Goal: Information Seeking & Learning: Learn about a topic

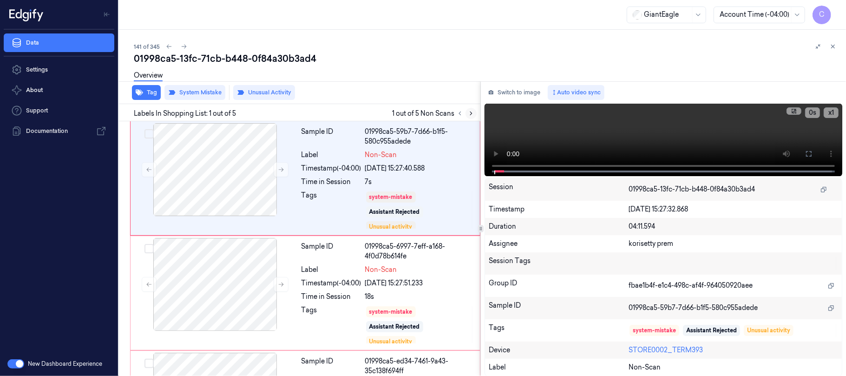
click at [470, 112] on icon at bounding box center [471, 113] width 2 height 3
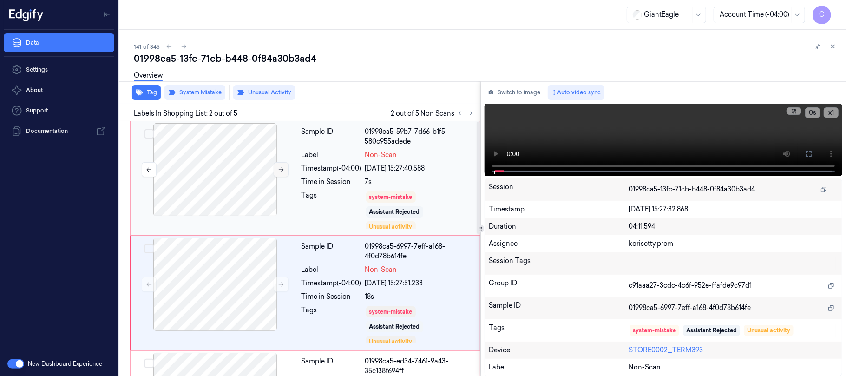
click at [282, 171] on icon at bounding box center [281, 169] width 7 height 7
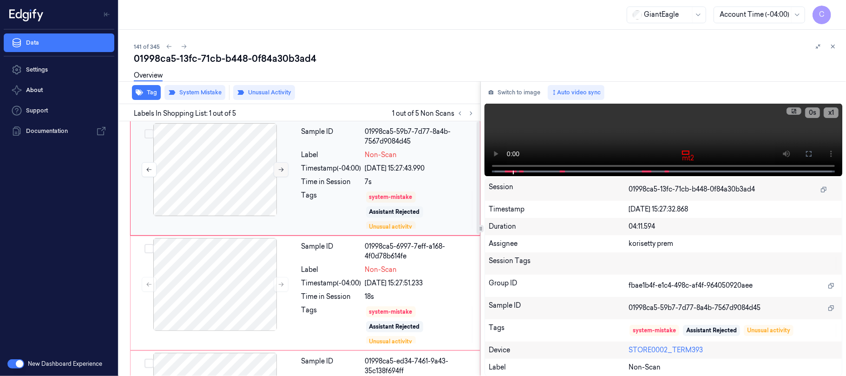
click at [278, 168] on icon at bounding box center [281, 169] width 7 height 7
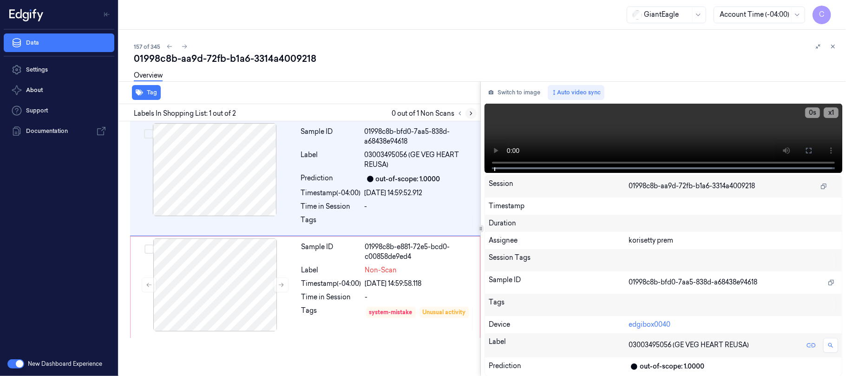
click at [470, 114] on icon at bounding box center [471, 113] width 7 height 7
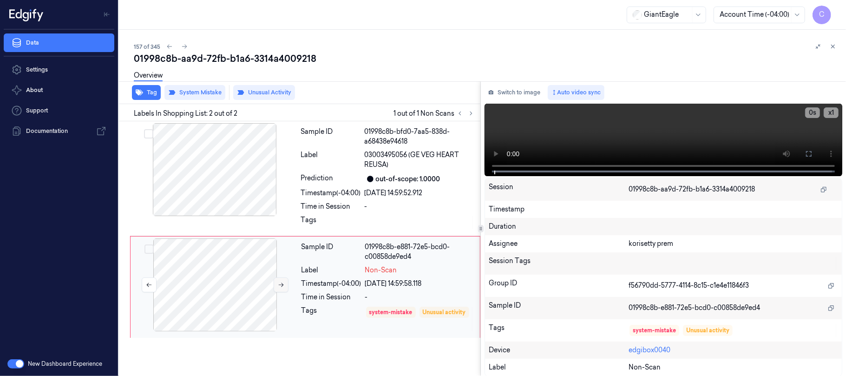
click at [284, 288] on icon at bounding box center [281, 284] width 7 height 7
click at [284, 287] on icon at bounding box center [281, 284] width 7 height 7
click at [283, 286] on icon at bounding box center [281, 284] width 7 height 7
click at [812, 149] on button at bounding box center [808, 153] width 15 height 15
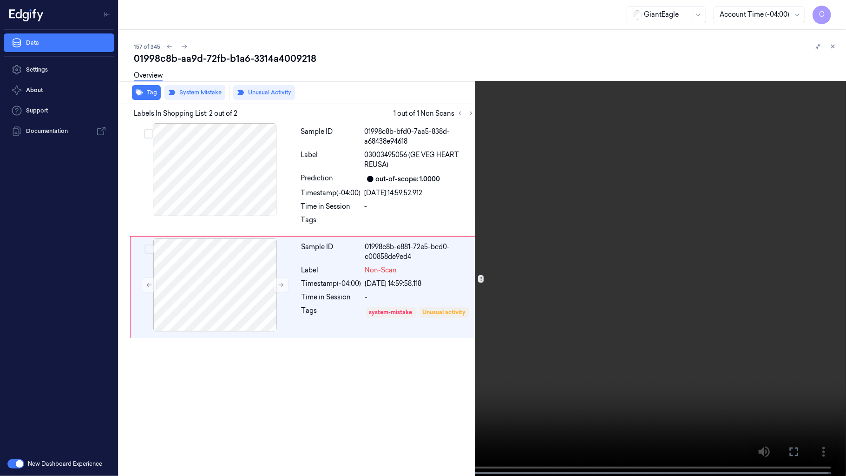
click at [408, 277] on video at bounding box center [423, 238] width 846 height 477
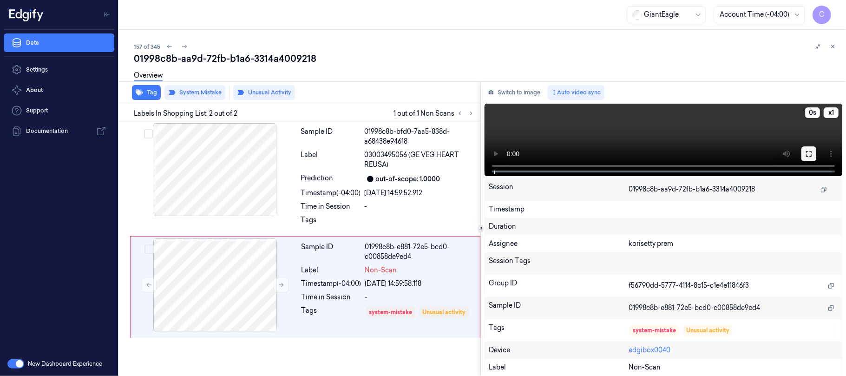
click at [805, 156] on icon at bounding box center [808, 153] width 7 height 7
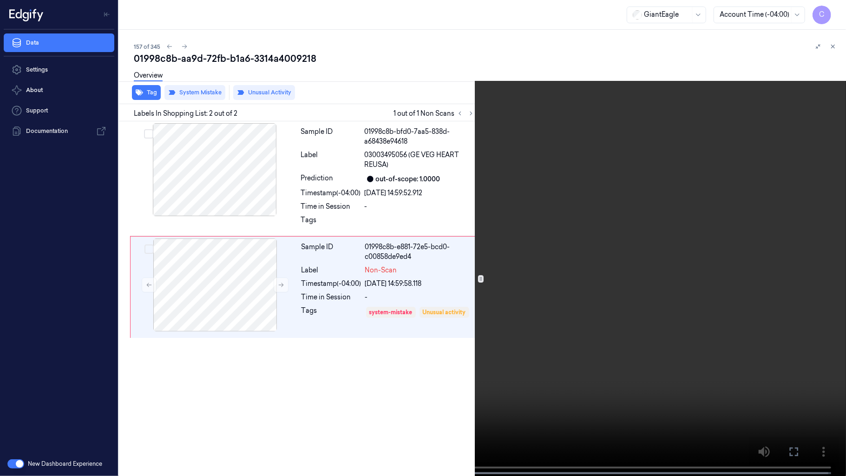
click at [459, 171] on video at bounding box center [423, 238] width 846 height 477
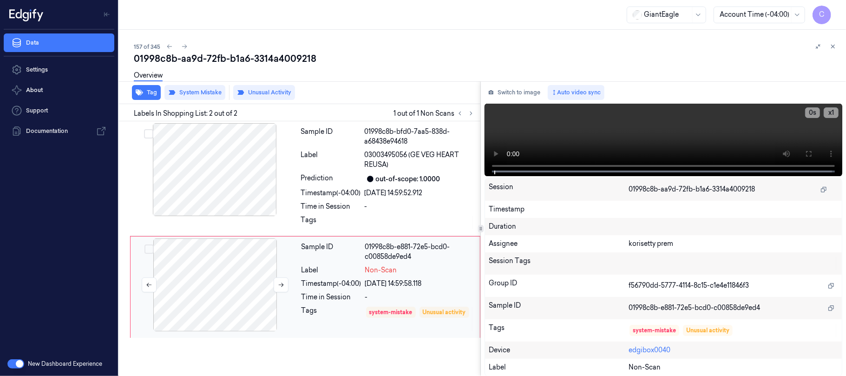
click at [250, 290] on div at bounding box center [214, 284] width 165 height 93
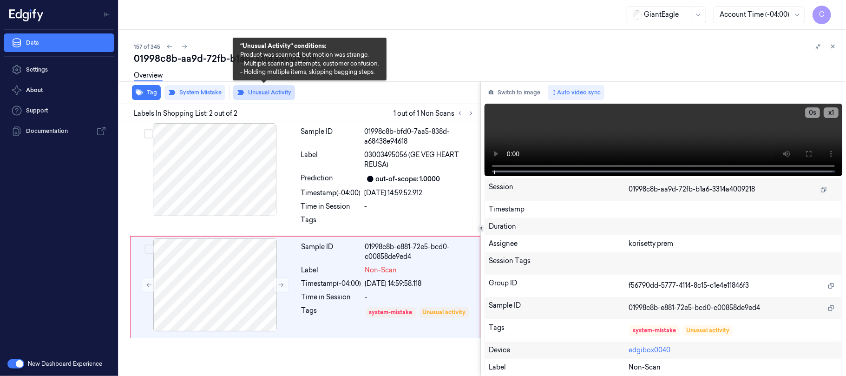
click at [271, 95] on button "Unusual Activity" at bounding box center [264, 92] width 62 height 15
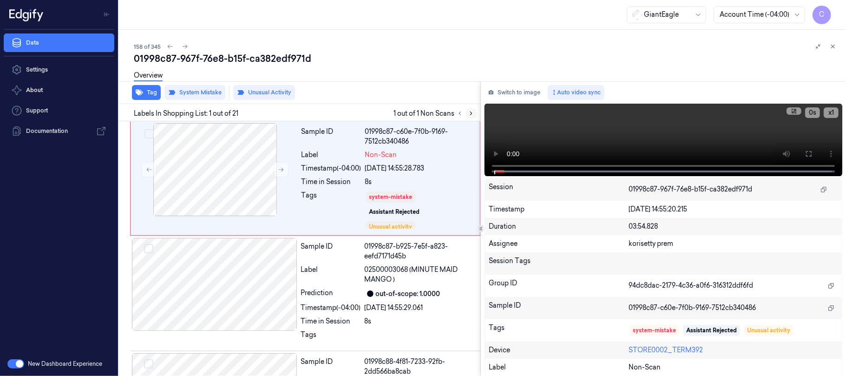
click at [471, 112] on icon at bounding box center [471, 113] width 7 height 7
click at [282, 164] on button at bounding box center [281, 169] width 15 height 15
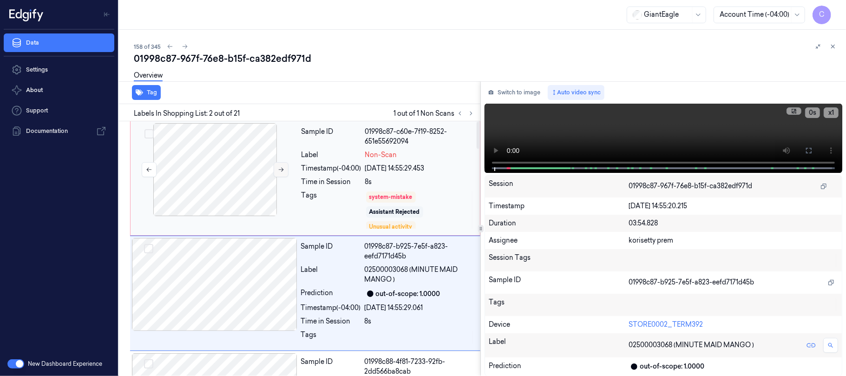
click at [280, 169] on icon at bounding box center [281, 169] width 7 height 7
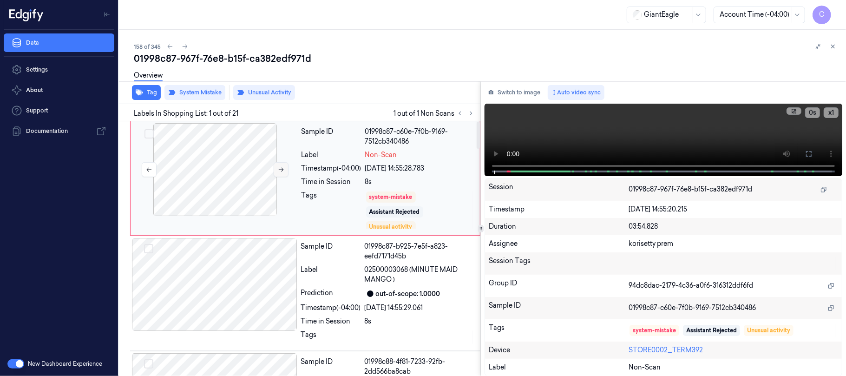
click at [280, 169] on icon at bounding box center [281, 169] width 7 height 7
click at [280, 168] on icon at bounding box center [281, 169] width 7 height 7
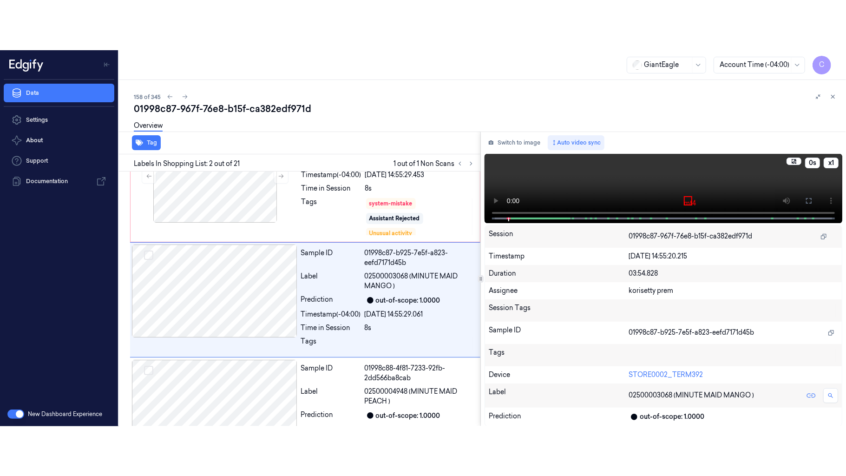
scroll to position [45, 0]
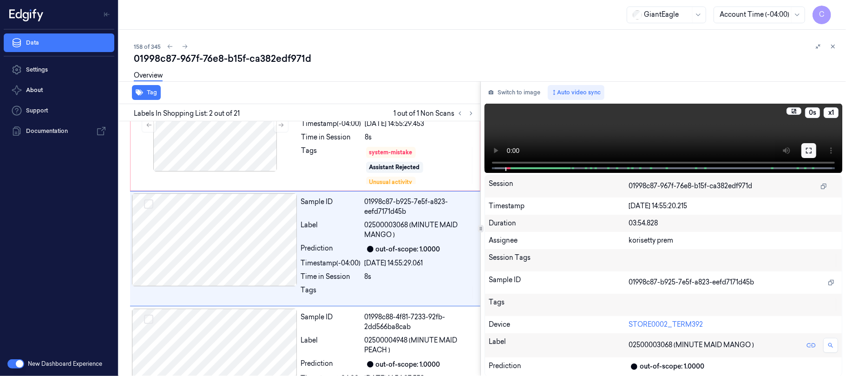
click at [814, 154] on button at bounding box center [808, 150] width 15 height 15
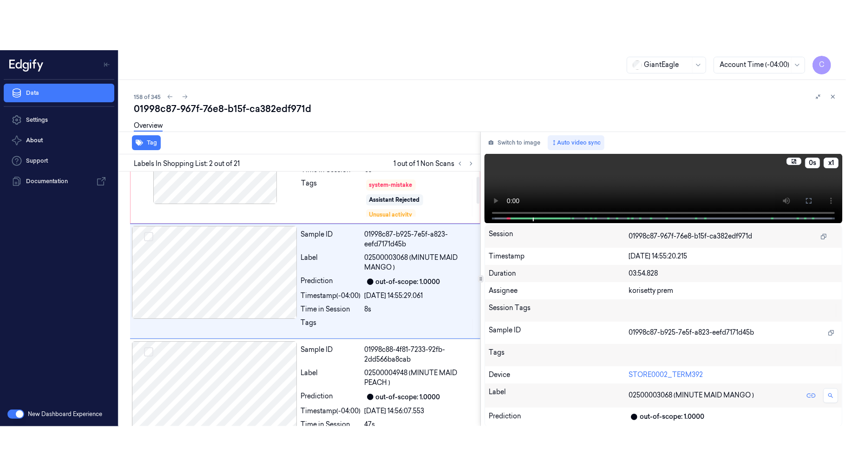
scroll to position [0, 0]
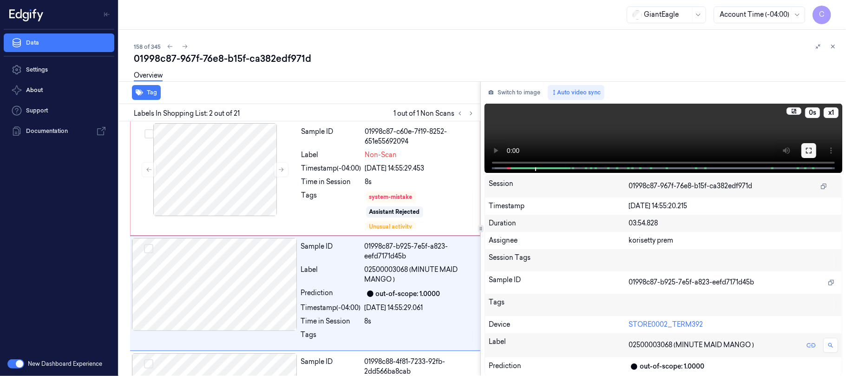
click at [806, 148] on icon at bounding box center [809, 151] width 6 height 6
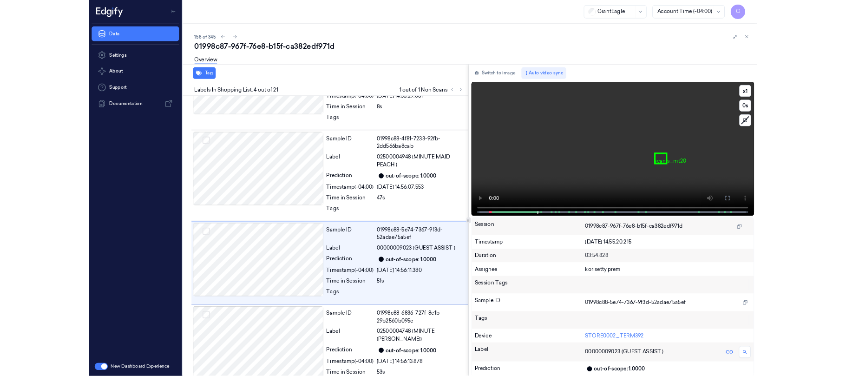
scroll to position [221, 0]
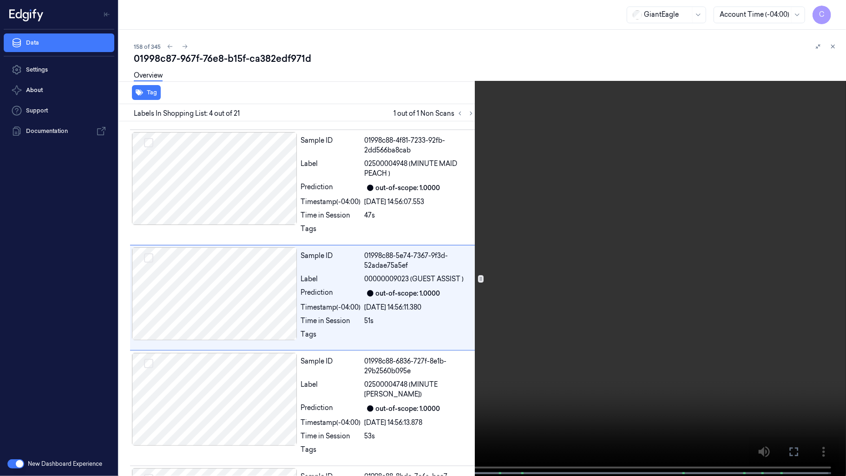
click at [437, 279] on video at bounding box center [423, 238] width 846 height 477
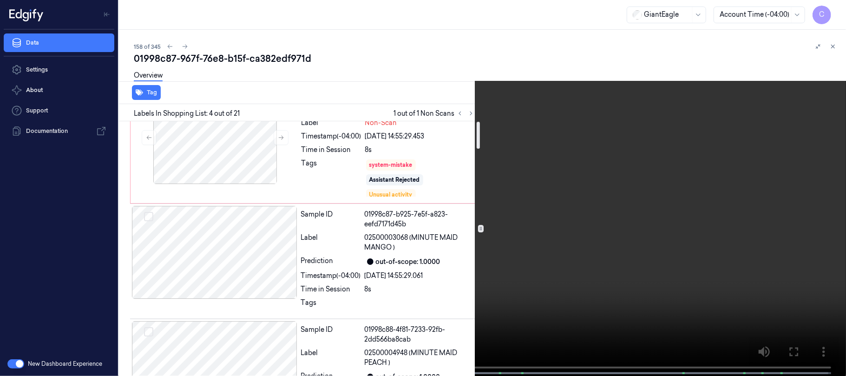
scroll to position [0, 0]
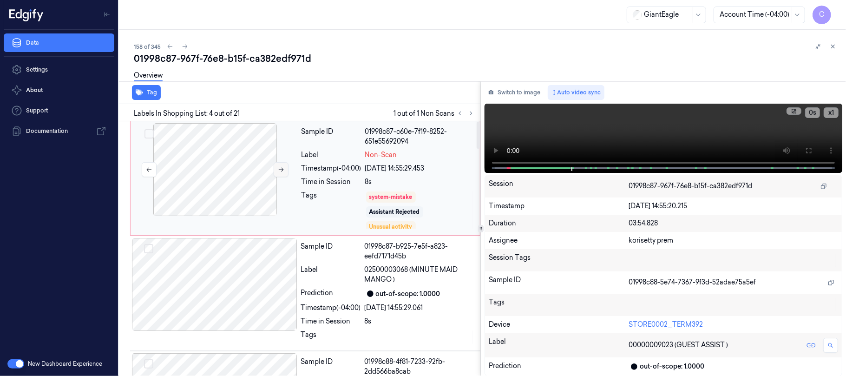
click at [281, 167] on icon at bounding box center [281, 169] width 7 height 7
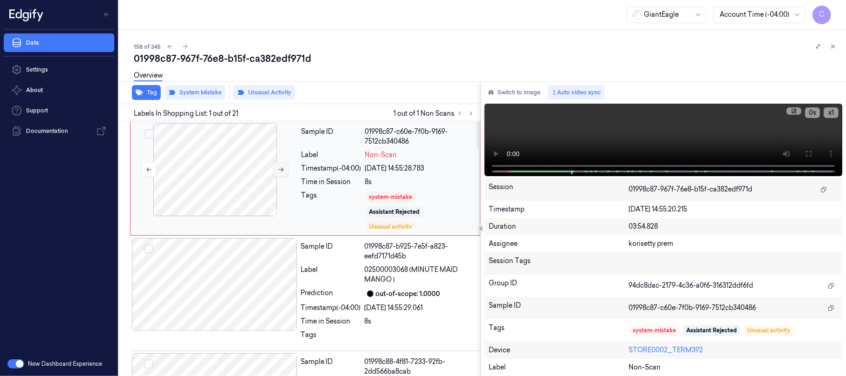
click at [281, 167] on icon at bounding box center [281, 169] width 7 height 7
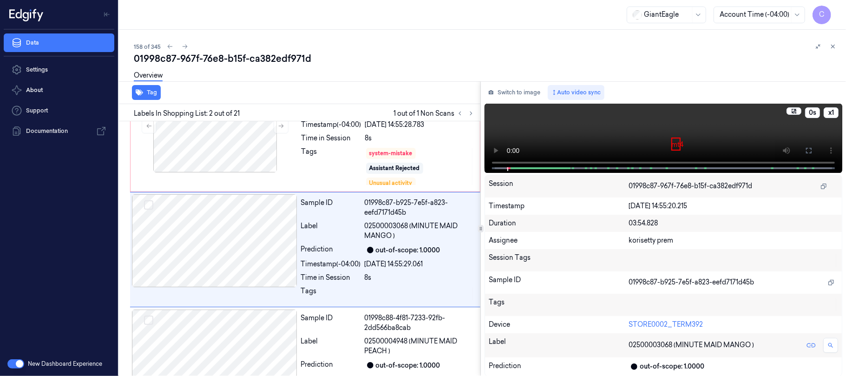
scroll to position [45, 0]
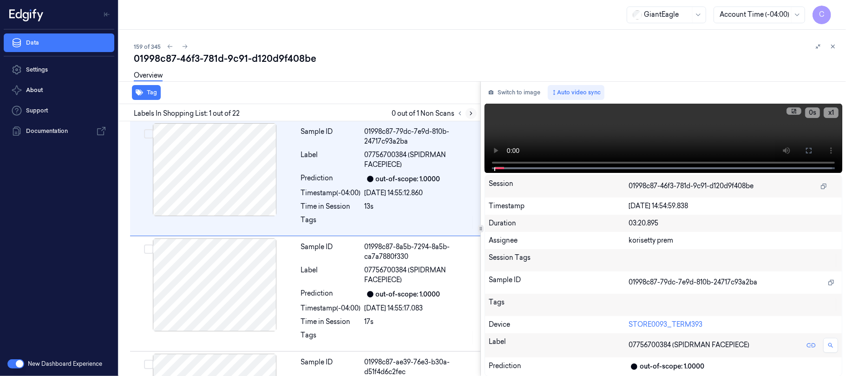
click at [468, 111] on icon at bounding box center [471, 113] width 7 height 7
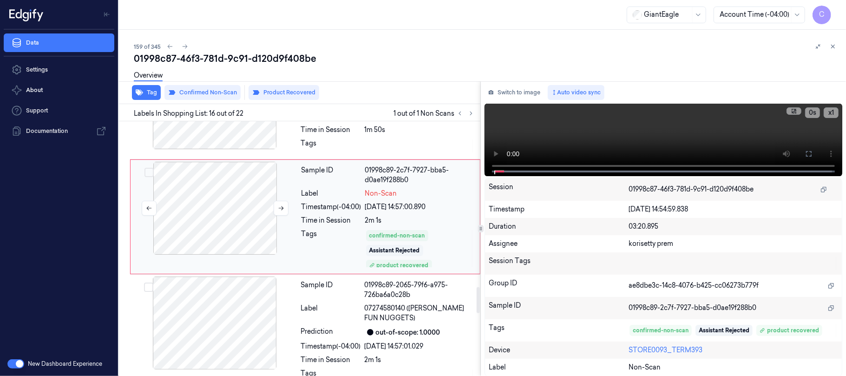
scroll to position [1623, 0]
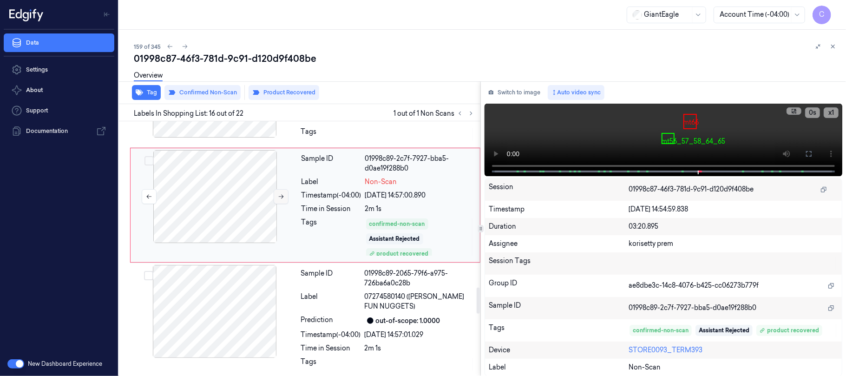
click at [278, 200] on icon at bounding box center [281, 196] width 7 height 7
click at [280, 200] on icon at bounding box center [281, 196] width 7 height 7
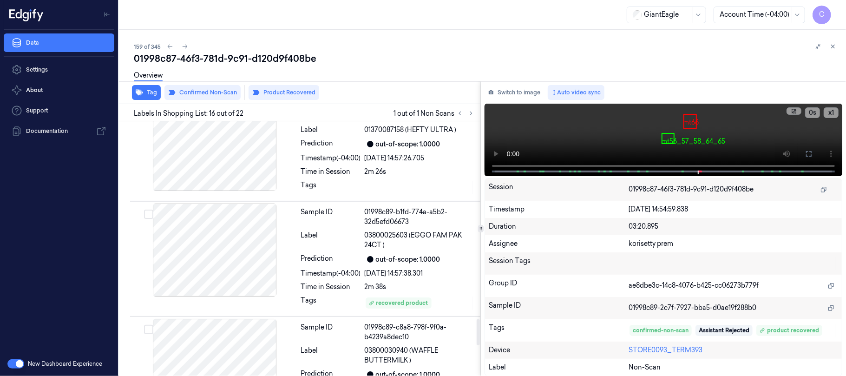
scroll to position [1932, 0]
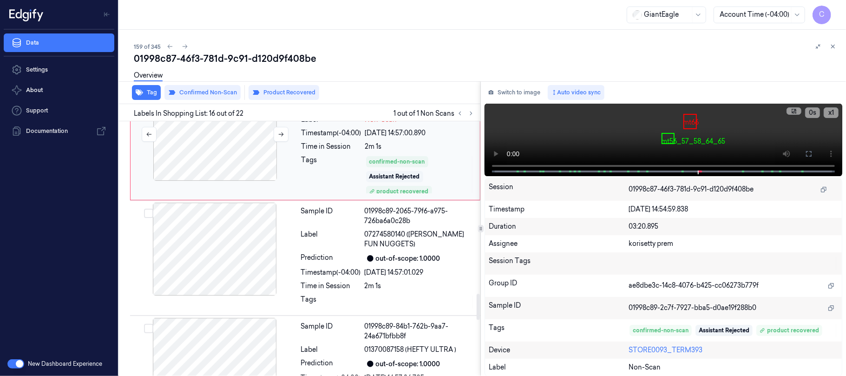
click at [258, 181] on div at bounding box center [214, 134] width 165 height 93
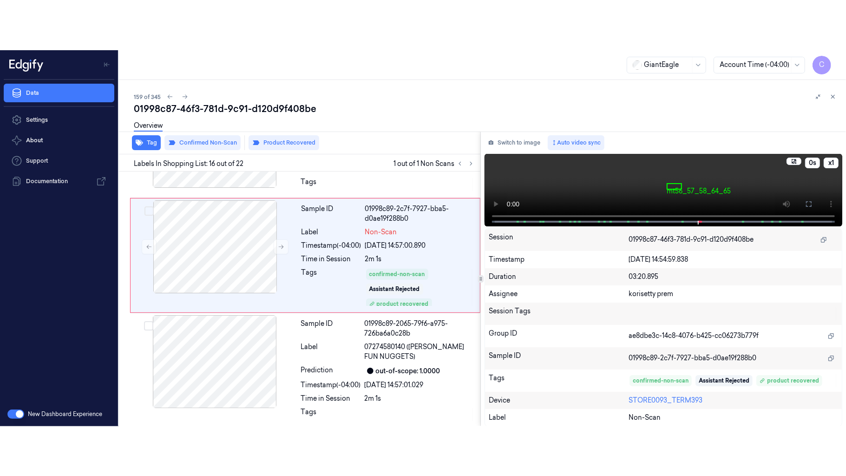
scroll to position [1700, 0]
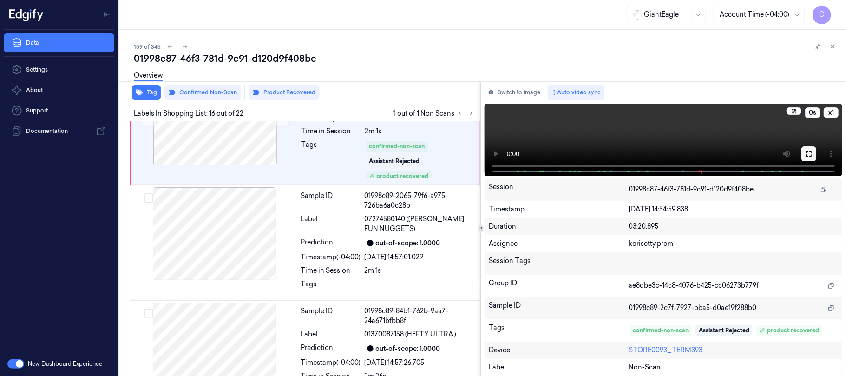
click at [805, 150] on icon at bounding box center [808, 153] width 7 height 7
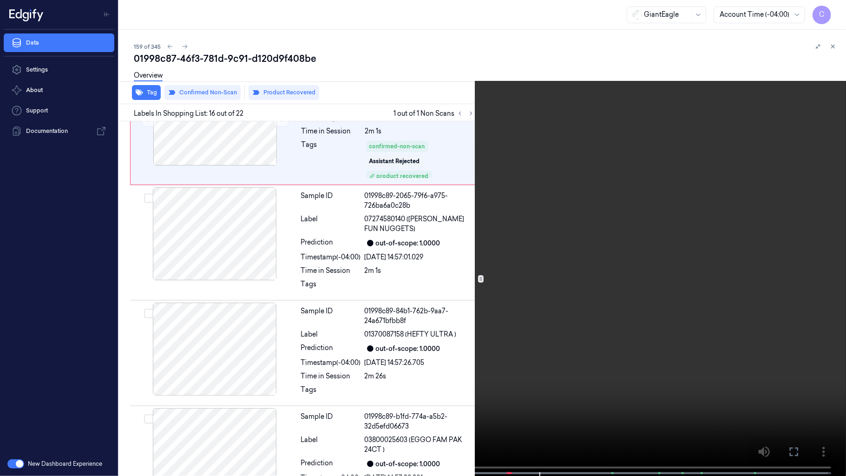
click at [506, 132] on video at bounding box center [423, 238] width 846 height 477
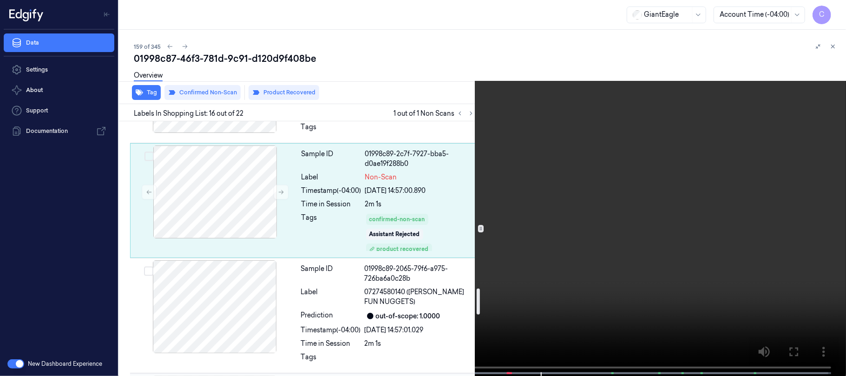
scroll to position [1623, 0]
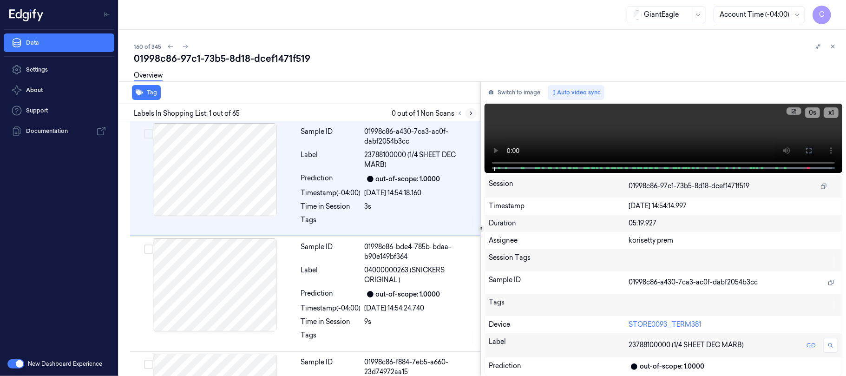
click at [471, 112] on icon at bounding box center [471, 113] width 2 height 3
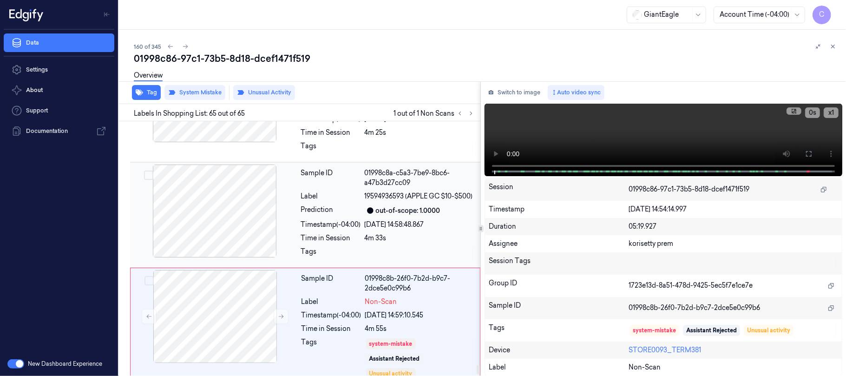
scroll to position [7087, 0]
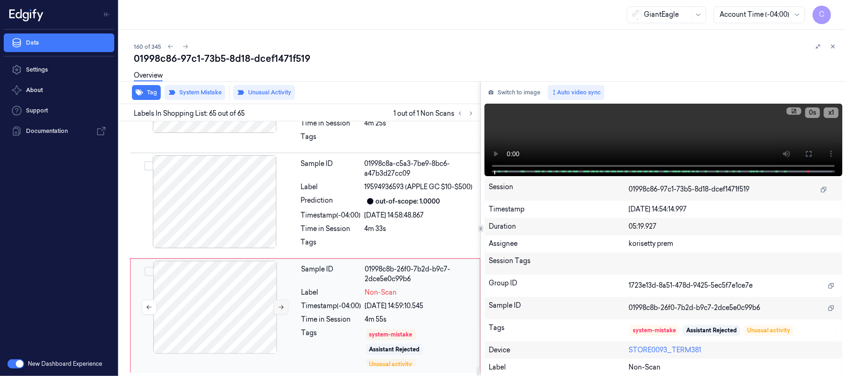
click at [281, 306] on icon at bounding box center [281, 307] width 7 height 7
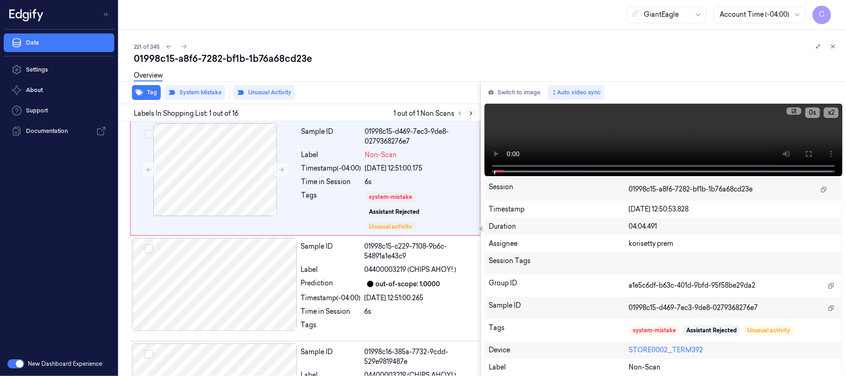
click at [470, 114] on icon at bounding box center [471, 113] width 7 height 7
click at [281, 169] on icon at bounding box center [281, 170] width 5 height 4
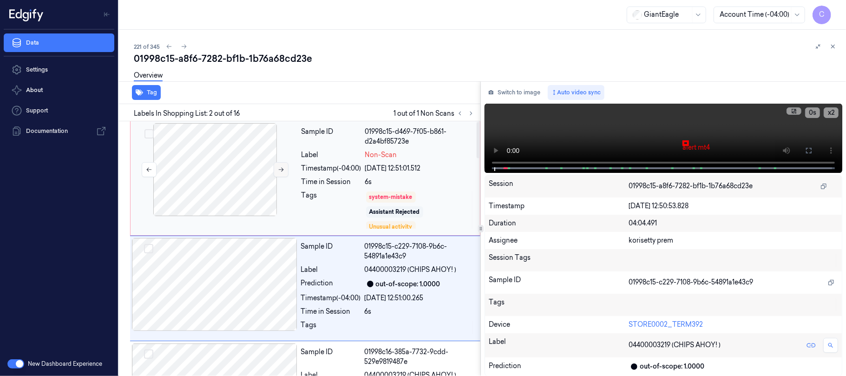
click at [281, 169] on div at bounding box center [214, 169] width 165 height 93
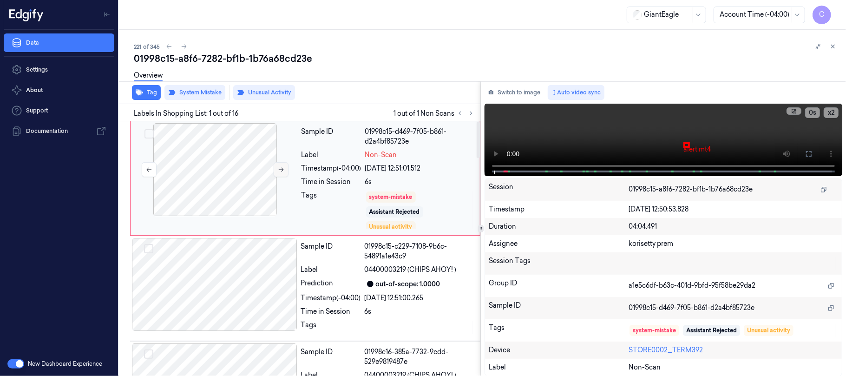
click at [281, 169] on icon at bounding box center [281, 169] width 7 height 7
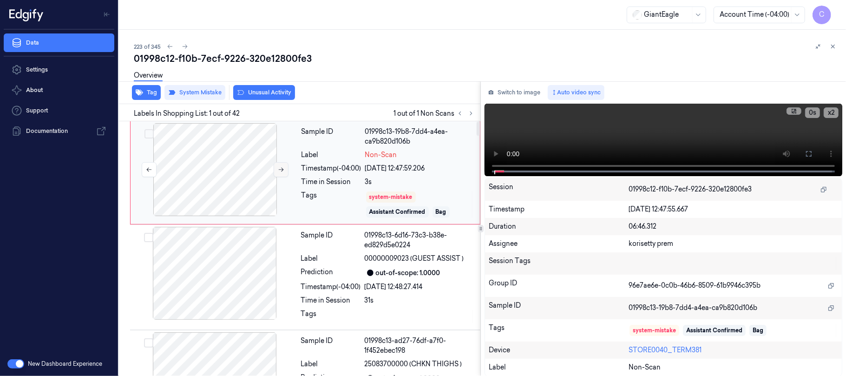
click at [278, 169] on icon at bounding box center [281, 169] width 7 height 7
click at [279, 173] on button at bounding box center [281, 169] width 15 height 15
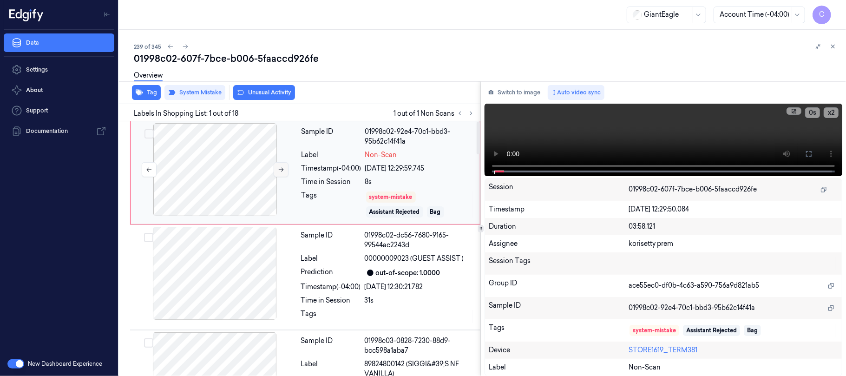
click at [279, 173] on button at bounding box center [281, 169] width 15 height 15
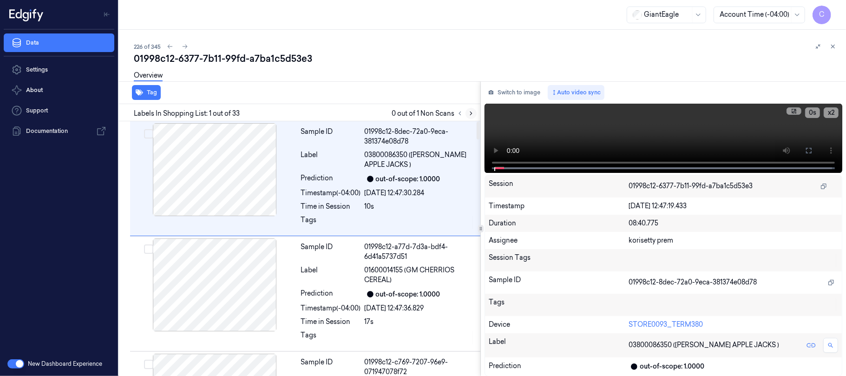
click at [470, 113] on icon at bounding box center [471, 113] width 7 height 7
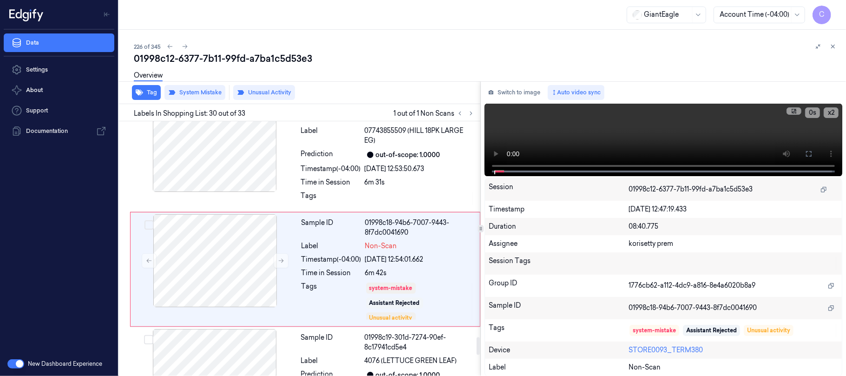
scroll to position [3151, 0]
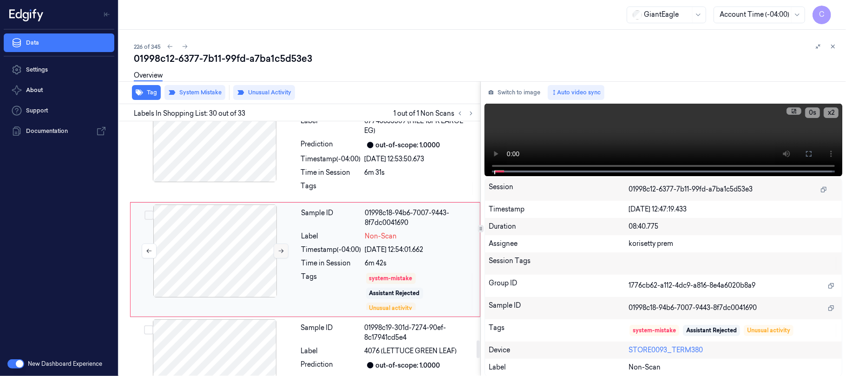
click at [281, 249] on icon at bounding box center [281, 251] width 5 height 4
click at [281, 248] on icon at bounding box center [281, 251] width 7 height 7
click at [813, 153] on button at bounding box center [808, 153] width 15 height 15
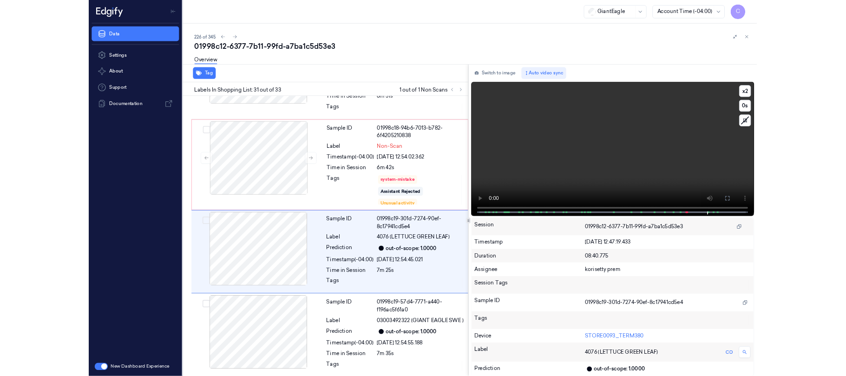
scroll to position [3212, 0]
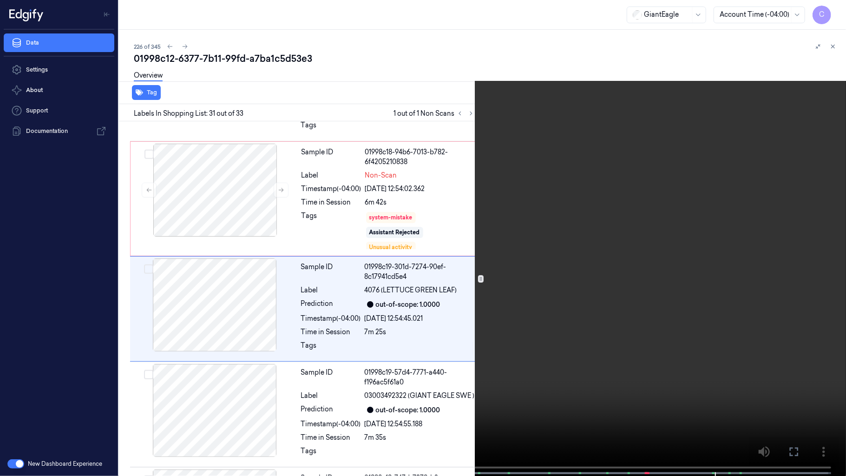
click at [498, 311] on video at bounding box center [423, 238] width 846 height 477
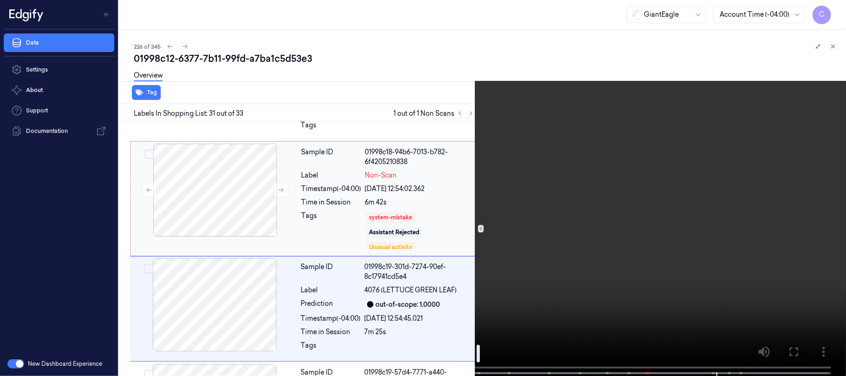
scroll to position [3150, 0]
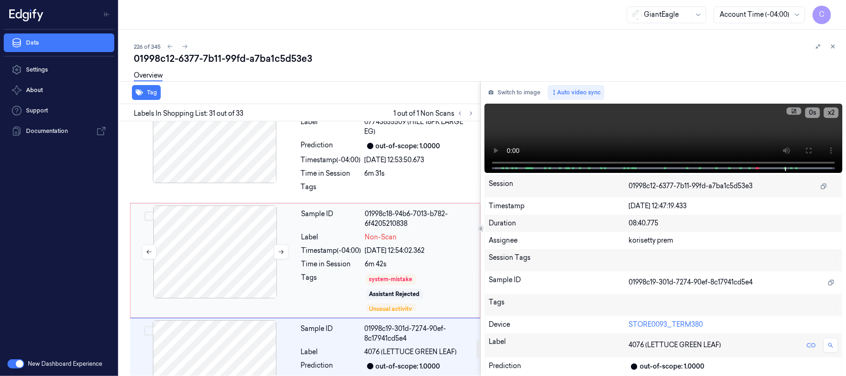
click at [209, 242] on div at bounding box center [214, 251] width 165 height 93
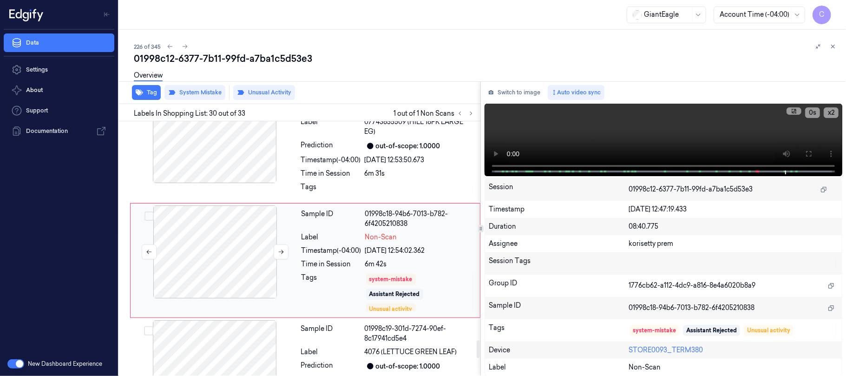
scroll to position [3151, 0]
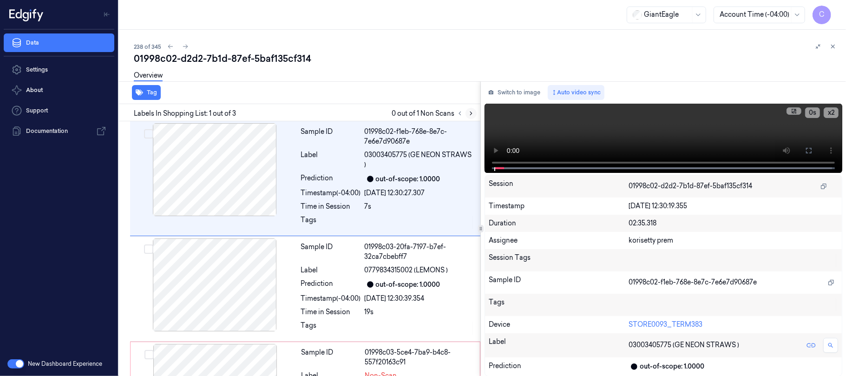
click at [468, 114] on icon at bounding box center [471, 113] width 7 height 7
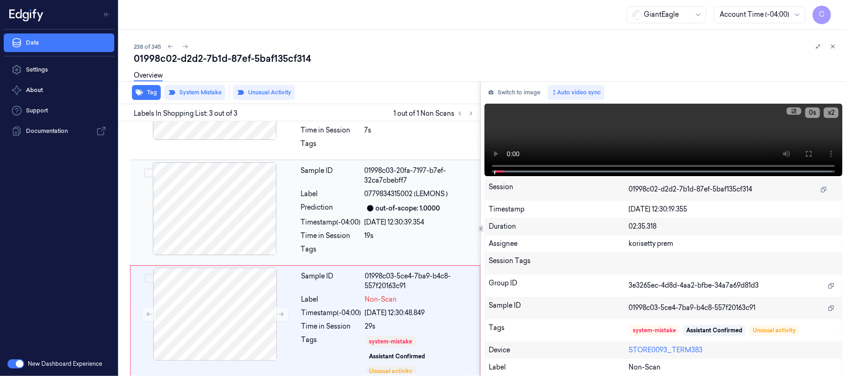
scroll to position [84, 0]
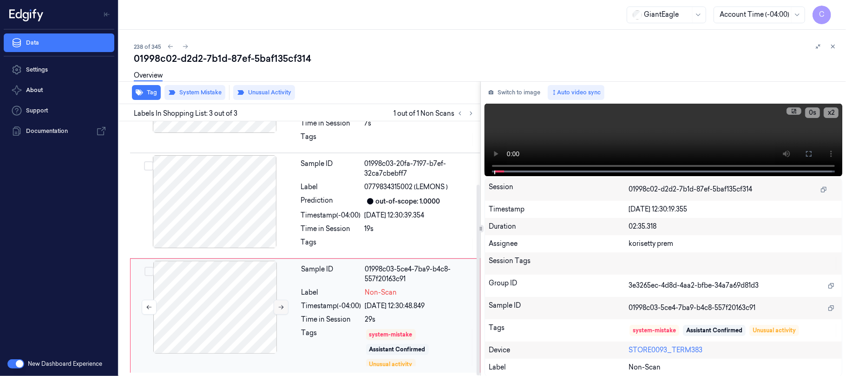
click at [279, 304] on icon at bounding box center [281, 307] width 7 height 7
click at [279, 305] on icon at bounding box center [281, 307] width 7 height 7
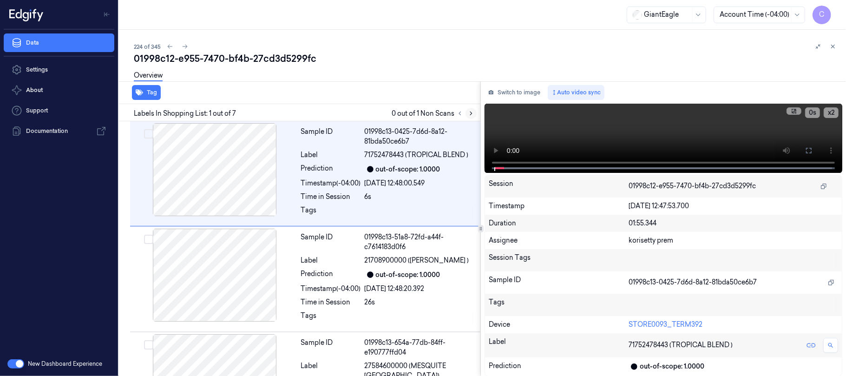
click at [472, 113] on icon at bounding box center [471, 113] width 7 height 7
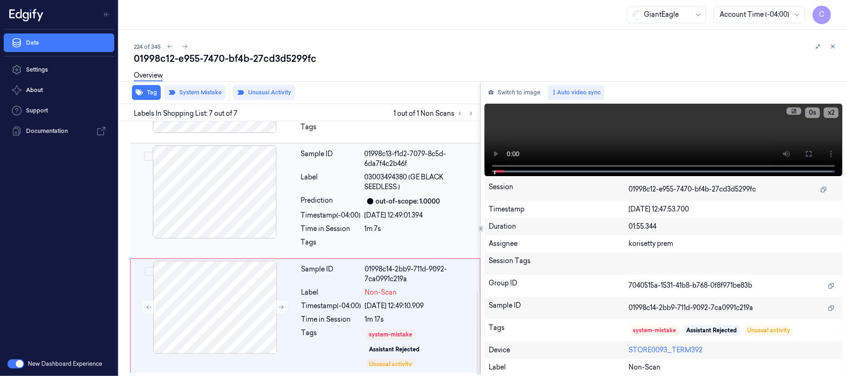
scroll to position [526, 0]
click at [281, 304] on icon at bounding box center [281, 307] width 7 height 7
click at [280, 306] on icon at bounding box center [281, 307] width 7 height 7
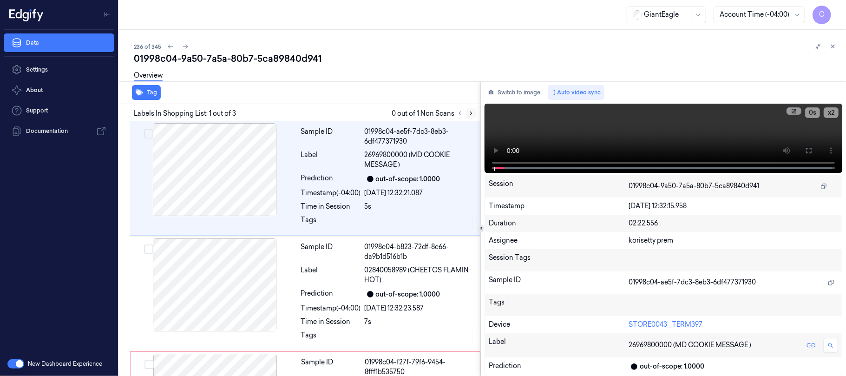
click at [472, 112] on icon at bounding box center [471, 113] width 7 height 7
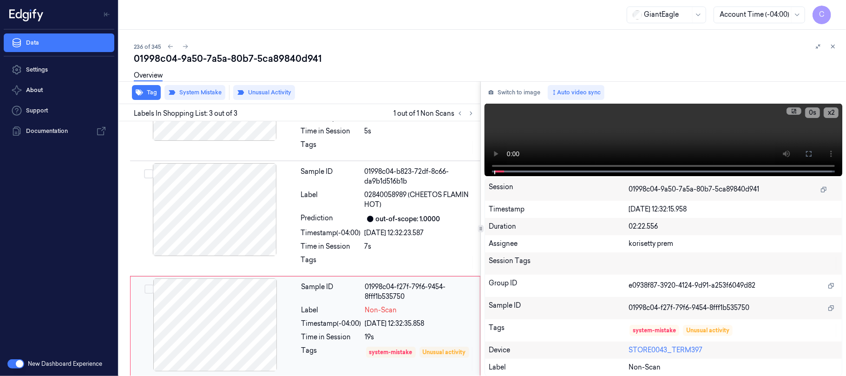
scroll to position [84, 0]
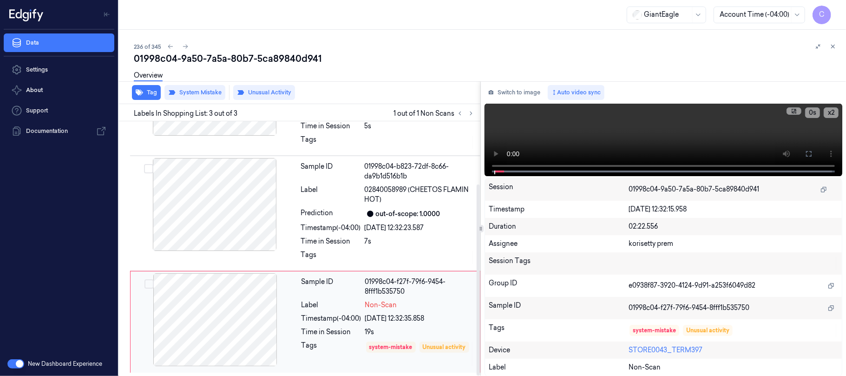
click at [277, 322] on div at bounding box center [214, 319] width 165 height 93
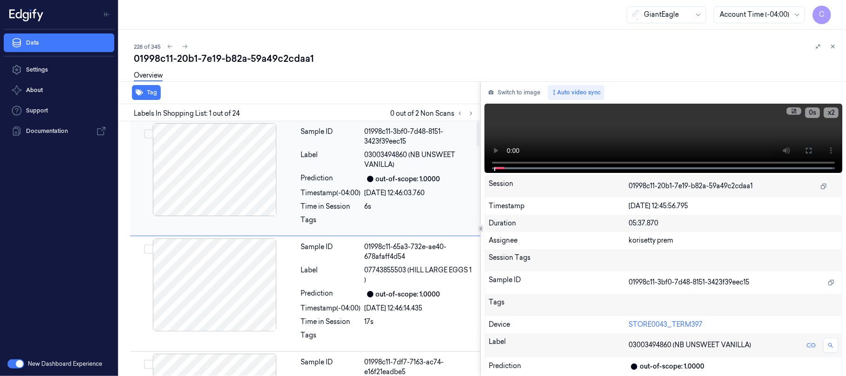
drag, startPoint x: 472, startPoint y: 115, endPoint x: 467, endPoint y: 137, distance: 22.0
click at [472, 115] on icon at bounding box center [471, 113] width 7 height 7
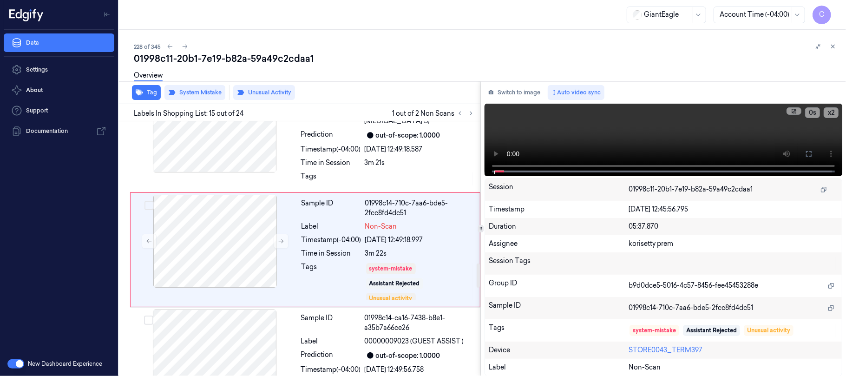
scroll to position [1498, 0]
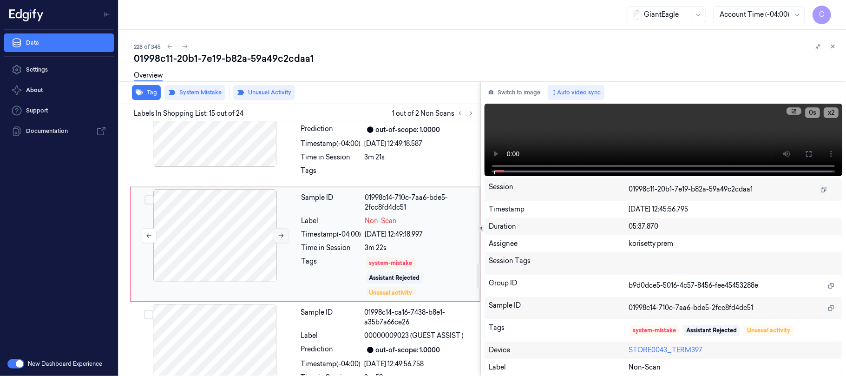
click at [282, 243] on button at bounding box center [281, 235] width 15 height 15
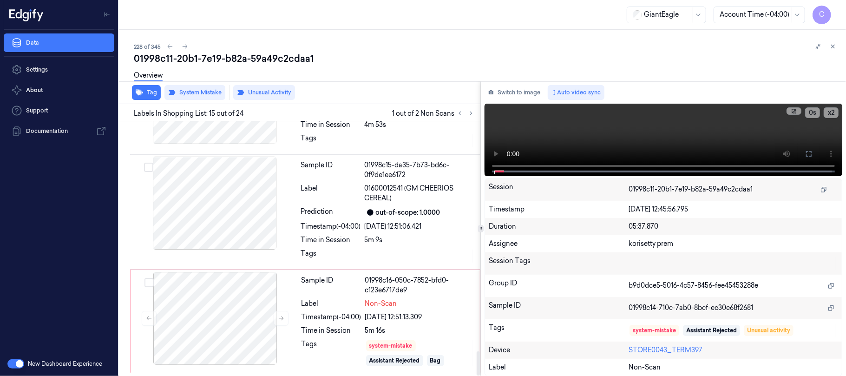
scroll to position [2420, 0]
click at [279, 317] on icon at bounding box center [281, 318] width 7 height 7
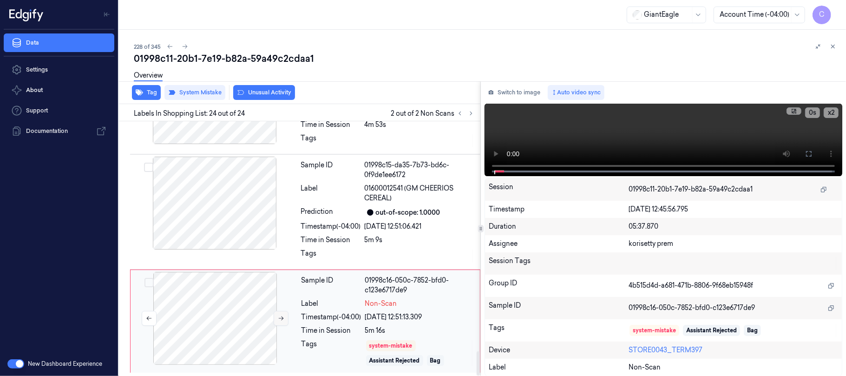
click at [279, 317] on icon at bounding box center [281, 318] width 5 height 4
click at [278, 319] on icon at bounding box center [281, 318] width 7 height 7
click at [254, 235] on div at bounding box center [214, 202] width 165 height 93
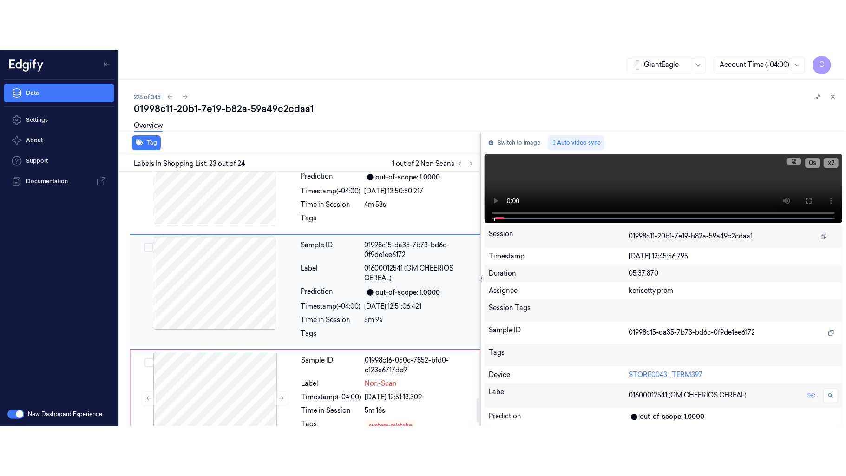
scroll to position [2382, 0]
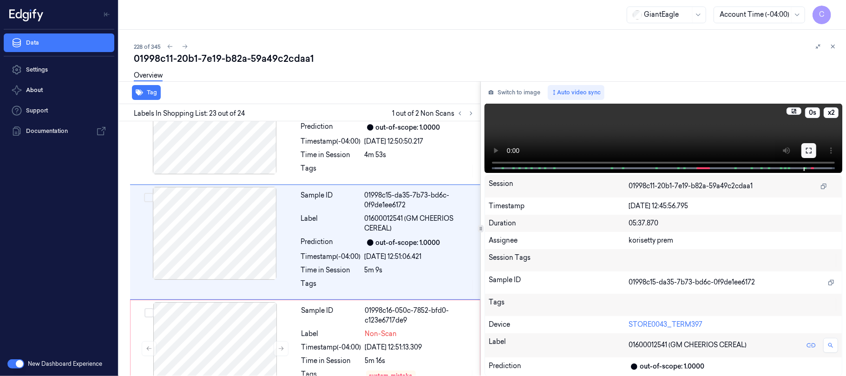
click at [805, 149] on icon at bounding box center [808, 150] width 7 height 7
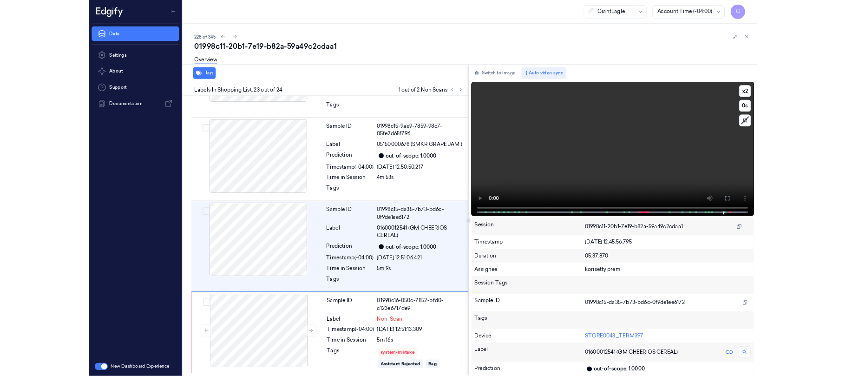
scroll to position [2320, 0]
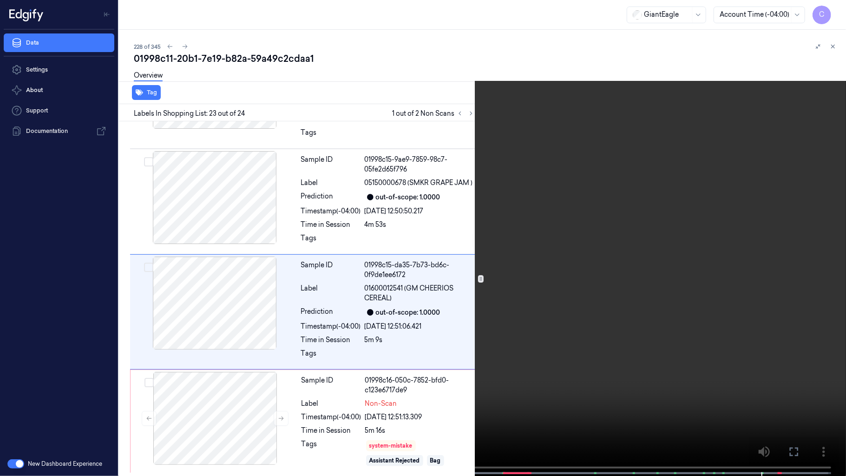
click at [422, 320] on video at bounding box center [423, 238] width 846 height 477
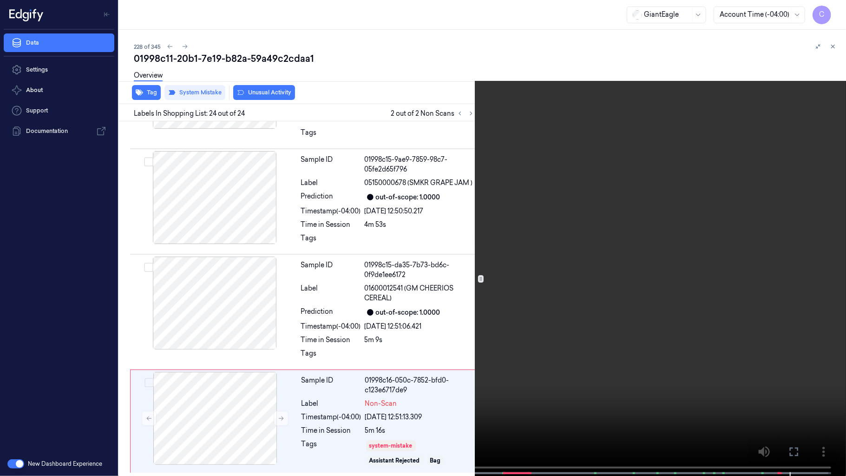
click at [503, 333] on video at bounding box center [423, 238] width 846 height 477
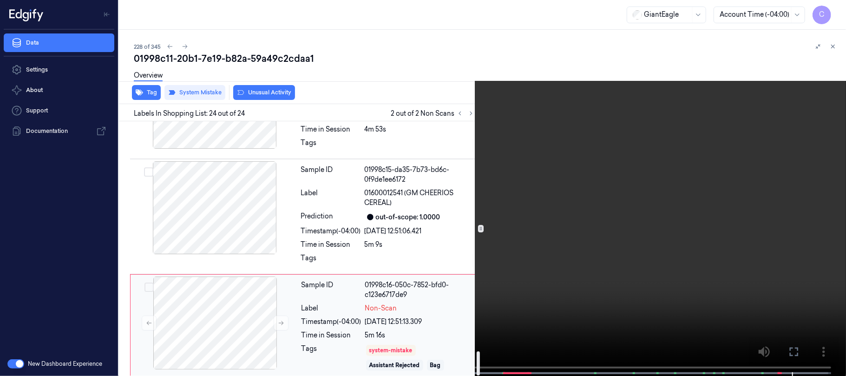
scroll to position [2420, 0]
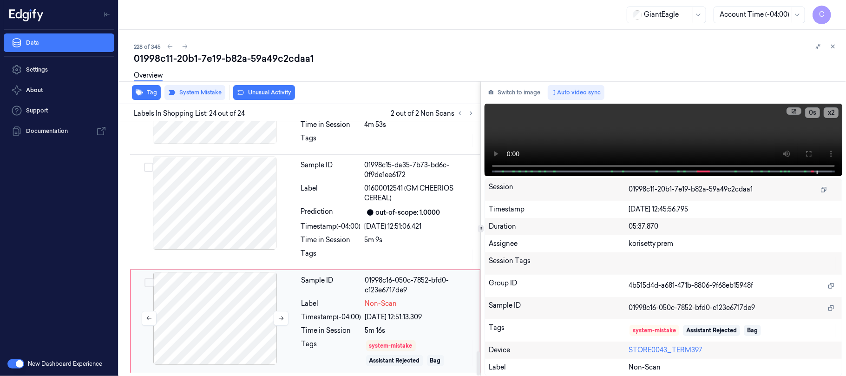
click at [233, 323] on div at bounding box center [214, 318] width 165 height 93
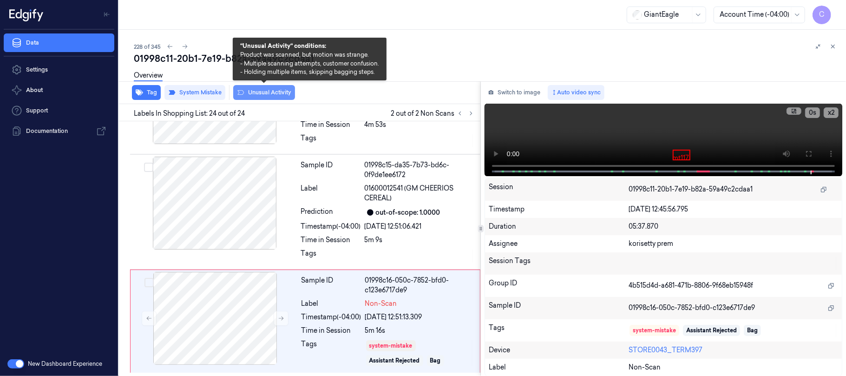
click at [274, 90] on button "Unusual Activity" at bounding box center [264, 92] width 62 height 15
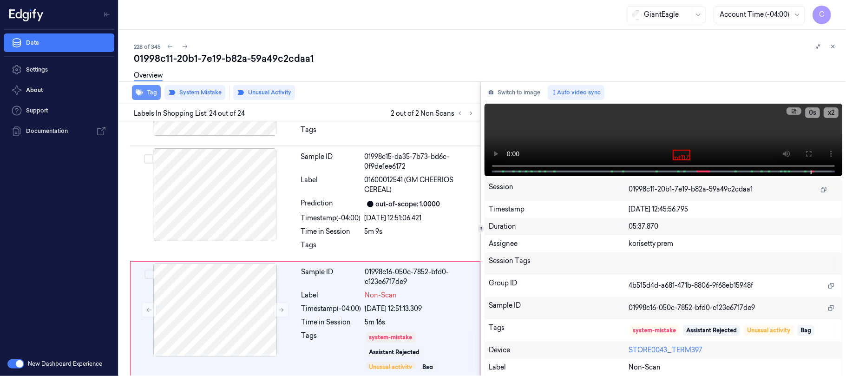
scroll to position [2431, 0]
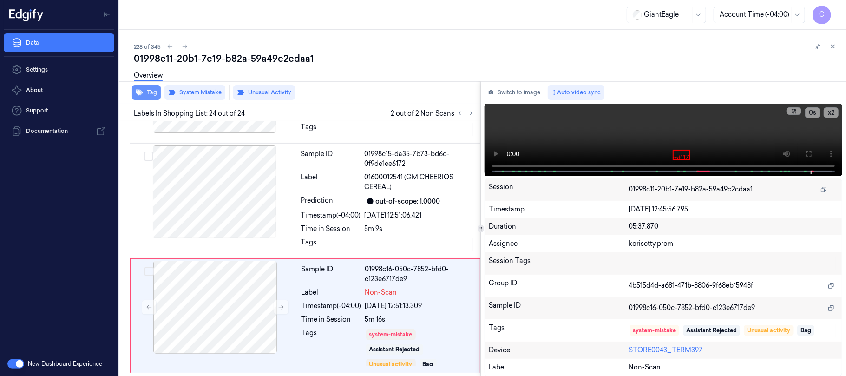
click at [153, 89] on button "Tag" at bounding box center [146, 92] width 29 height 15
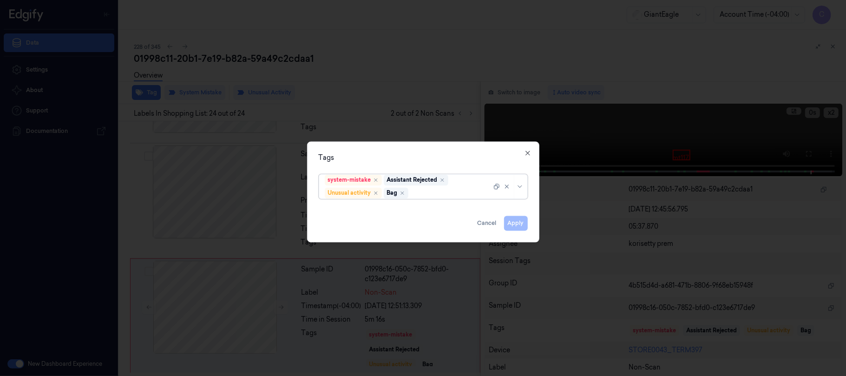
click at [405, 190] on icon "Remove ,Bag" at bounding box center [402, 193] width 6 height 6
click at [516, 225] on button "Apply" at bounding box center [516, 222] width 24 height 15
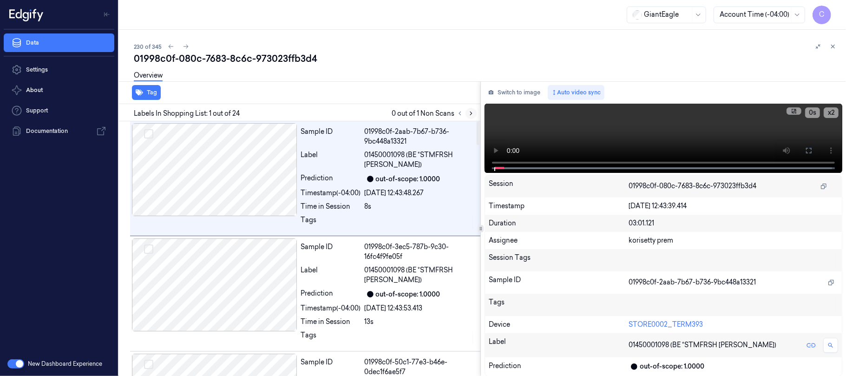
click at [469, 112] on icon at bounding box center [471, 113] width 7 height 7
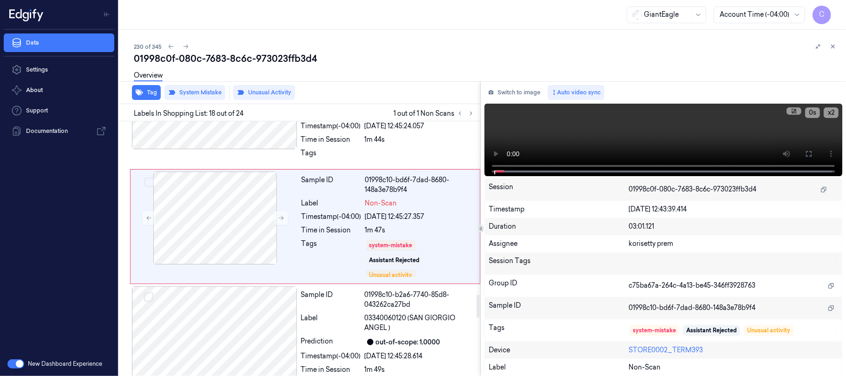
scroll to position [1883, 0]
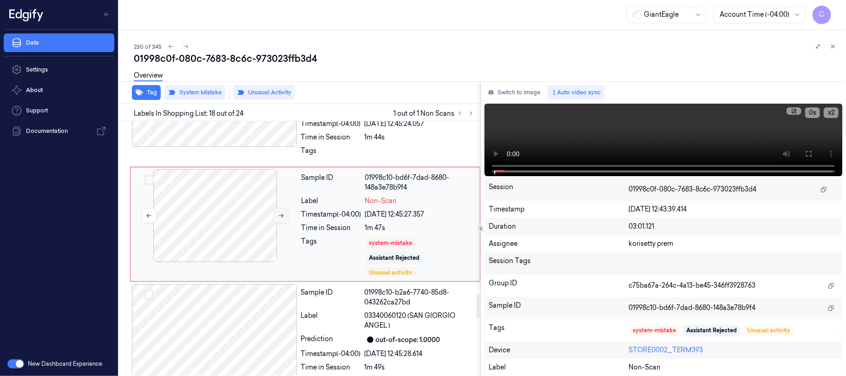
click at [280, 219] on icon at bounding box center [281, 215] width 7 height 7
click at [279, 219] on icon at bounding box center [281, 215] width 7 height 7
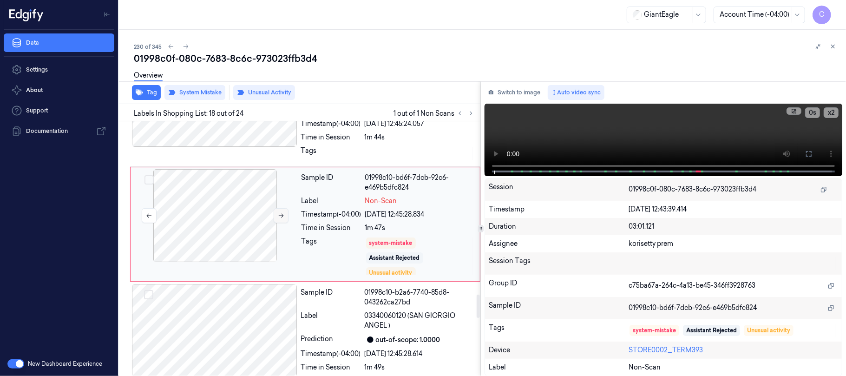
click at [279, 219] on icon at bounding box center [281, 215] width 7 height 7
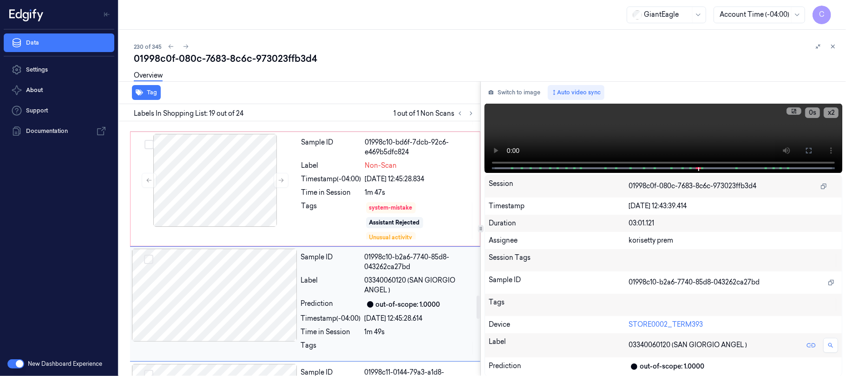
scroll to position [1936, 0]
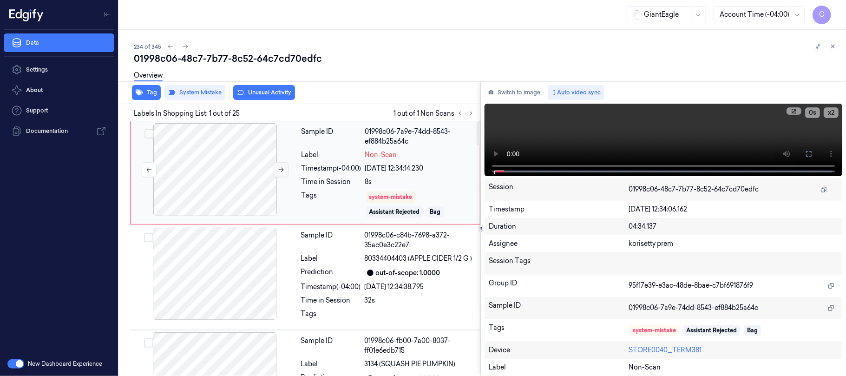
click at [278, 166] on icon at bounding box center [281, 169] width 7 height 7
click at [279, 167] on icon at bounding box center [281, 169] width 7 height 7
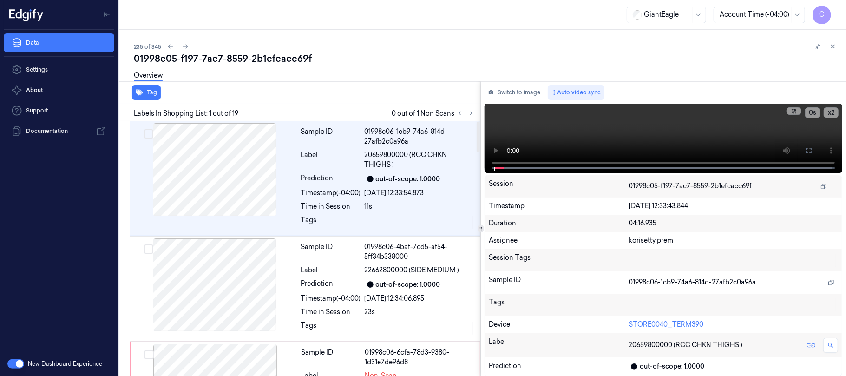
click at [465, 116] on div at bounding box center [465, 113] width 22 height 11
click at [468, 114] on icon at bounding box center [471, 113] width 7 height 7
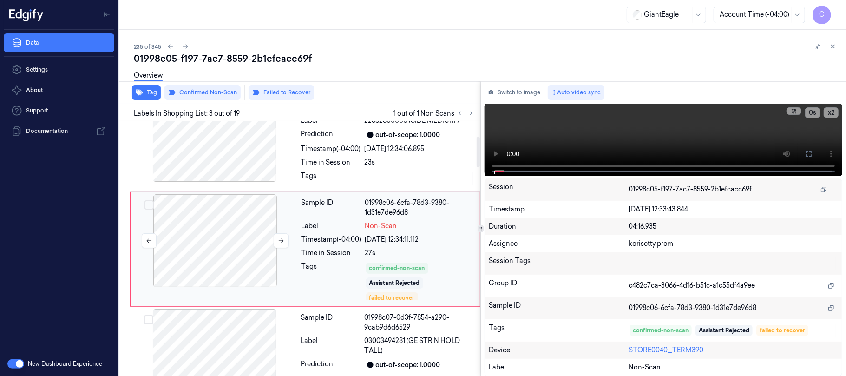
scroll to position [151, 0]
click at [278, 242] on icon at bounding box center [281, 239] width 7 height 7
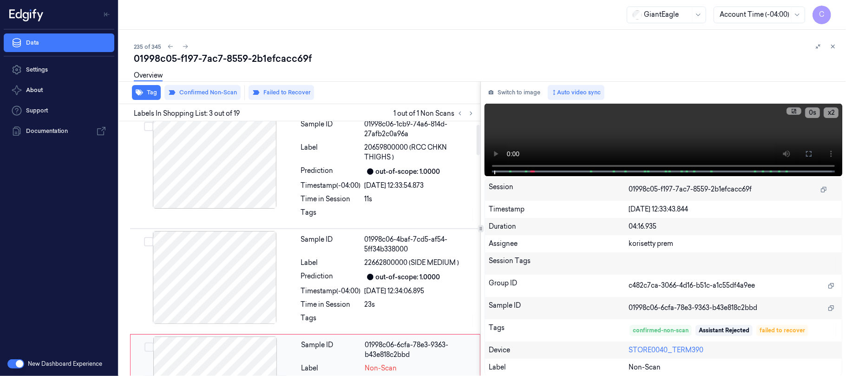
scroll to position [0, 0]
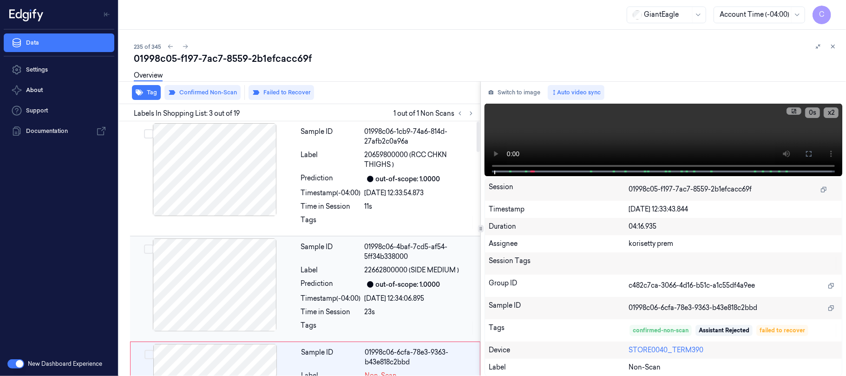
click at [229, 301] on div at bounding box center [214, 284] width 165 height 93
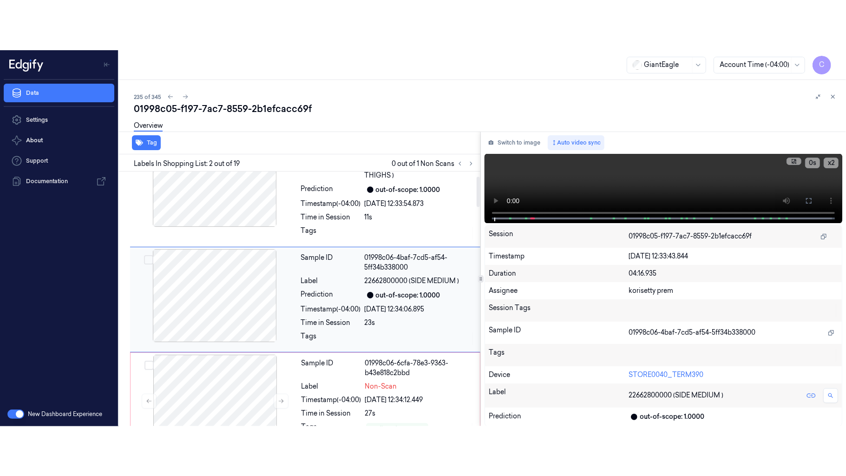
scroll to position [40, 0]
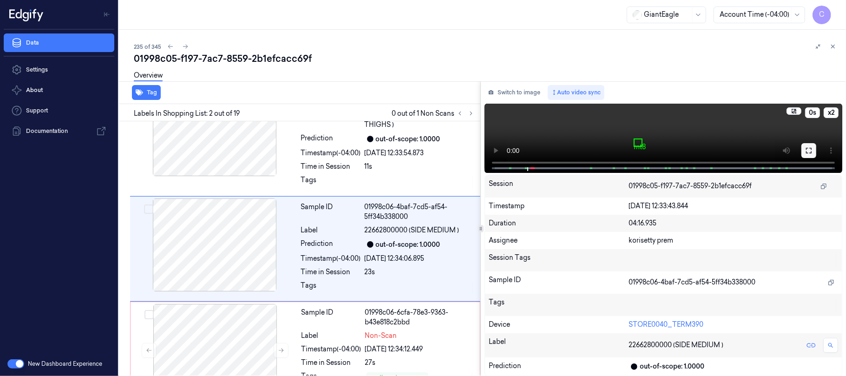
click at [812, 152] on button at bounding box center [808, 150] width 15 height 15
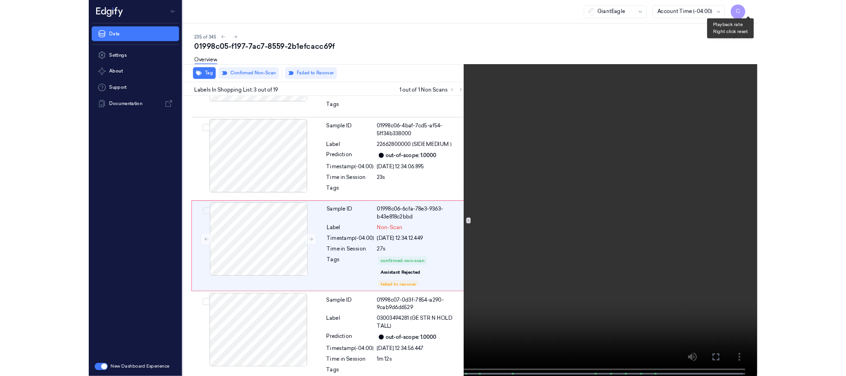
scroll to position [101, 0]
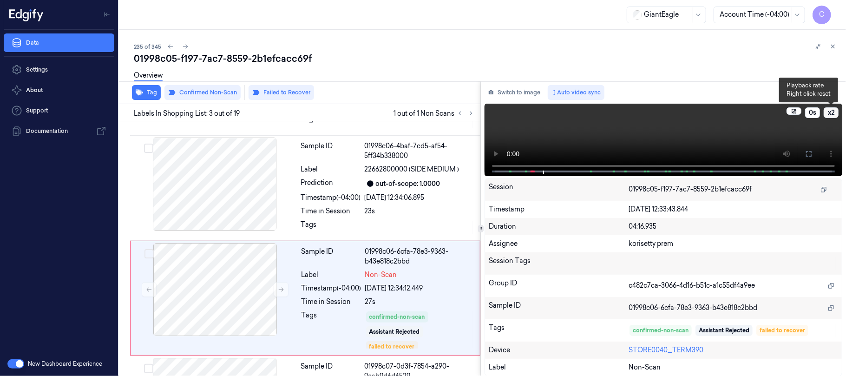
click at [827, 112] on button "x 2" at bounding box center [830, 112] width 15 height 11
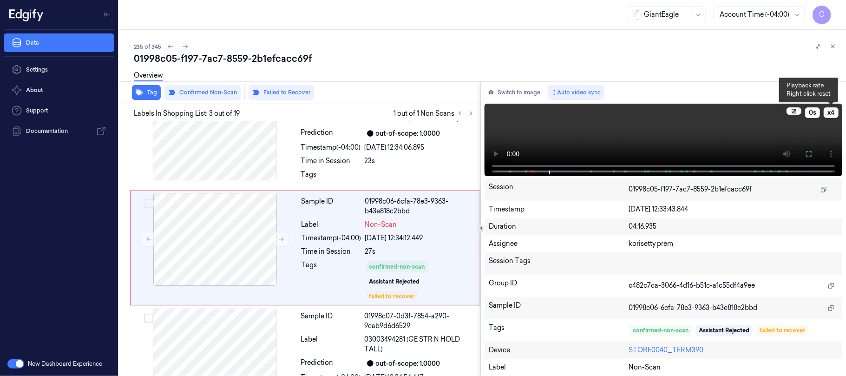
click at [827, 112] on button "x 4" at bounding box center [830, 112] width 15 height 11
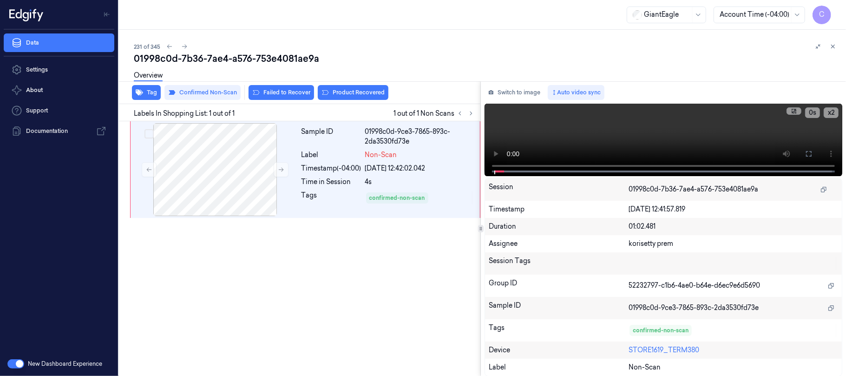
click at [475, 108] on div at bounding box center [465, 113] width 22 height 11
click at [468, 113] on icon at bounding box center [471, 113] width 7 height 7
click at [279, 171] on icon at bounding box center [281, 169] width 7 height 7
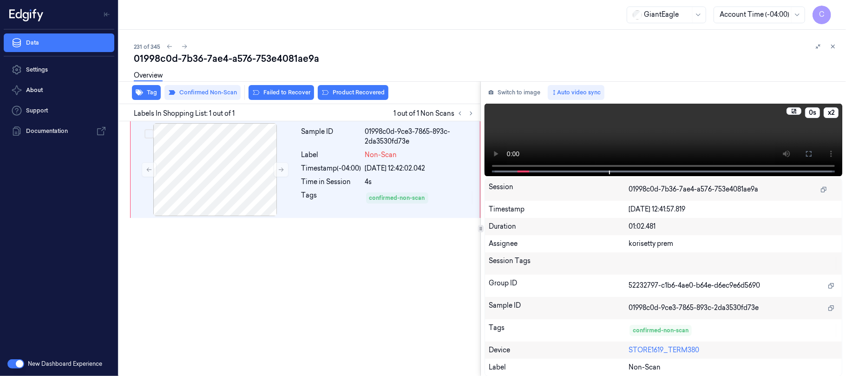
click at [644, 127] on video at bounding box center [663, 140] width 358 height 72
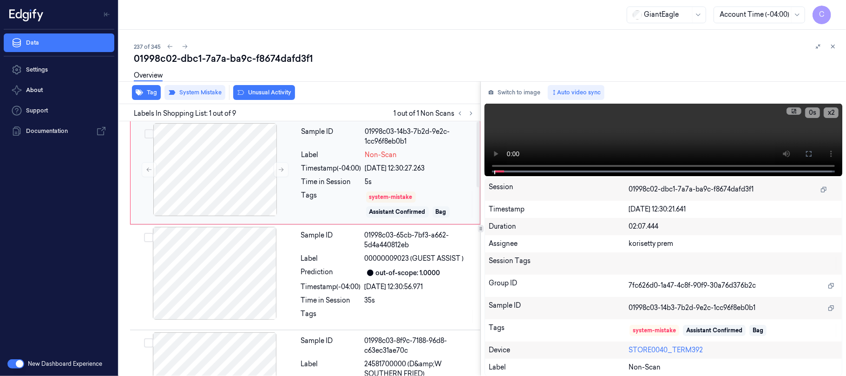
drag, startPoint x: 468, startPoint y: 110, endPoint x: 344, endPoint y: 132, distance: 125.9
click at [468, 110] on icon at bounding box center [471, 113] width 7 height 7
click at [277, 165] on button at bounding box center [281, 169] width 15 height 15
click at [278, 168] on icon at bounding box center [281, 169] width 7 height 7
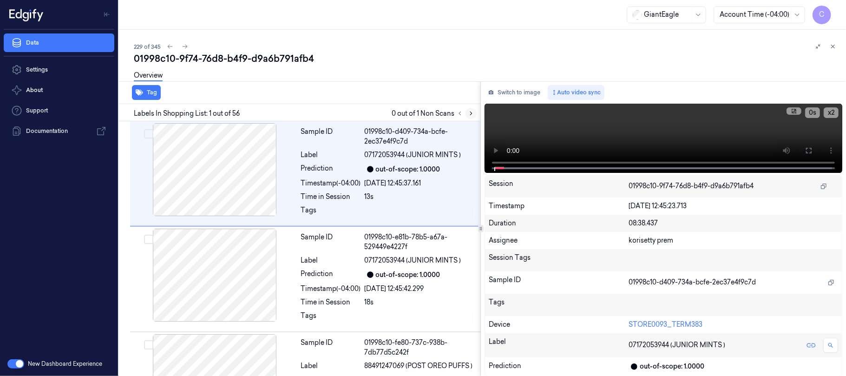
click at [472, 110] on icon at bounding box center [471, 113] width 7 height 7
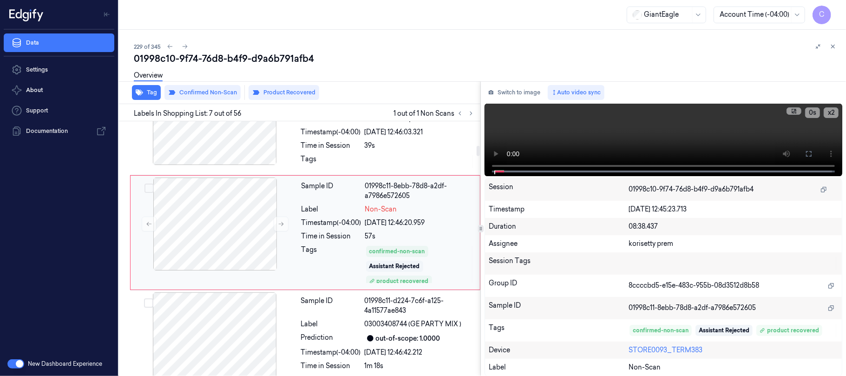
scroll to position [593, 0]
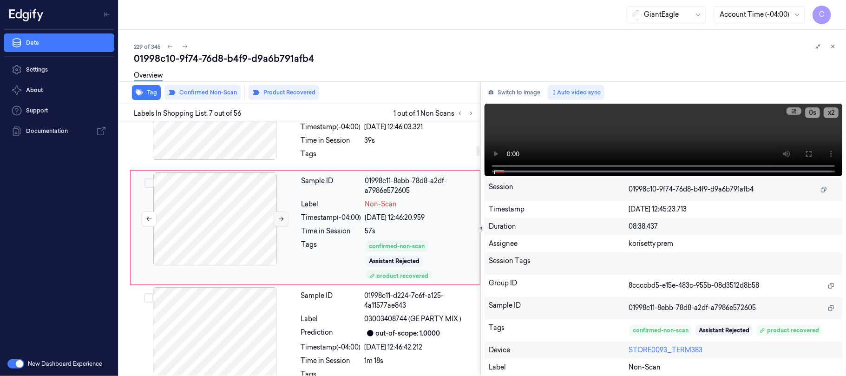
click at [278, 222] on icon at bounding box center [281, 218] width 7 height 7
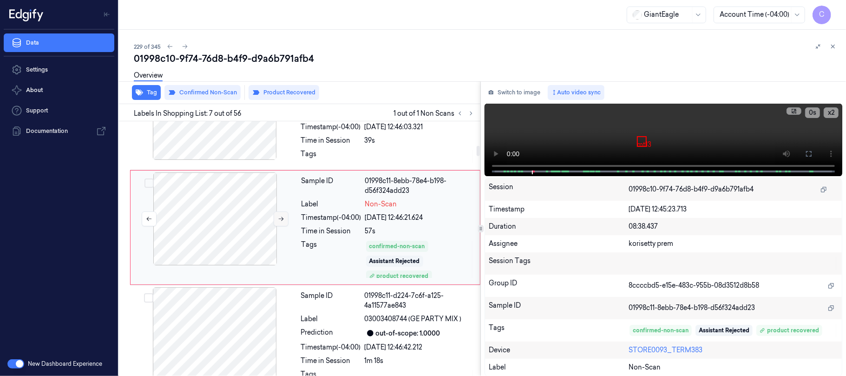
click at [278, 222] on icon at bounding box center [281, 218] width 7 height 7
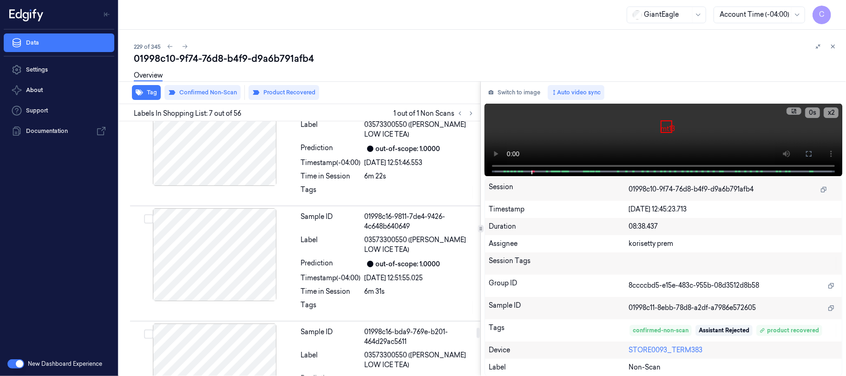
scroll to position [4832, 0]
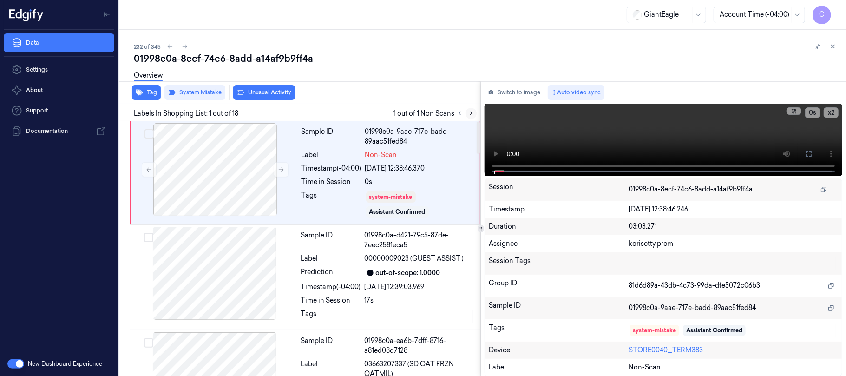
click at [472, 113] on icon at bounding box center [471, 113] width 2 height 3
click at [279, 168] on icon at bounding box center [281, 169] width 7 height 7
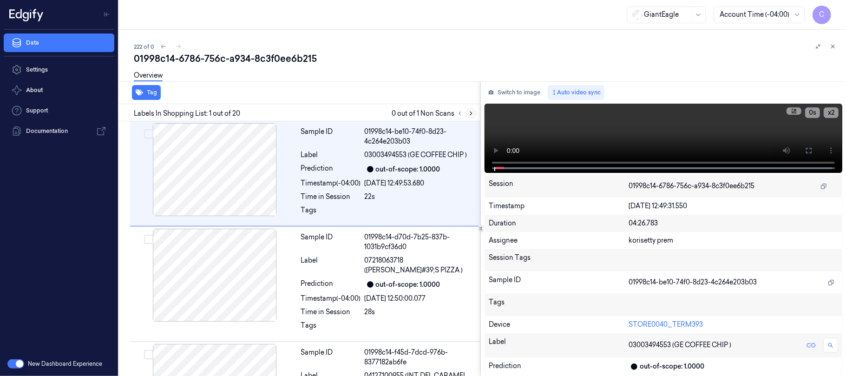
click at [470, 113] on icon at bounding box center [471, 113] width 7 height 7
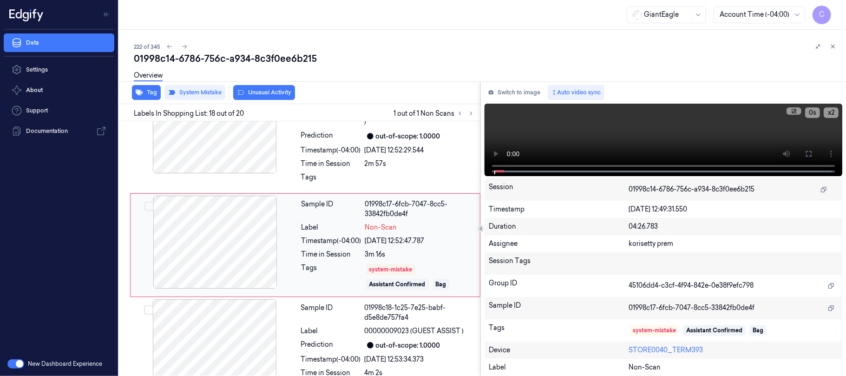
scroll to position [1829, 0]
click at [271, 243] on div at bounding box center [214, 240] width 165 height 93
click at [255, 235] on div at bounding box center [214, 240] width 165 height 93
click at [236, 216] on div at bounding box center [214, 240] width 165 height 93
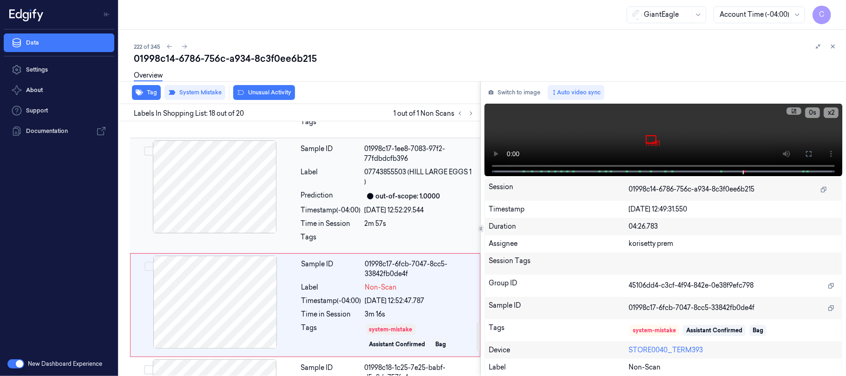
click at [249, 189] on div at bounding box center [214, 186] width 165 height 93
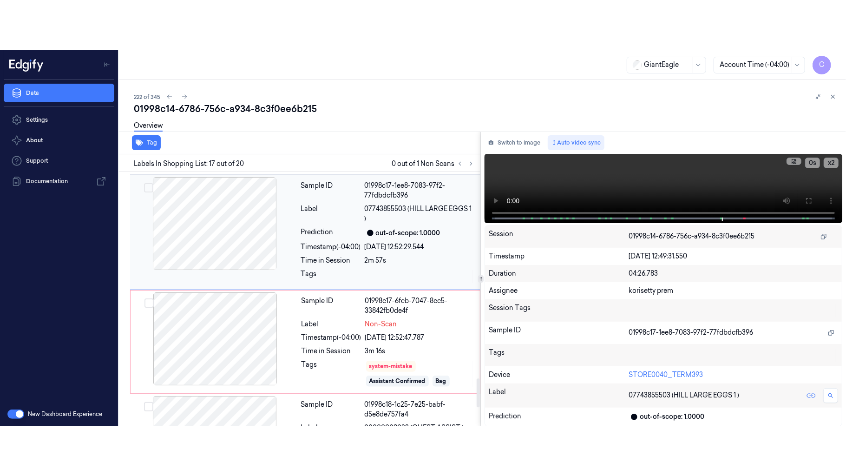
scroll to position [1843, 0]
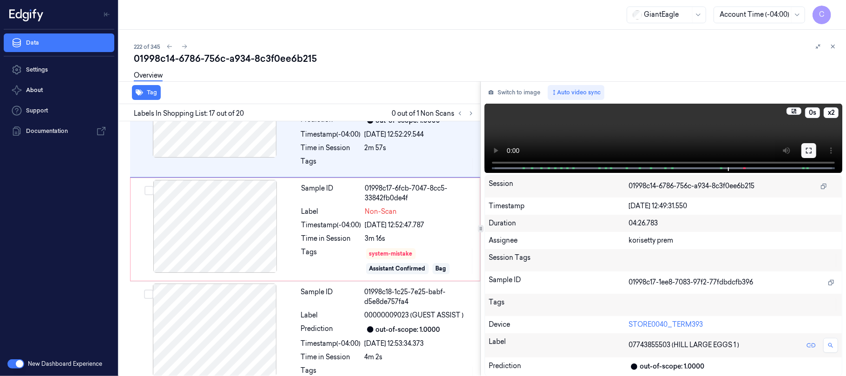
click at [815, 149] on button at bounding box center [808, 150] width 15 height 15
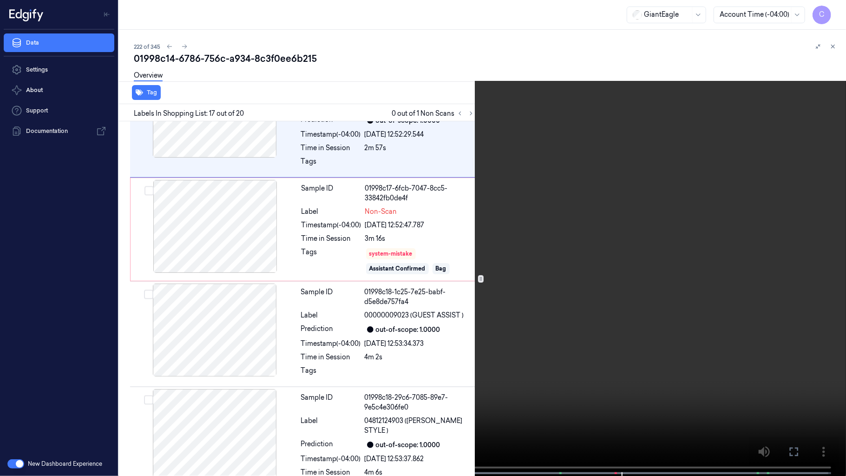
click at [478, 216] on video at bounding box center [423, 238] width 846 height 477
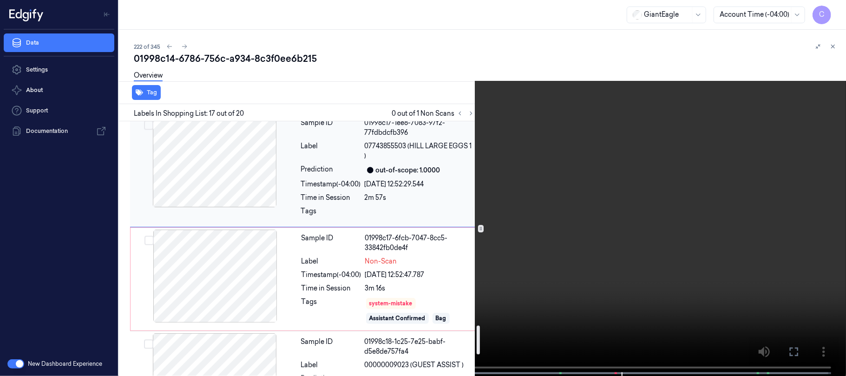
scroll to position [1855, 0]
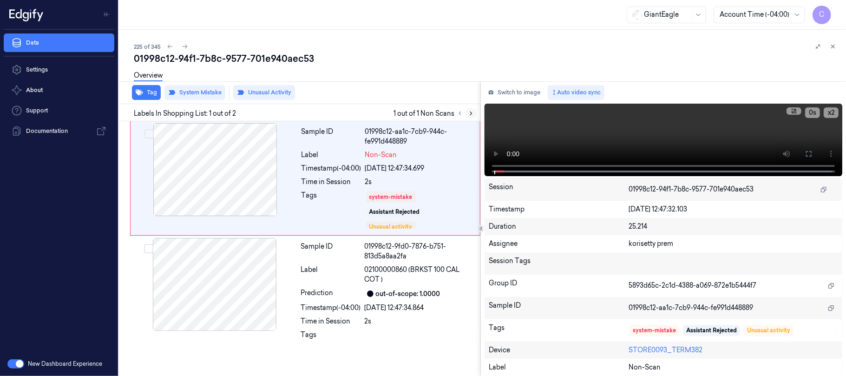
click at [471, 109] on button at bounding box center [470, 113] width 11 height 11
click at [253, 171] on div at bounding box center [214, 169] width 165 height 93
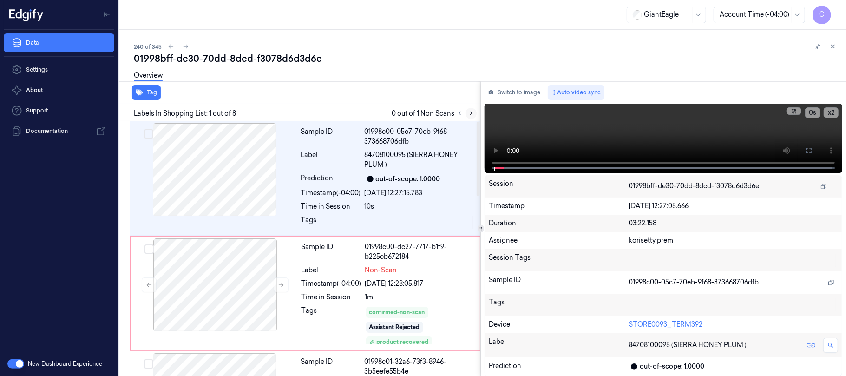
click at [472, 115] on icon at bounding box center [471, 113] width 7 height 7
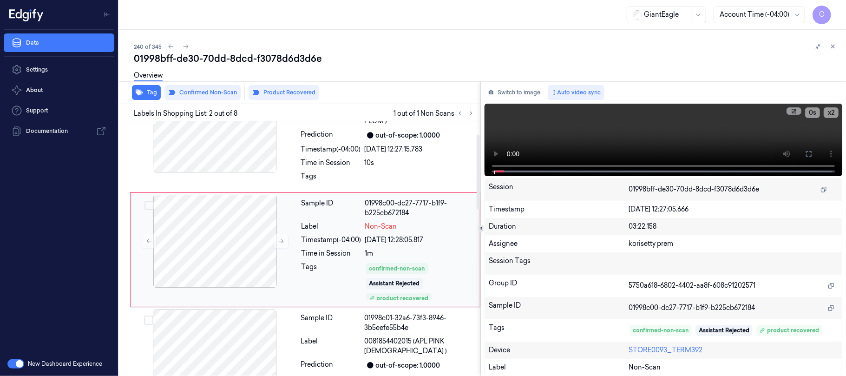
scroll to position [45, 0]
click at [275, 239] on button at bounding box center [281, 239] width 15 height 15
click at [278, 240] on icon at bounding box center [281, 239] width 7 height 7
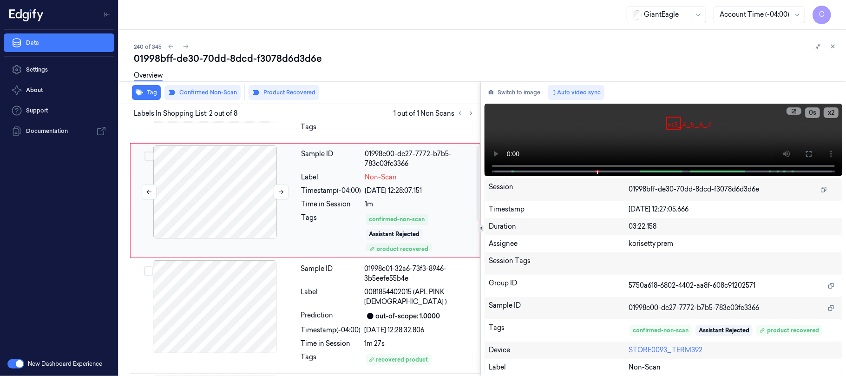
scroll to position [62, 0]
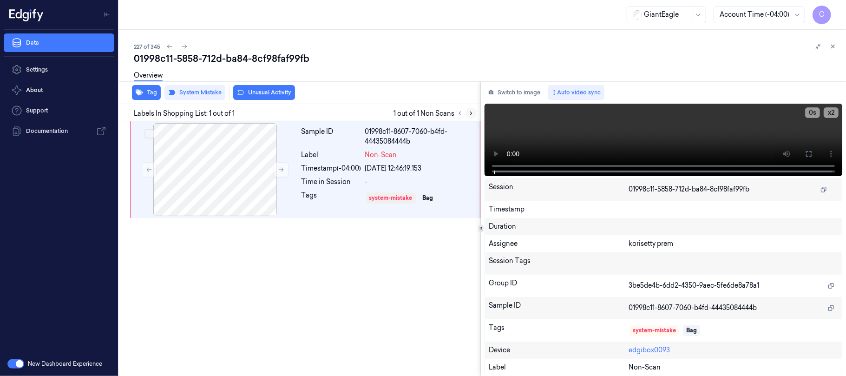
click at [472, 113] on icon at bounding box center [471, 113] width 7 height 7
click at [283, 172] on icon at bounding box center [281, 169] width 7 height 7
click at [279, 169] on icon at bounding box center [281, 170] width 5 height 4
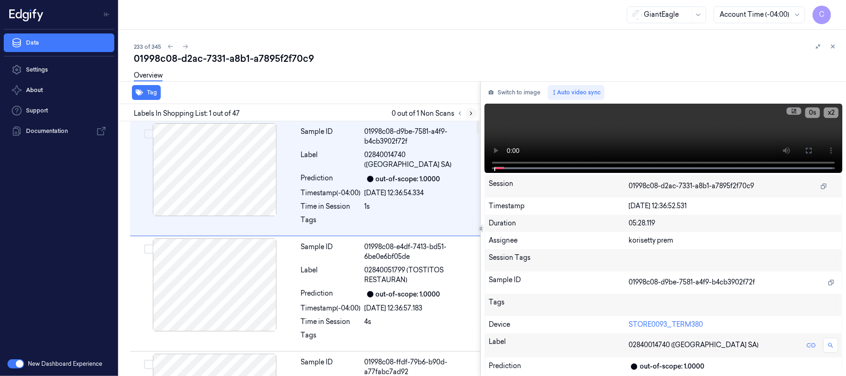
click at [469, 111] on icon at bounding box center [471, 113] width 7 height 7
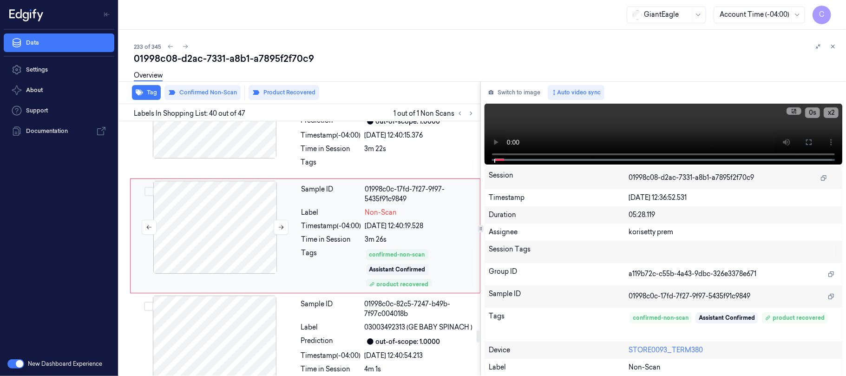
scroll to position [4374, 0]
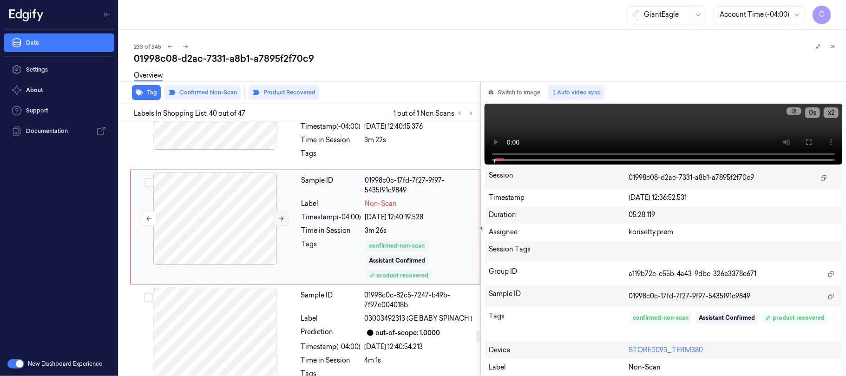
click at [280, 222] on icon at bounding box center [281, 218] width 7 height 7
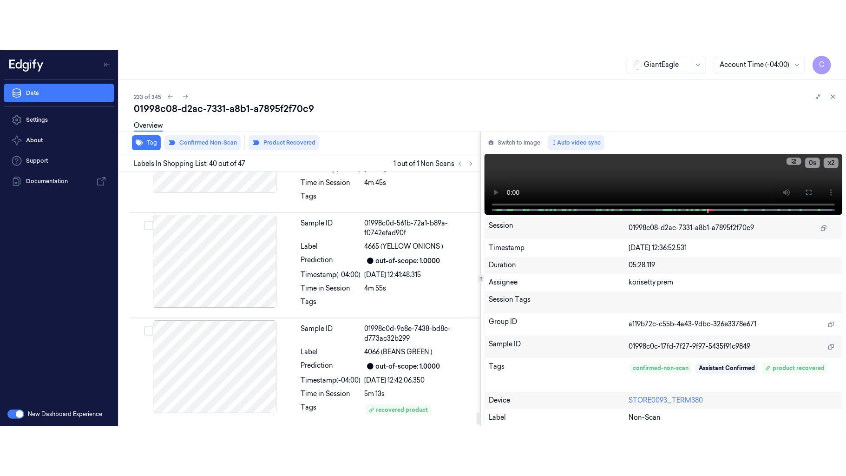
scroll to position [5058, 0]
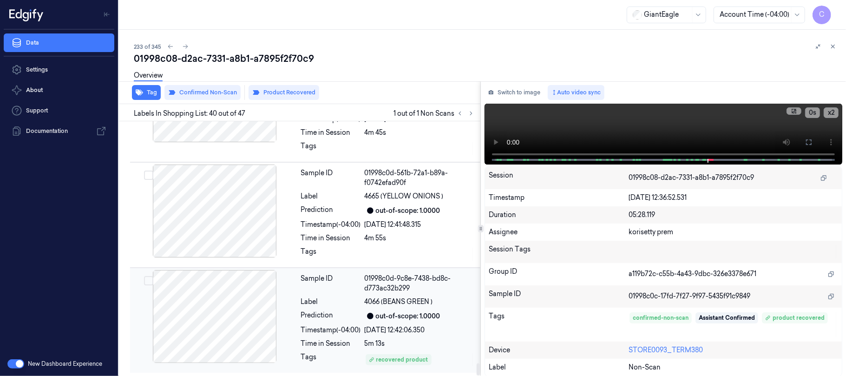
click at [236, 323] on div at bounding box center [214, 316] width 165 height 93
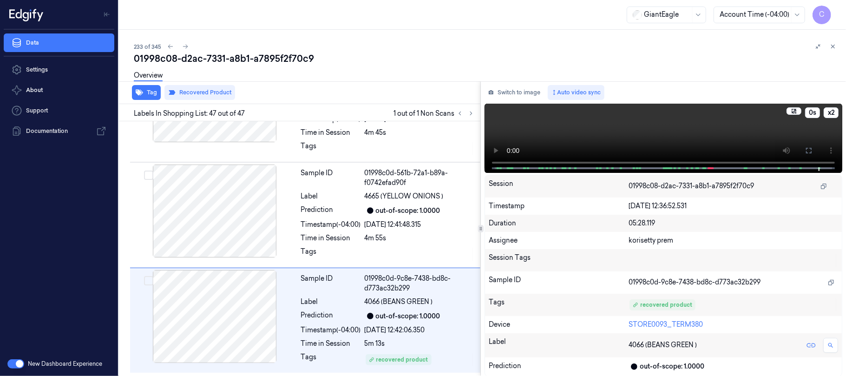
click at [805, 149] on icon at bounding box center [808, 150] width 7 height 7
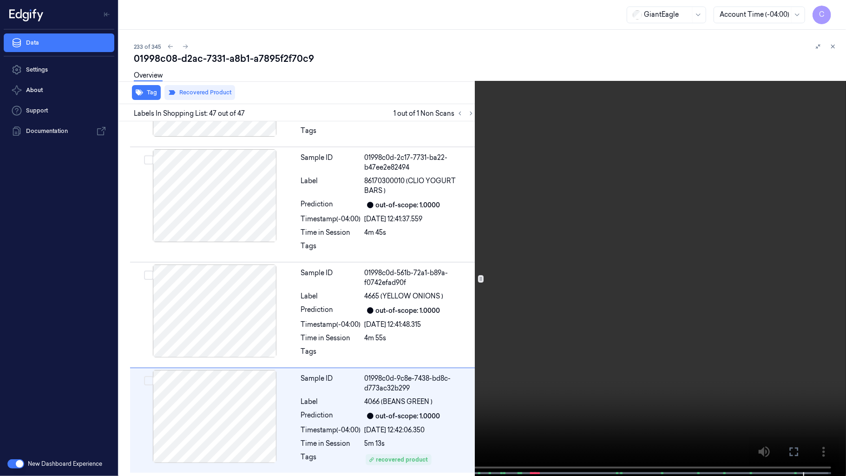
click at [411, 123] on video at bounding box center [423, 238] width 846 height 477
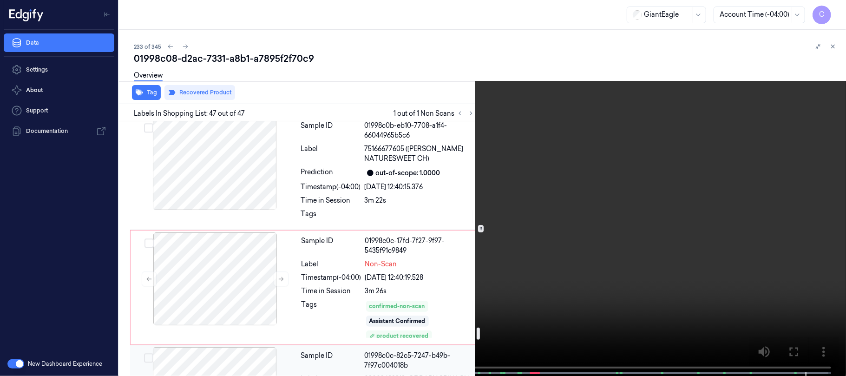
scroll to position [4315, 0]
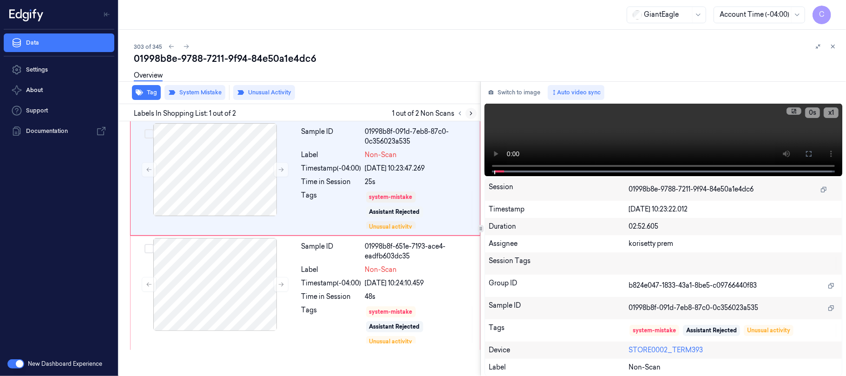
click at [468, 111] on icon at bounding box center [471, 113] width 7 height 7
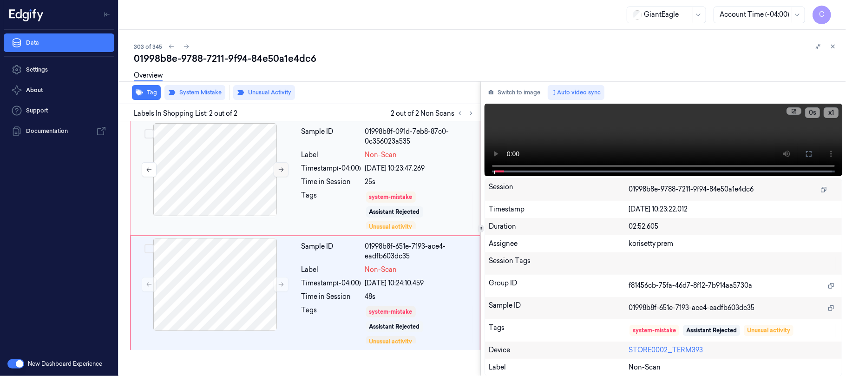
click at [279, 168] on icon at bounding box center [281, 169] width 7 height 7
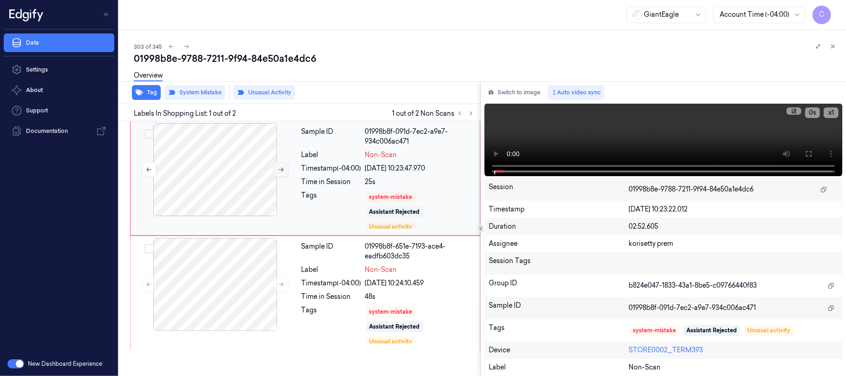
click at [279, 168] on icon at bounding box center [281, 169] width 7 height 7
click at [279, 285] on icon at bounding box center [281, 284] width 7 height 7
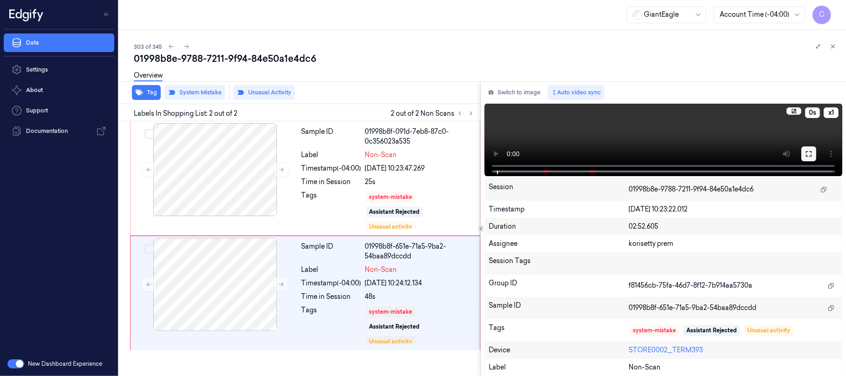
click at [810, 151] on icon at bounding box center [808, 153] width 7 height 7
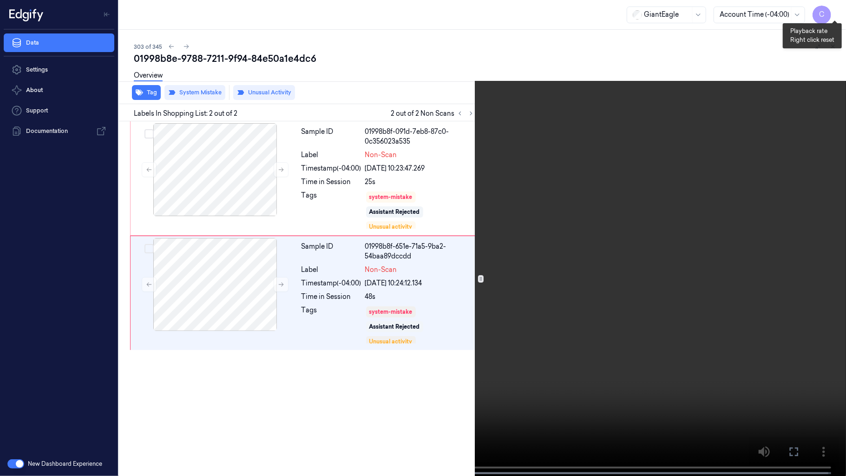
click at [841, 10] on button "x 1" at bounding box center [834, 11] width 15 height 15
click at [534, 240] on video at bounding box center [423, 238] width 846 height 477
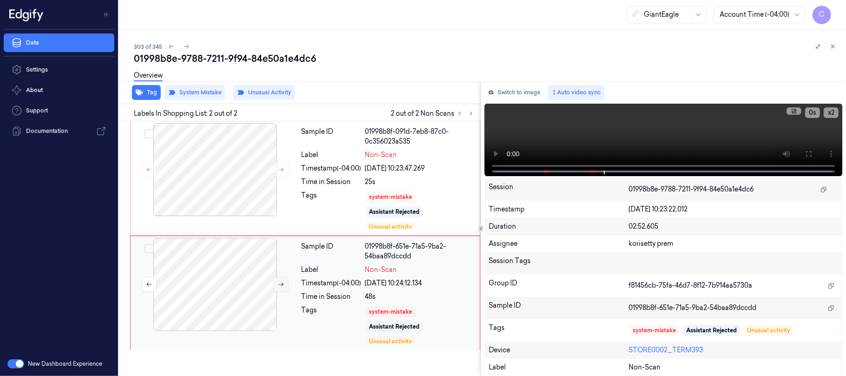
click at [280, 287] on icon at bounding box center [281, 284] width 7 height 7
click at [279, 286] on icon at bounding box center [281, 284] width 7 height 7
click at [813, 151] on button at bounding box center [808, 153] width 15 height 15
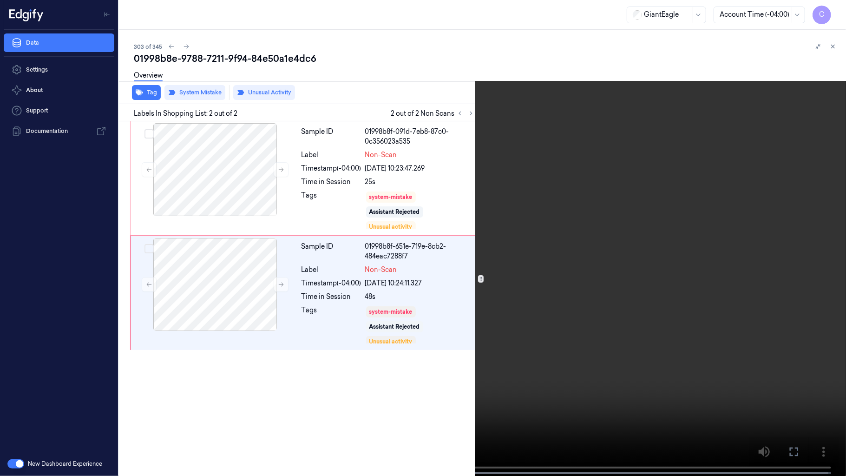
click at [467, 274] on video at bounding box center [423, 238] width 846 height 477
click at [482, 260] on video at bounding box center [423, 238] width 846 height 477
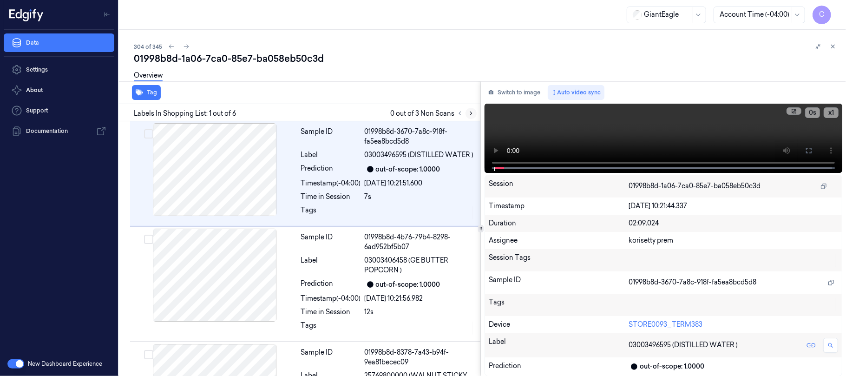
click at [468, 111] on icon at bounding box center [471, 113] width 7 height 7
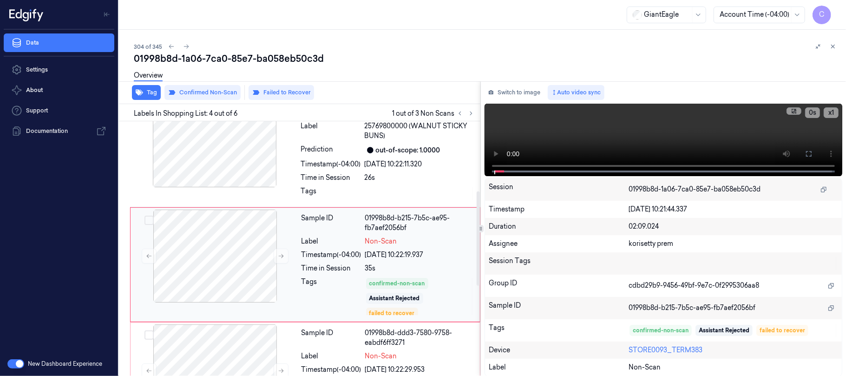
scroll to position [266, 0]
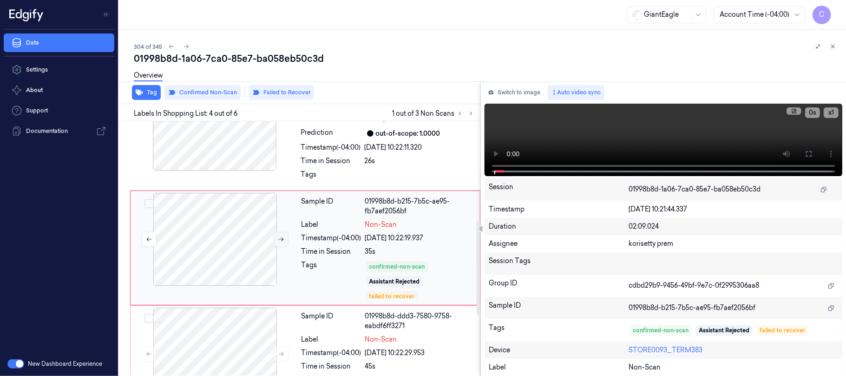
click at [278, 242] on icon at bounding box center [281, 239] width 7 height 7
click at [276, 236] on button at bounding box center [281, 239] width 15 height 15
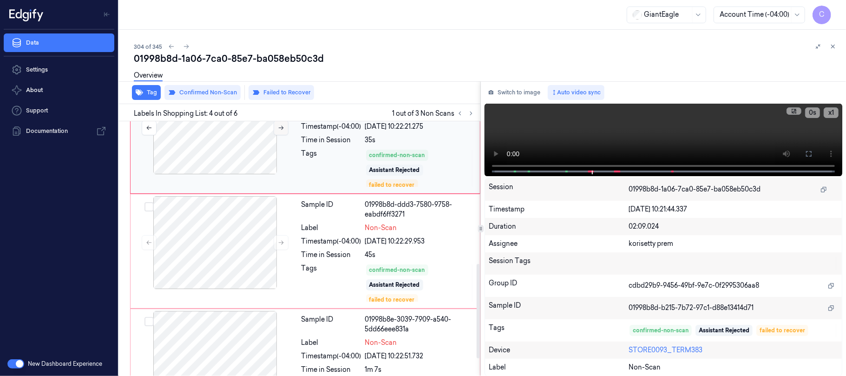
scroll to position [390, 0]
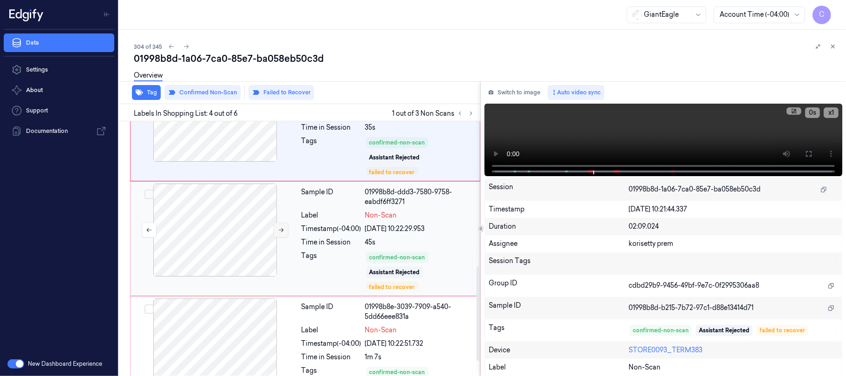
click at [278, 230] on icon at bounding box center [281, 230] width 7 height 7
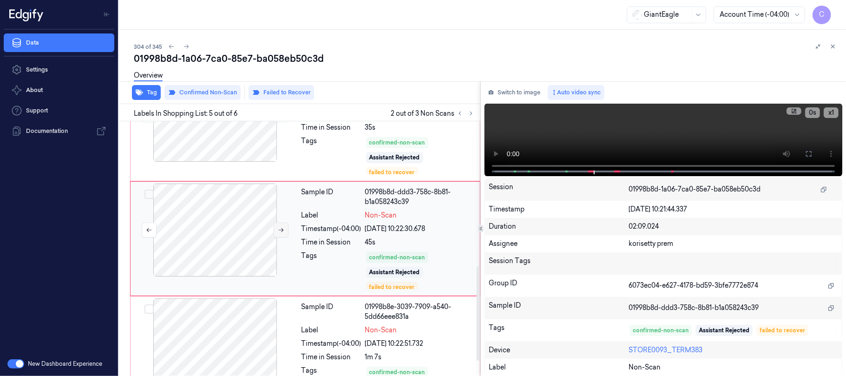
scroll to position [381, 0]
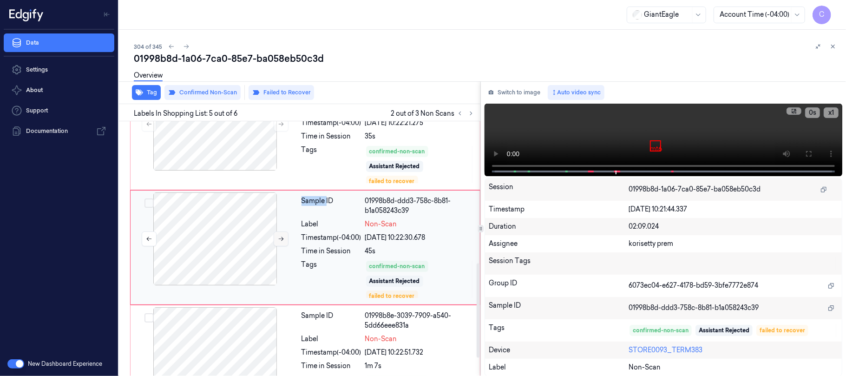
click at [278, 230] on div at bounding box center [214, 238] width 165 height 93
click at [278, 235] on button at bounding box center [281, 238] width 15 height 15
click at [277, 238] on button at bounding box center [281, 238] width 15 height 15
click at [278, 205] on div at bounding box center [214, 238] width 165 height 93
click at [274, 237] on button at bounding box center [281, 238] width 15 height 15
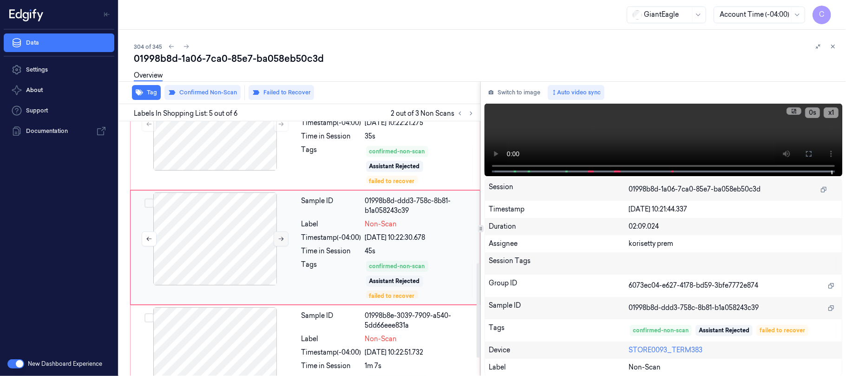
click at [283, 240] on icon at bounding box center [281, 239] width 5 height 4
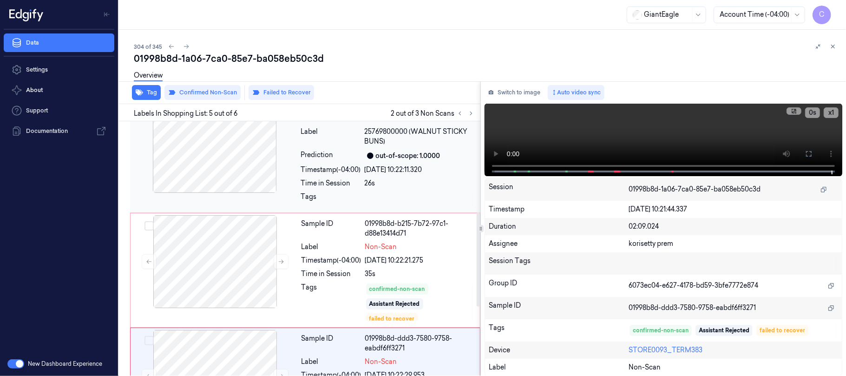
click at [231, 173] on div at bounding box center [214, 146] width 165 height 93
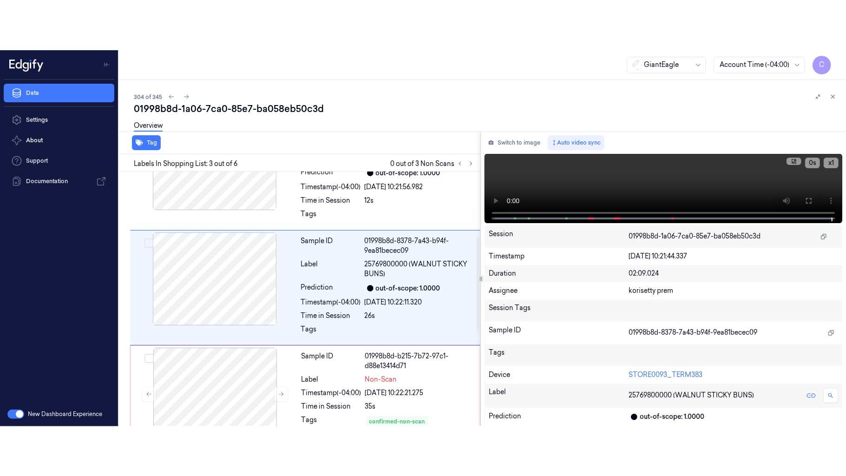
scroll to position [151, 0]
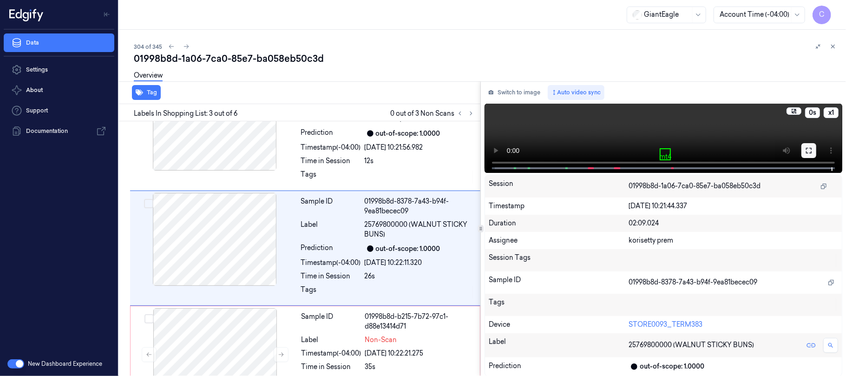
click at [812, 148] on button at bounding box center [808, 150] width 15 height 15
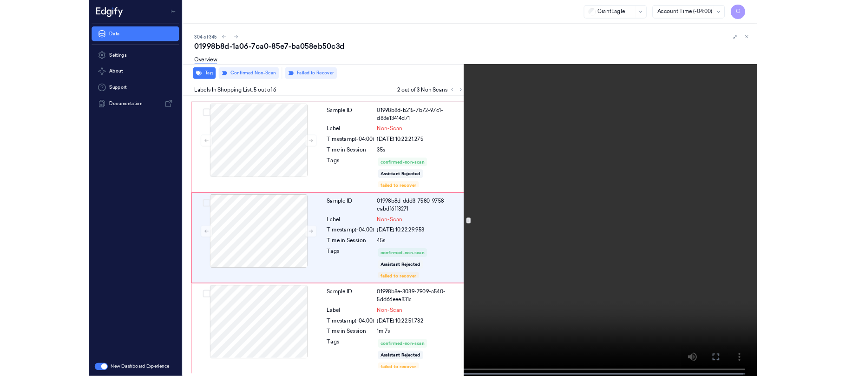
scroll to position [330, 0]
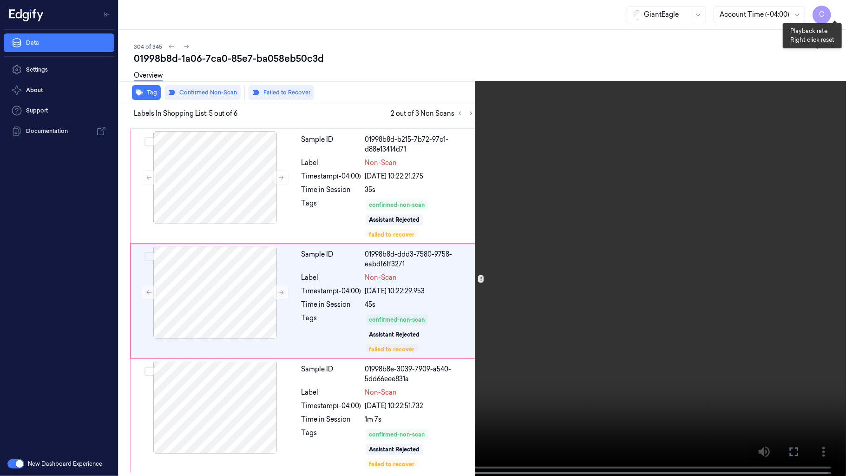
click at [838, 6] on button "x 1" at bounding box center [834, 11] width 15 height 15
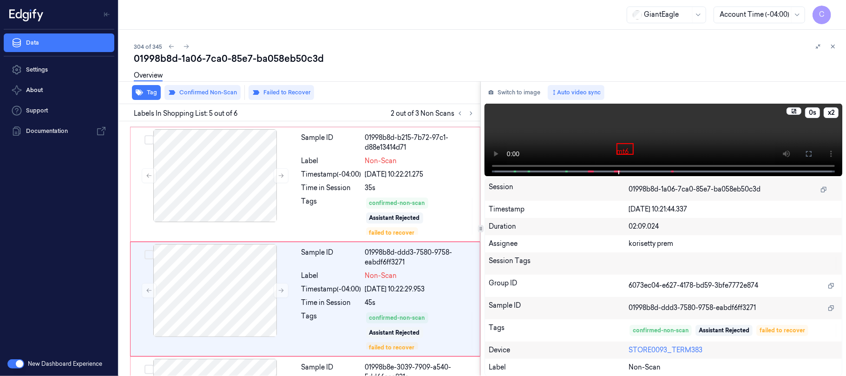
click at [557, 140] on video at bounding box center [663, 140] width 358 height 72
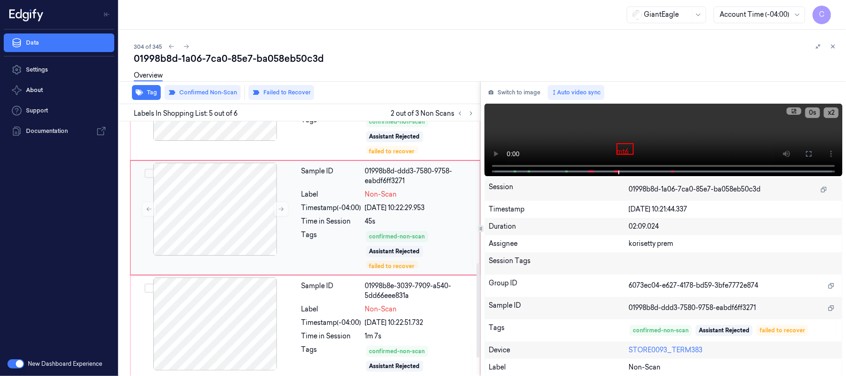
scroll to position [430, 0]
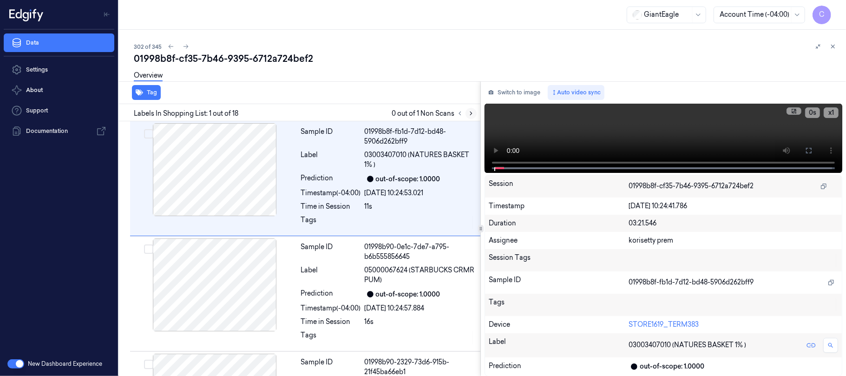
click at [469, 111] on icon at bounding box center [471, 113] width 7 height 7
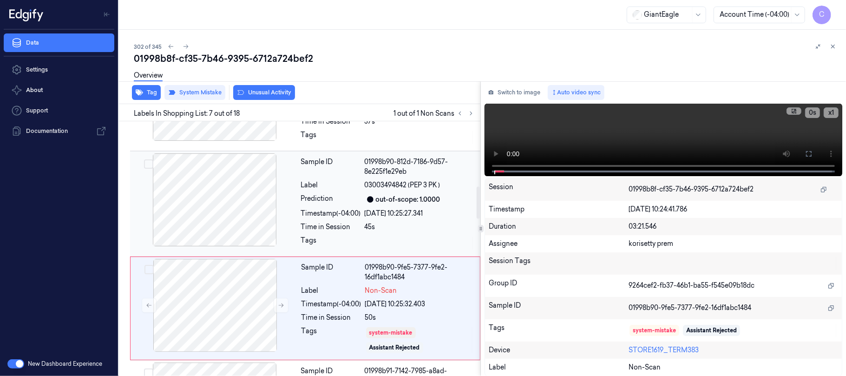
scroll to position [588, 0]
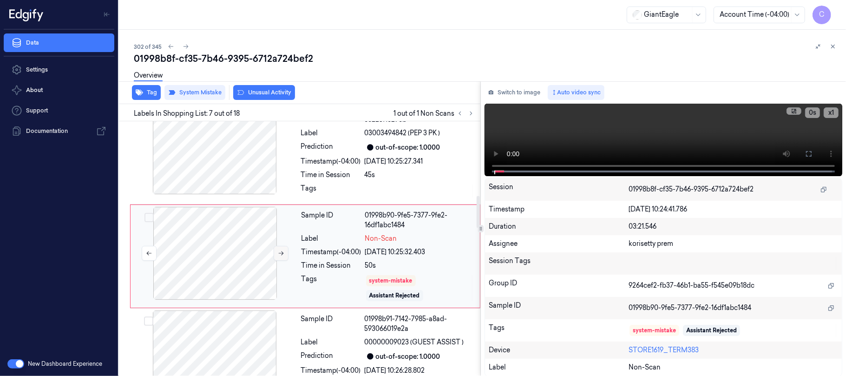
click at [274, 246] on button at bounding box center [281, 253] width 15 height 15
click at [275, 248] on button at bounding box center [281, 253] width 15 height 15
click at [283, 250] on icon at bounding box center [281, 253] width 7 height 7
click at [282, 250] on icon at bounding box center [281, 253] width 7 height 7
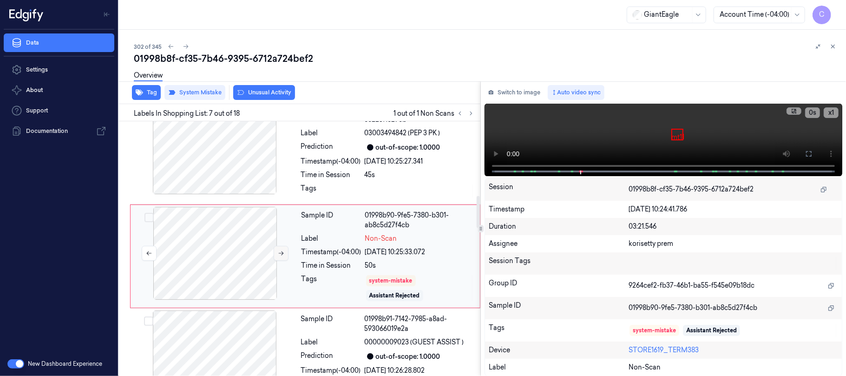
click at [282, 250] on icon at bounding box center [281, 253] width 7 height 7
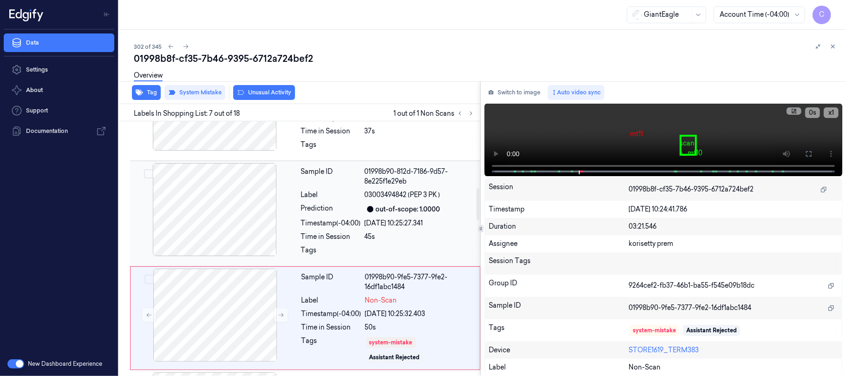
click at [222, 210] on div at bounding box center [214, 209] width 165 height 93
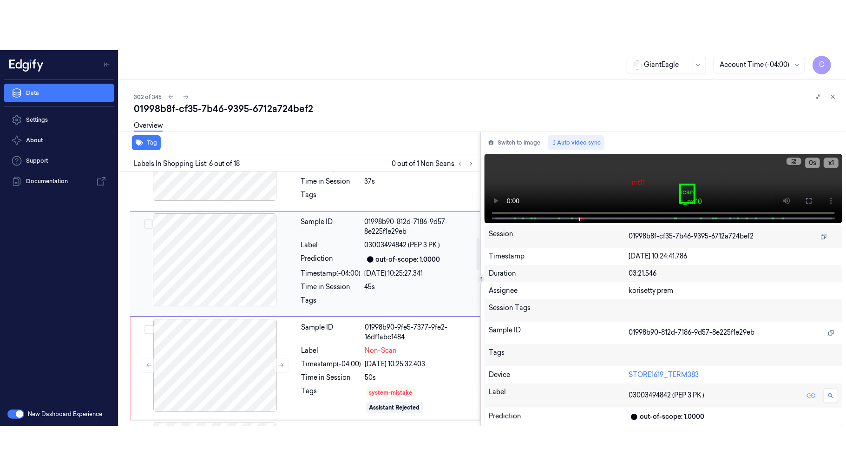
scroll to position [483, 0]
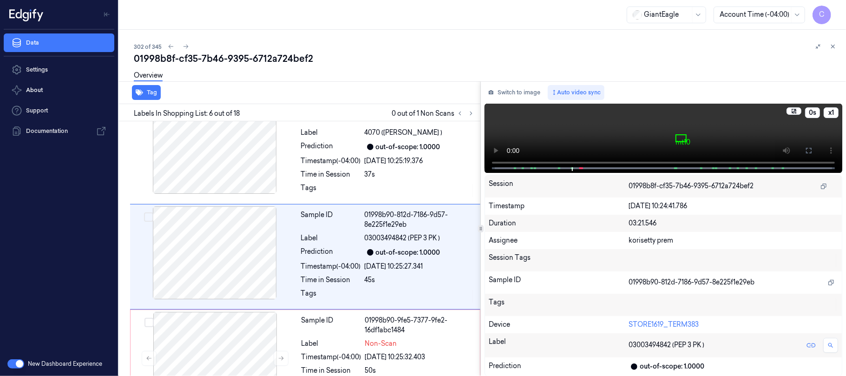
drag, startPoint x: 802, startPoint y: 147, endPoint x: 804, endPoint y: 223, distance: 76.2
click at [802, 147] on button at bounding box center [808, 150] width 15 height 15
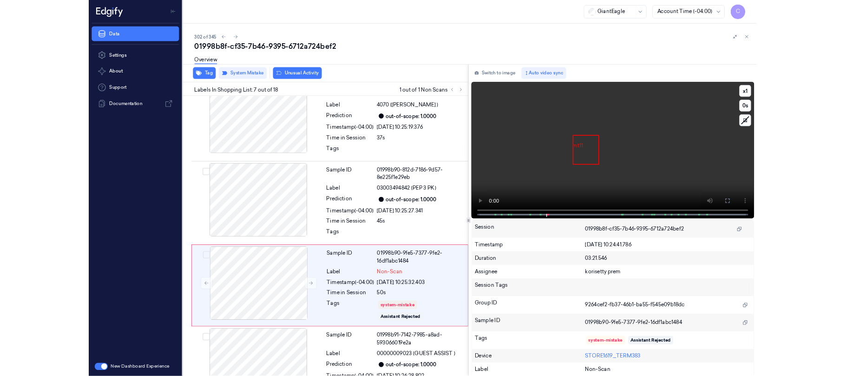
scroll to position [538, 0]
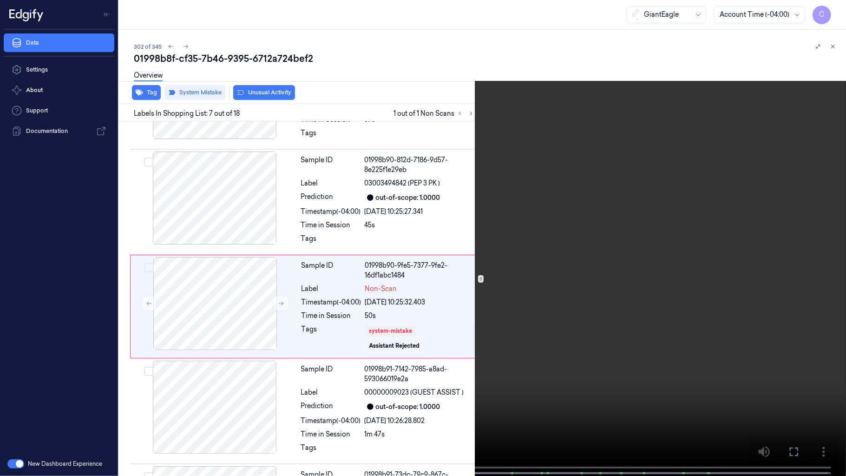
click at [498, 182] on video at bounding box center [423, 238] width 846 height 477
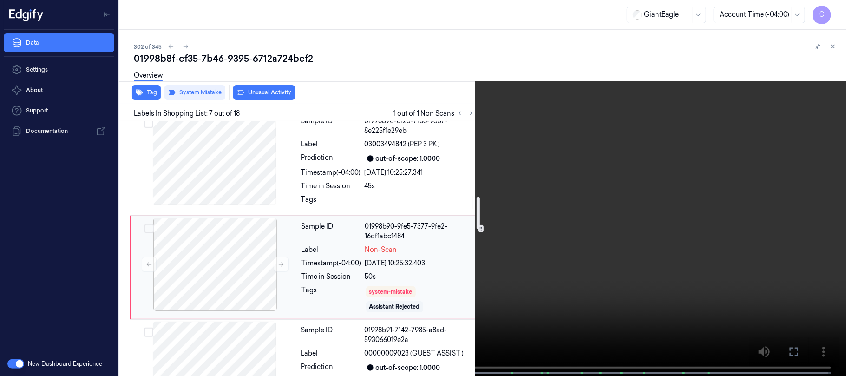
scroll to position [600, 0]
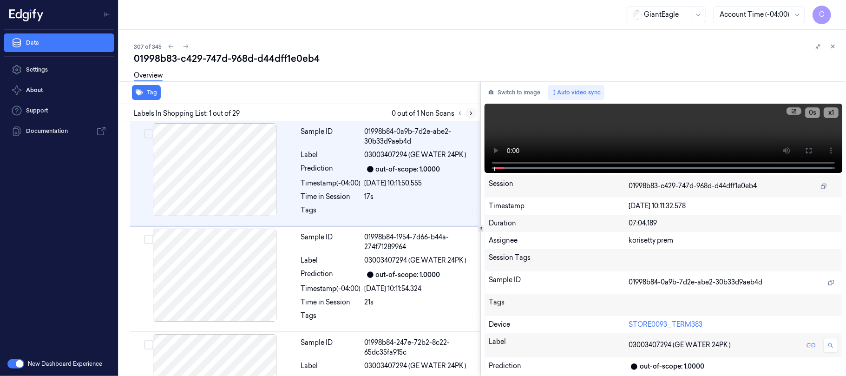
click at [469, 113] on icon at bounding box center [471, 113] width 7 height 7
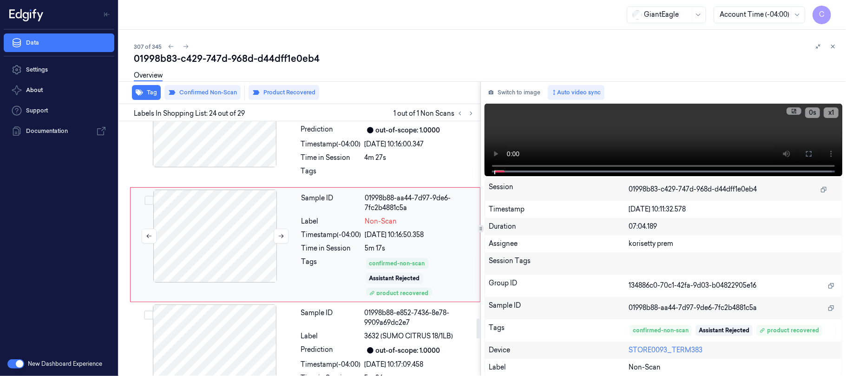
scroll to position [2517, 0]
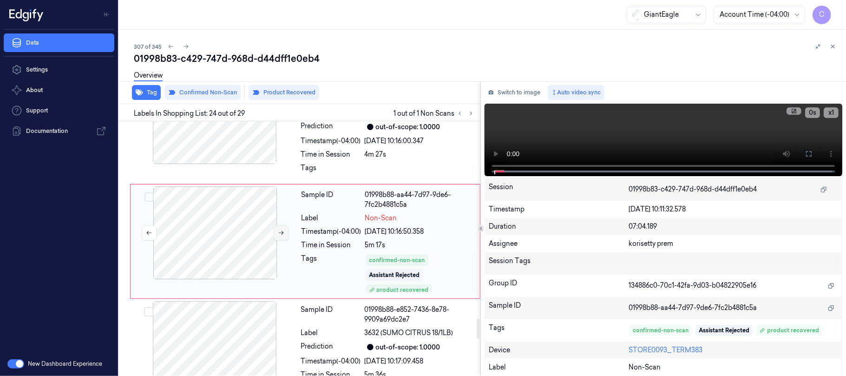
click at [283, 236] on icon at bounding box center [281, 232] width 7 height 7
click at [280, 236] on icon at bounding box center [281, 232] width 7 height 7
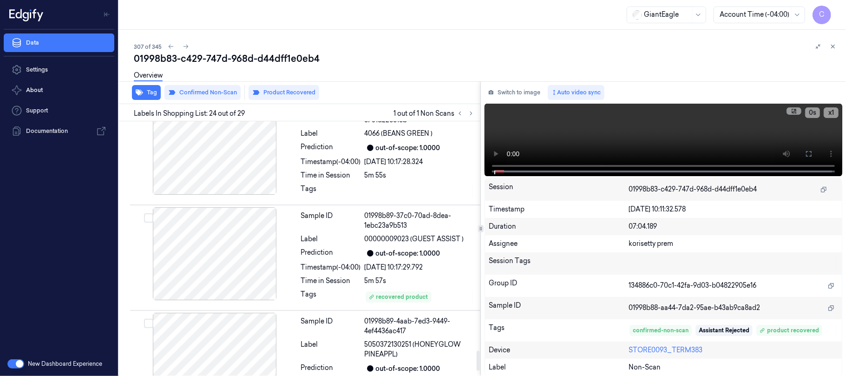
scroll to position [2951, 0]
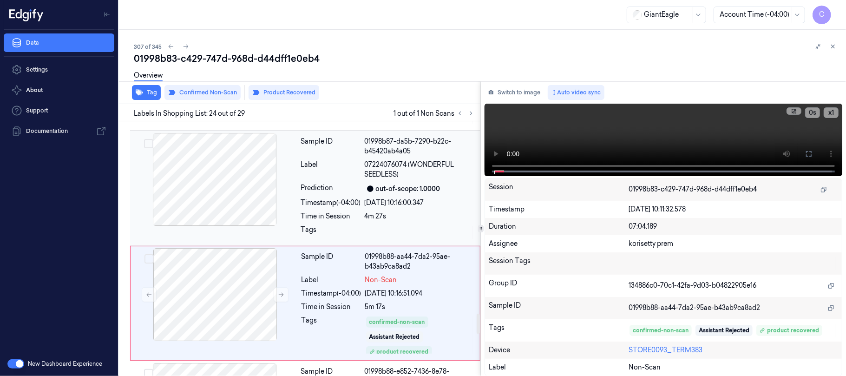
click at [219, 192] on div at bounding box center [214, 179] width 165 height 93
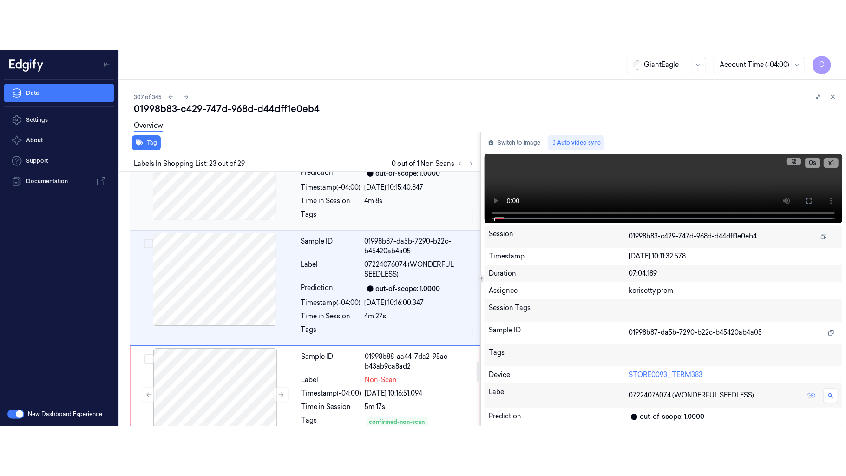
scroll to position [2402, 0]
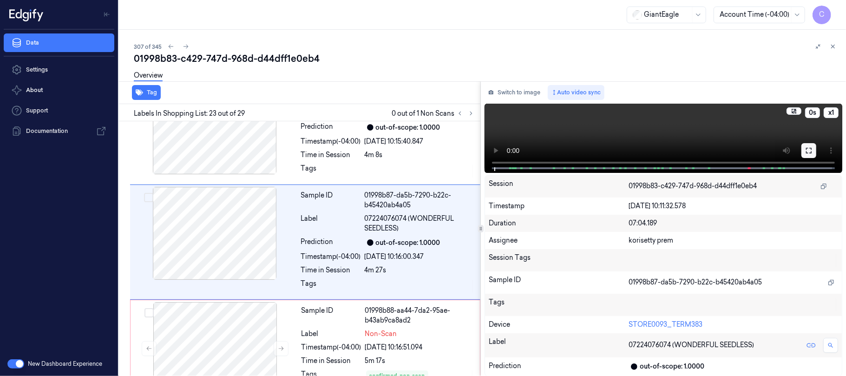
click at [808, 150] on icon at bounding box center [808, 150] width 7 height 7
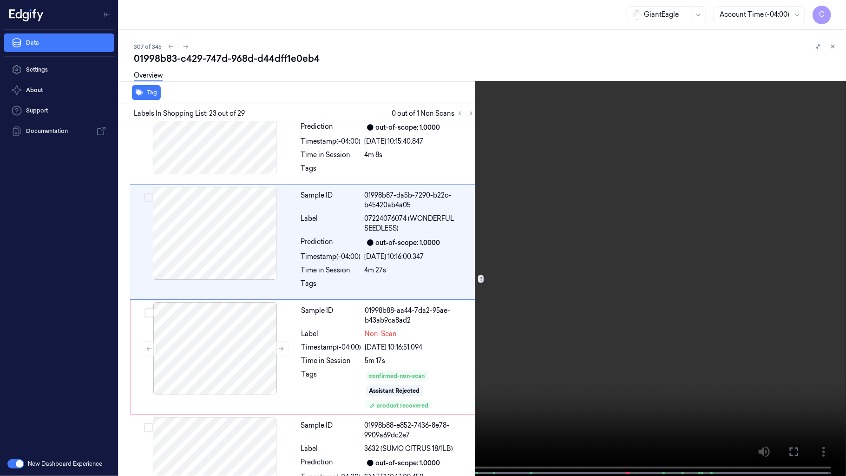
click at [361, 216] on video at bounding box center [423, 238] width 846 height 477
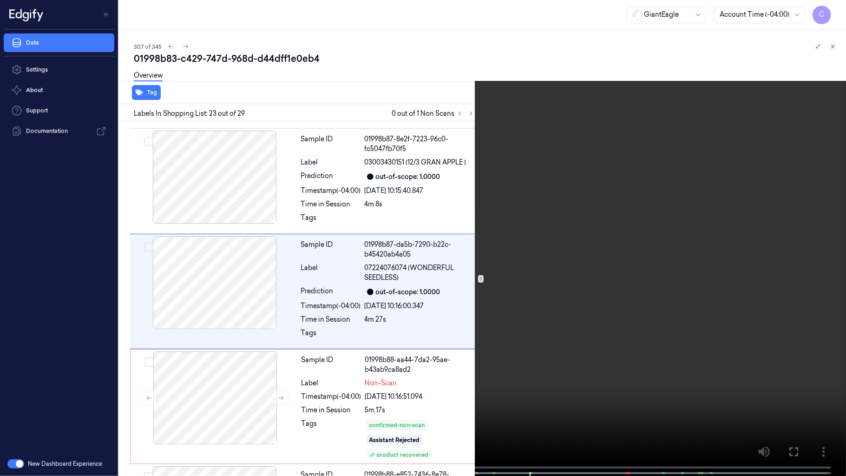
scroll to position [2352, 0]
click at [392, 324] on video at bounding box center [423, 238] width 846 height 477
click at [829, 9] on button "x 1" at bounding box center [834, 11] width 15 height 15
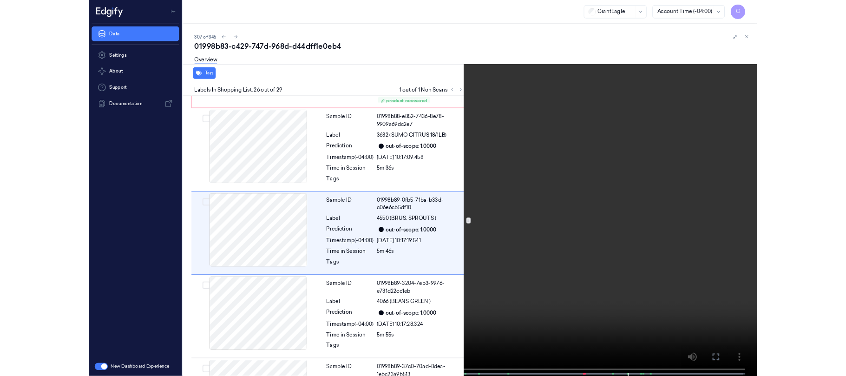
scroll to position [2683, 0]
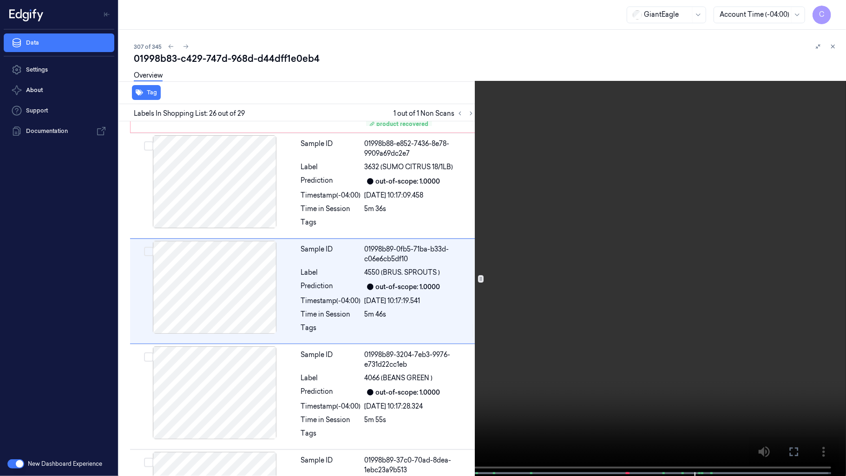
click at [429, 242] on video at bounding box center [423, 238] width 846 height 477
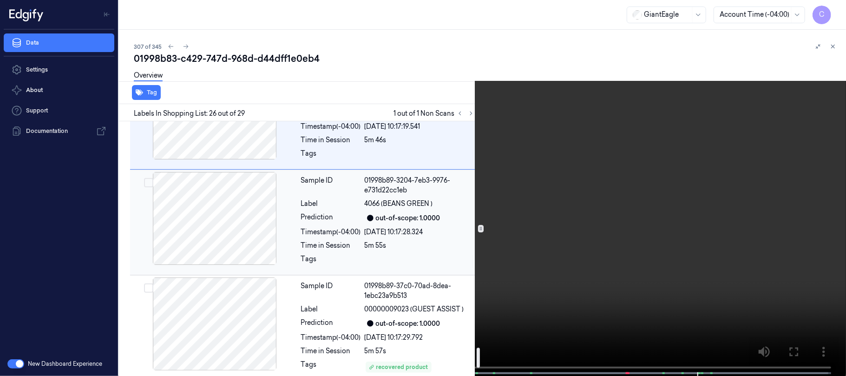
scroll to position [2919, 0]
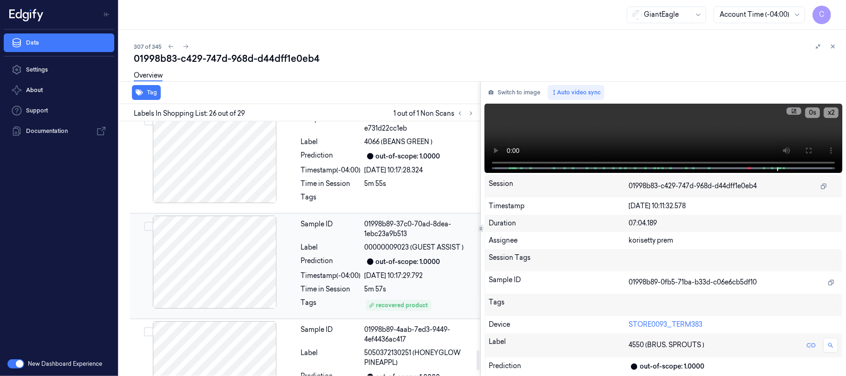
click at [387, 303] on div "Sample ID 01998b89-37c0-70ad-8dea-1ebc23a9b513 Label 00000009023 (GUEST ASSIST …" at bounding box center [387, 265] width 181 height 101
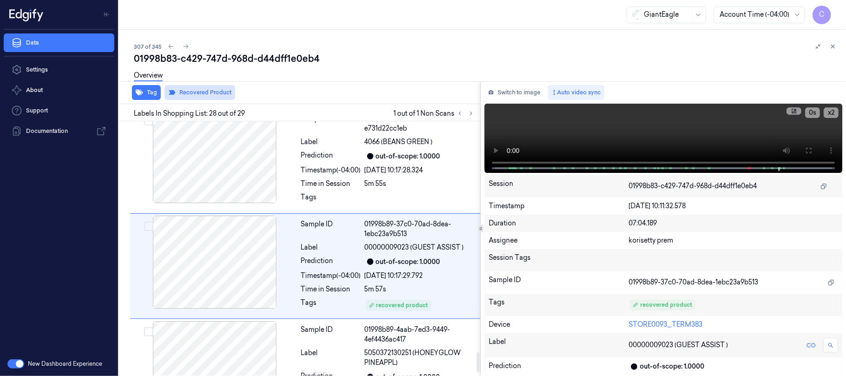
scroll to position [2945, 0]
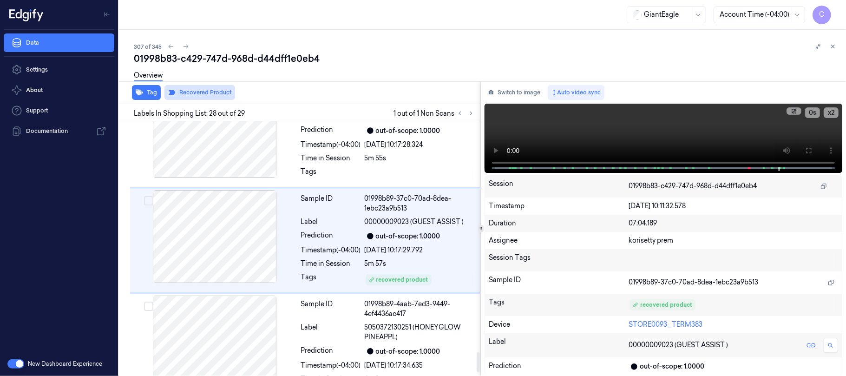
click at [222, 95] on button "Recovered Product" at bounding box center [199, 92] width 71 height 15
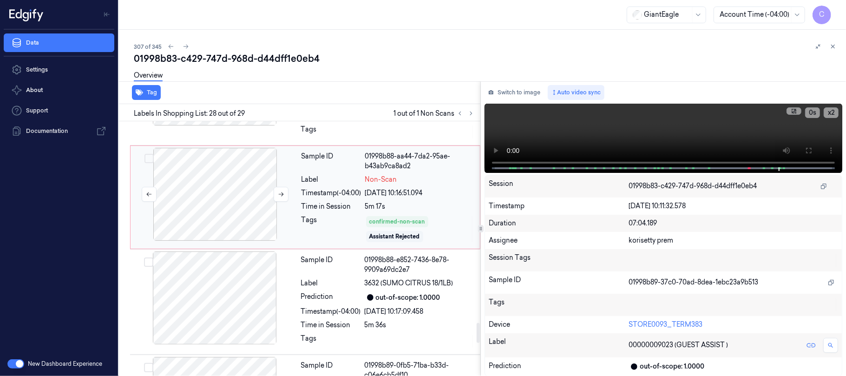
scroll to position [2562, 0]
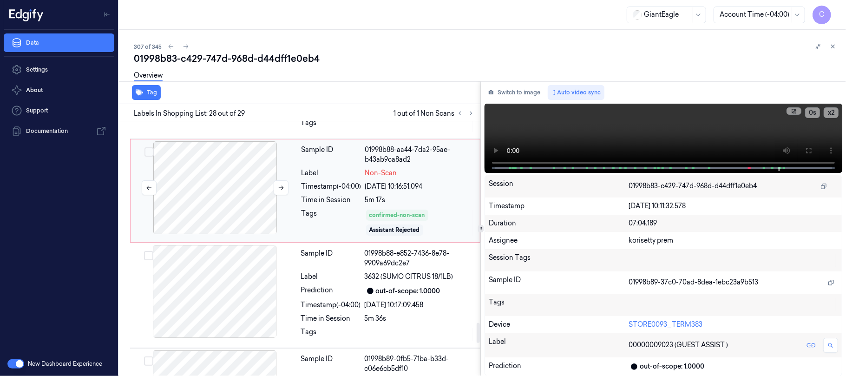
click at [251, 202] on div at bounding box center [214, 187] width 165 height 93
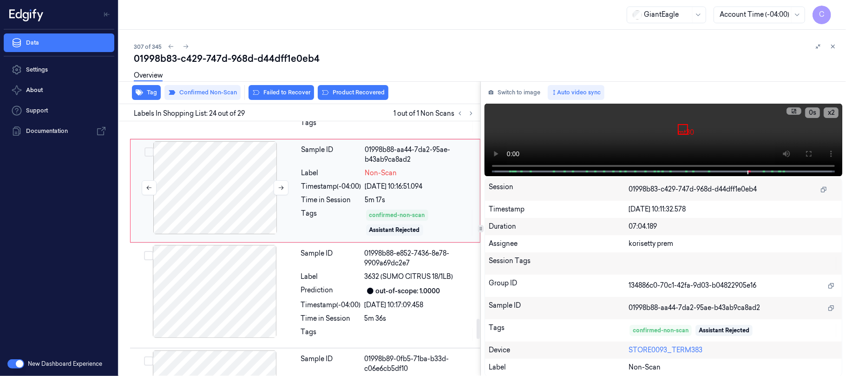
scroll to position [2512, 0]
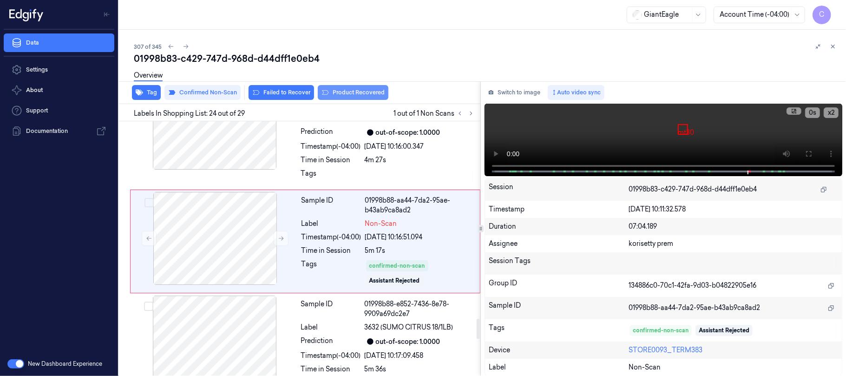
click at [363, 93] on button "Product Recovered" at bounding box center [353, 92] width 71 height 15
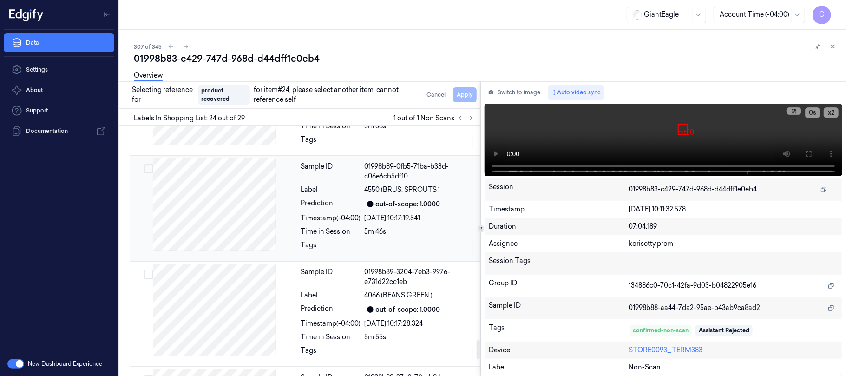
scroll to position [2822, 0]
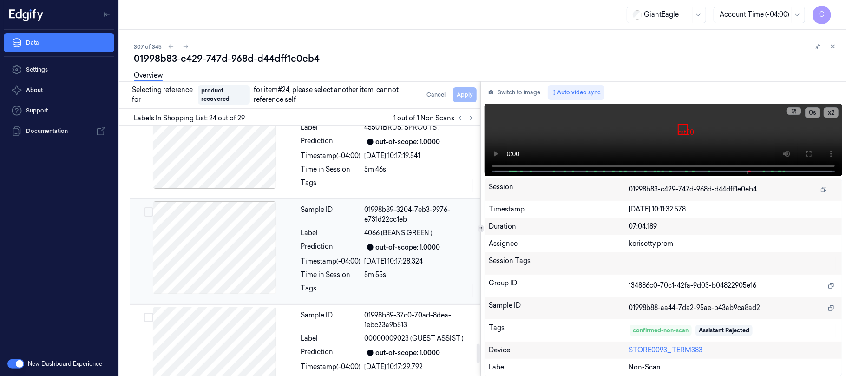
click at [227, 255] on div at bounding box center [214, 247] width 165 height 93
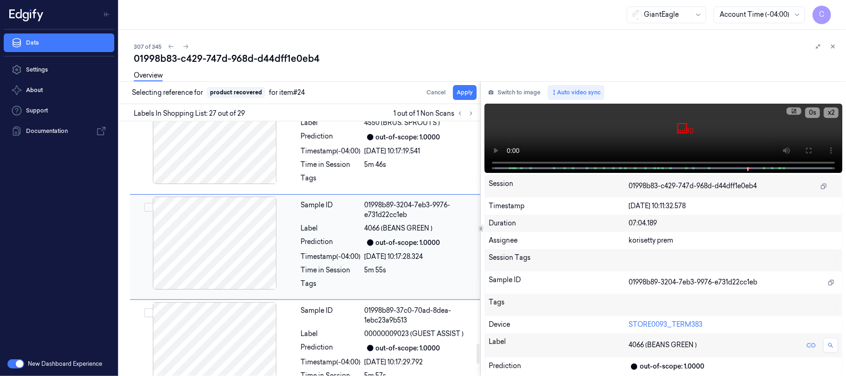
scroll to position [2828, 0]
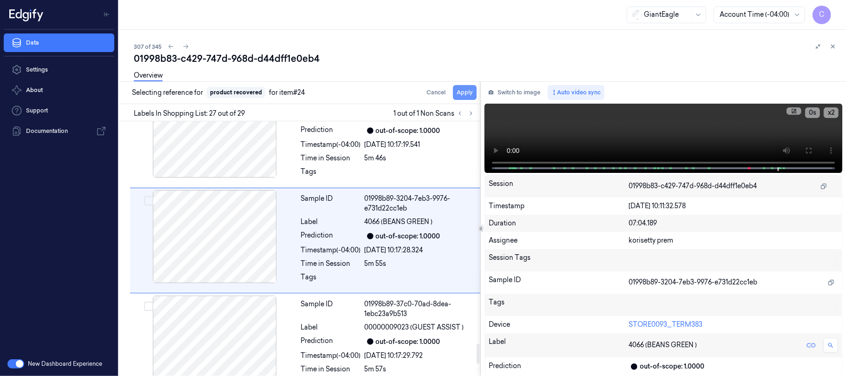
click at [459, 91] on button "Apply" at bounding box center [465, 92] width 24 height 15
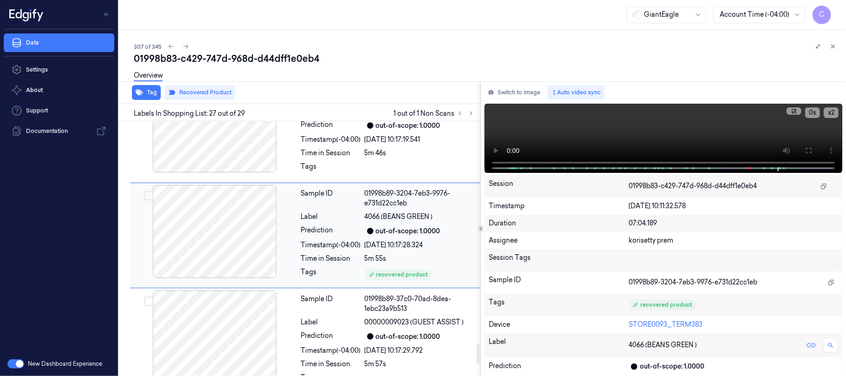
scroll to position [2839, 0]
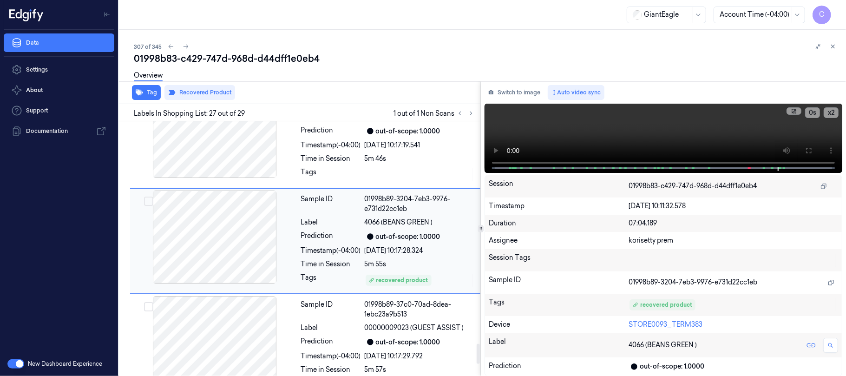
click at [235, 246] on div at bounding box center [214, 236] width 165 height 93
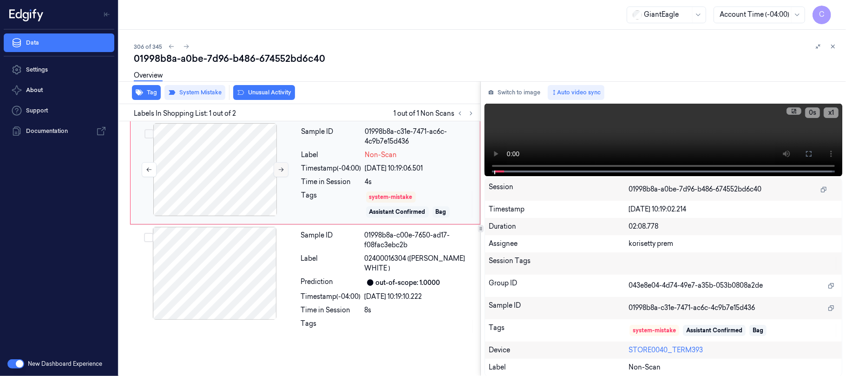
click at [281, 168] on icon at bounding box center [281, 169] width 7 height 7
click at [225, 173] on div at bounding box center [214, 169] width 165 height 93
drag, startPoint x: 503, startPoint y: 169, endPoint x: 472, endPoint y: 169, distance: 31.1
click at [472, 169] on div "Tag System Mistake Unusual Activity Labels In Shopping List: 1 out of 2 1 out o…" at bounding box center [480, 228] width 730 height 295
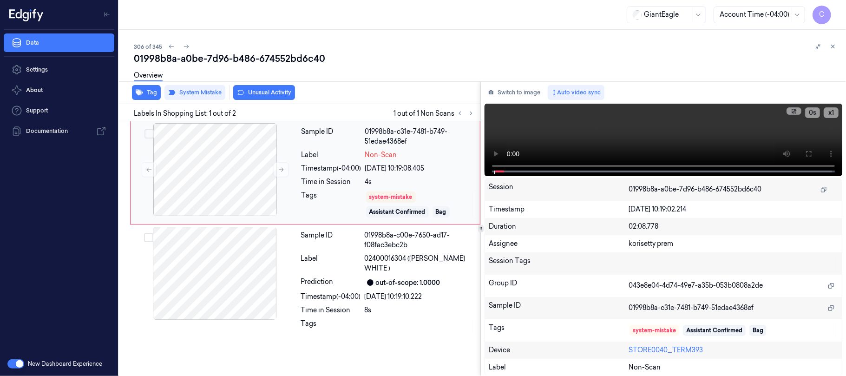
click at [450, 169] on div "27/09/2025 10:19:08.405" at bounding box center [419, 168] width 109 height 10
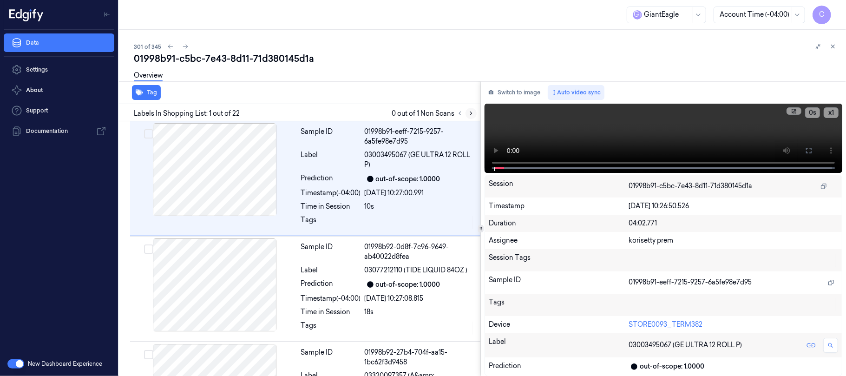
click at [471, 111] on icon at bounding box center [471, 113] width 7 height 7
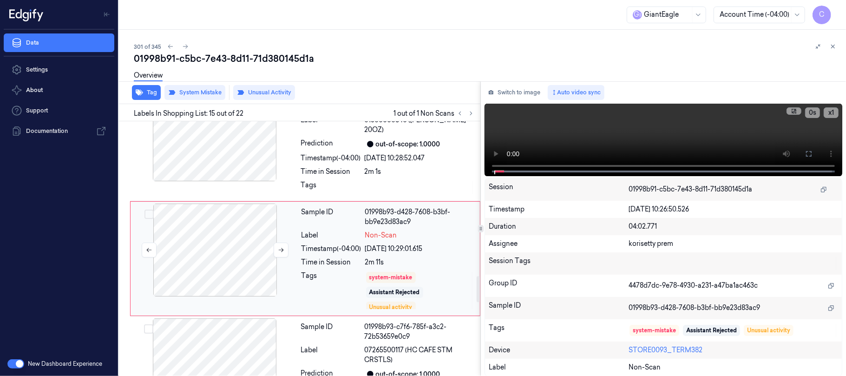
scroll to position [1517, 0]
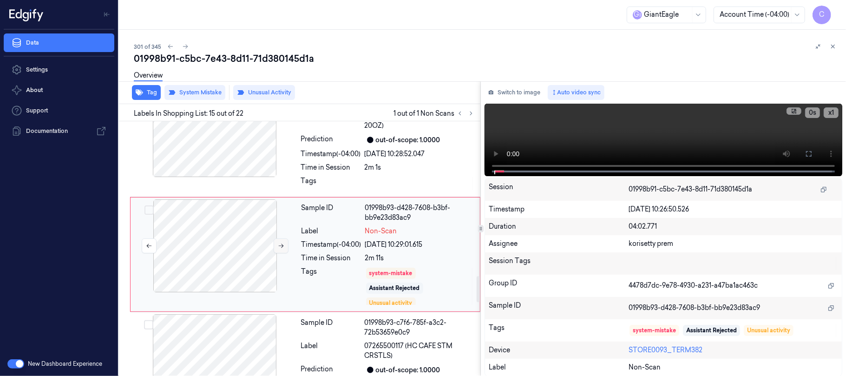
click at [281, 242] on icon at bounding box center [281, 245] width 7 height 7
click at [236, 158] on div at bounding box center [214, 130] width 165 height 93
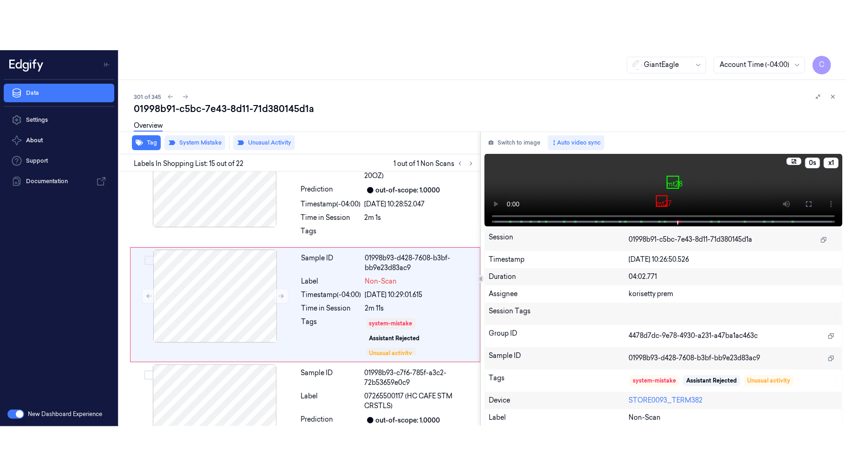
scroll to position [1624, 0]
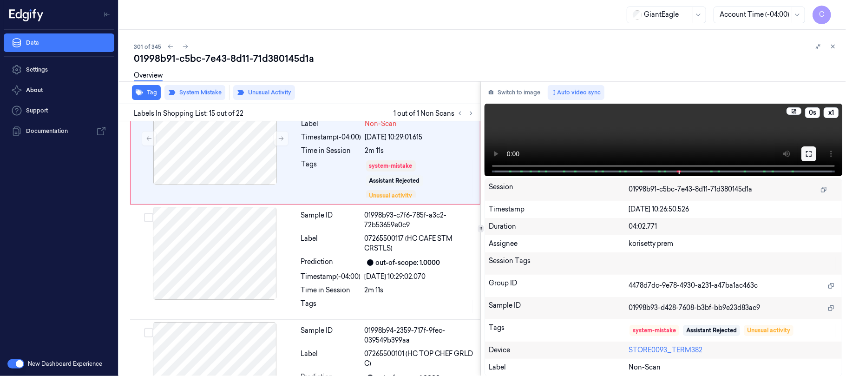
click at [810, 155] on icon at bounding box center [809, 154] width 6 height 6
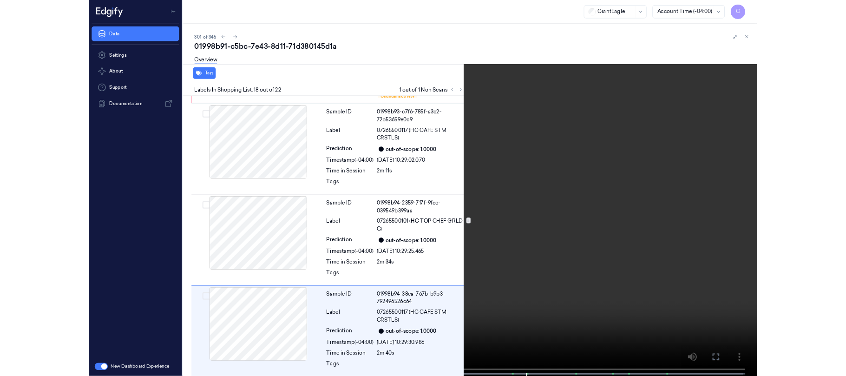
scroll to position [1813, 0]
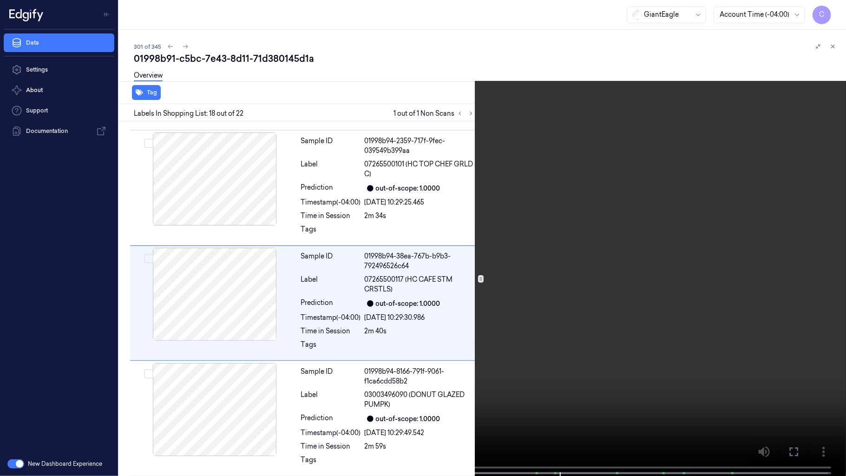
click at [474, 350] on video at bounding box center [423, 238] width 846 height 477
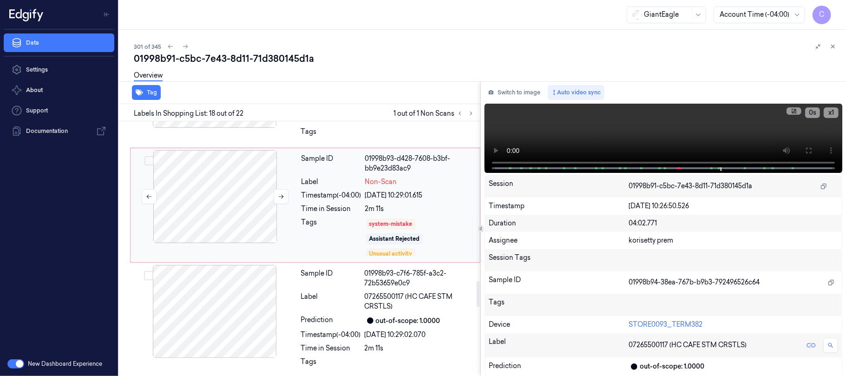
click at [182, 174] on div at bounding box center [214, 196] width 165 height 93
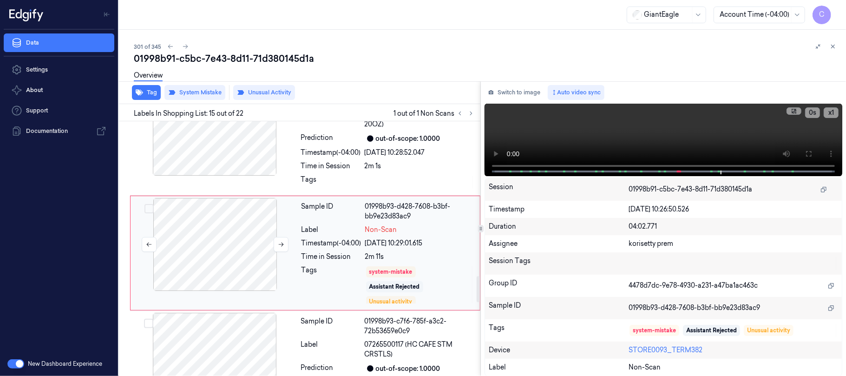
scroll to position [1517, 0]
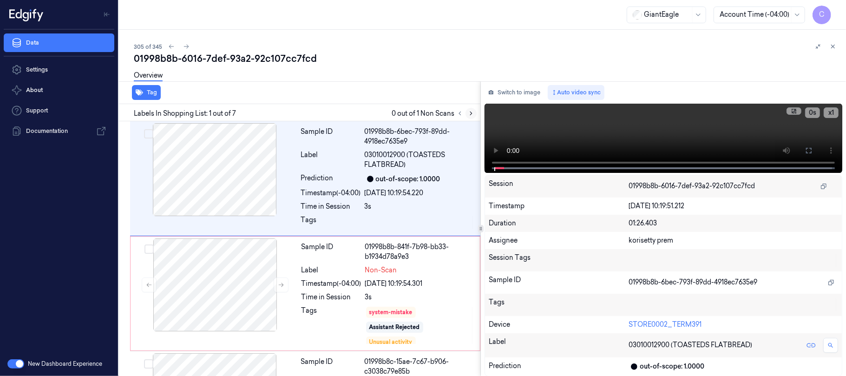
click at [468, 116] on icon at bounding box center [471, 113] width 7 height 7
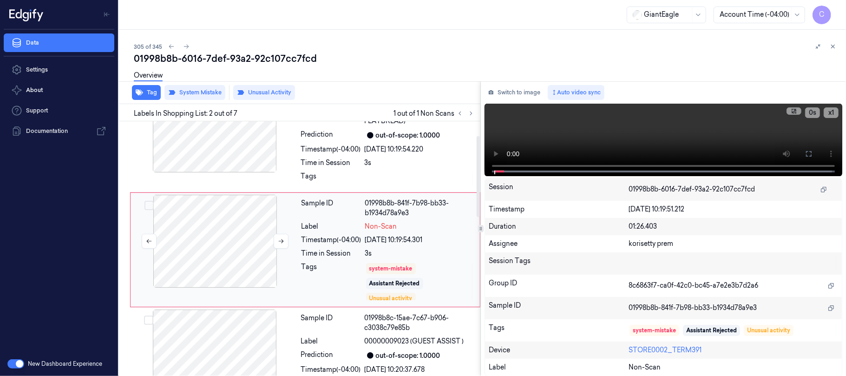
scroll to position [45, 0]
click at [285, 244] on button at bounding box center [281, 239] width 15 height 15
click at [279, 241] on icon at bounding box center [281, 239] width 7 height 7
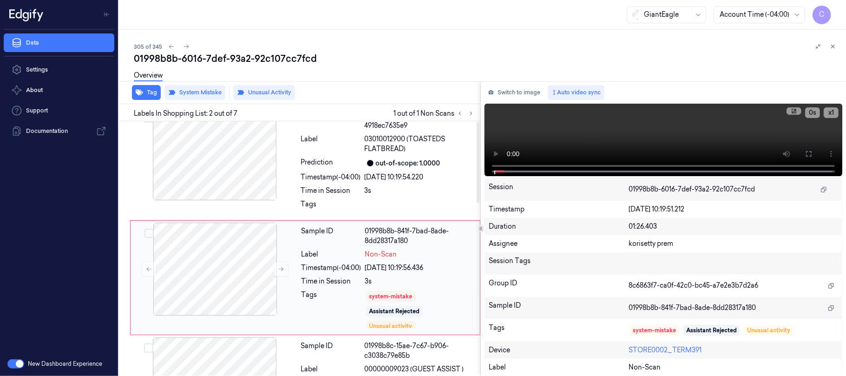
scroll to position [0, 0]
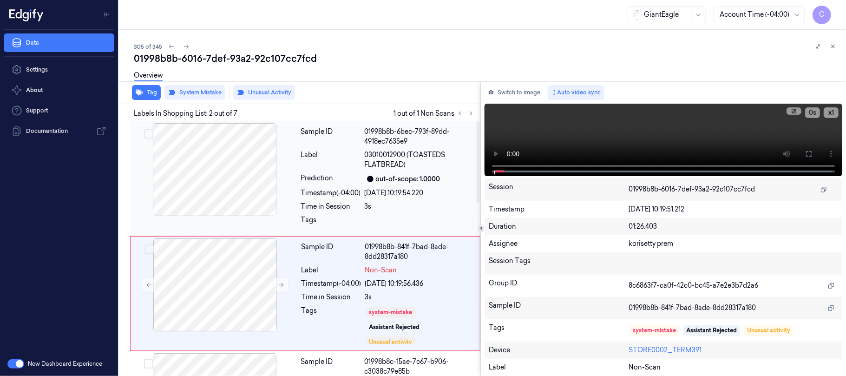
click at [216, 156] on div at bounding box center [214, 169] width 165 height 93
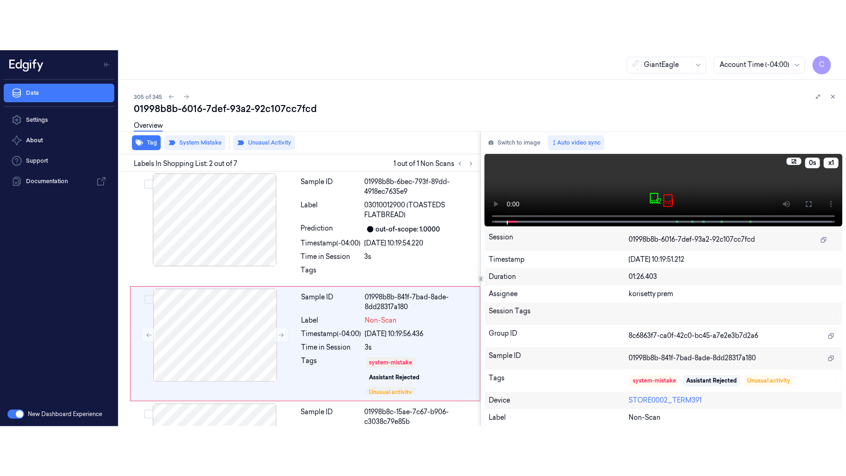
scroll to position [45, 0]
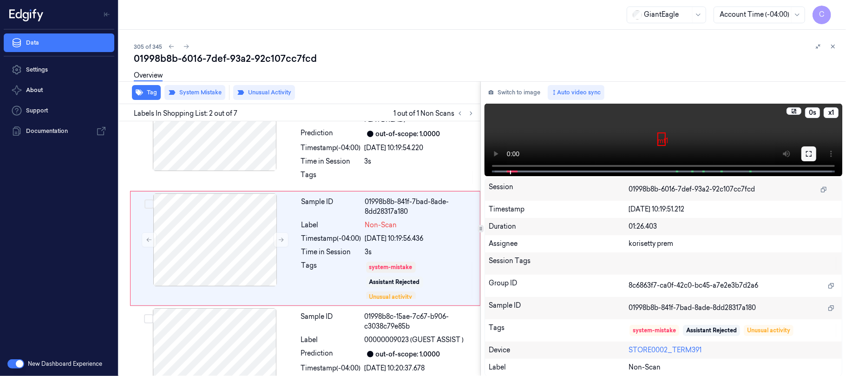
click at [803, 153] on button at bounding box center [808, 153] width 15 height 15
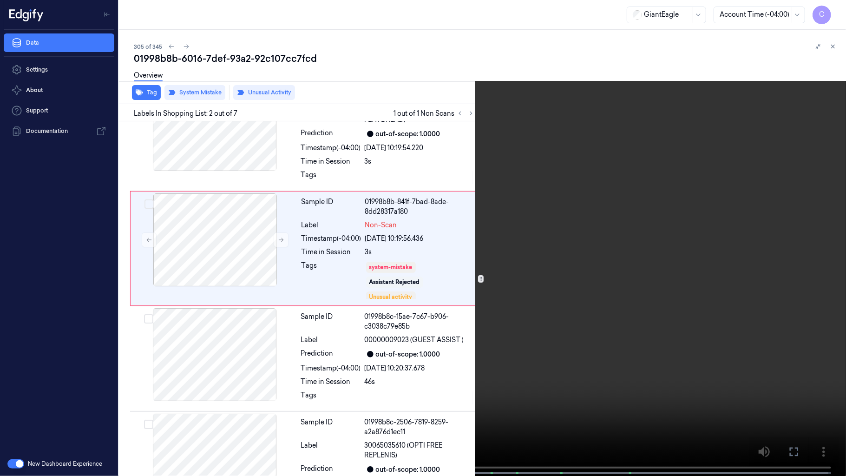
scroll to position [0, 0]
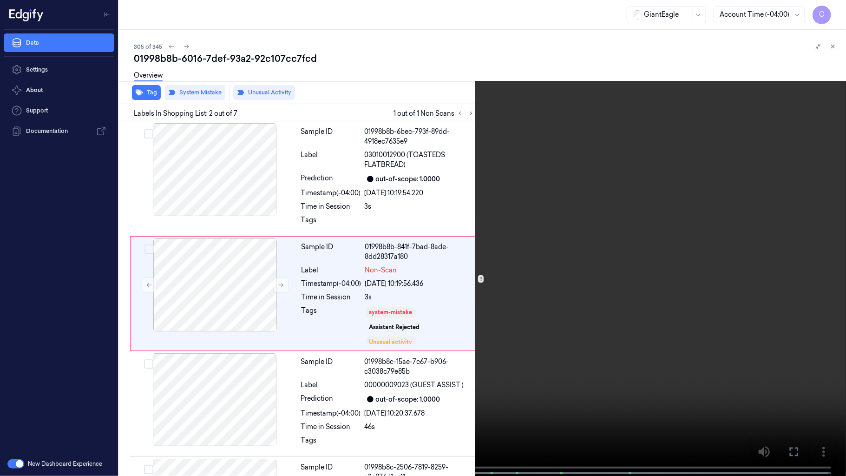
click at [314, 272] on video at bounding box center [423, 238] width 846 height 477
click at [428, 171] on video at bounding box center [423, 238] width 846 height 477
click at [828, 9] on button "x 1" at bounding box center [834, 11] width 15 height 15
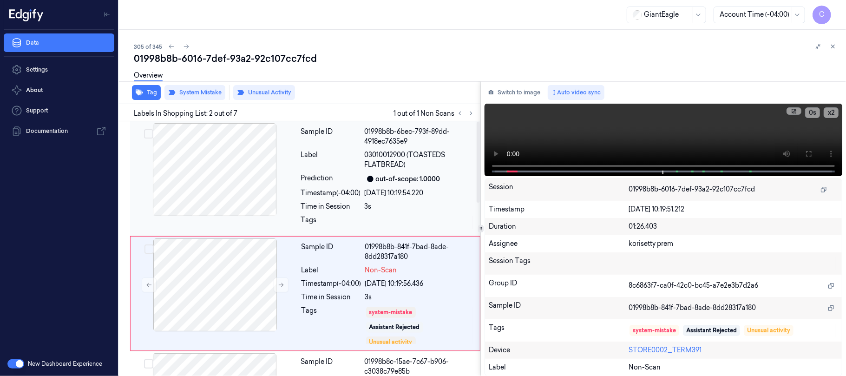
click at [266, 193] on div at bounding box center [214, 169] width 165 height 93
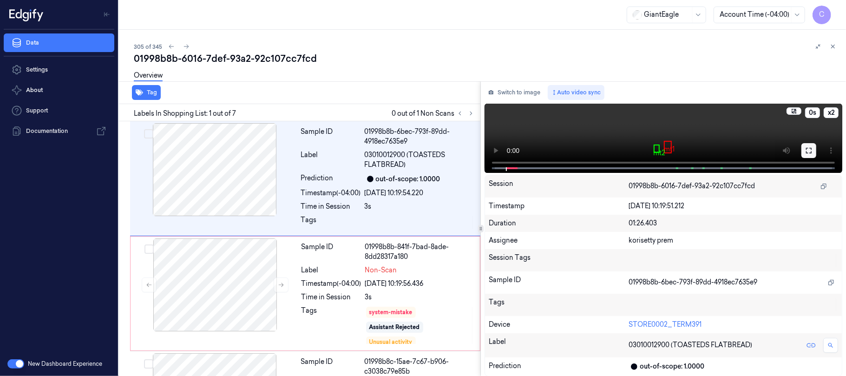
click at [805, 151] on icon at bounding box center [808, 150] width 7 height 7
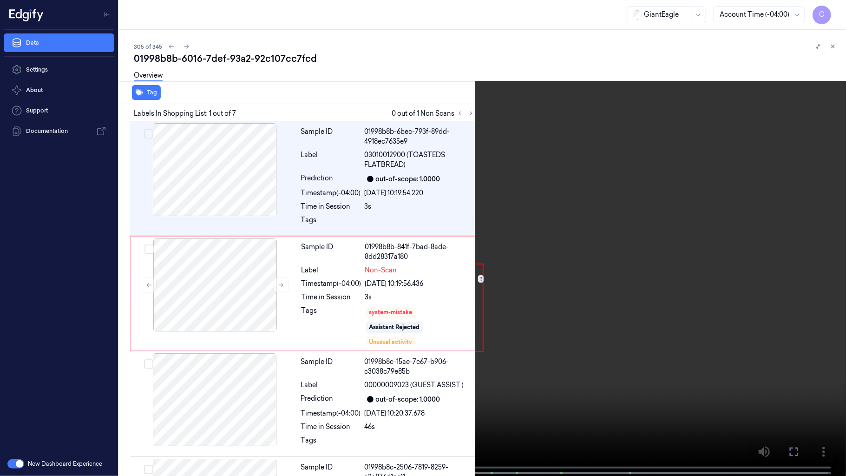
click at [315, 317] on video at bounding box center [423, 238] width 846 height 477
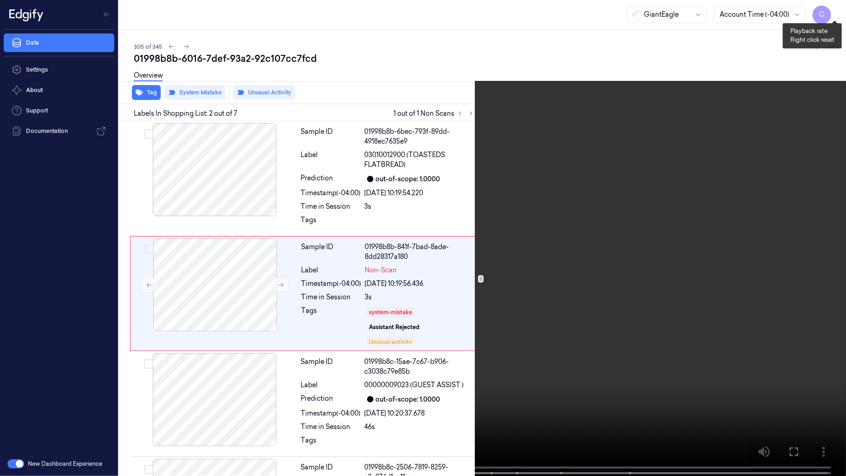
click at [835, 9] on button "x 2" at bounding box center [834, 11] width 15 height 15
click at [835, 9] on button "x 4" at bounding box center [834, 11] width 15 height 15
click at [834, 12] on button "x 1" at bounding box center [834, 11] width 15 height 15
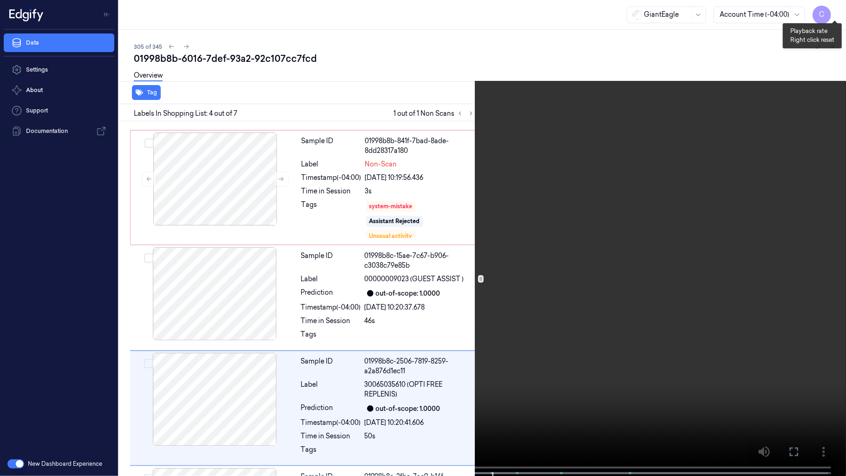
scroll to position [216, 0]
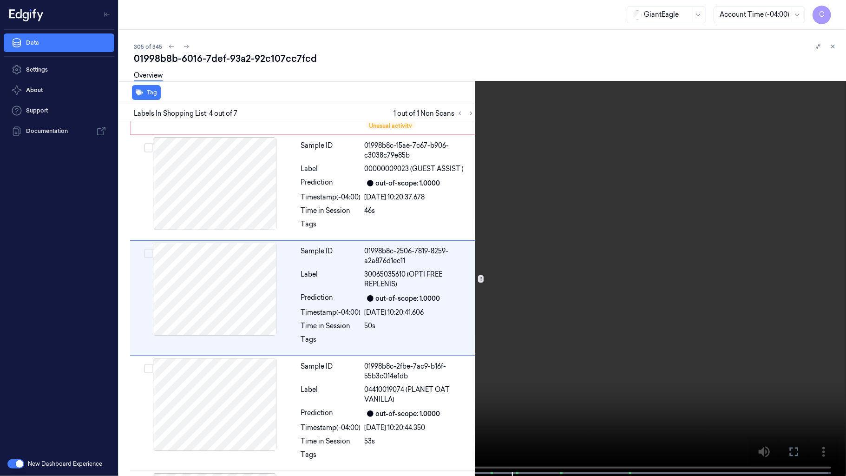
click at [411, 247] on video at bounding box center [423, 238] width 846 height 477
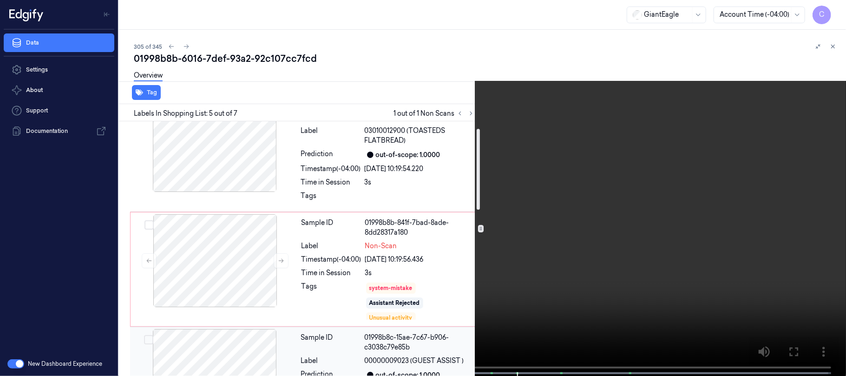
scroll to position [22, 0]
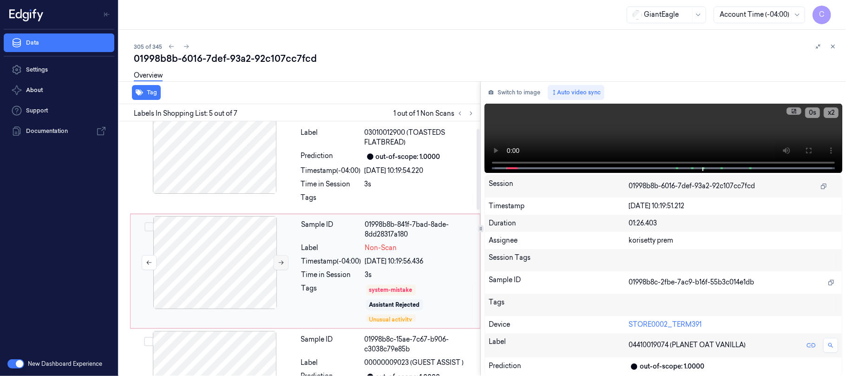
click at [277, 261] on button at bounding box center [281, 262] width 15 height 15
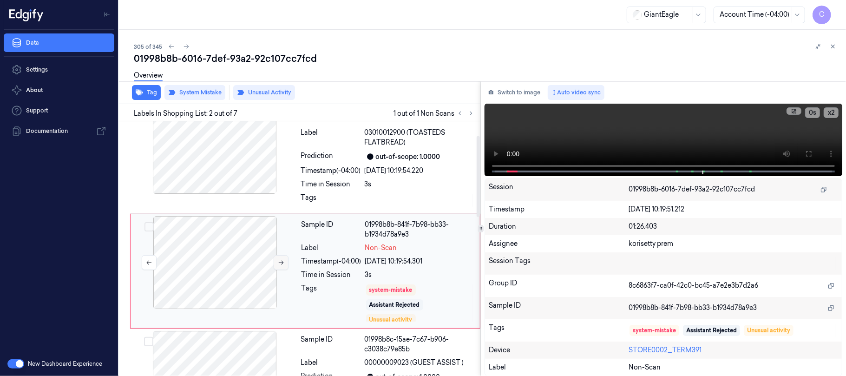
scroll to position [45, 0]
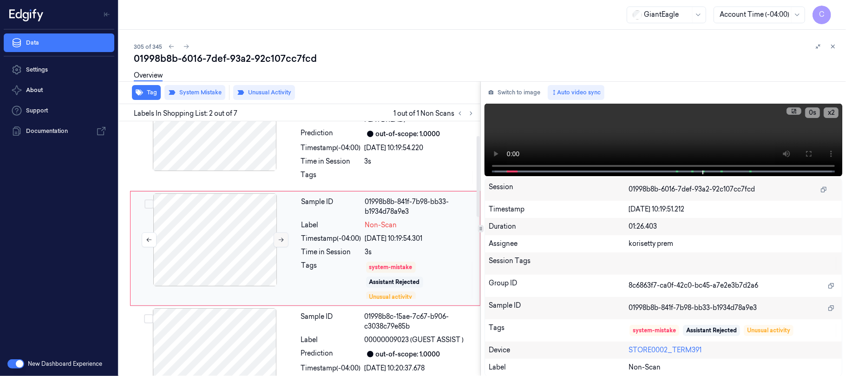
click at [281, 238] on icon at bounding box center [281, 239] width 7 height 7
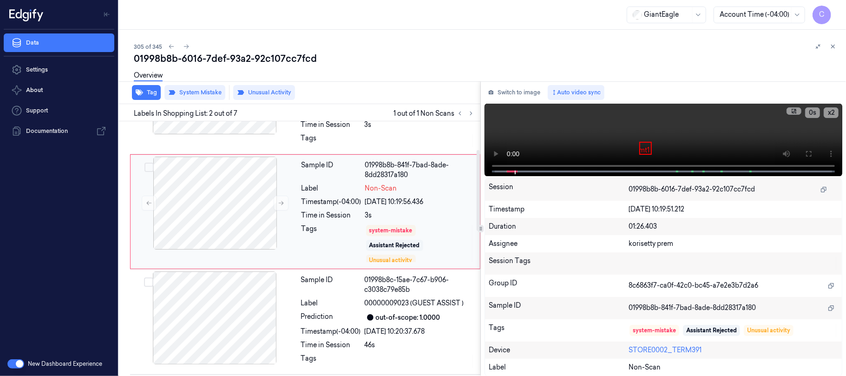
scroll to position [107, 0]
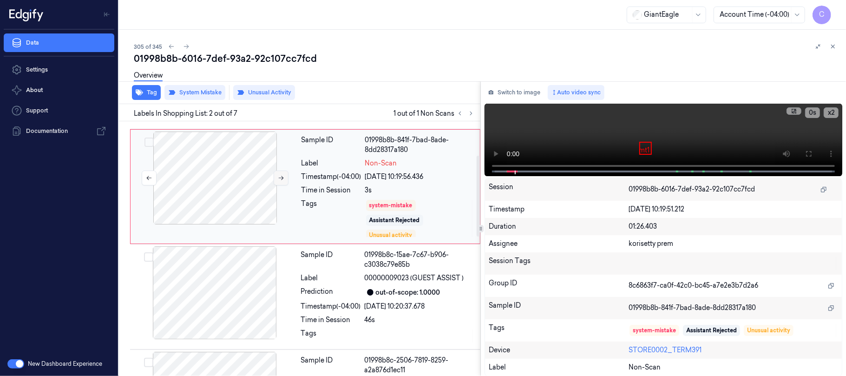
click at [280, 181] on icon at bounding box center [281, 178] width 7 height 7
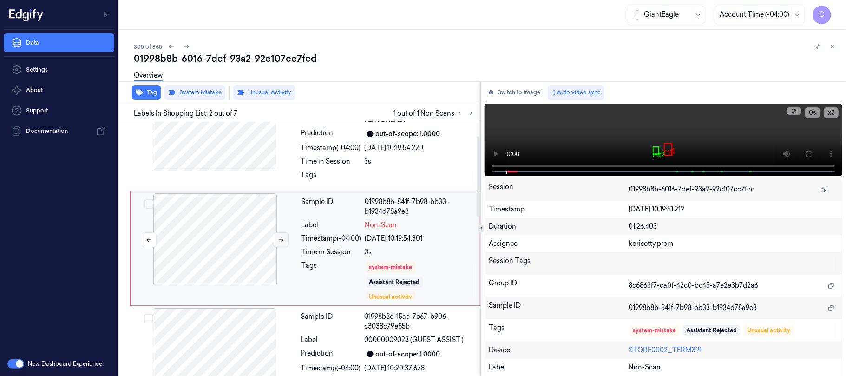
click at [280, 244] on button at bounding box center [281, 239] width 15 height 15
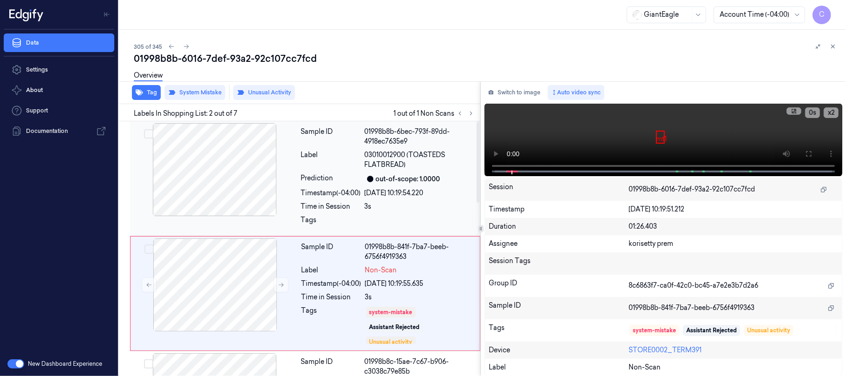
click at [234, 168] on div at bounding box center [214, 169] width 165 height 93
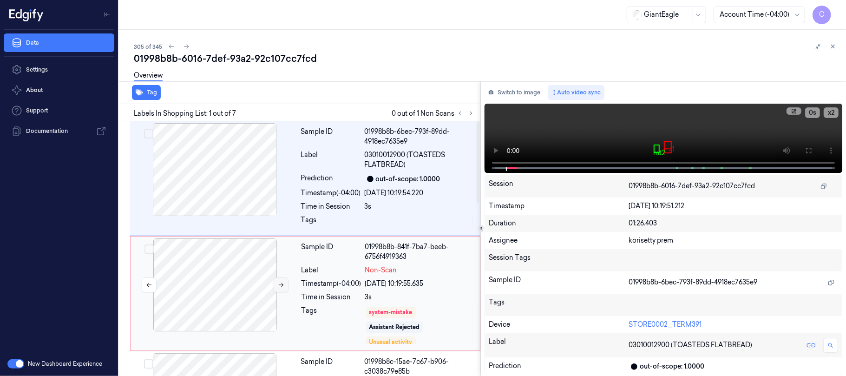
click at [280, 287] on icon at bounding box center [281, 284] width 7 height 7
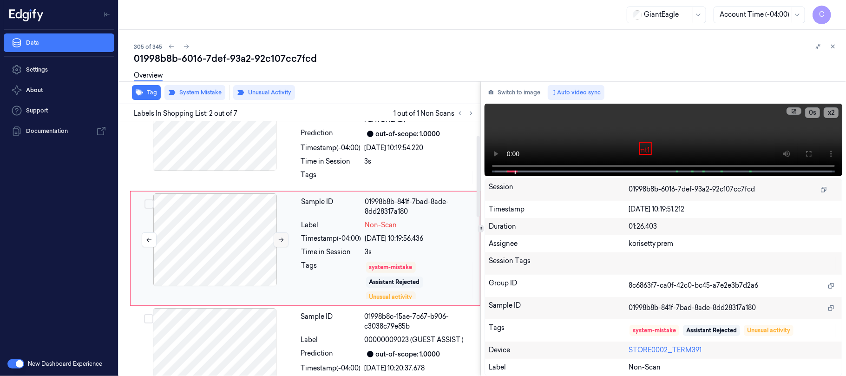
click at [280, 287] on div "Sample ID 01998b8b-841f-7bad-8ade-8dd28317a180 Label Non-Scan Timestamp (-04:00…" at bounding box center [305, 248] width 350 height 115
click at [281, 240] on icon at bounding box center [281, 239] width 7 height 7
click at [286, 240] on button at bounding box center [281, 239] width 15 height 15
click at [283, 240] on icon at bounding box center [281, 239] width 7 height 7
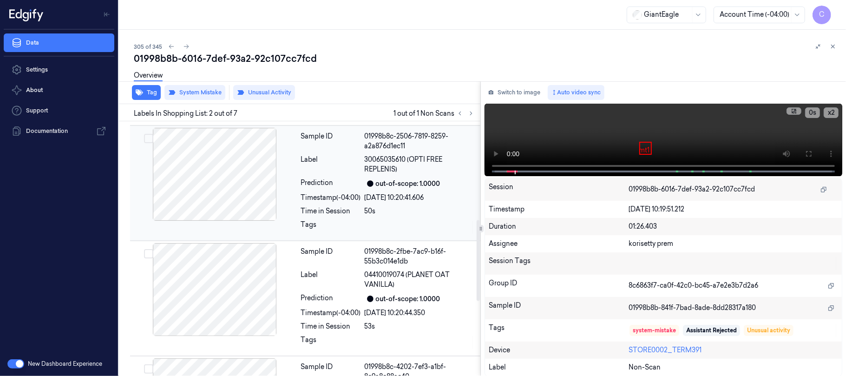
scroll to position [309, 0]
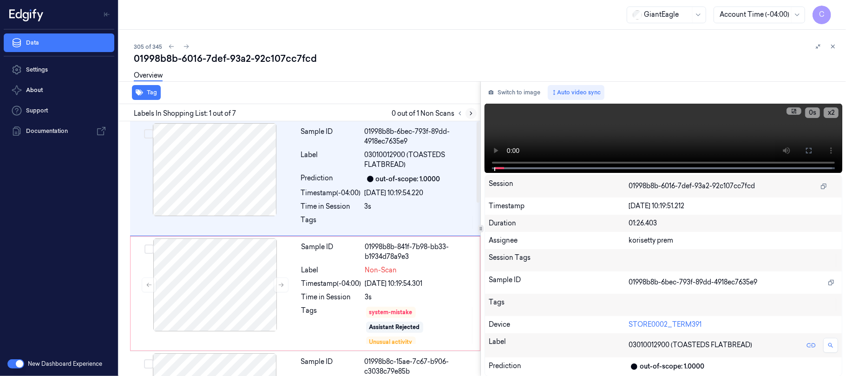
click at [470, 112] on icon at bounding box center [471, 113] width 7 height 7
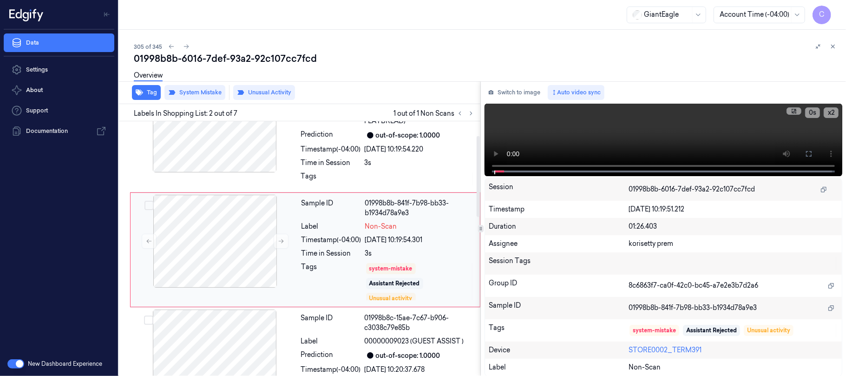
scroll to position [45, 0]
click at [279, 241] on icon at bounding box center [281, 239] width 7 height 7
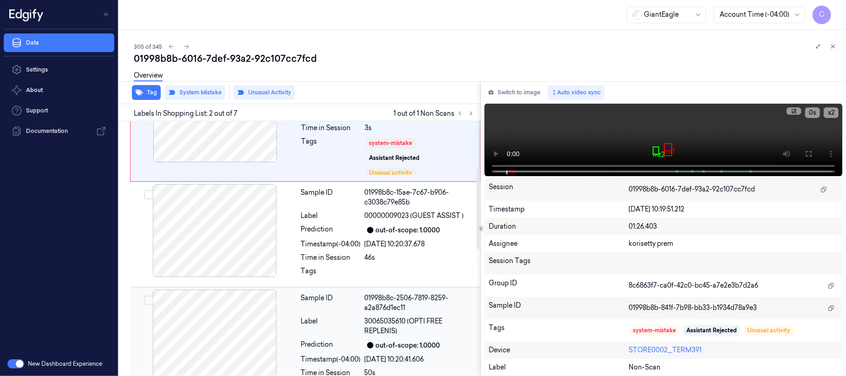
scroll to position [107, 0]
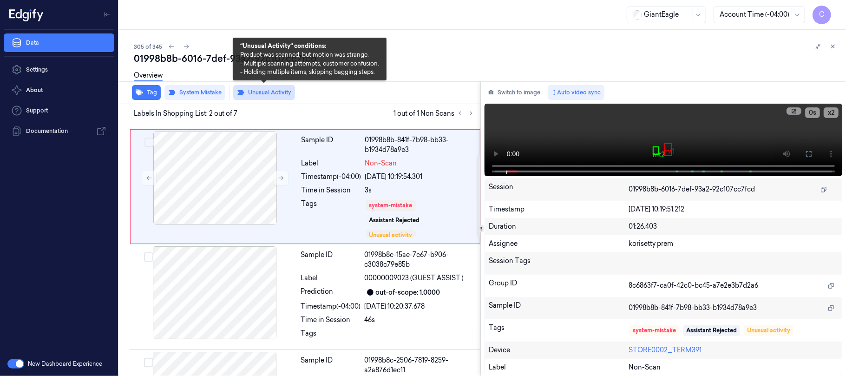
click at [262, 93] on button "Unusual Activity" at bounding box center [264, 92] width 62 height 15
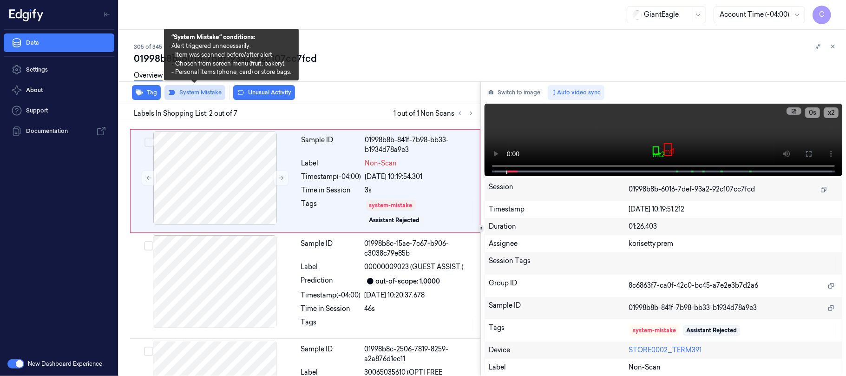
scroll to position [39, 0]
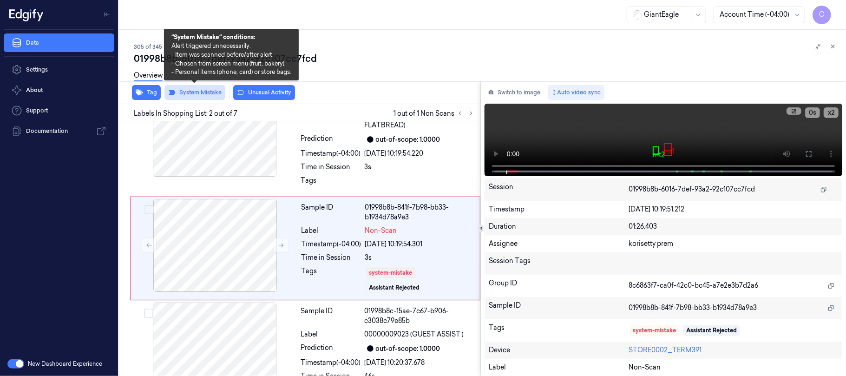
click at [212, 93] on button "System Mistake" at bounding box center [194, 92] width 61 height 15
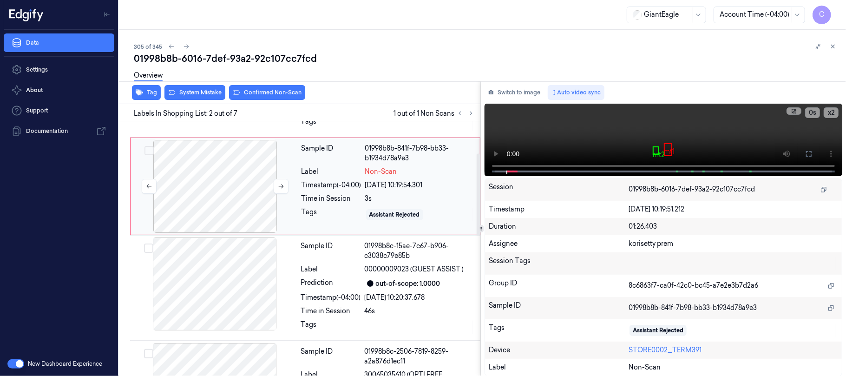
scroll to position [160, 0]
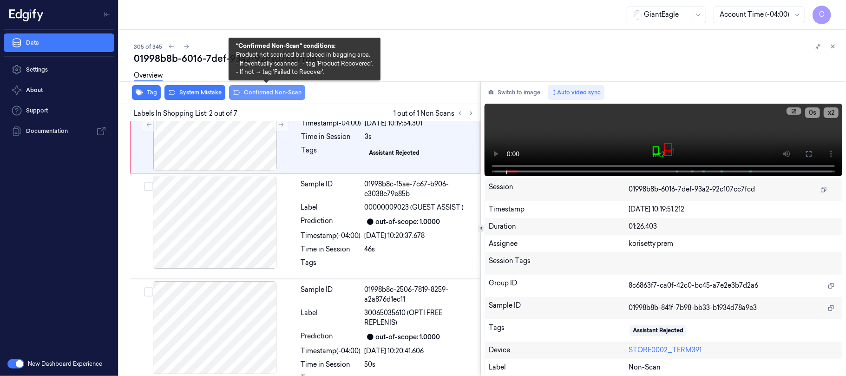
click at [281, 93] on button "Confirmed Non-Scan" at bounding box center [267, 92] width 76 height 15
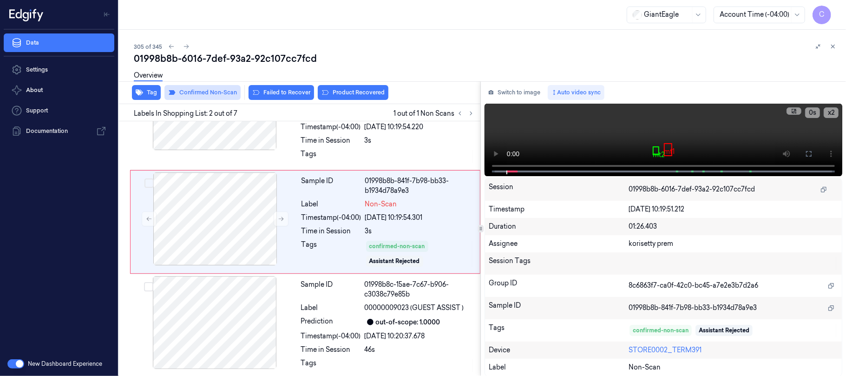
scroll to position [39, 0]
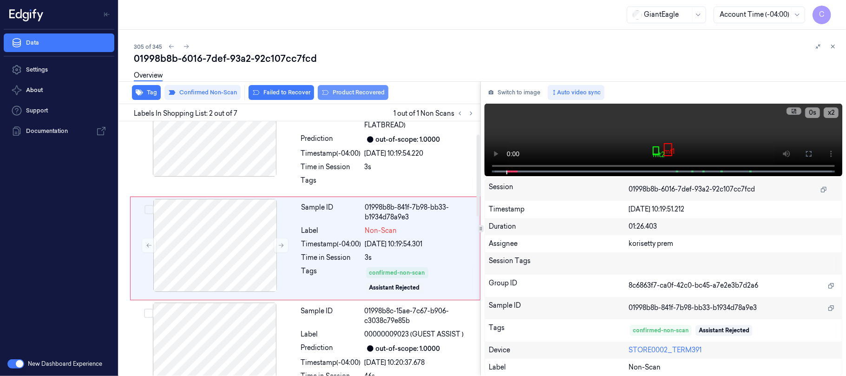
click at [340, 90] on button "Product Recovered" at bounding box center [353, 92] width 71 height 15
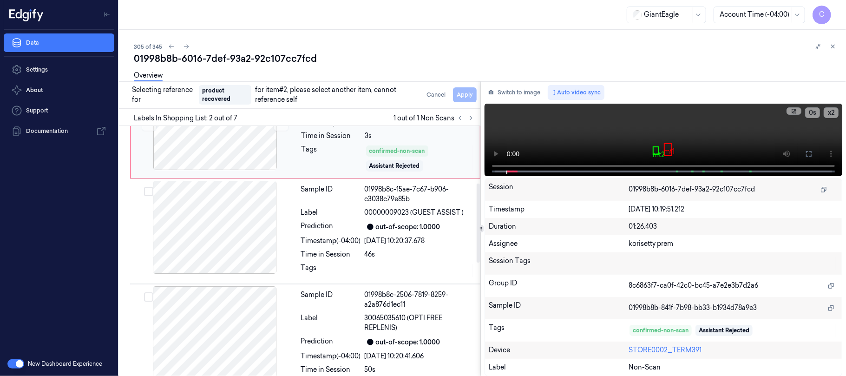
scroll to position [225, 0]
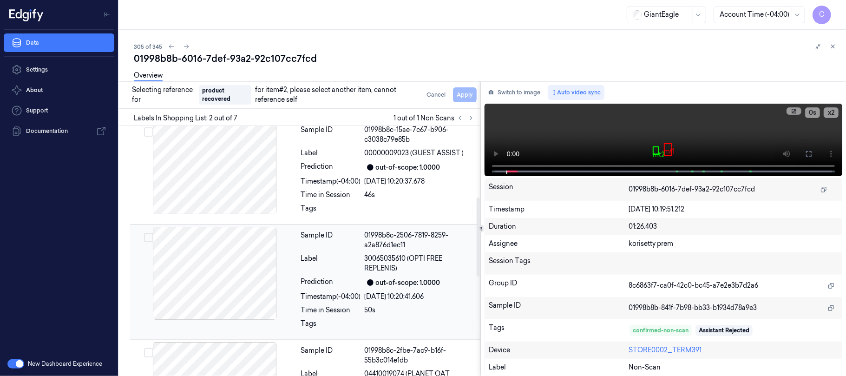
click at [235, 275] on div at bounding box center [214, 273] width 165 height 93
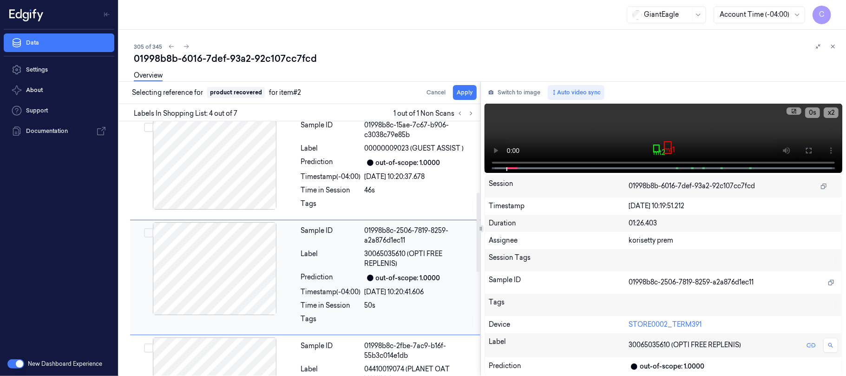
scroll to position [255, 0]
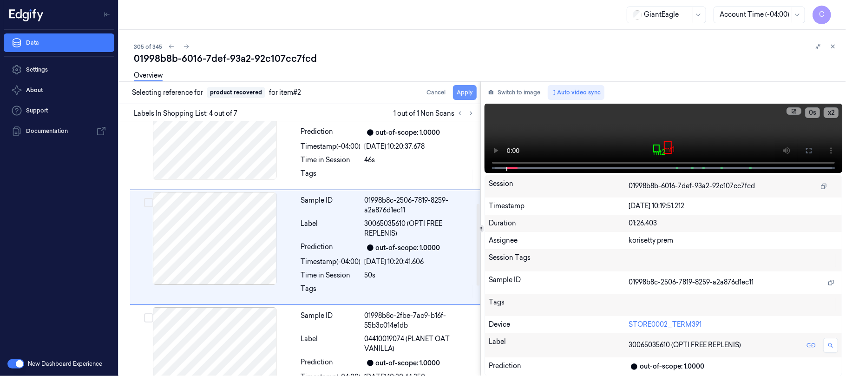
click at [459, 97] on button "Apply" at bounding box center [465, 92] width 24 height 15
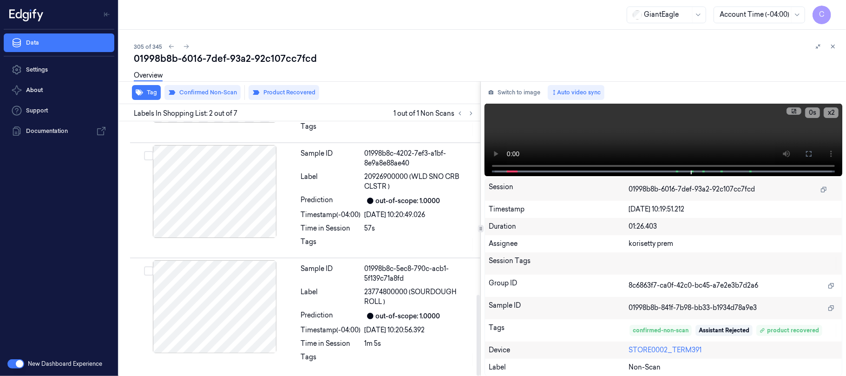
scroll to position [236, 0]
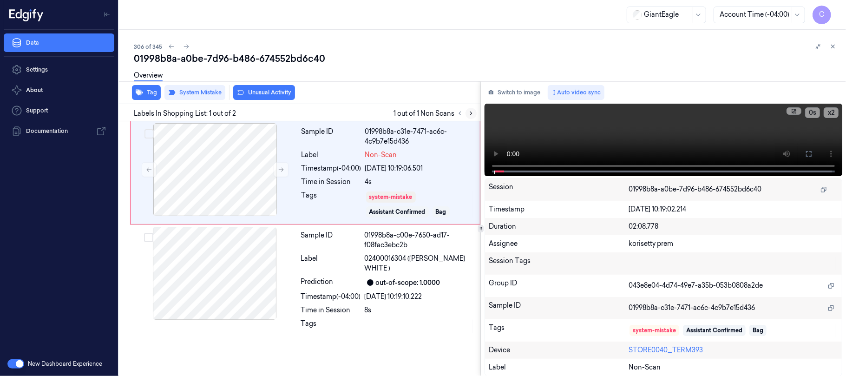
click at [472, 110] on icon at bounding box center [471, 113] width 7 height 7
click at [280, 173] on button at bounding box center [281, 169] width 15 height 15
click at [281, 172] on icon at bounding box center [281, 169] width 7 height 7
click at [256, 169] on div at bounding box center [214, 169] width 165 height 93
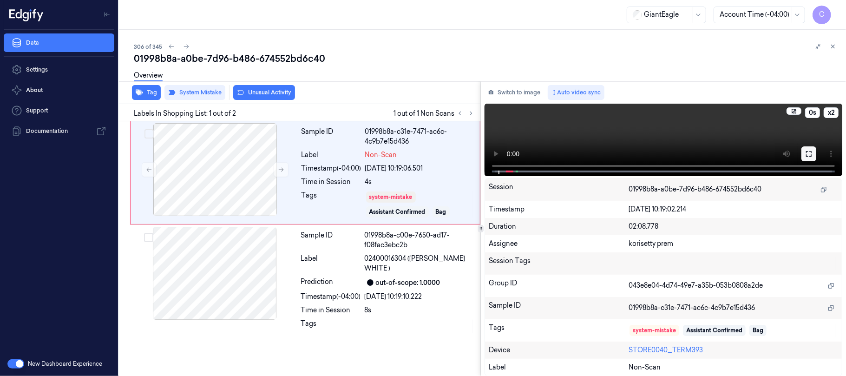
click at [807, 156] on icon at bounding box center [808, 153] width 7 height 7
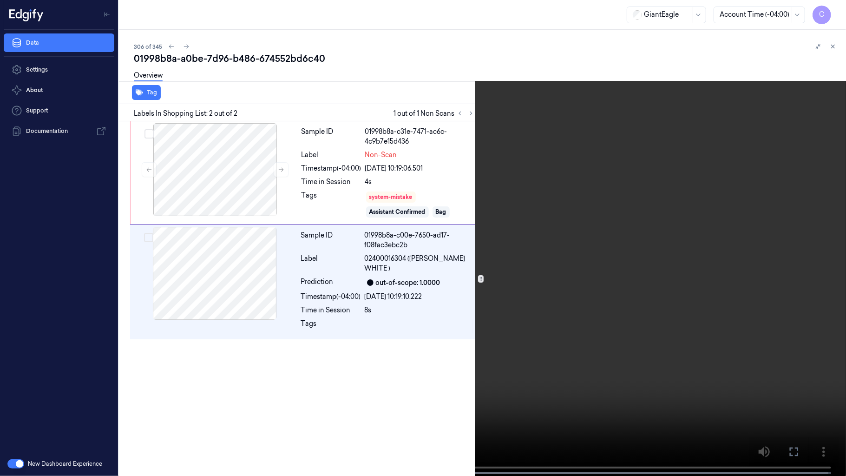
click at [433, 264] on video at bounding box center [423, 238] width 846 height 477
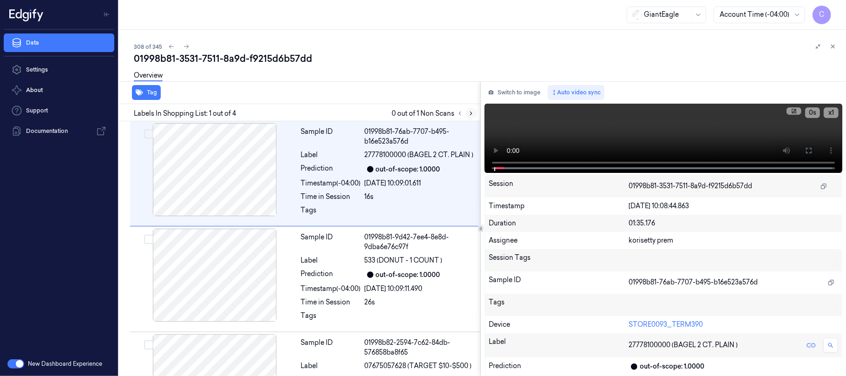
click at [469, 114] on icon at bounding box center [471, 113] width 7 height 7
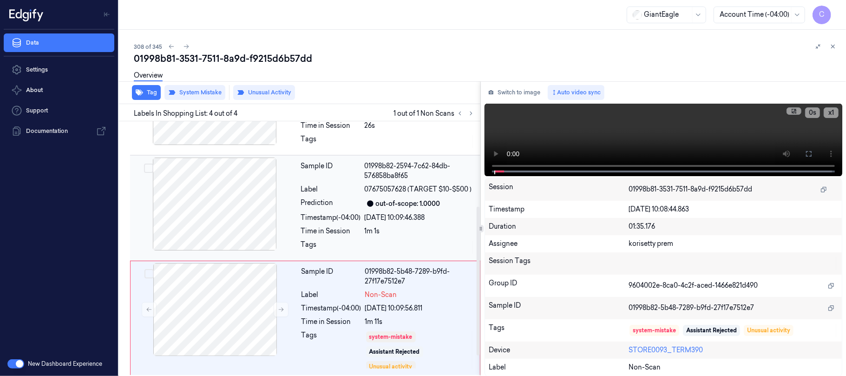
scroll to position [180, 0]
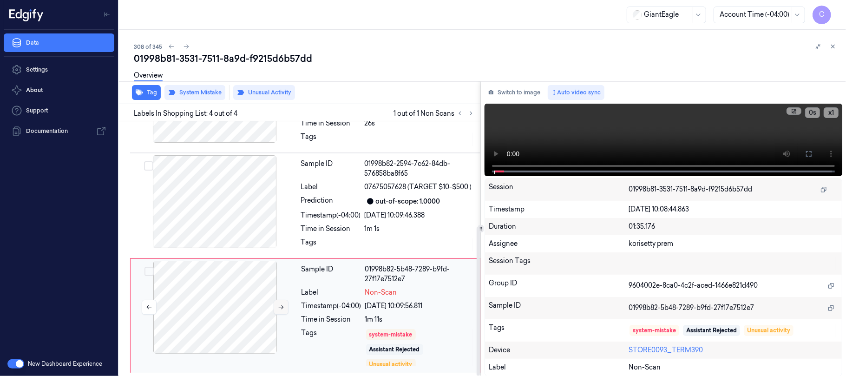
click at [279, 307] on icon at bounding box center [281, 307] width 7 height 7
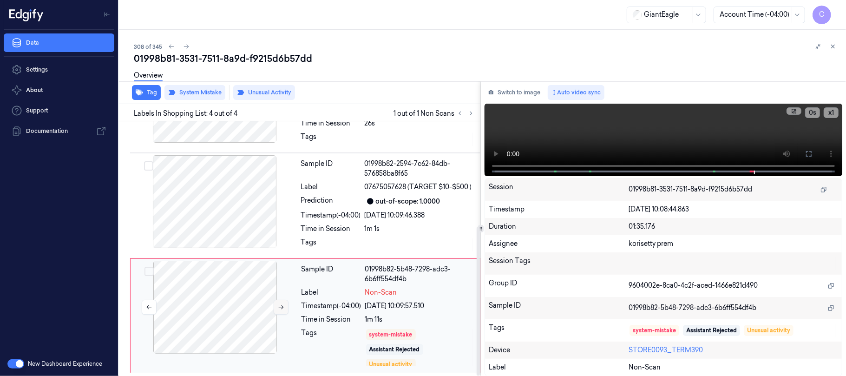
click at [279, 307] on icon at bounding box center [281, 307] width 7 height 7
click at [279, 306] on icon at bounding box center [281, 307] width 7 height 7
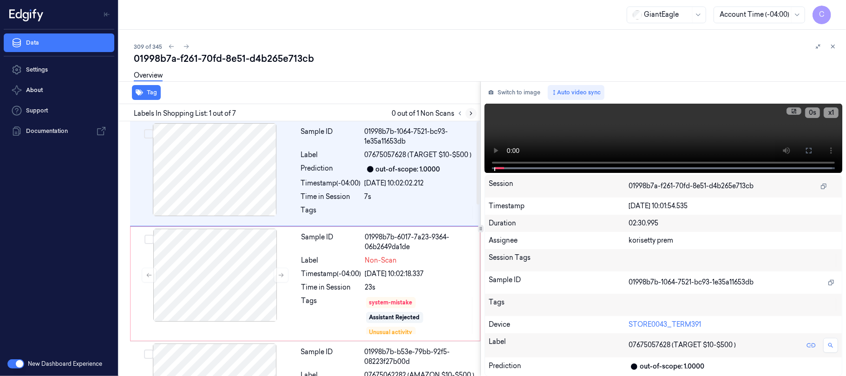
click at [468, 111] on icon at bounding box center [471, 113] width 7 height 7
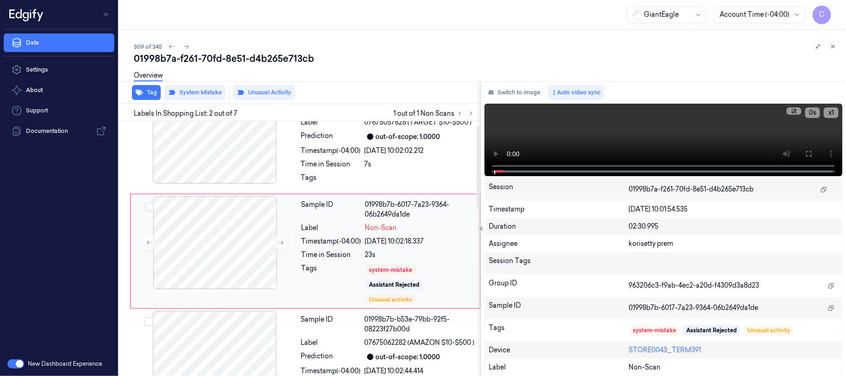
scroll to position [35, 0]
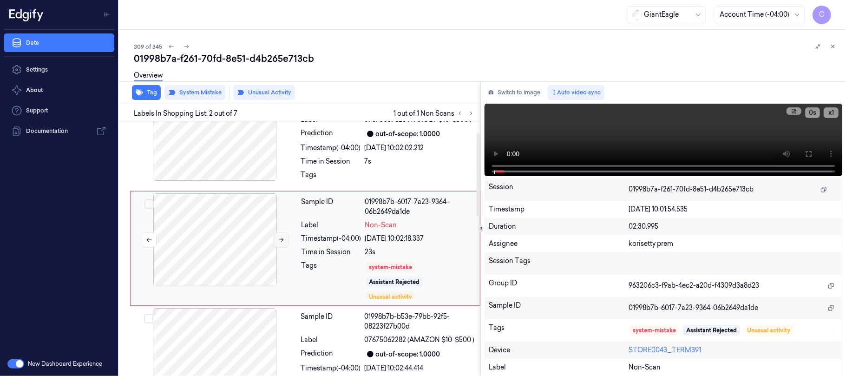
click at [283, 244] on button at bounding box center [281, 239] width 15 height 15
click at [283, 241] on icon at bounding box center [281, 239] width 7 height 7
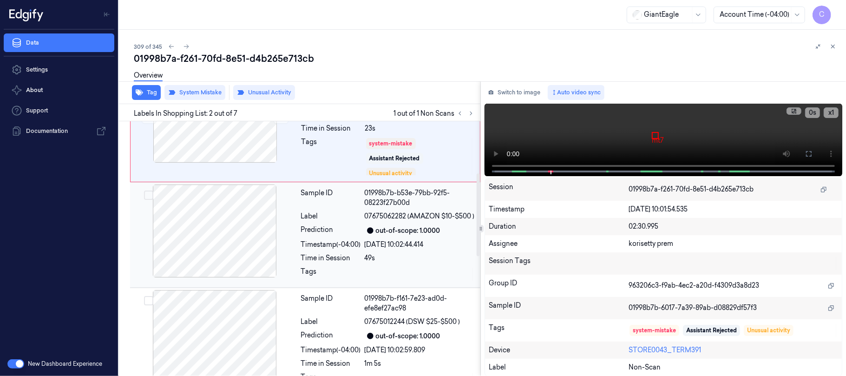
scroll to position [221, 0]
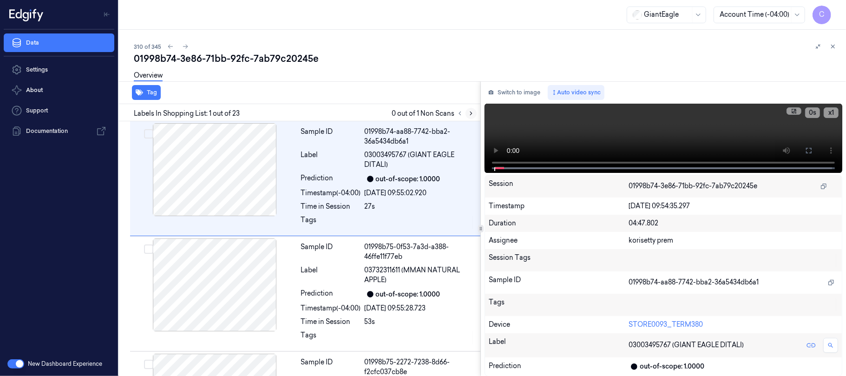
click at [470, 113] on icon at bounding box center [471, 113] width 7 height 7
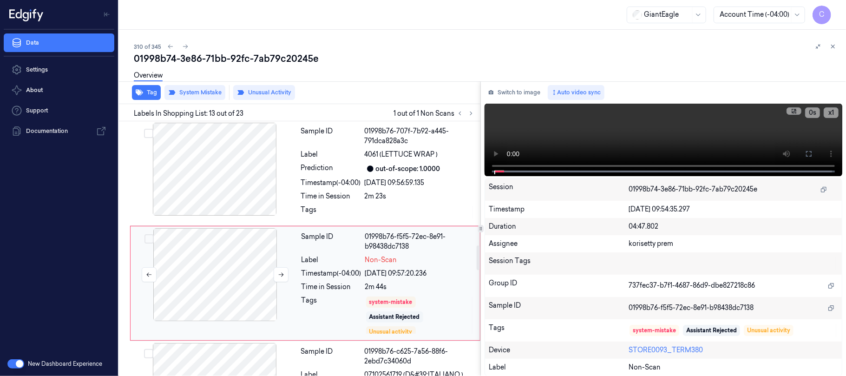
scroll to position [1306, 0]
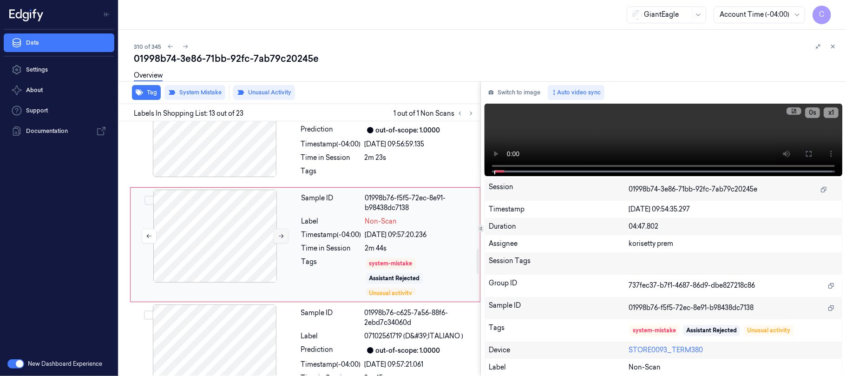
click at [281, 239] on icon at bounding box center [281, 236] width 7 height 7
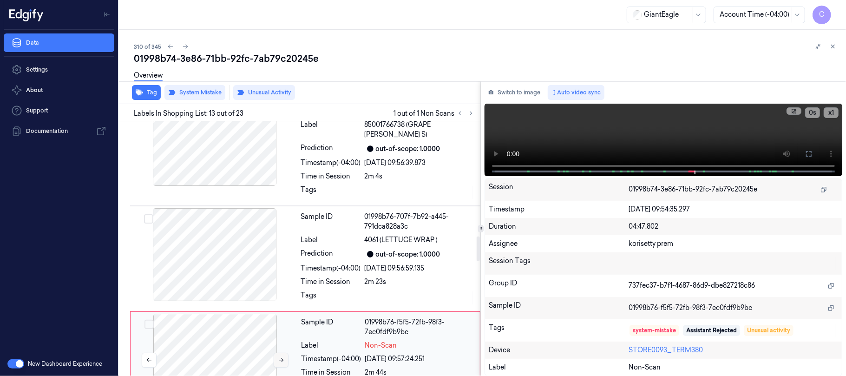
scroll to position [1120, 0]
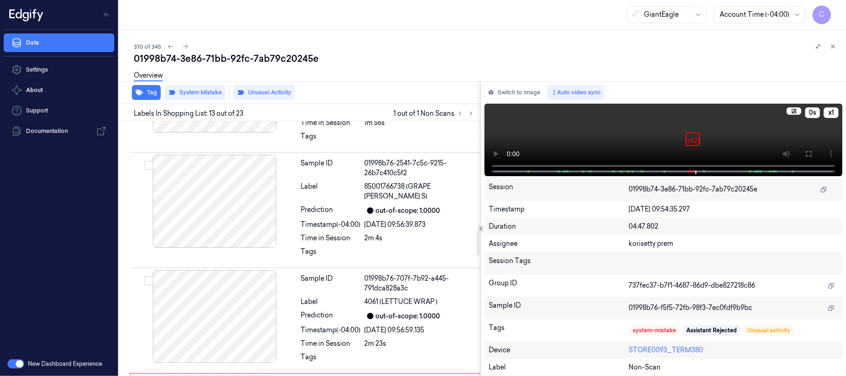
click at [614, 123] on video at bounding box center [663, 140] width 358 height 72
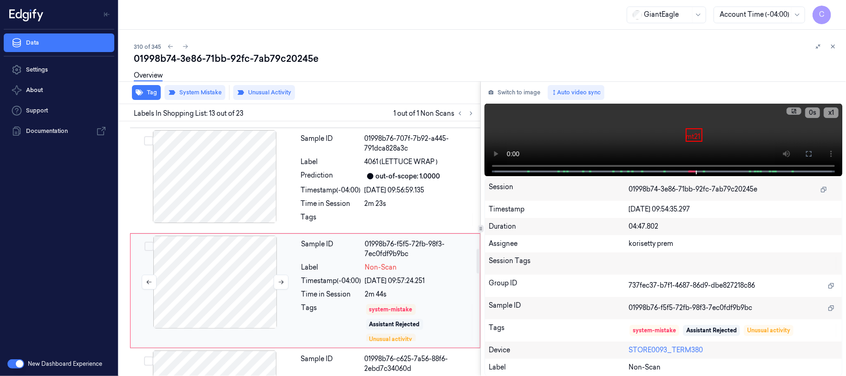
scroll to position [1306, 0]
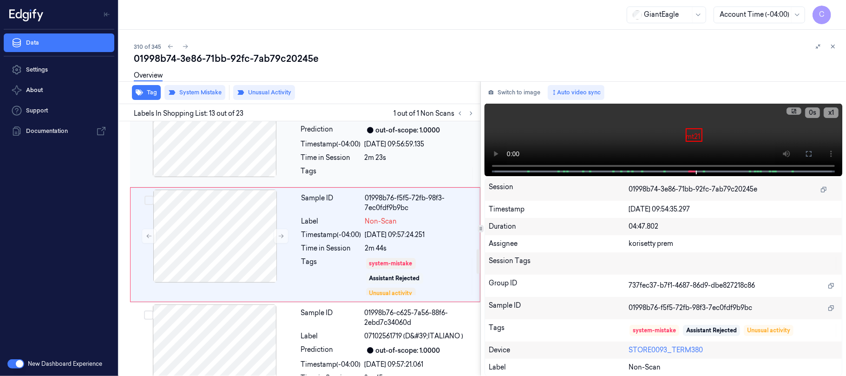
click at [232, 152] on div at bounding box center [214, 130] width 165 height 93
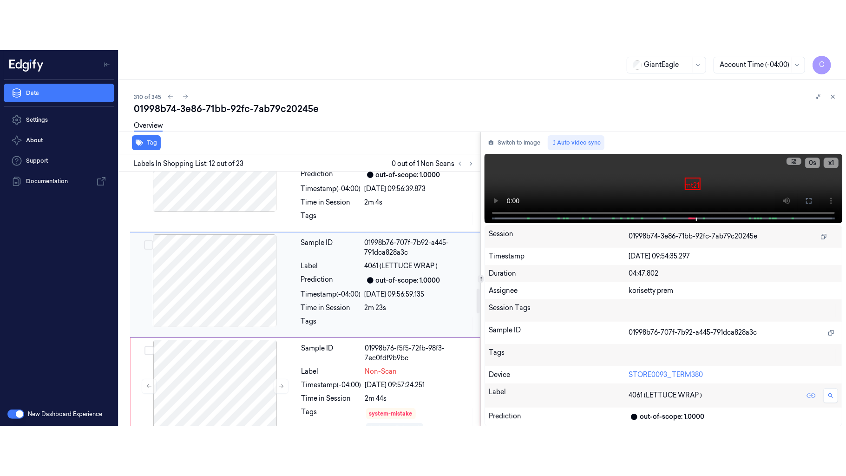
scroll to position [1195, 0]
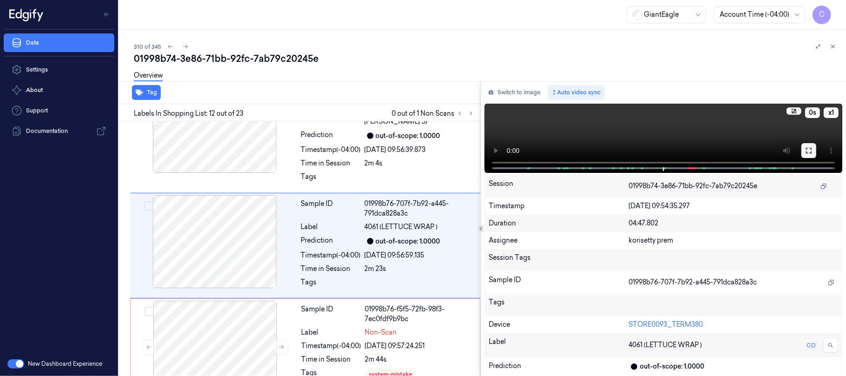
click at [812, 155] on button at bounding box center [808, 150] width 15 height 15
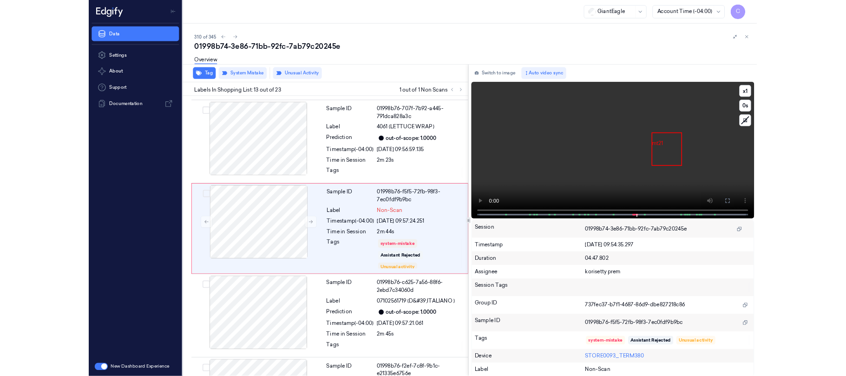
scroll to position [1256, 0]
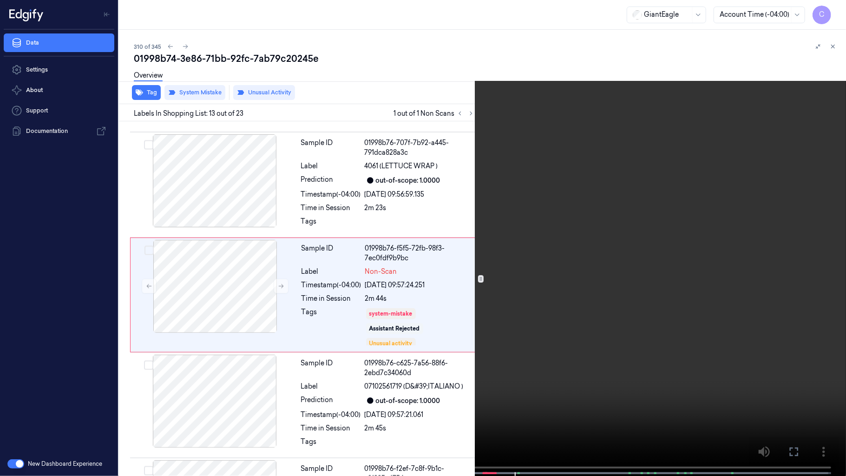
click at [526, 284] on video at bounding box center [423, 238] width 846 height 477
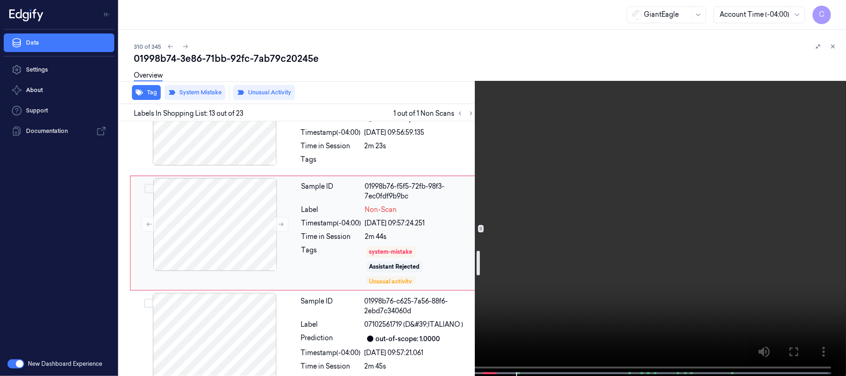
scroll to position [1379, 0]
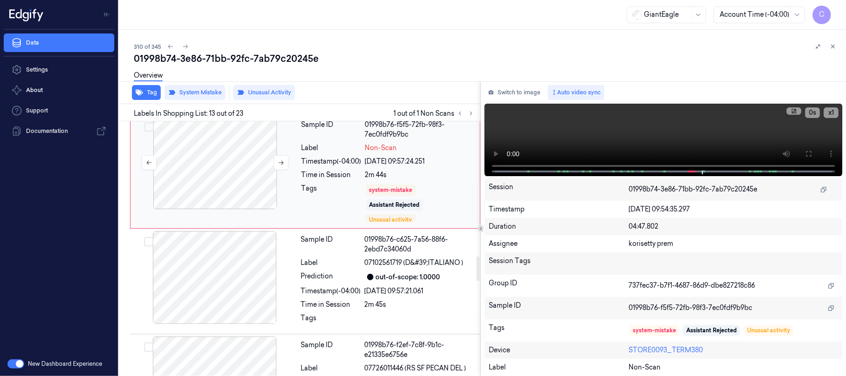
click at [288, 166] on div at bounding box center [214, 162] width 165 height 93
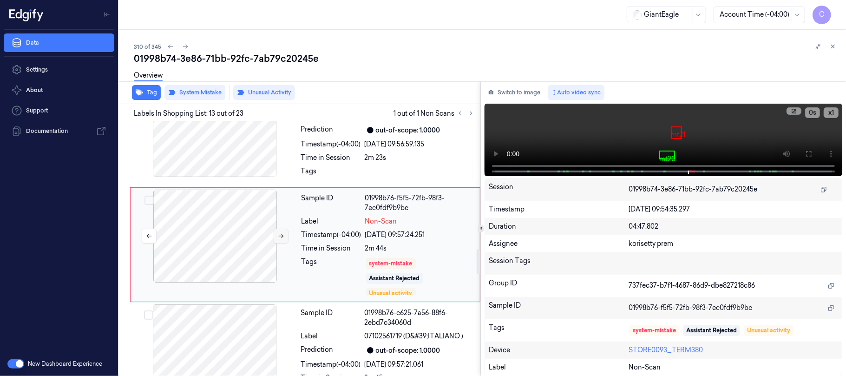
click at [283, 235] on button at bounding box center [281, 235] width 15 height 15
click at [279, 238] on icon at bounding box center [281, 236] width 7 height 7
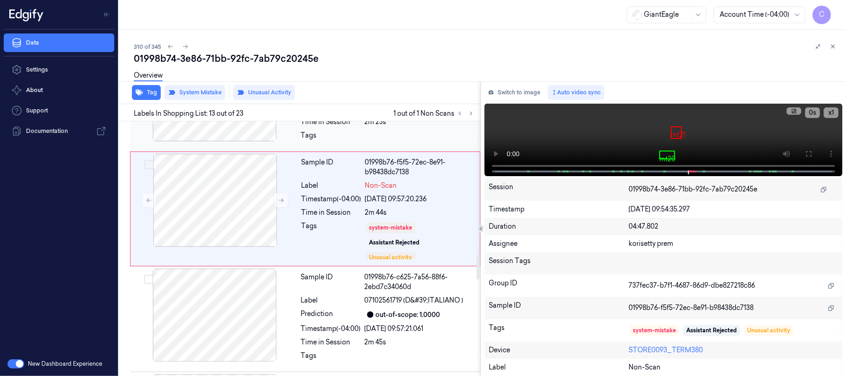
scroll to position [1368, 0]
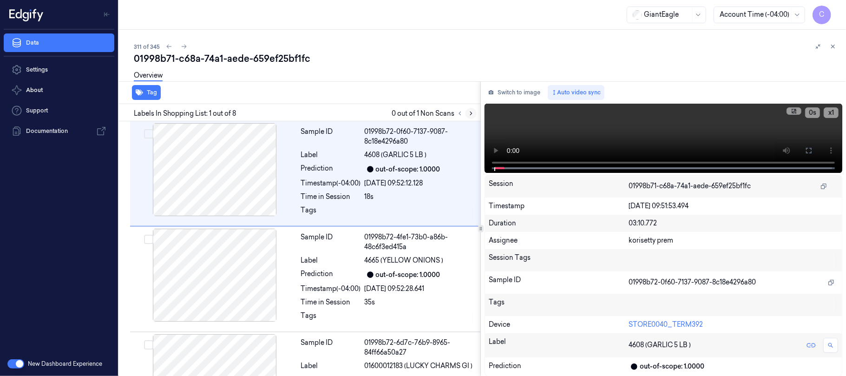
click at [470, 112] on icon at bounding box center [471, 113] width 7 height 7
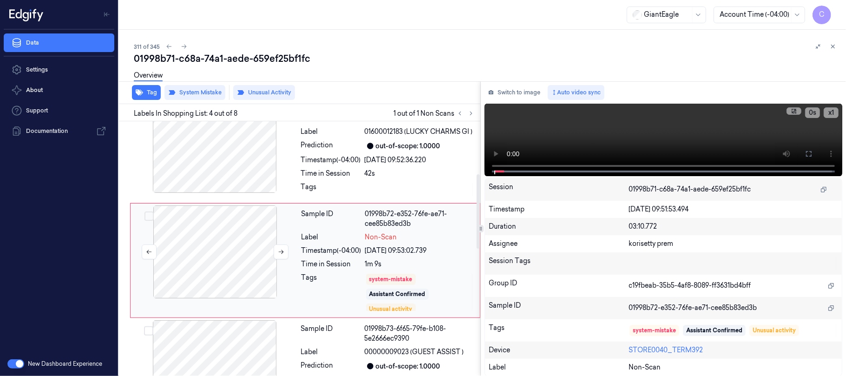
scroll to position [247, 0]
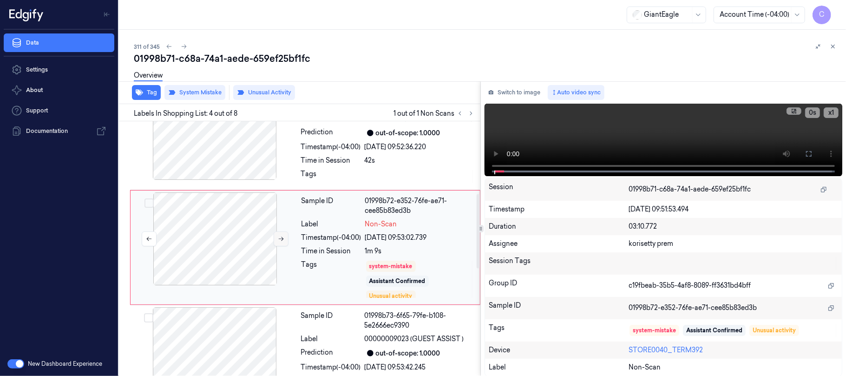
click at [280, 241] on icon at bounding box center [281, 238] width 7 height 7
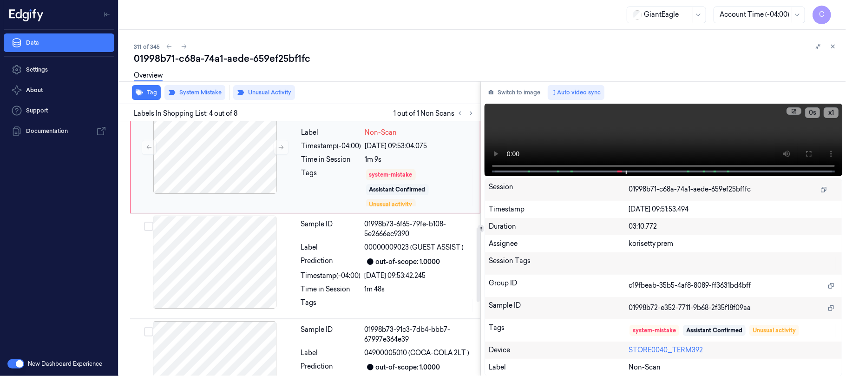
scroll to position [371, 0]
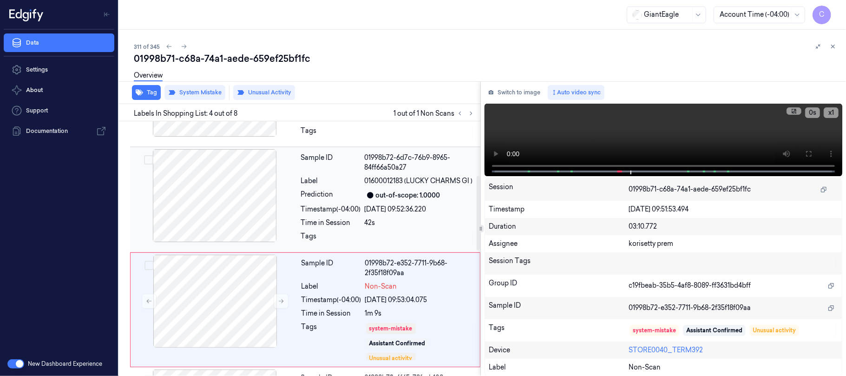
click at [245, 199] on div at bounding box center [214, 195] width 165 height 93
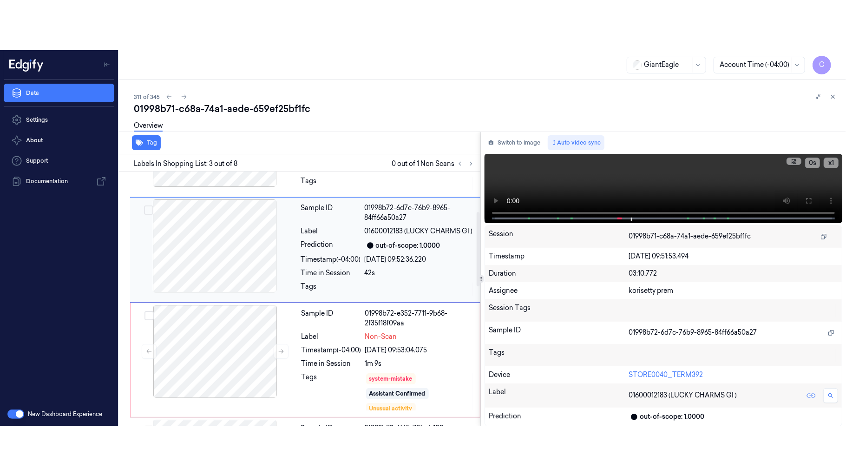
scroll to position [136, 0]
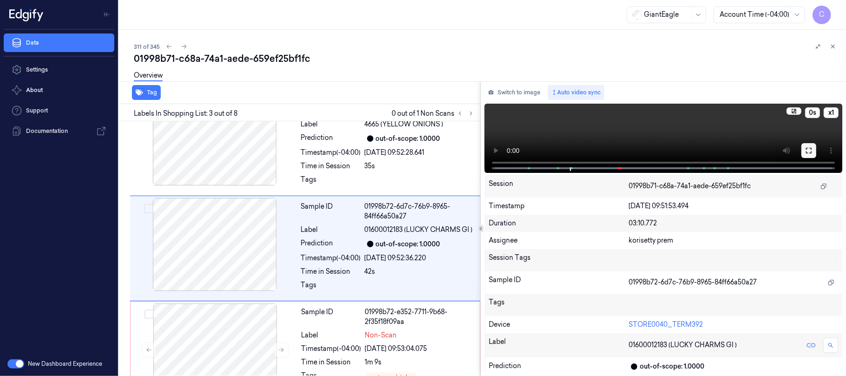
click at [812, 151] on icon at bounding box center [808, 150] width 7 height 7
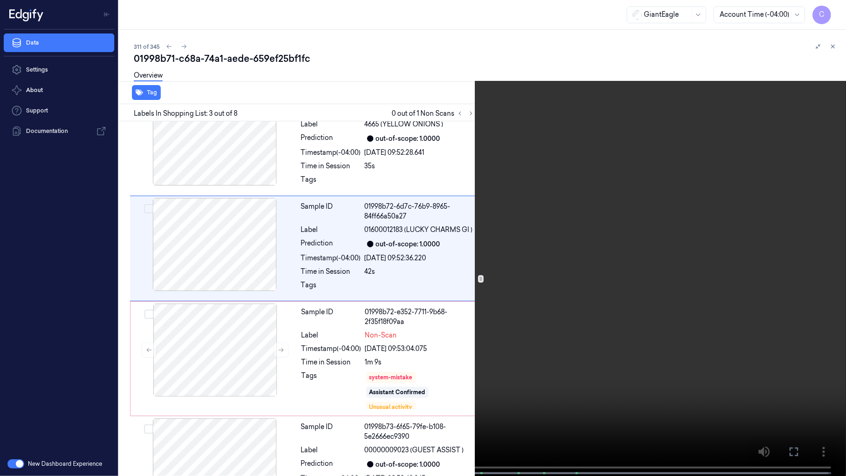
click at [415, 293] on video at bounding box center [423, 238] width 846 height 477
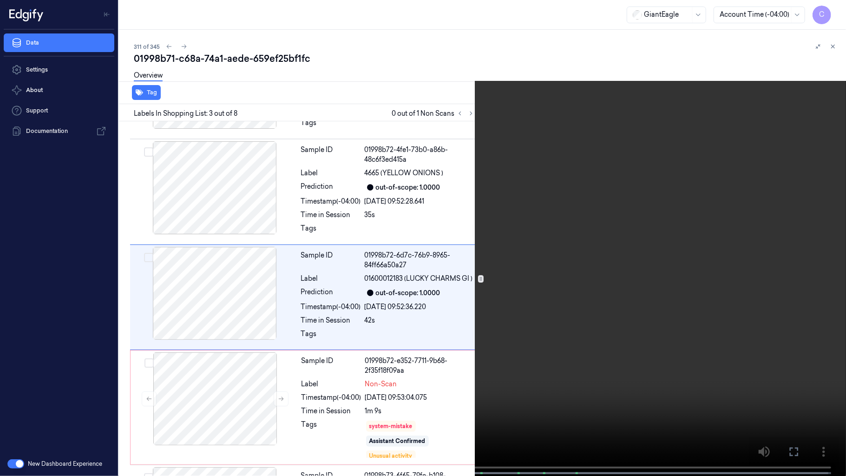
scroll to position [86, 0]
click at [836, 12] on button "x 1" at bounding box center [834, 11] width 15 height 15
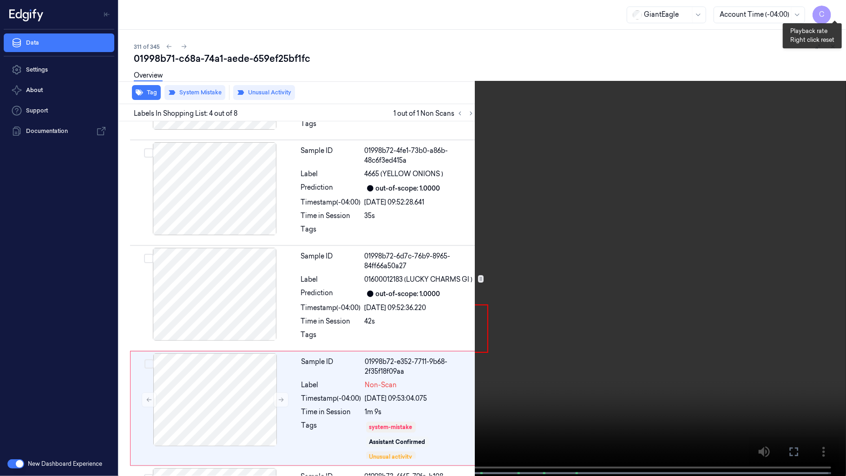
scroll to position [197, 0]
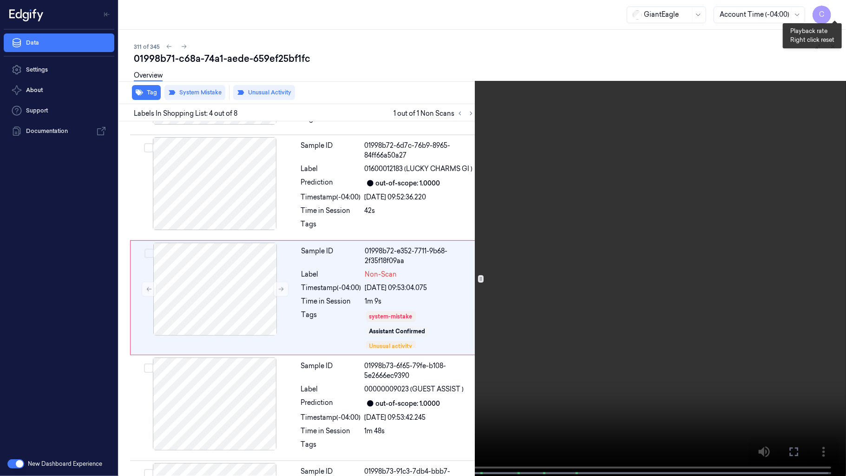
click at [836, 12] on button "x 2" at bounding box center [834, 11] width 15 height 15
click at [836, 12] on button "x 4" at bounding box center [834, 11] width 15 height 15
click at [836, 12] on button "x 1" at bounding box center [834, 11] width 15 height 15
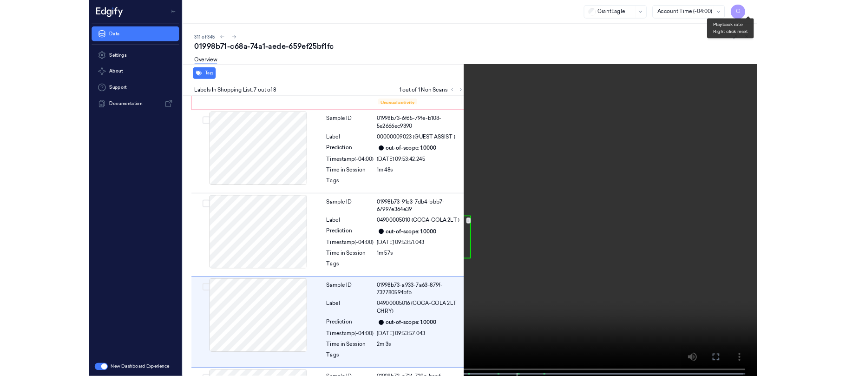
scroll to position [513, 0]
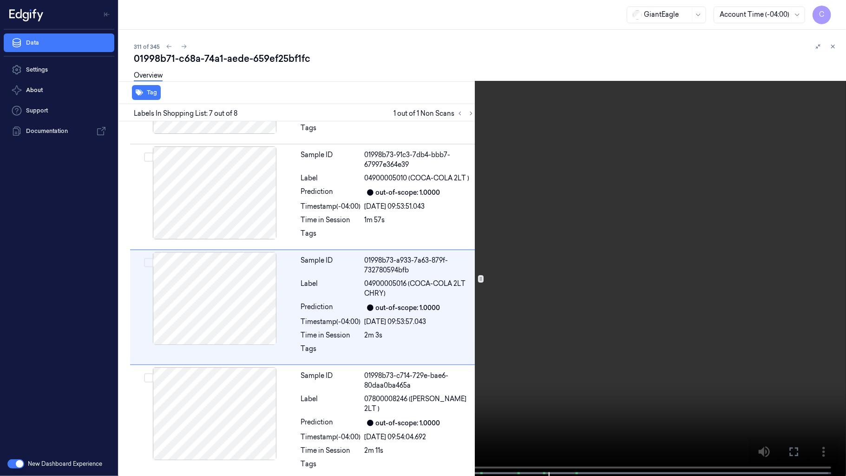
click at [450, 141] on video at bounding box center [423, 238] width 846 height 477
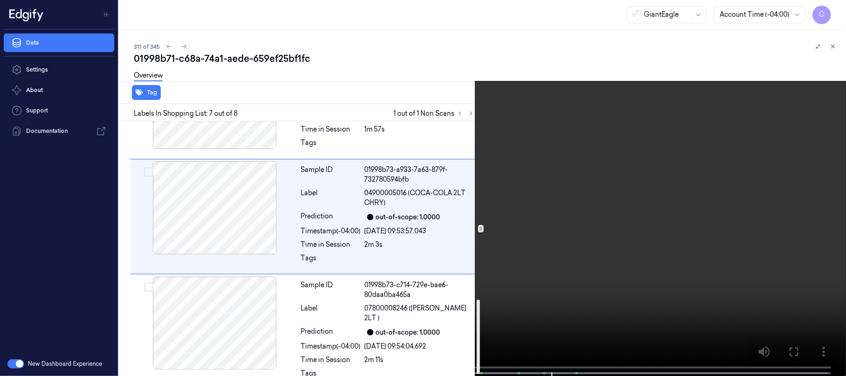
scroll to position [613, 0]
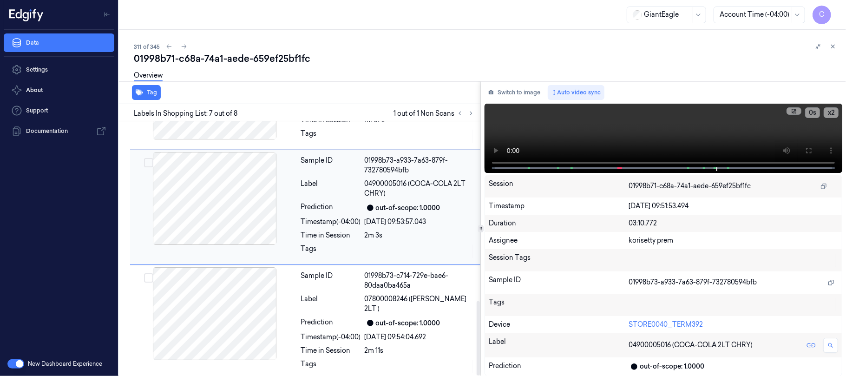
click at [201, 205] on div at bounding box center [214, 198] width 165 height 93
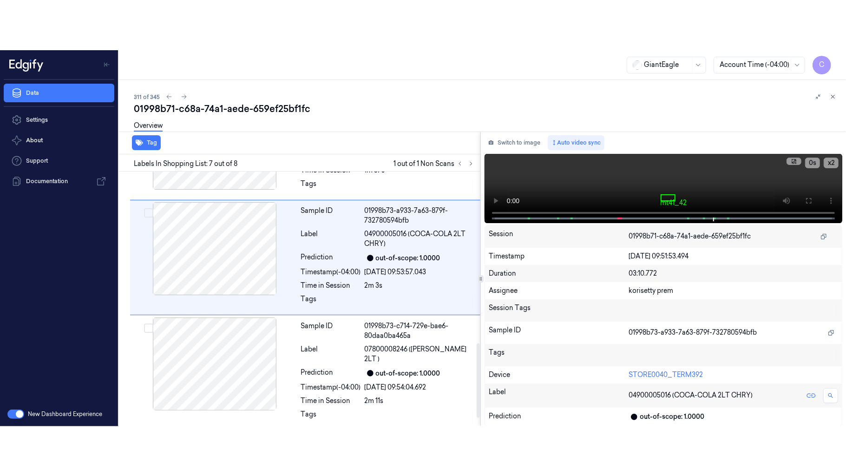
scroll to position [573, 0]
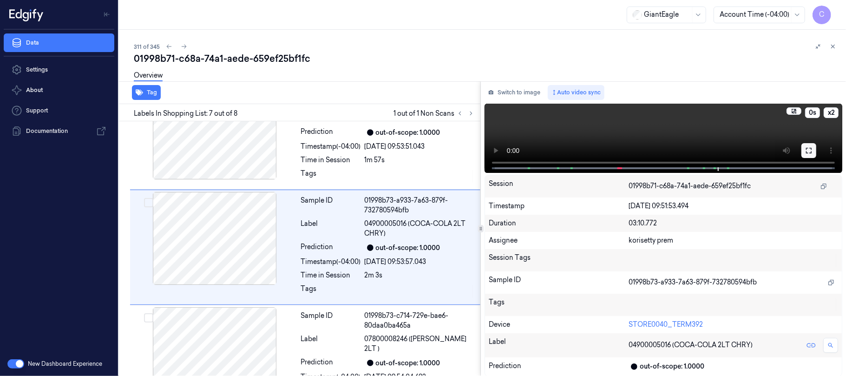
click at [809, 153] on button at bounding box center [808, 150] width 15 height 15
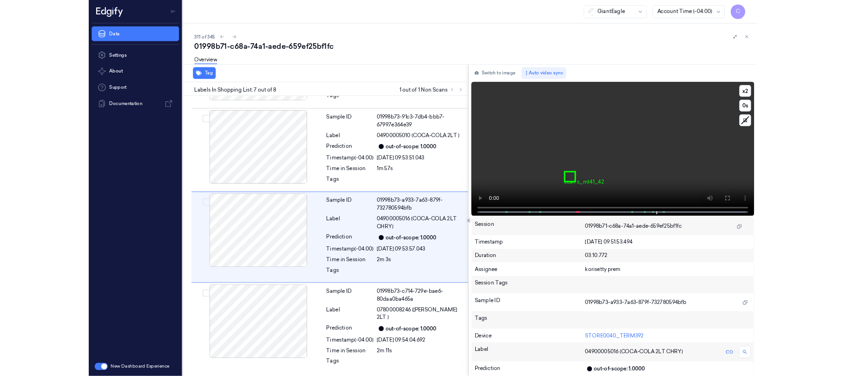
scroll to position [513, 0]
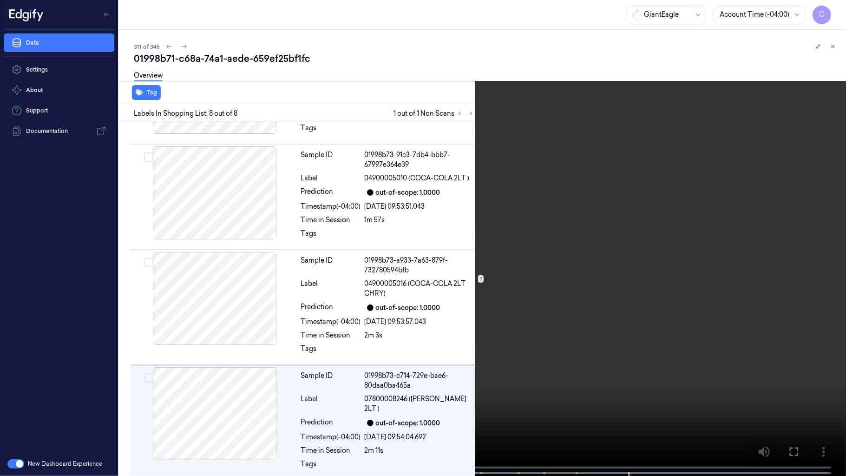
click at [417, 205] on video at bounding box center [423, 238] width 846 height 477
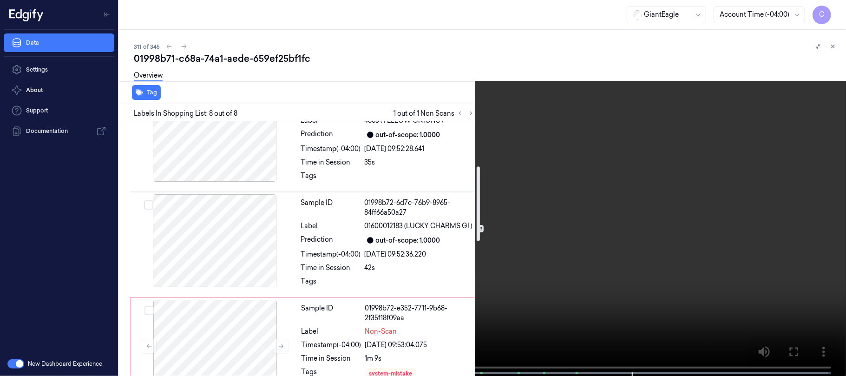
scroll to position [202, 0]
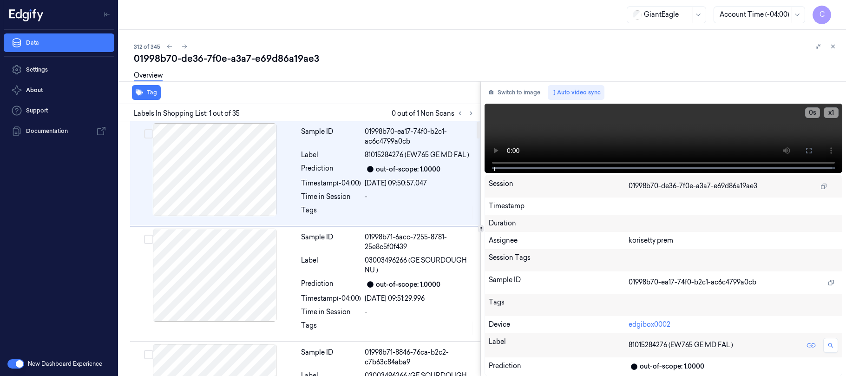
click at [472, 111] on icon at bounding box center [471, 113] width 7 height 7
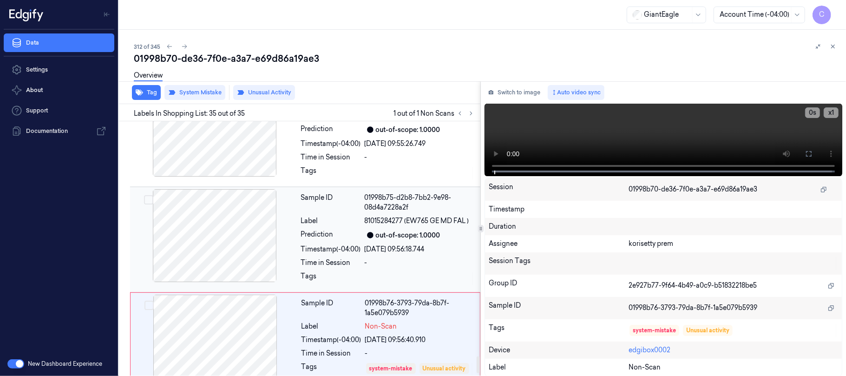
scroll to position [3652, 0]
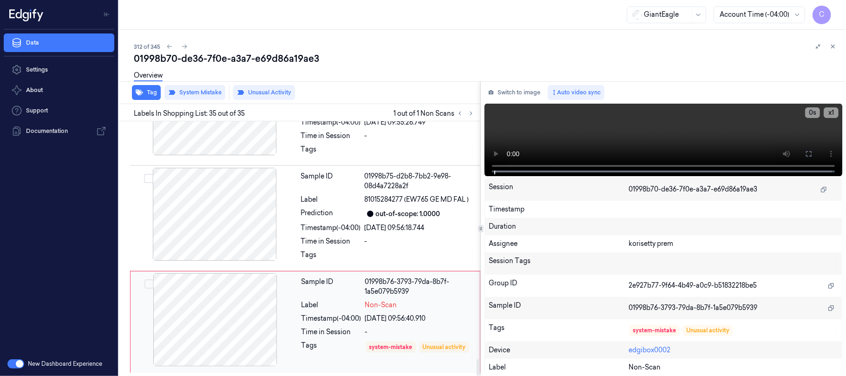
click at [264, 309] on div at bounding box center [214, 319] width 165 height 93
click at [228, 220] on div at bounding box center [214, 214] width 165 height 93
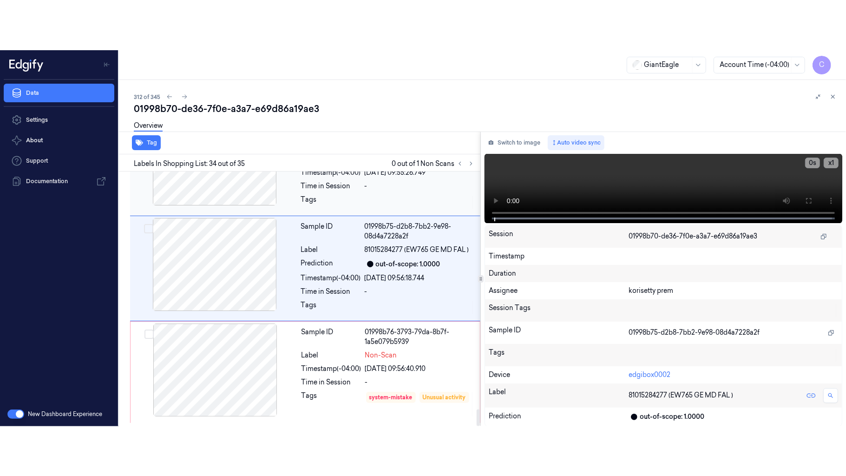
scroll to position [3618, 0]
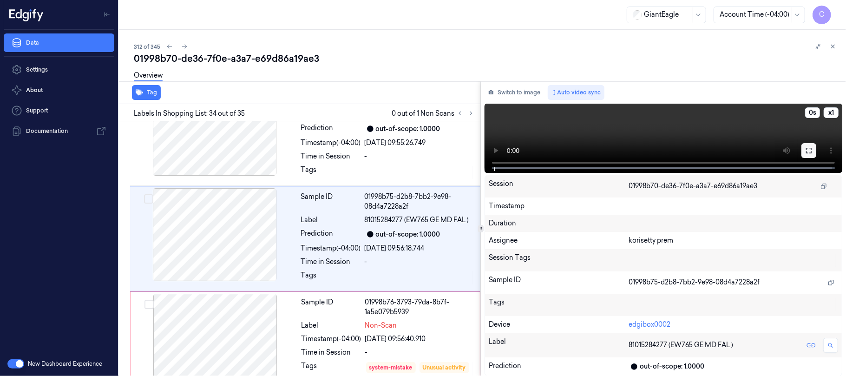
click at [812, 150] on icon at bounding box center [808, 150] width 7 height 7
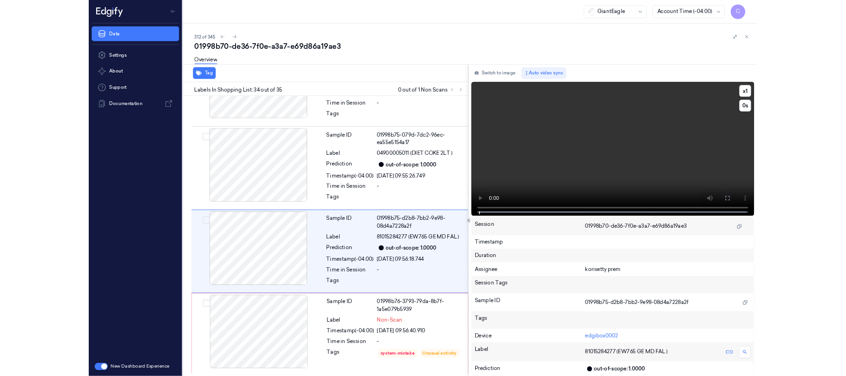
scroll to position [3552, 0]
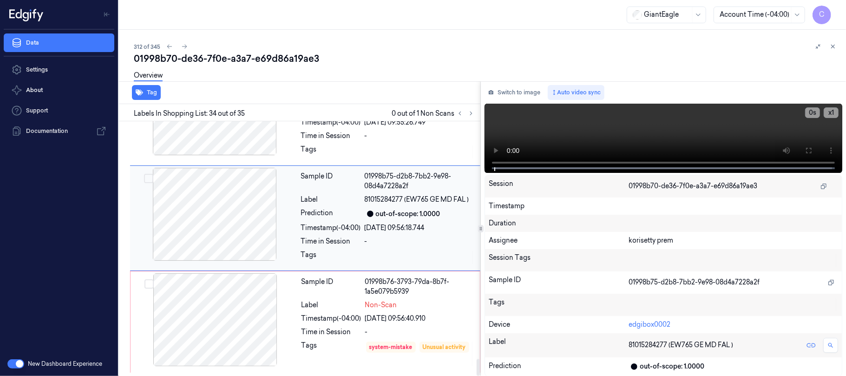
click at [221, 214] on div at bounding box center [214, 214] width 165 height 93
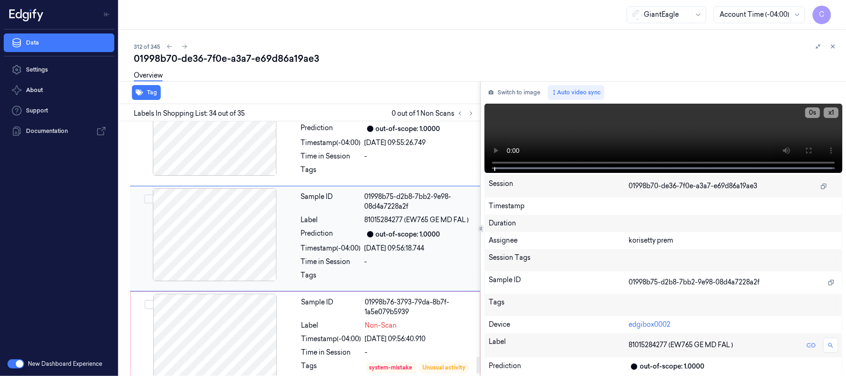
click at [251, 261] on div at bounding box center [214, 234] width 165 height 93
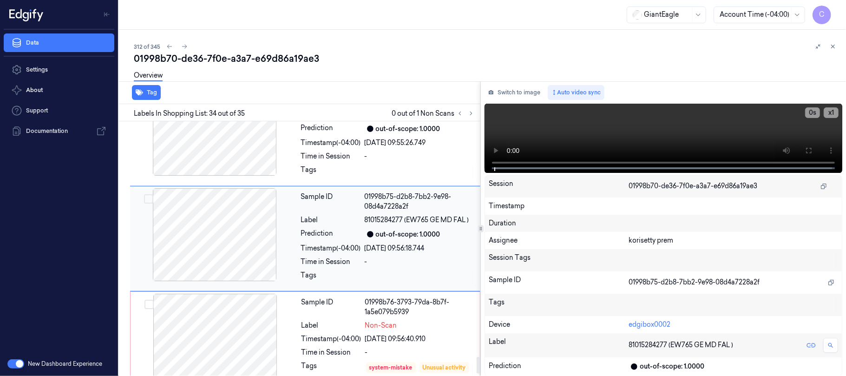
click at [251, 261] on div at bounding box center [214, 234] width 165 height 93
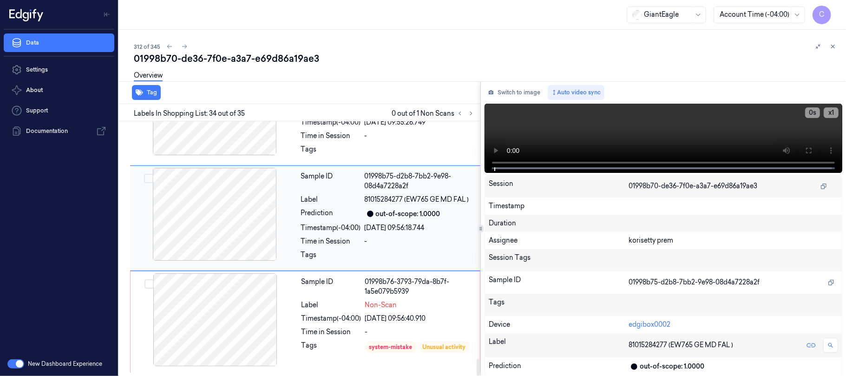
scroll to position [3652, 0]
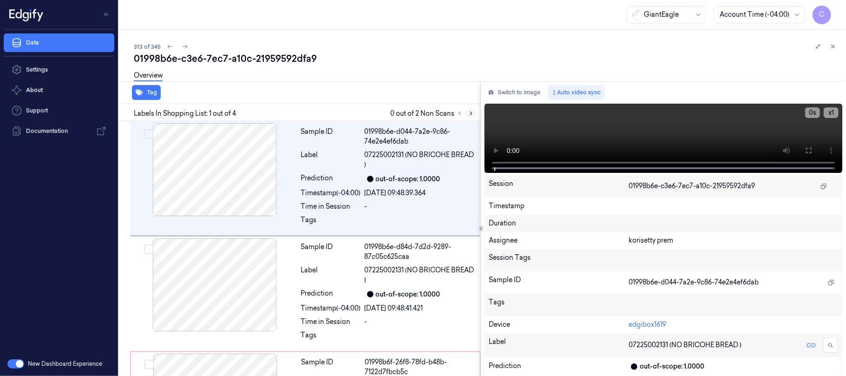
click at [467, 115] on button at bounding box center [470, 113] width 11 height 11
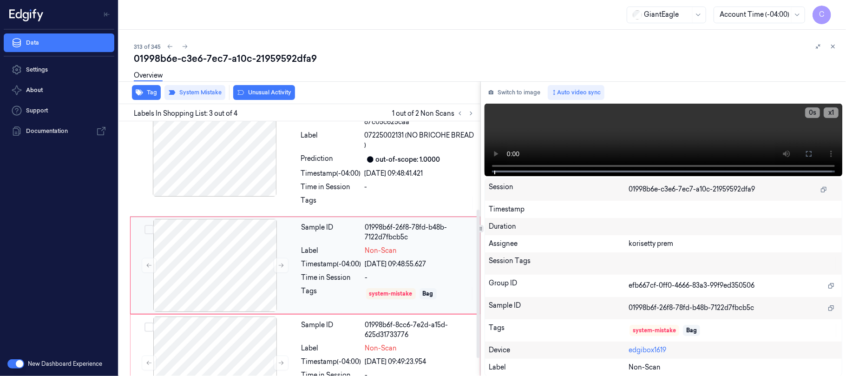
scroll to position [151, 0]
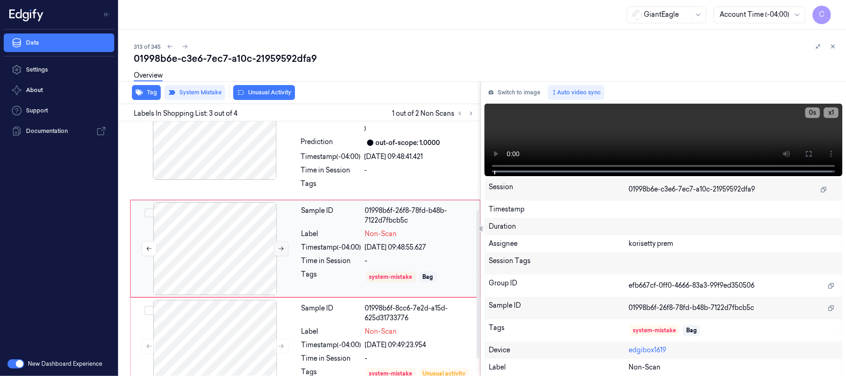
click at [282, 255] on button at bounding box center [281, 248] width 15 height 15
click at [283, 248] on icon at bounding box center [281, 248] width 7 height 7
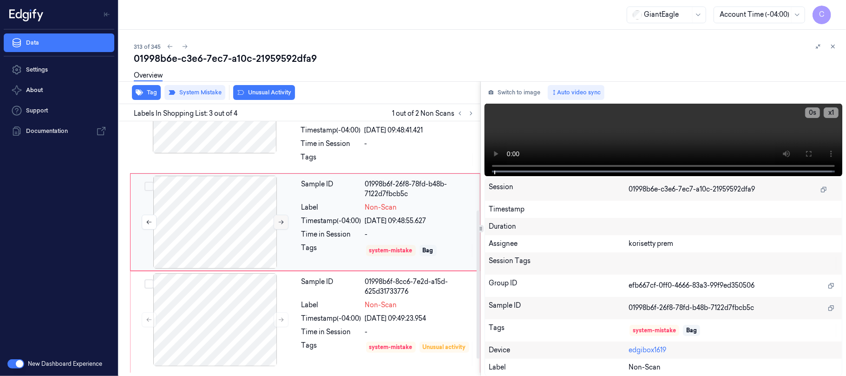
scroll to position [181, 0]
click at [251, 316] on div at bounding box center [214, 319] width 165 height 93
click at [278, 318] on icon at bounding box center [281, 319] width 7 height 7
click at [278, 317] on icon at bounding box center [281, 319] width 7 height 7
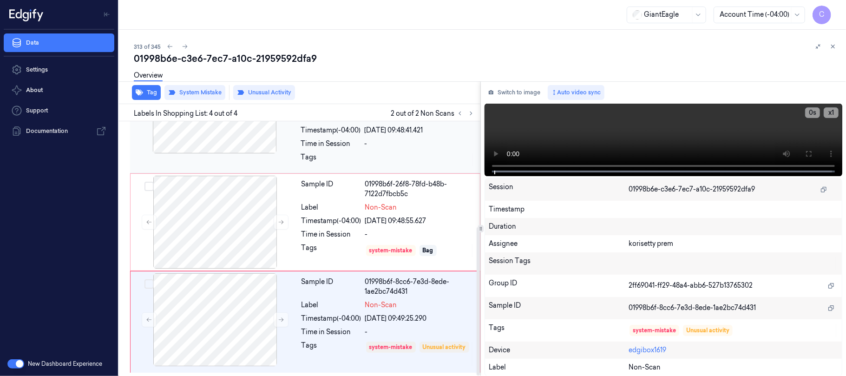
click at [236, 142] on div at bounding box center [214, 106] width 165 height 93
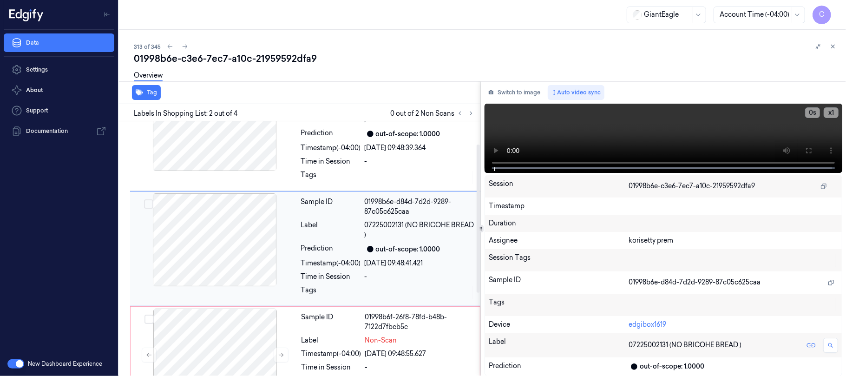
scroll to position [0, 0]
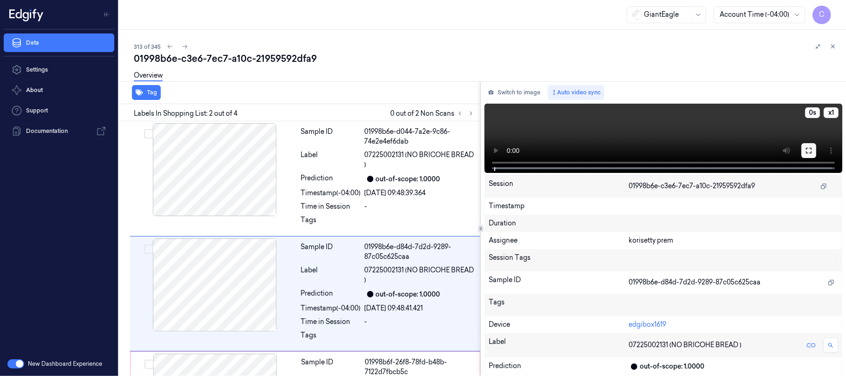
click at [809, 150] on icon at bounding box center [808, 150] width 7 height 7
click at [591, 129] on video at bounding box center [663, 138] width 358 height 69
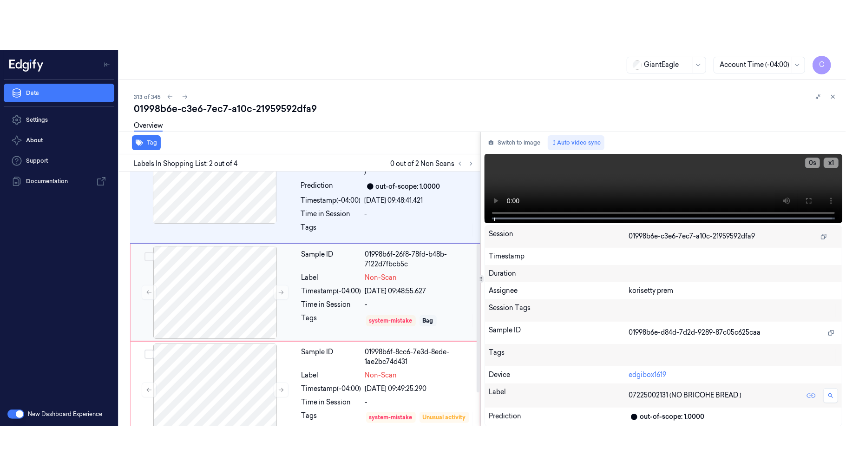
scroll to position [181, 0]
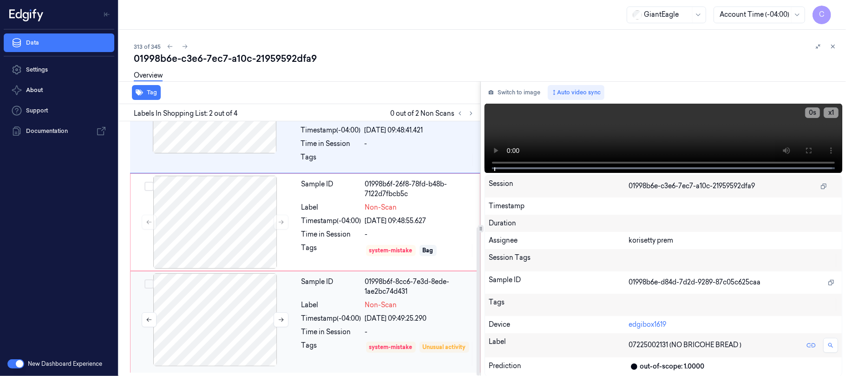
click at [220, 324] on div at bounding box center [214, 319] width 165 height 93
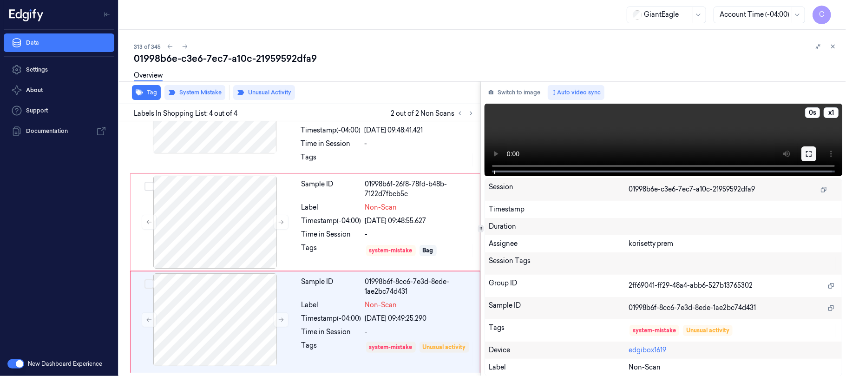
click at [812, 149] on button at bounding box center [808, 153] width 15 height 15
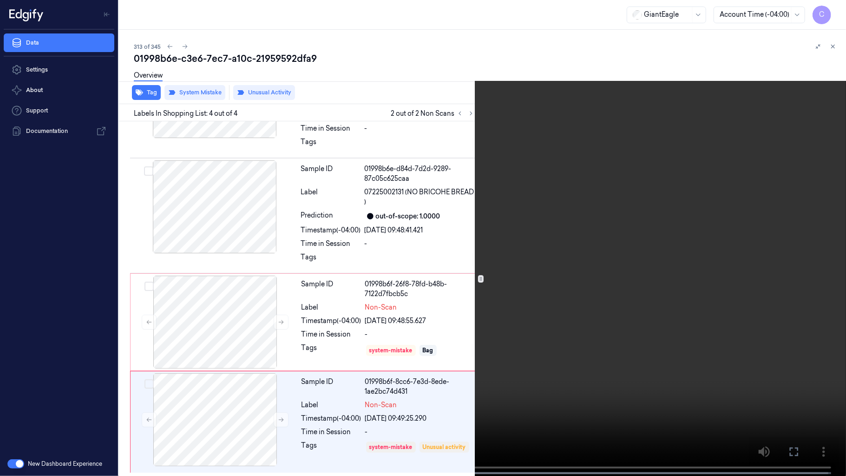
click at [422, 254] on video at bounding box center [423, 238] width 846 height 477
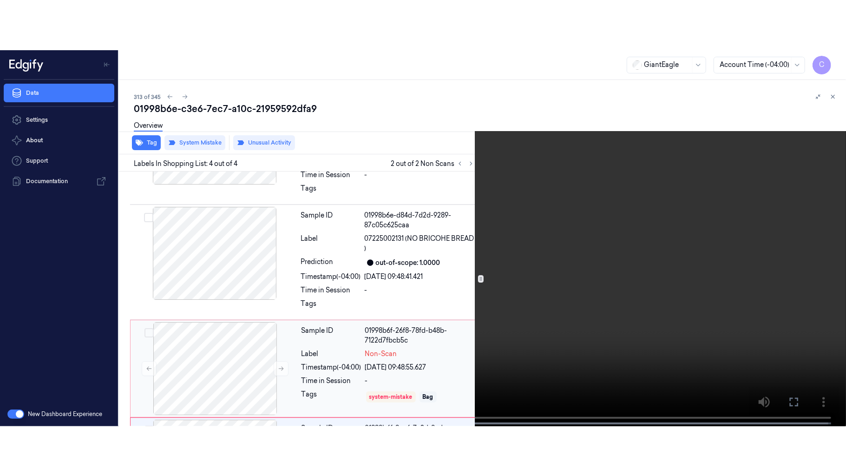
scroll to position [181, 0]
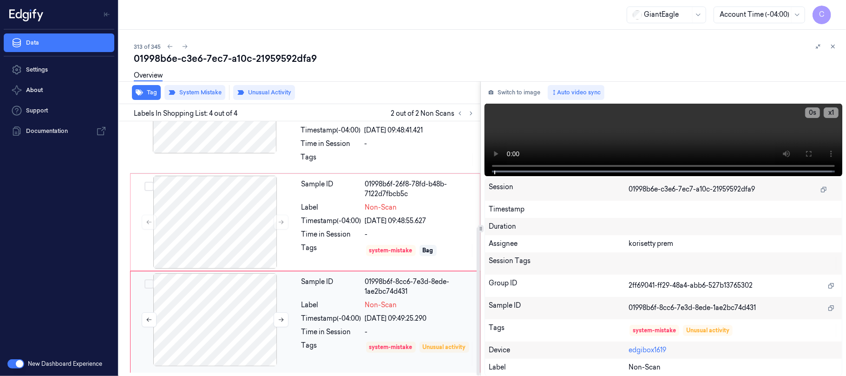
click at [221, 316] on div at bounding box center [214, 319] width 165 height 93
click at [812, 154] on button at bounding box center [808, 153] width 15 height 15
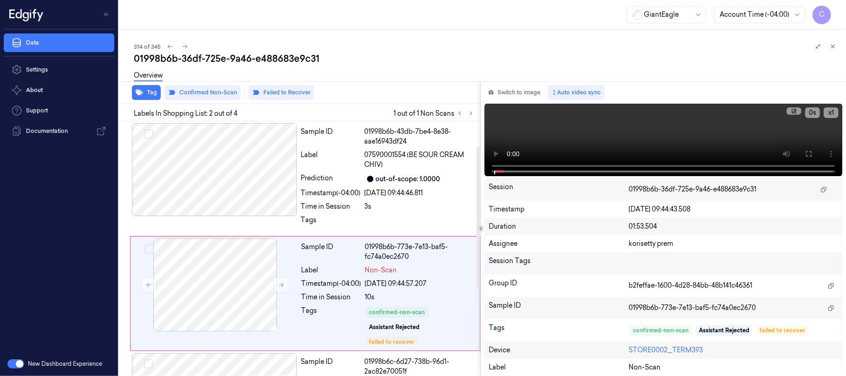
scroll to position [45, 0]
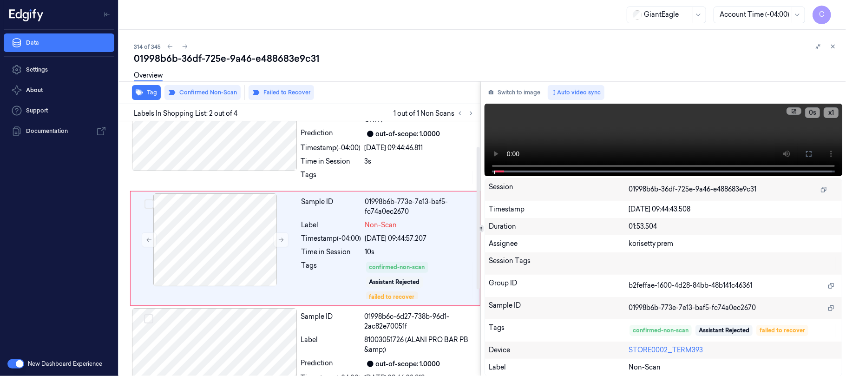
click at [281, 240] on icon at bounding box center [281, 240] width 5 height 4
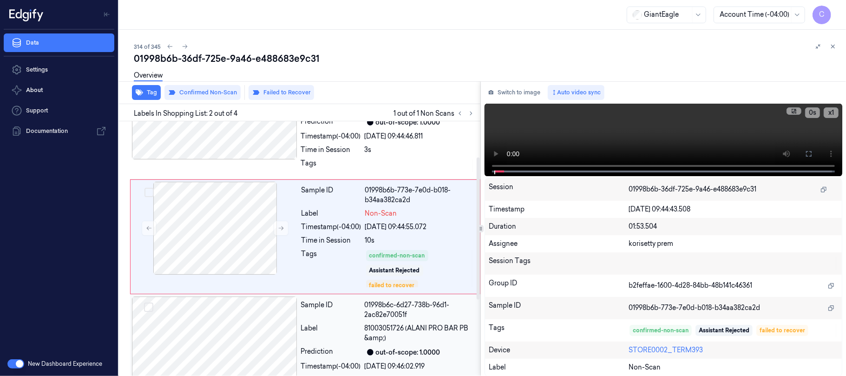
scroll to position [13, 0]
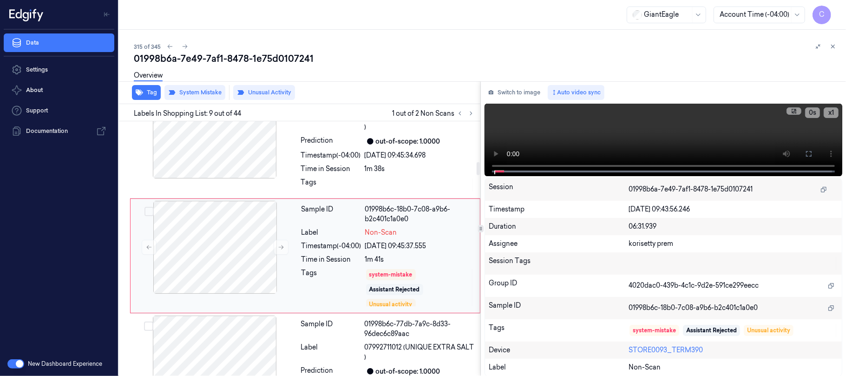
scroll to position [853, 0]
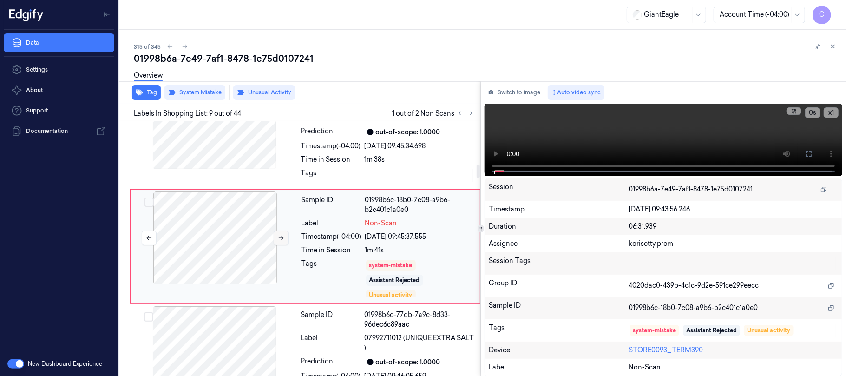
click at [280, 241] on icon at bounding box center [281, 238] width 7 height 7
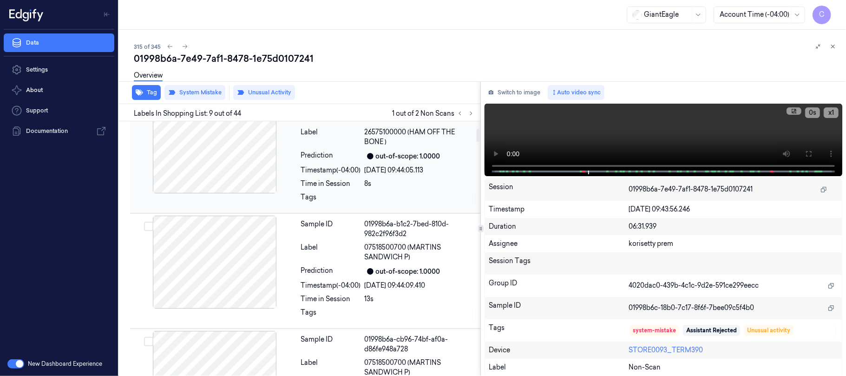
scroll to position [200, 0]
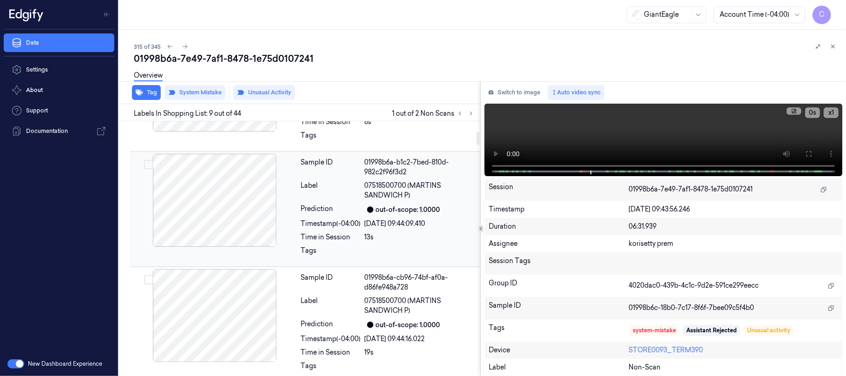
click at [236, 207] on div at bounding box center [214, 200] width 165 height 93
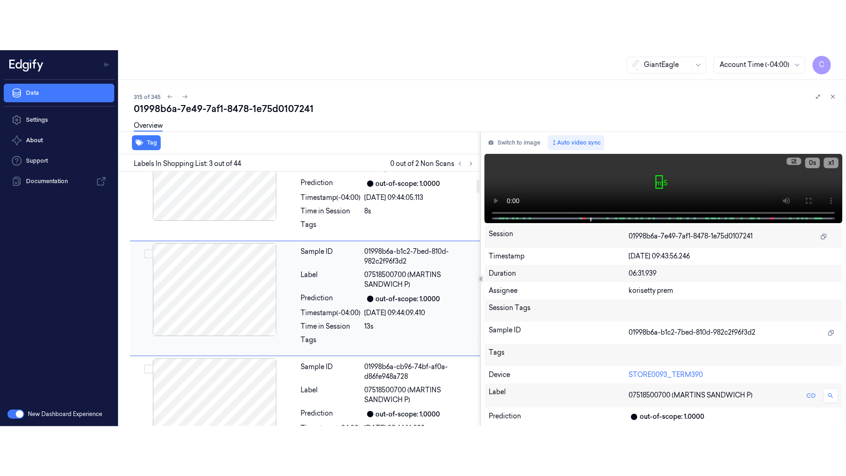
scroll to position [99, 0]
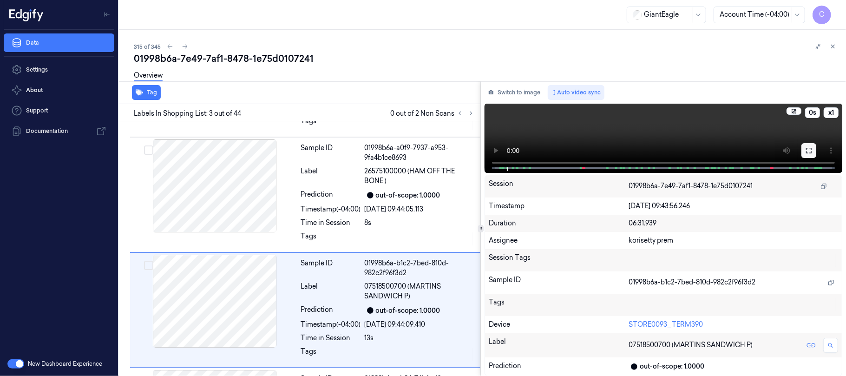
click at [806, 145] on button at bounding box center [808, 150] width 15 height 15
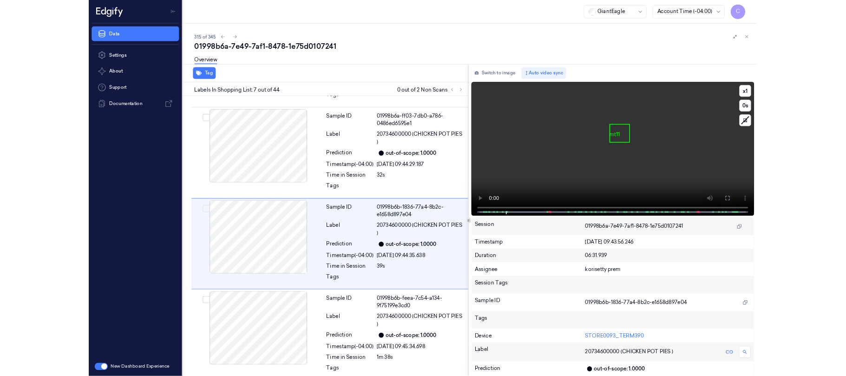
scroll to position [573, 0]
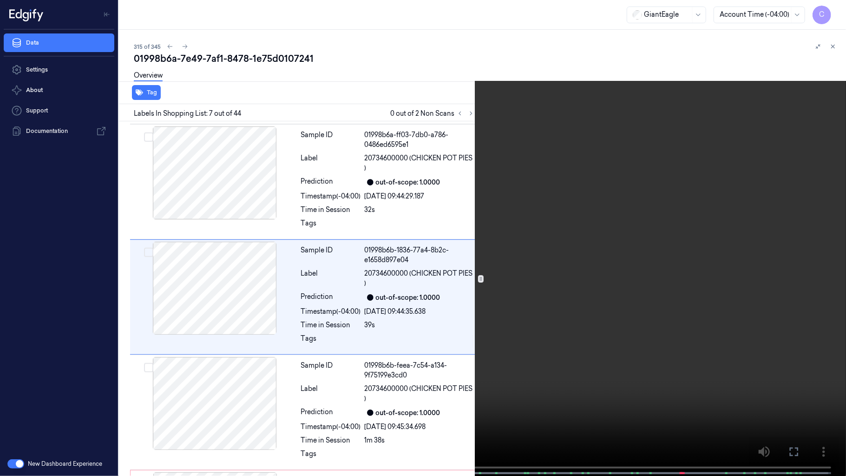
drag, startPoint x: 470, startPoint y: 320, endPoint x: 454, endPoint y: 18, distance: 303.2
click at [470, 320] on video at bounding box center [423, 238] width 846 height 477
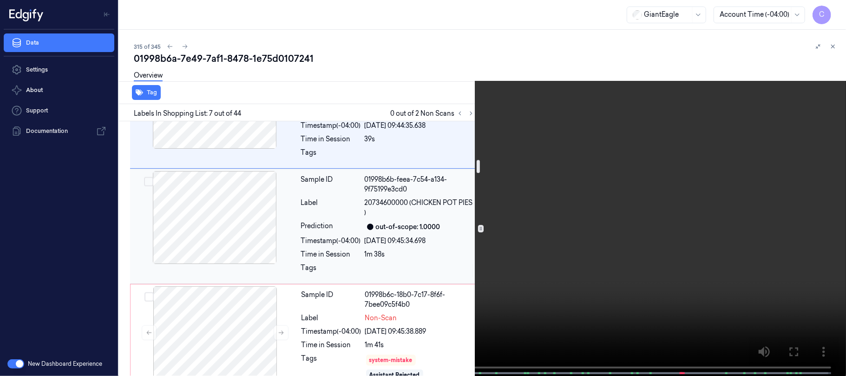
scroll to position [820, 0]
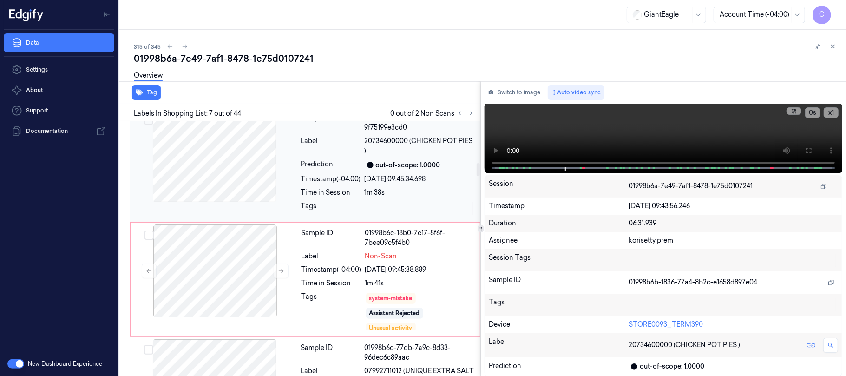
click at [258, 175] on div at bounding box center [214, 155] width 165 height 93
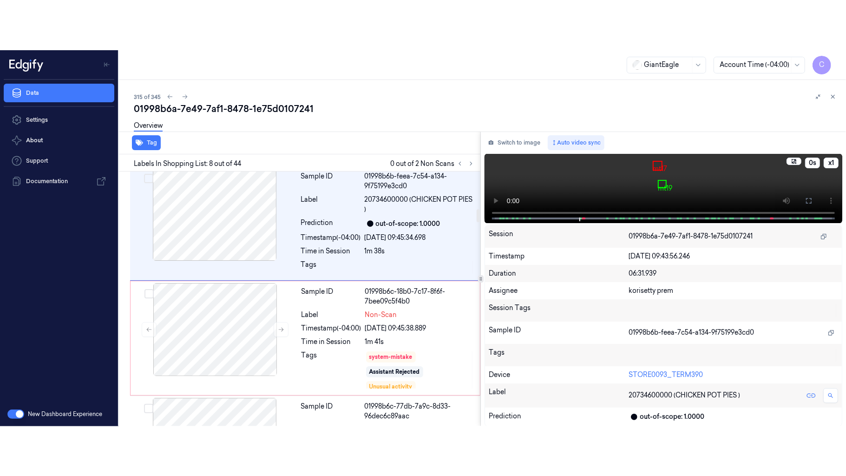
scroll to position [738, 0]
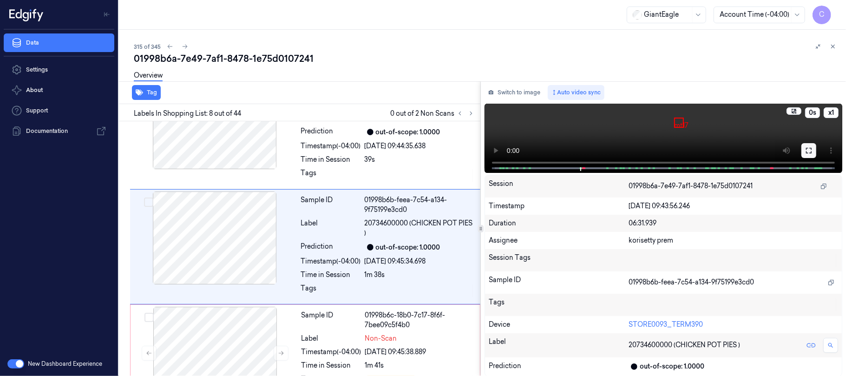
click at [810, 153] on icon at bounding box center [808, 150] width 7 height 7
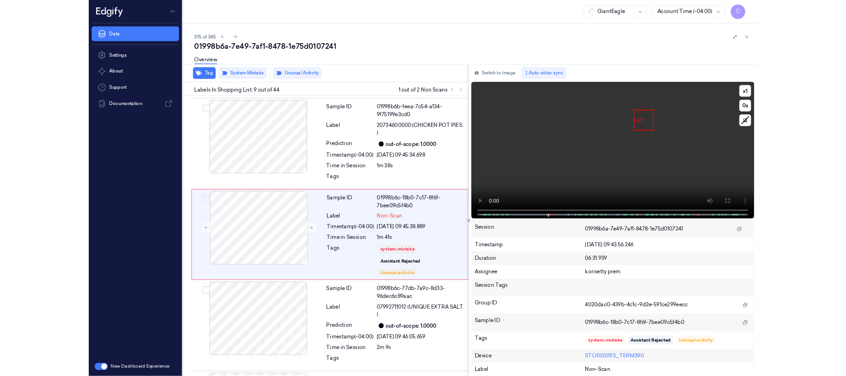
scroll to position [803, 0]
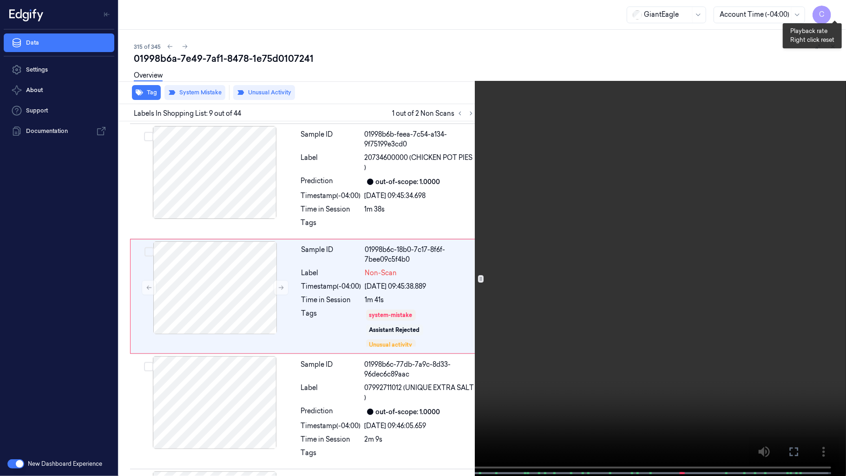
click at [830, 7] on button "x 1" at bounding box center [834, 11] width 15 height 15
click at [398, 157] on video at bounding box center [423, 238] width 846 height 477
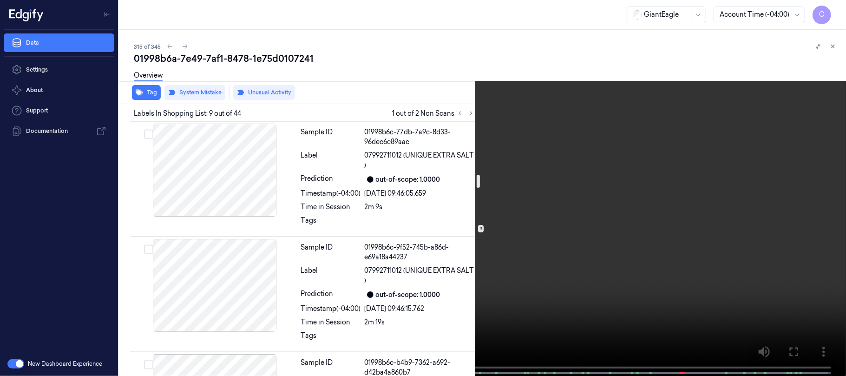
scroll to position [1051, 0]
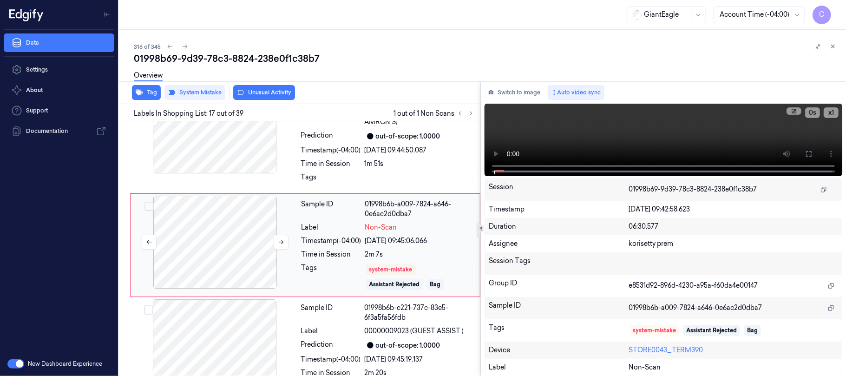
scroll to position [1752, 0]
click at [278, 244] on icon at bounding box center [281, 240] width 7 height 7
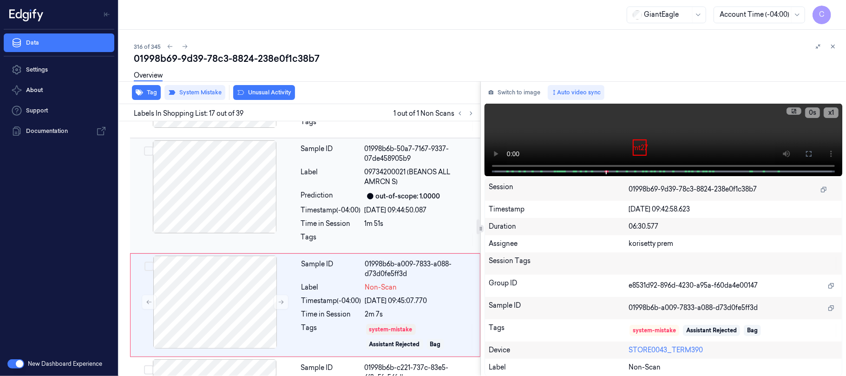
click at [223, 215] on div at bounding box center [214, 186] width 165 height 93
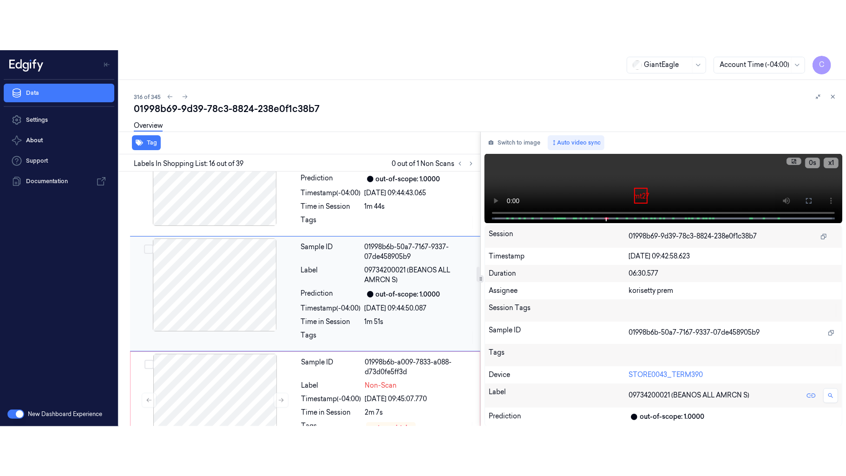
scroll to position [1642, 0]
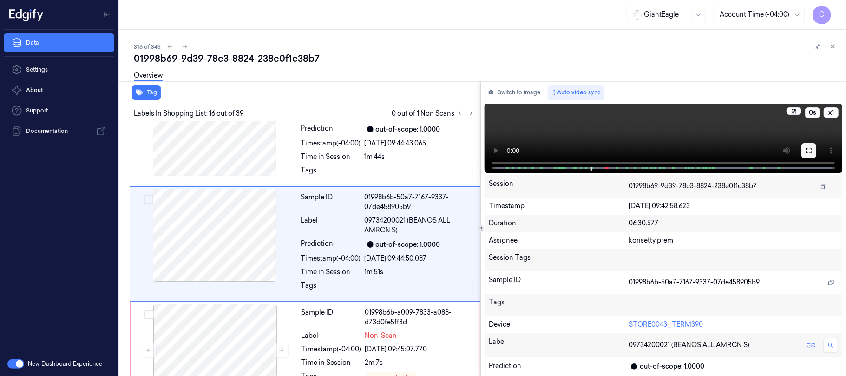
click at [812, 151] on icon at bounding box center [808, 150] width 7 height 7
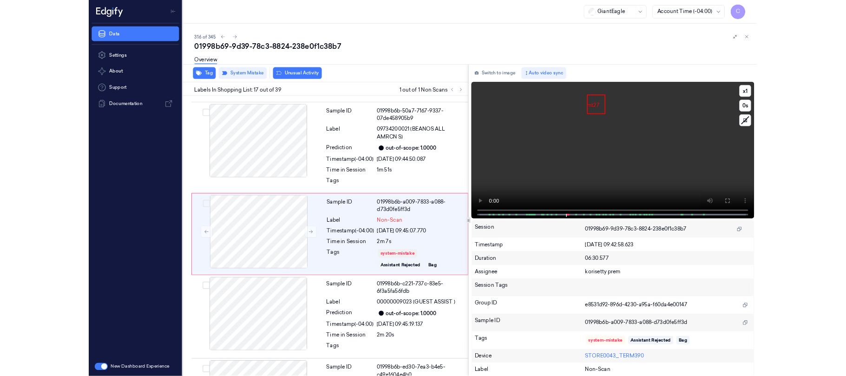
scroll to position [1702, 0]
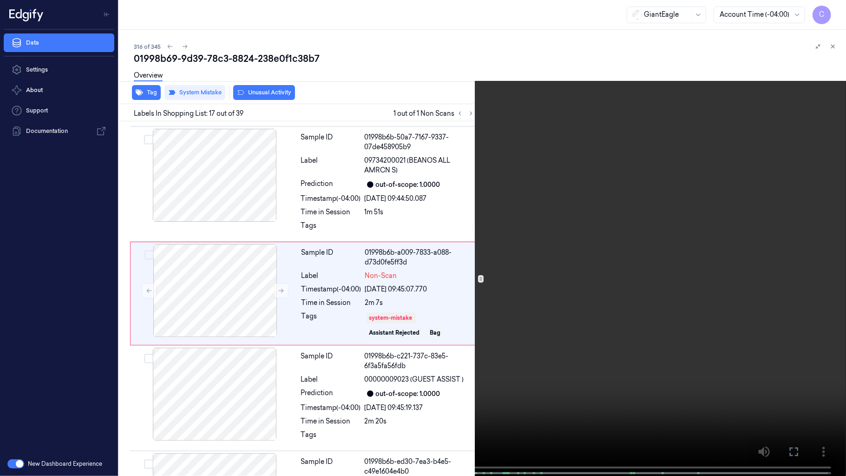
click at [353, 262] on video at bounding box center [423, 238] width 846 height 477
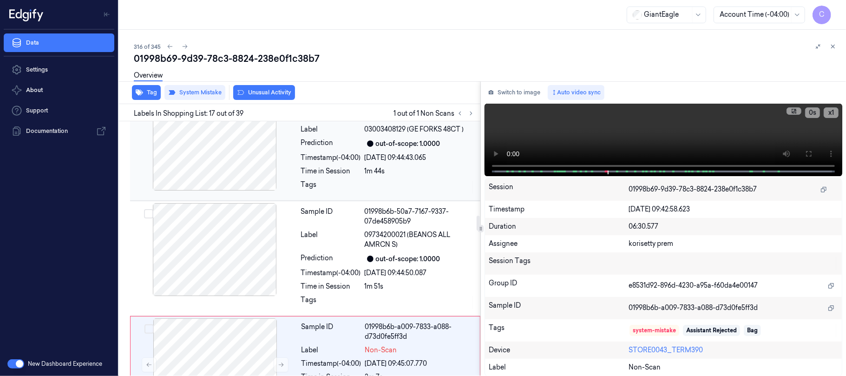
click at [235, 164] on div at bounding box center [214, 144] width 165 height 93
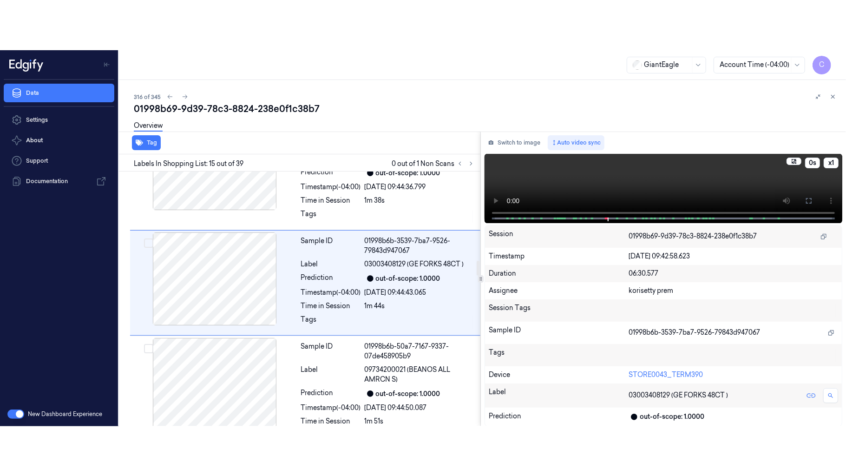
scroll to position [1532, 0]
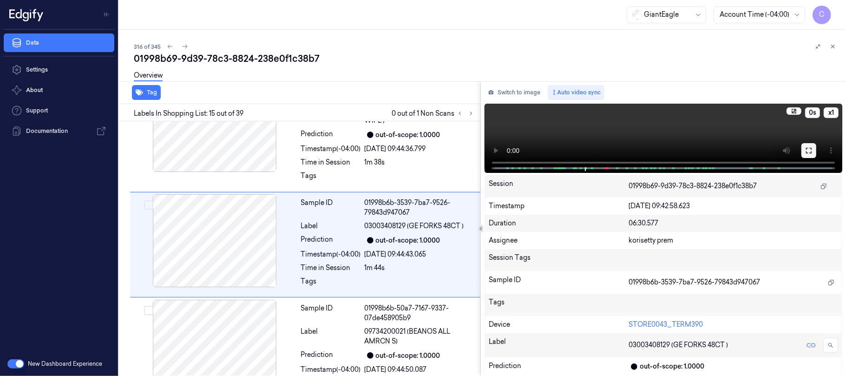
click at [811, 152] on icon at bounding box center [809, 151] width 6 height 6
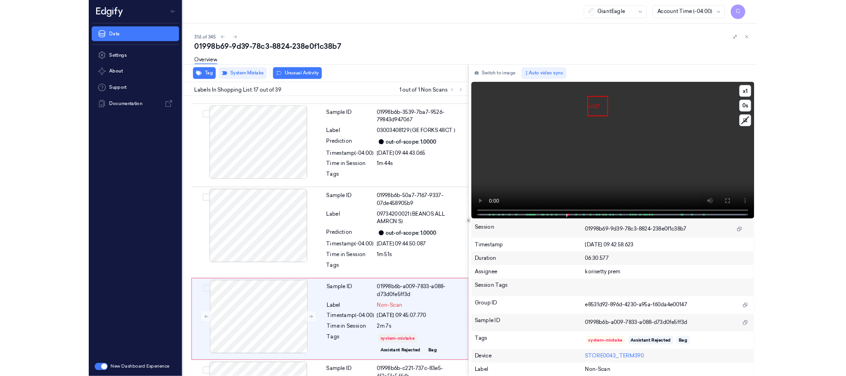
scroll to position [1702, 0]
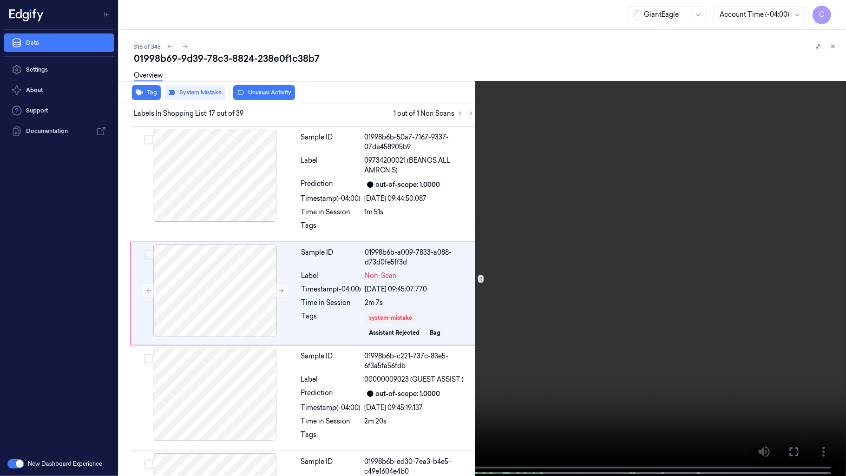
click at [502, 280] on video at bounding box center [423, 238] width 846 height 477
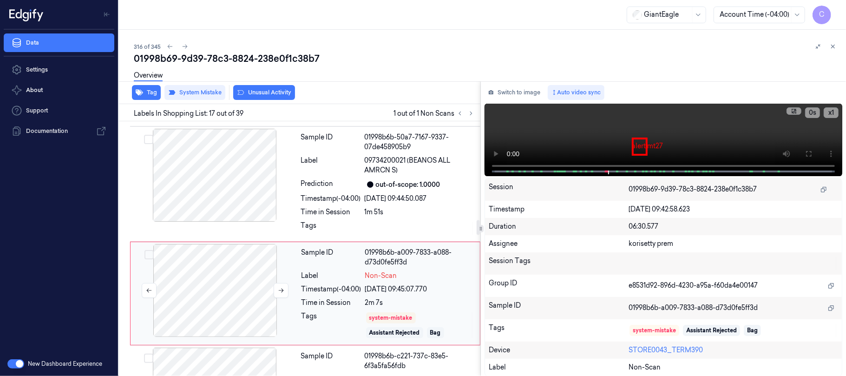
click at [215, 288] on div at bounding box center [214, 290] width 165 height 93
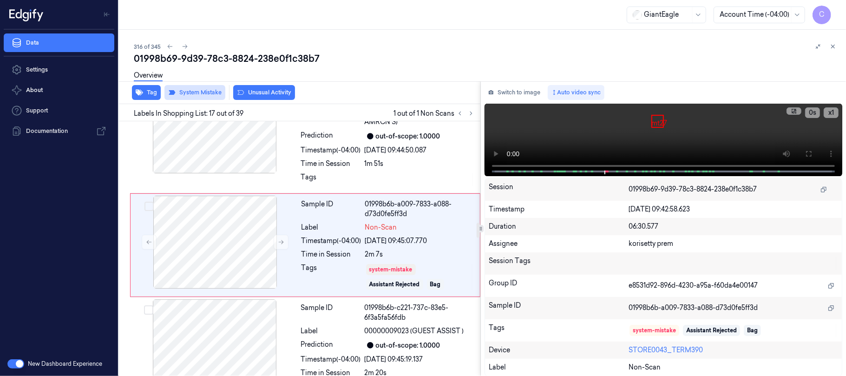
scroll to position [1752, 0]
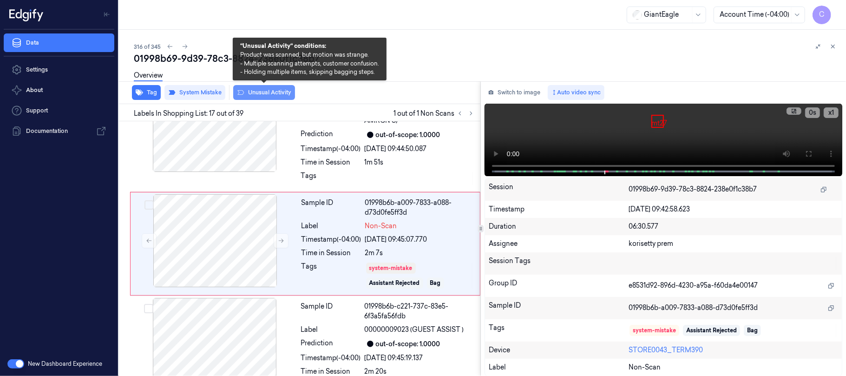
click at [259, 93] on button "Unusual Activity" at bounding box center [264, 92] width 62 height 15
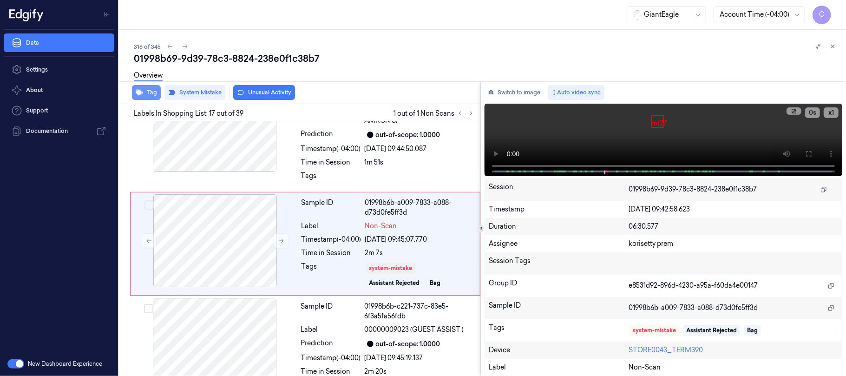
click at [142, 89] on icon "button" at bounding box center [139, 92] width 7 height 7
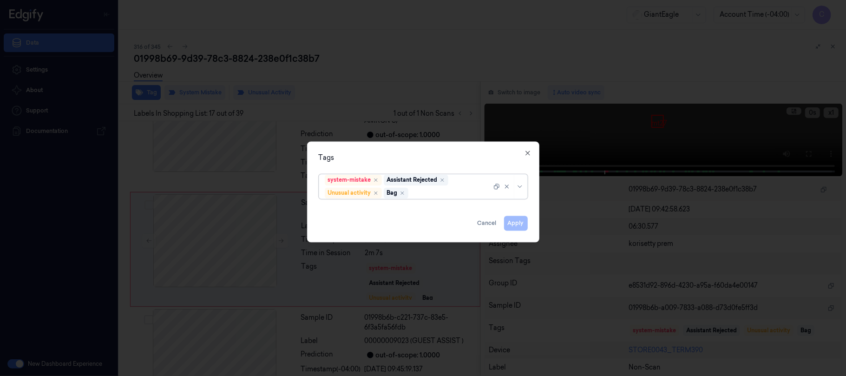
scroll to position [1758, 0]
click at [403, 194] on icon "Remove ,Bag" at bounding box center [402, 193] width 6 height 6
click at [519, 227] on button "Apply" at bounding box center [516, 222] width 24 height 15
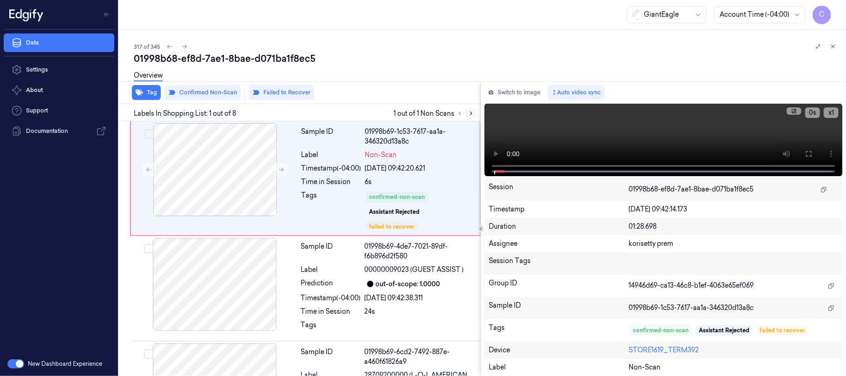
click at [469, 113] on icon at bounding box center [471, 113] width 7 height 7
click at [279, 171] on icon at bounding box center [281, 169] width 7 height 7
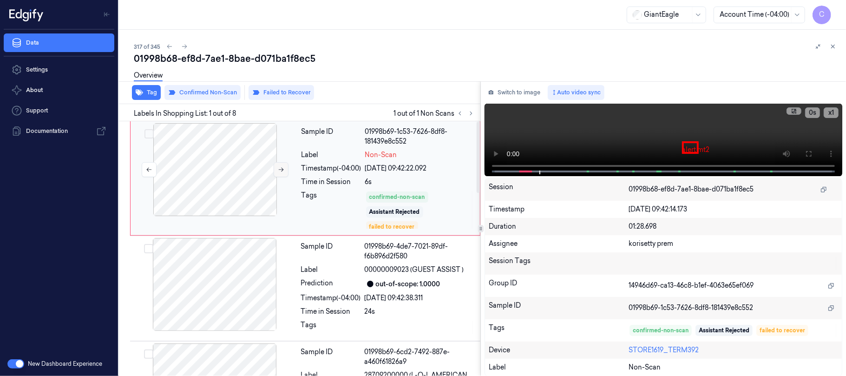
click at [283, 173] on button at bounding box center [281, 169] width 15 height 15
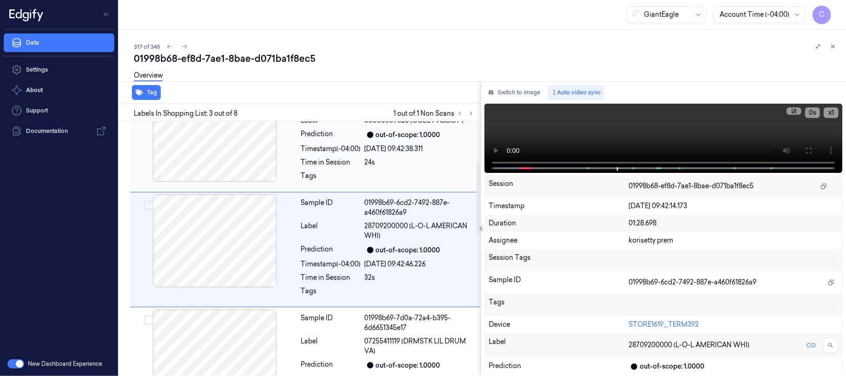
scroll to position [150, 0]
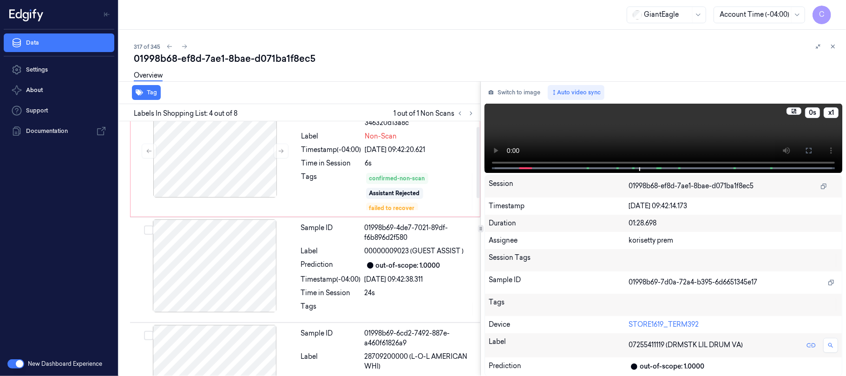
click at [620, 130] on video at bounding box center [663, 138] width 358 height 69
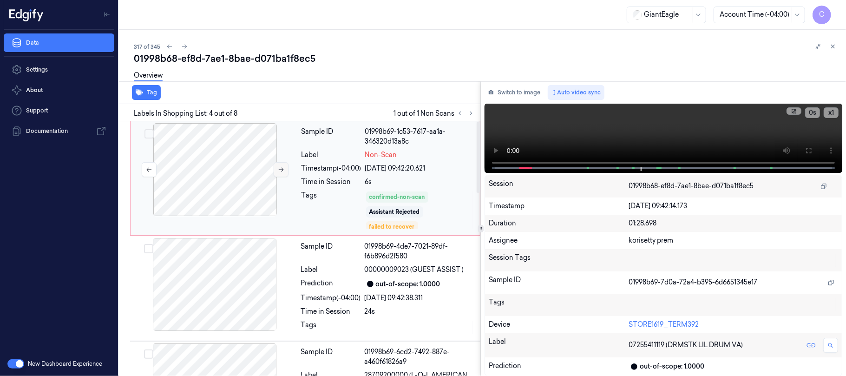
click at [282, 167] on icon at bounding box center [281, 169] width 7 height 7
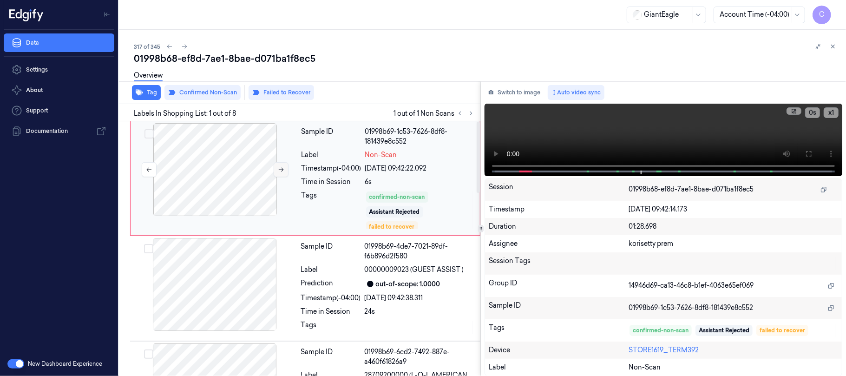
click at [282, 167] on icon at bounding box center [281, 169] width 7 height 7
click at [808, 154] on icon at bounding box center [808, 153] width 7 height 7
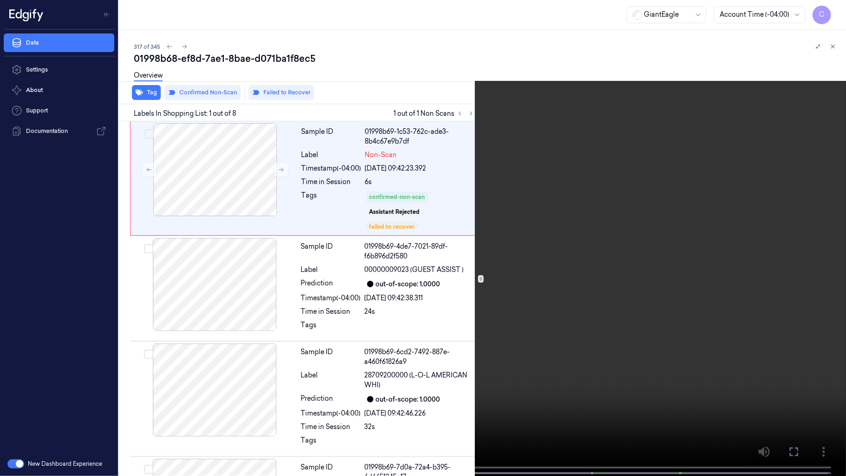
click at [392, 293] on video at bounding box center [423, 238] width 846 height 477
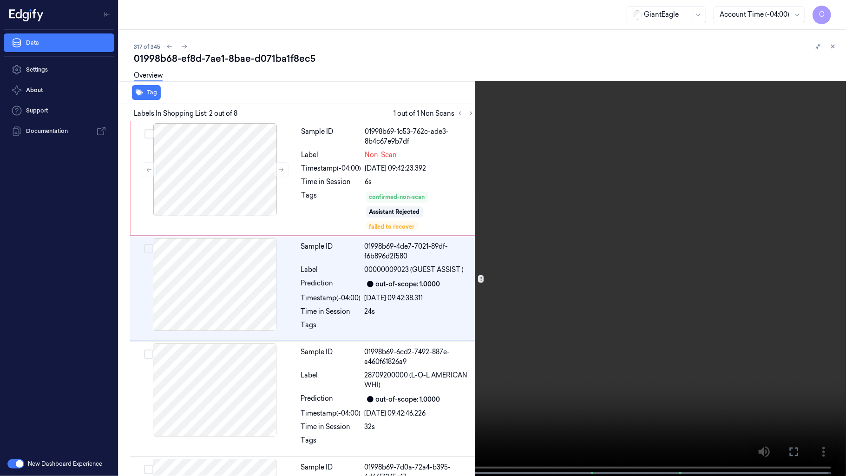
click at [345, 259] on video at bounding box center [423, 238] width 846 height 477
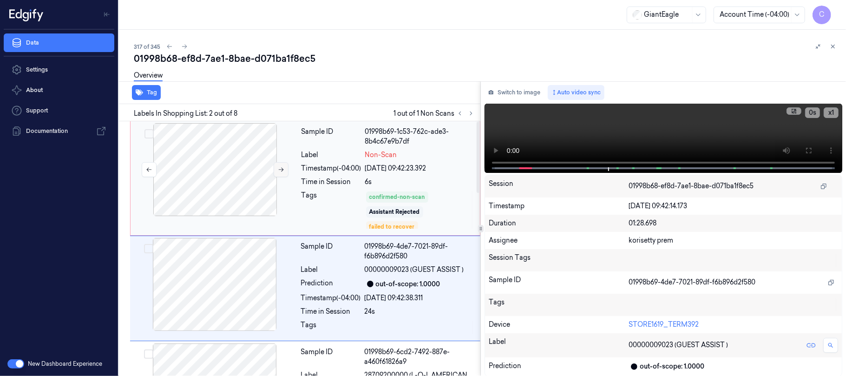
click at [279, 170] on icon at bounding box center [281, 169] width 7 height 7
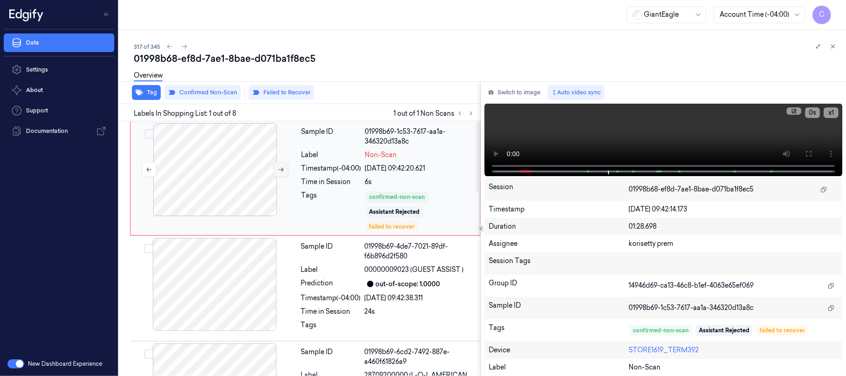
click at [279, 170] on icon at bounding box center [281, 169] width 7 height 7
click at [807, 151] on icon at bounding box center [809, 154] width 6 height 6
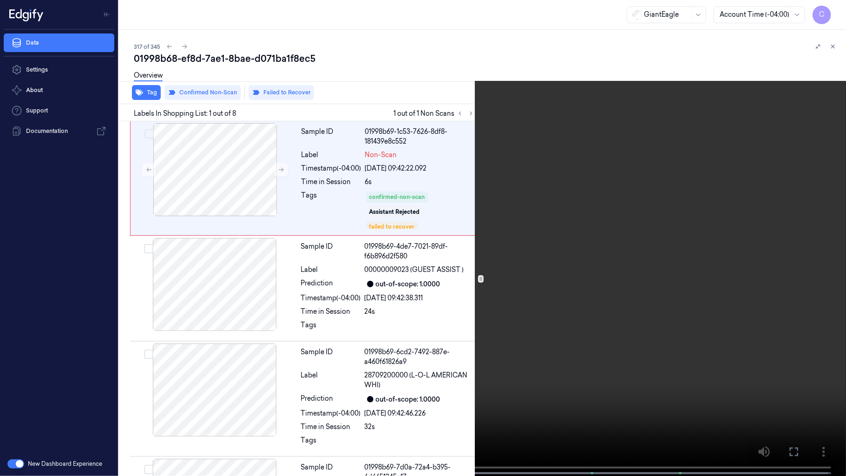
click at [376, 274] on video at bounding box center [423, 238] width 846 height 477
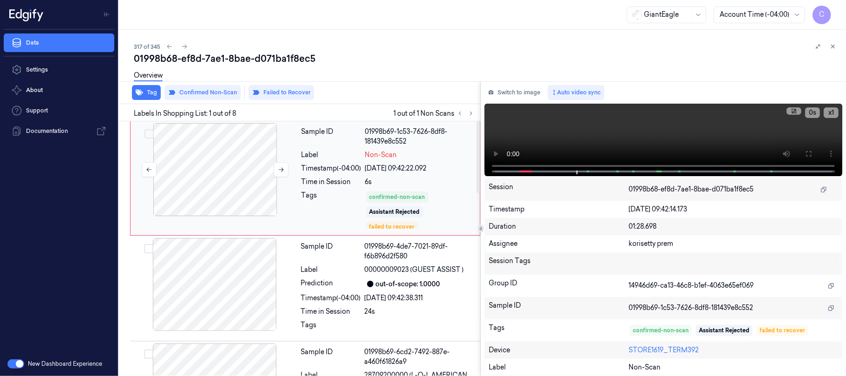
click at [240, 199] on div at bounding box center [214, 169] width 165 height 93
click at [279, 90] on button "Failed to Recover" at bounding box center [280, 92] width 65 height 15
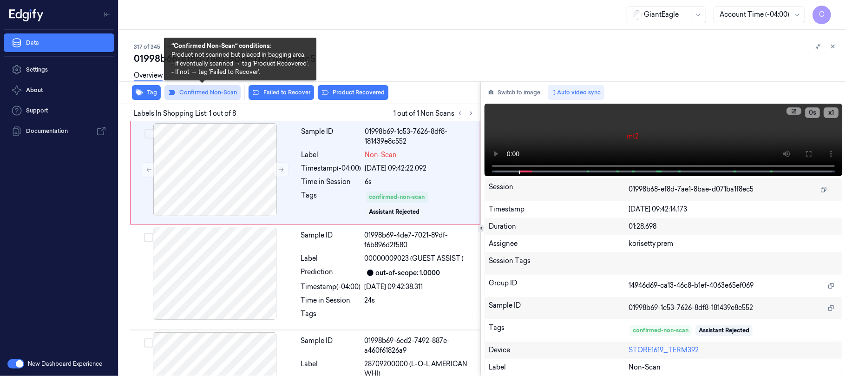
click at [225, 91] on button "Confirmed Non-Scan" at bounding box center [202, 92] width 76 height 15
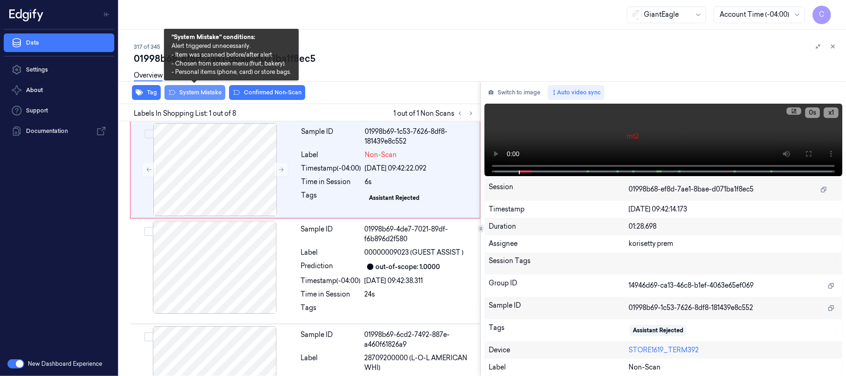
click at [186, 89] on button "System Mistake" at bounding box center [194, 92] width 61 height 15
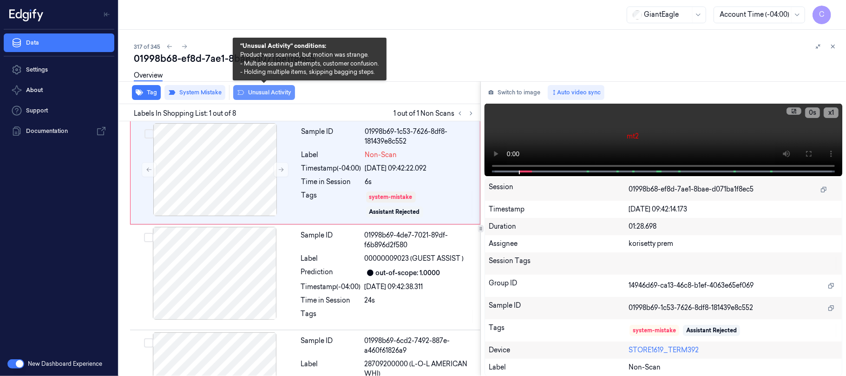
click at [278, 94] on button "Unusual Activity" at bounding box center [264, 92] width 62 height 15
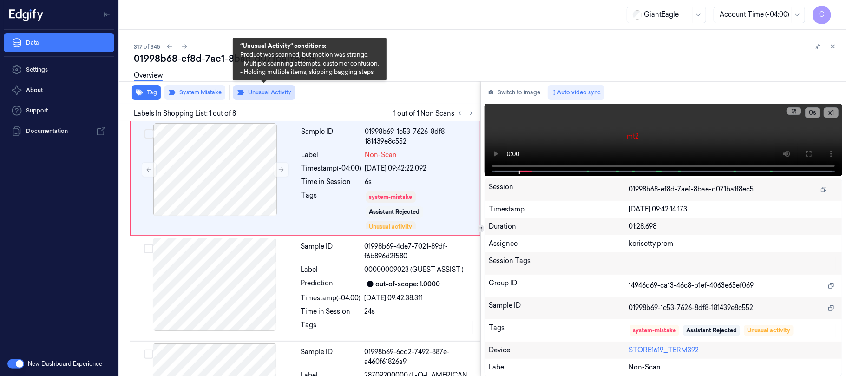
click at [274, 90] on button "Unusual Activity" at bounding box center [264, 92] width 62 height 15
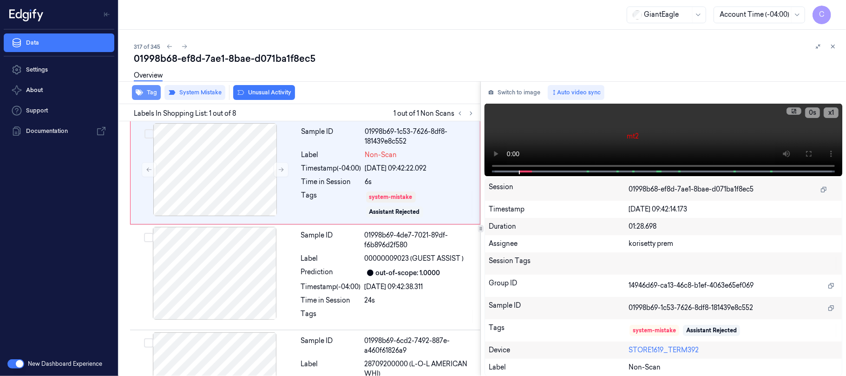
click at [153, 91] on button "Tag" at bounding box center [146, 92] width 29 height 15
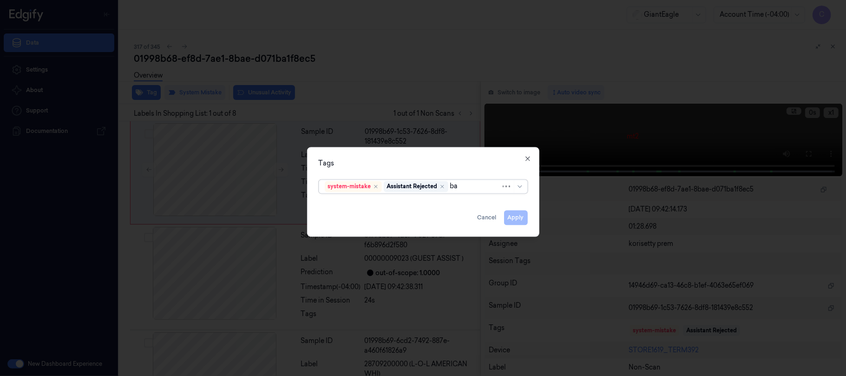
type input "bag"
click at [330, 203] on div "Bag" at bounding box center [331, 206] width 13 height 10
click at [370, 169] on div "Tags system-mistake Assistant Rejected Bag Apply Cancel Close" at bounding box center [423, 192] width 232 height 90
click at [520, 216] on button "Apply" at bounding box center [516, 217] width 24 height 15
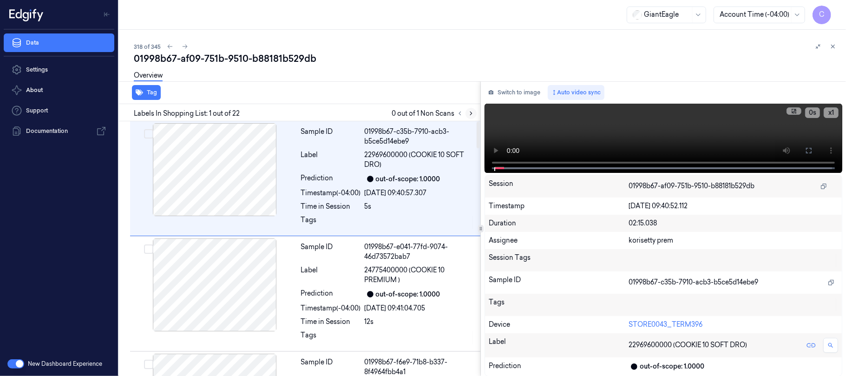
click at [470, 115] on icon at bounding box center [471, 113] width 7 height 7
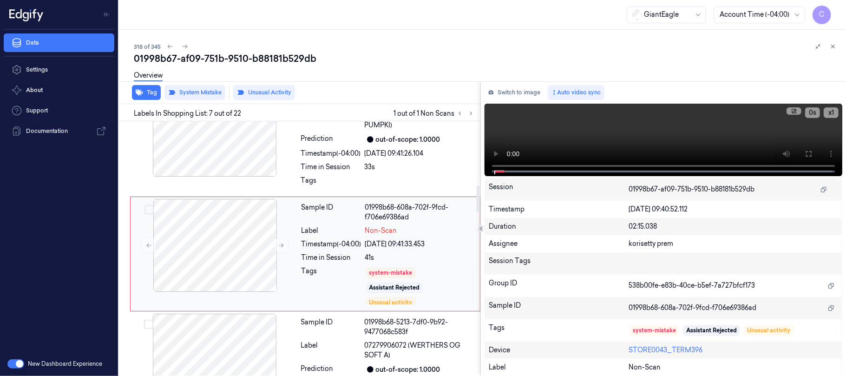
scroll to position [622, 0]
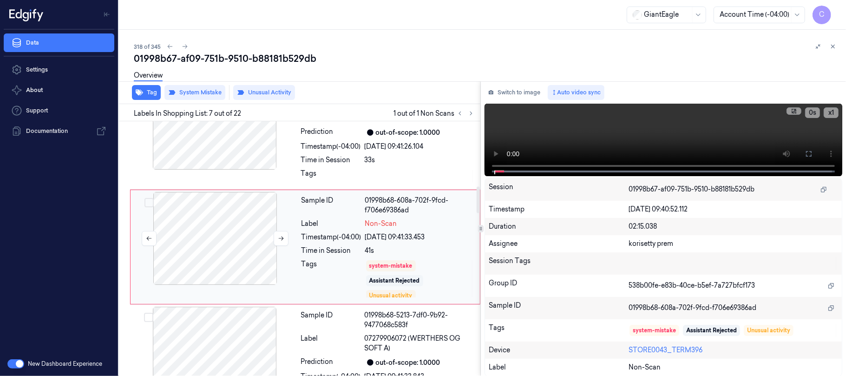
click at [272, 243] on div at bounding box center [214, 238] width 165 height 93
click at [278, 241] on icon at bounding box center [281, 238] width 7 height 7
click at [280, 241] on icon at bounding box center [281, 238] width 7 height 7
click at [240, 145] on div at bounding box center [214, 123] width 165 height 93
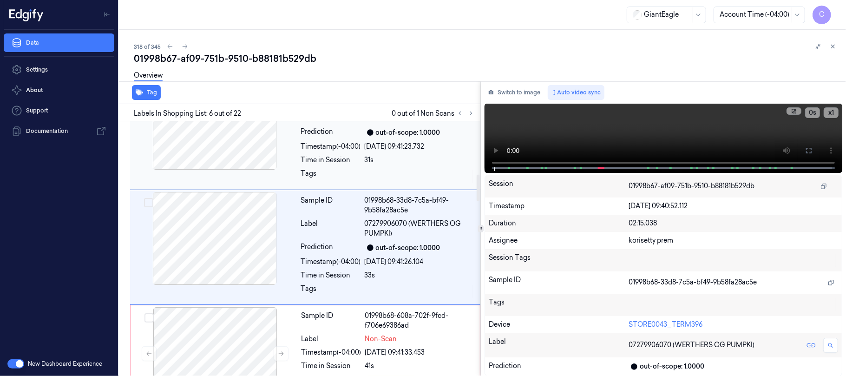
click at [238, 153] on div at bounding box center [214, 123] width 165 height 93
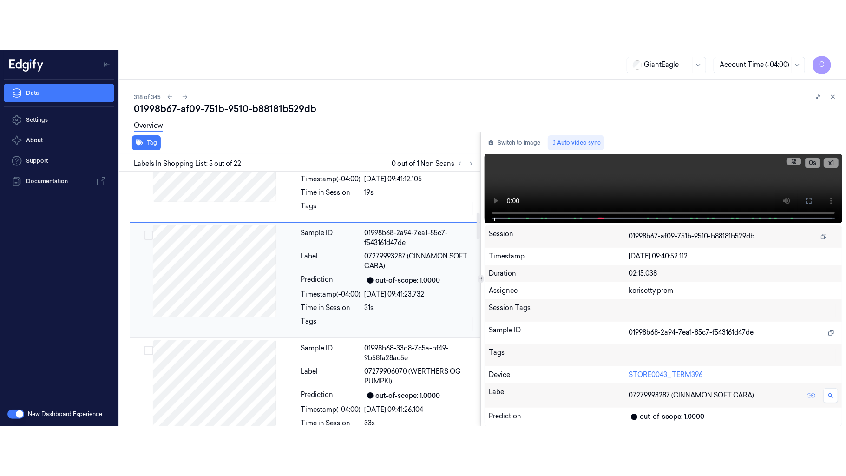
scroll to position [392, 0]
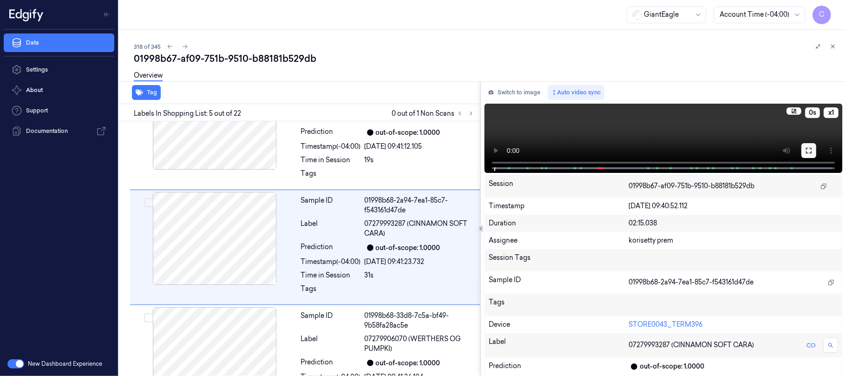
click at [808, 151] on icon at bounding box center [808, 150] width 7 height 7
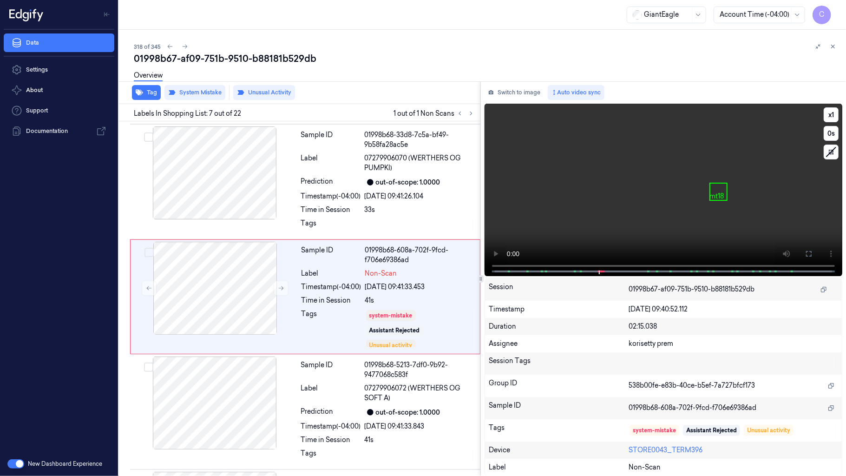
scroll to position [670, 0]
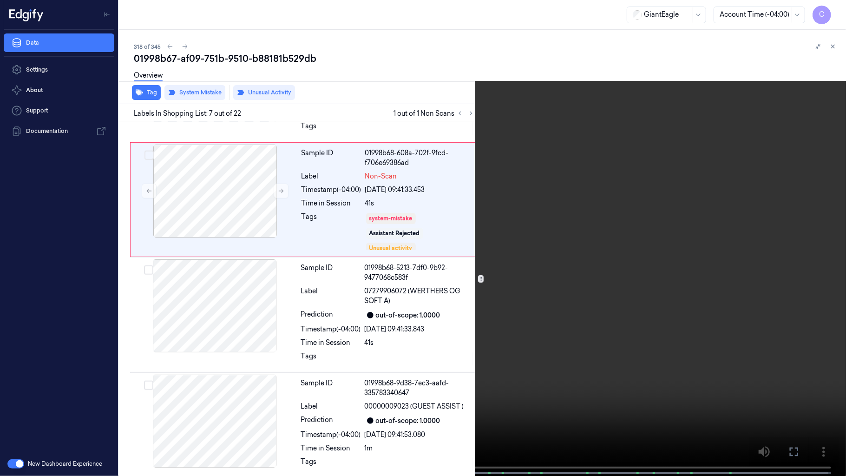
click at [317, 156] on video at bounding box center [423, 238] width 846 height 477
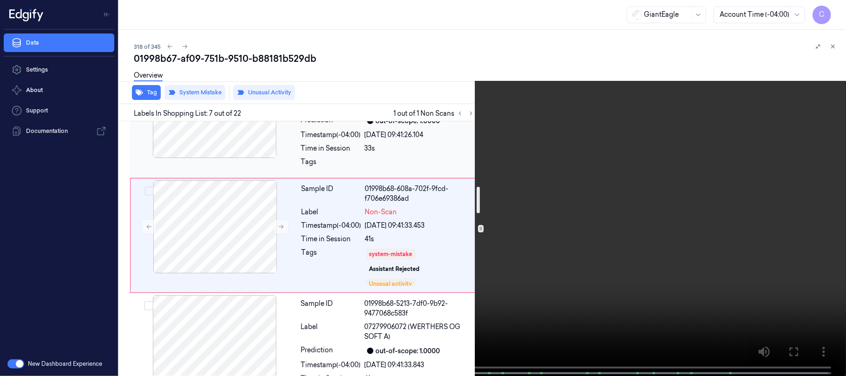
scroll to position [634, 0]
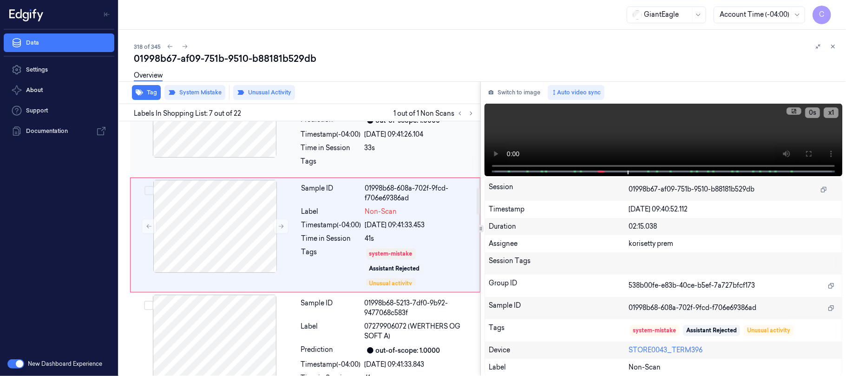
click at [235, 140] on div at bounding box center [214, 111] width 165 height 93
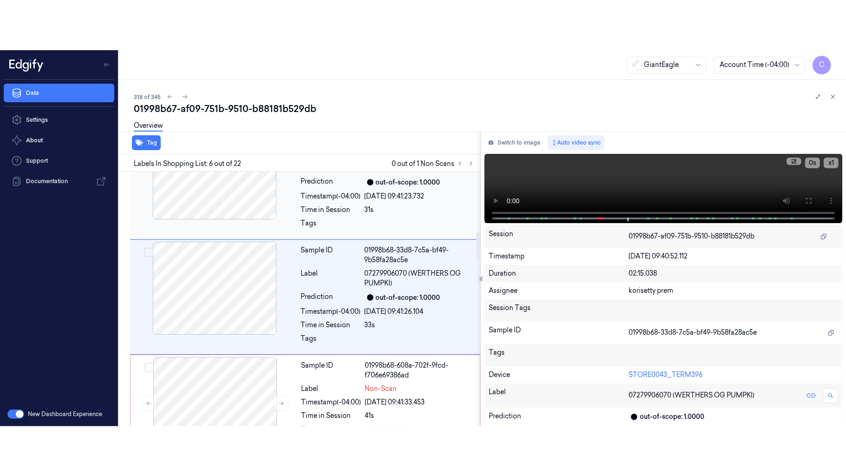
scroll to position [507, 0]
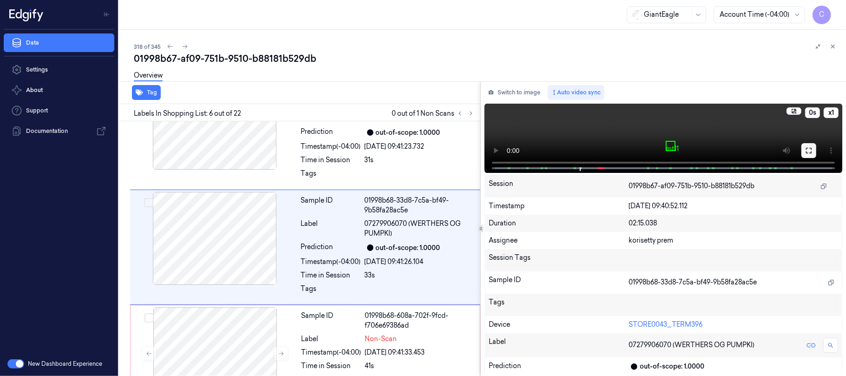
click at [809, 150] on icon at bounding box center [808, 150] width 7 height 7
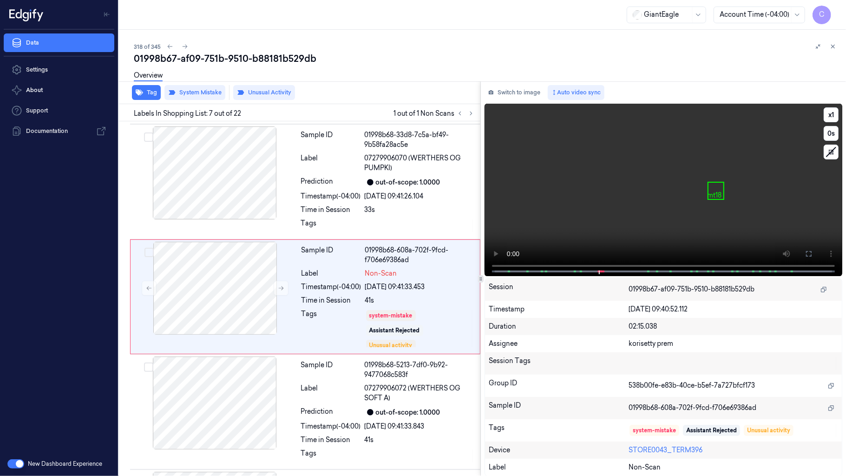
scroll to position [662, 0]
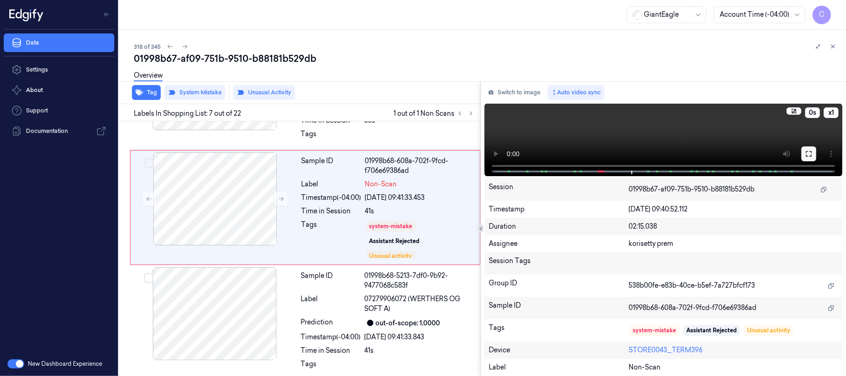
click at [807, 153] on icon at bounding box center [808, 153] width 7 height 7
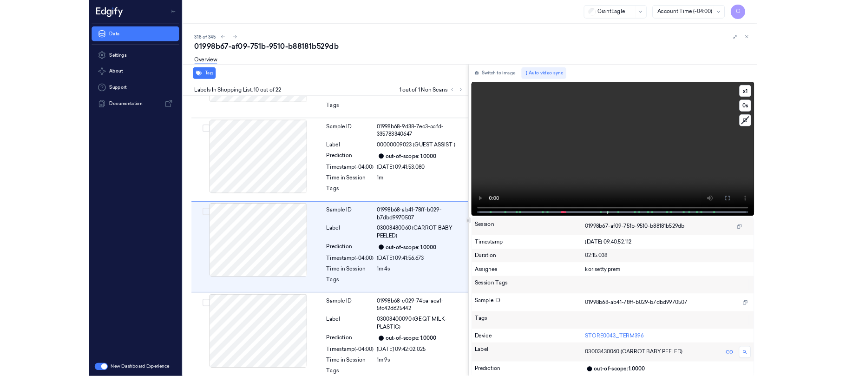
scroll to position [909, 0]
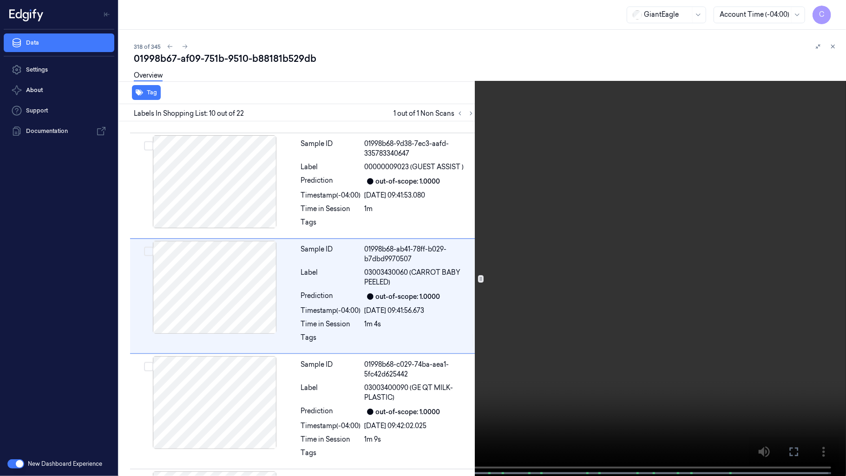
click at [467, 225] on video at bounding box center [423, 238] width 846 height 477
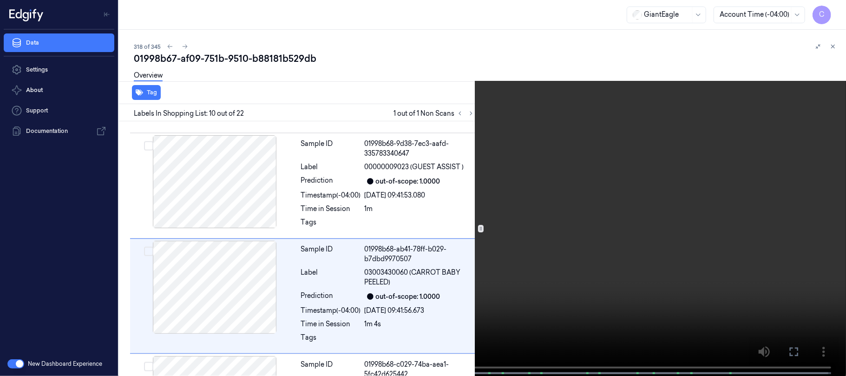
scroll to position [959, 0]
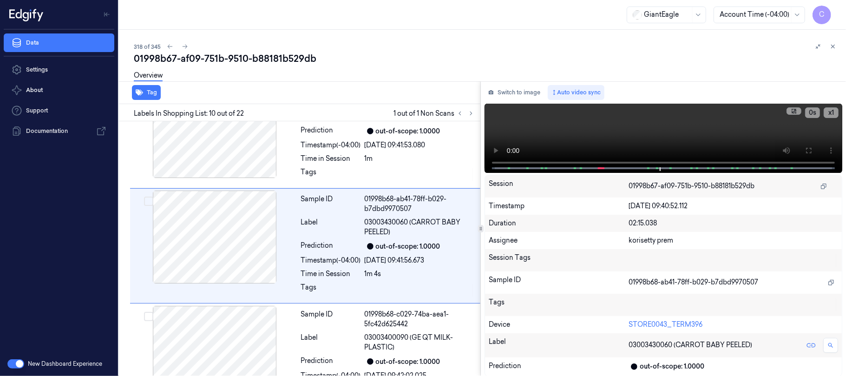
click at [370, 13] on div "GiantEagle Account Time (-04:00) C" at bounding box center [482, 15] width 727 height 30
click at [469, 112] on icon at bounding box center [471, 113] width 7 height 7
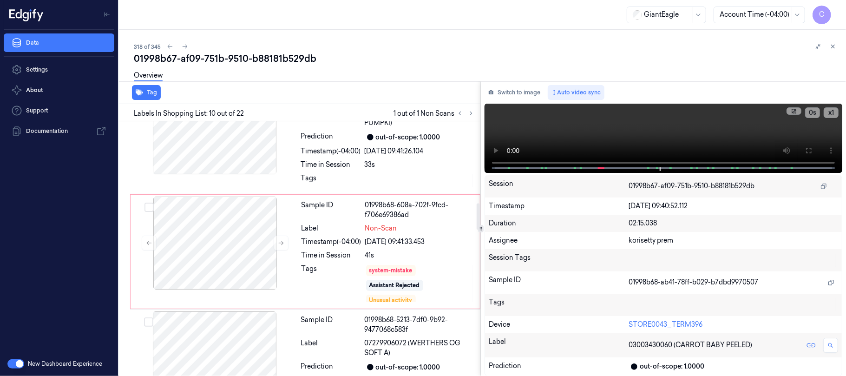
scroll to position [587, 0]
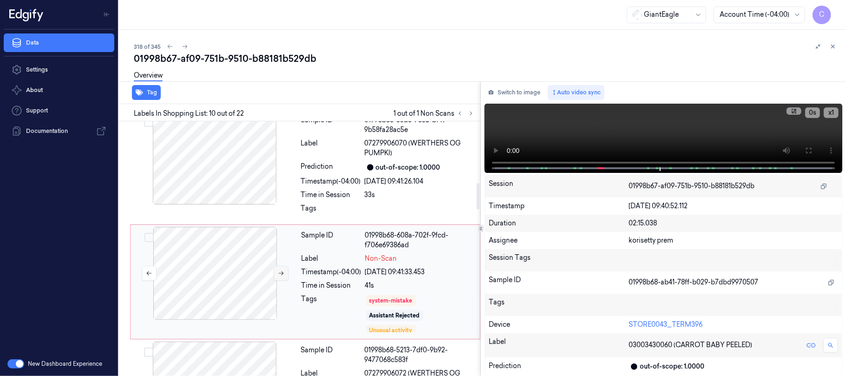
click at [279, 275] on icon at bounding box center [281, 273] width 5 height 4
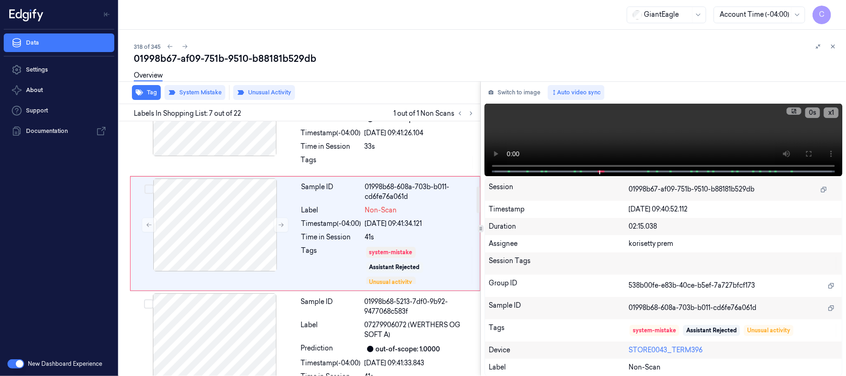
scroll to position [622, 0]
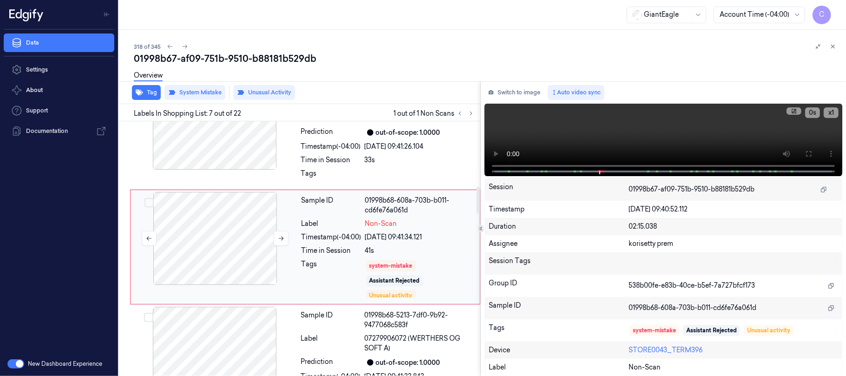
click at [227, 262] on div at bounding box center [214, 238] width 165 height 93
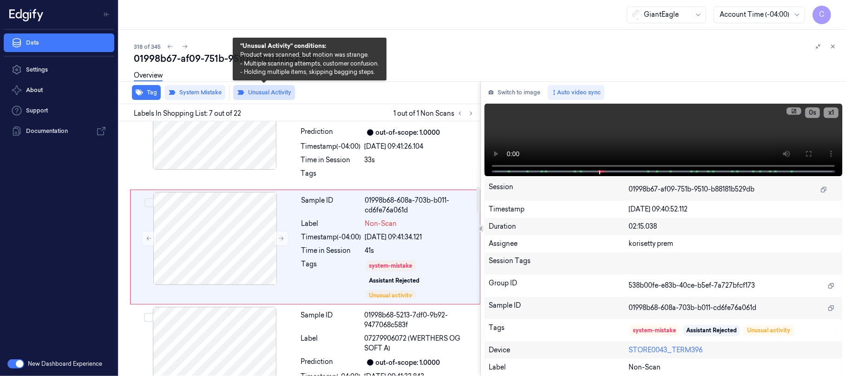
click at [258, 95] on button "Unusual Activity" at bounding box center [264, 92] width 62 height 15
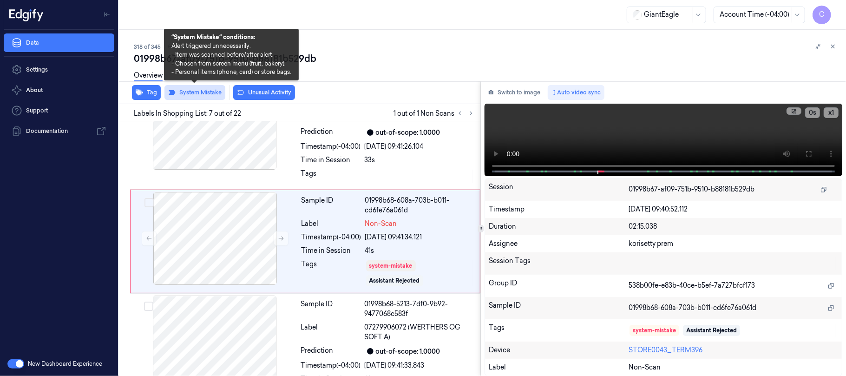
scroll to position [617, 0]
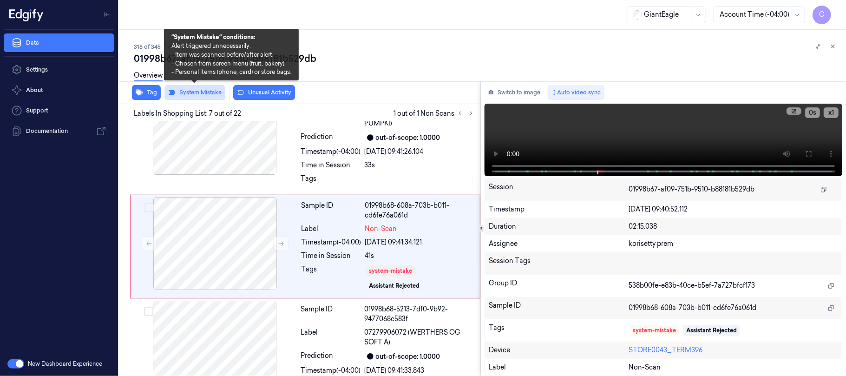
click at [215, 92] on button "System Mistake" at bounding box center [194, 92] width 61 height 15
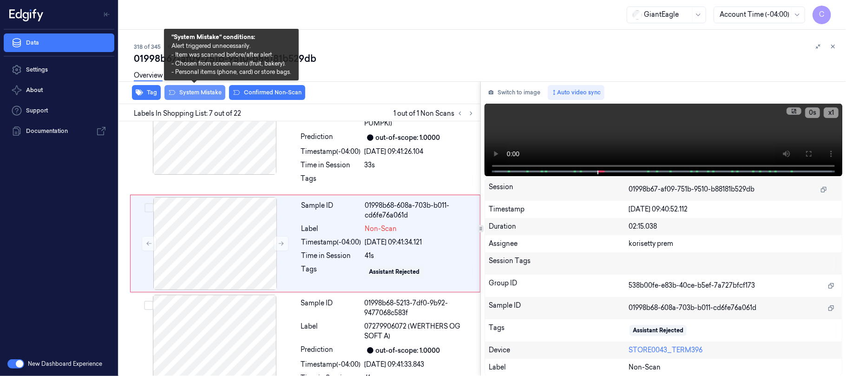
scroll to position [613, 0]
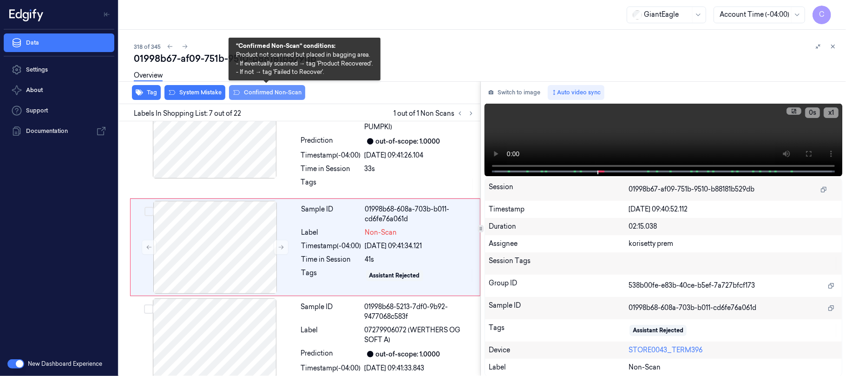
click at [272, 90] on button "Confirmed Non-Scan" at bounding box center [267, 92] width 76 height 15
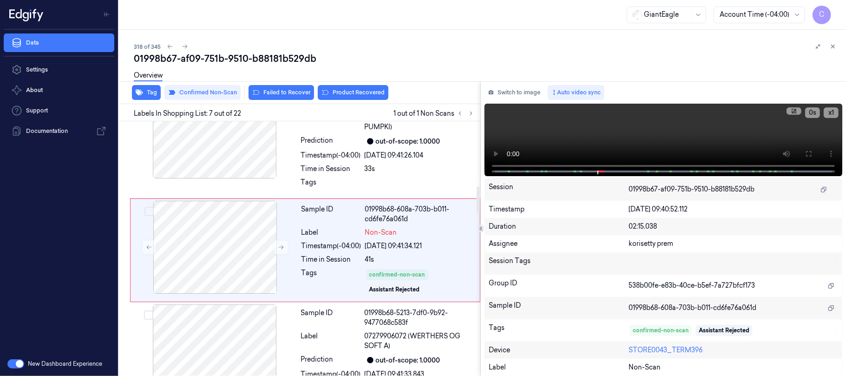
scroll to position [617, 0]
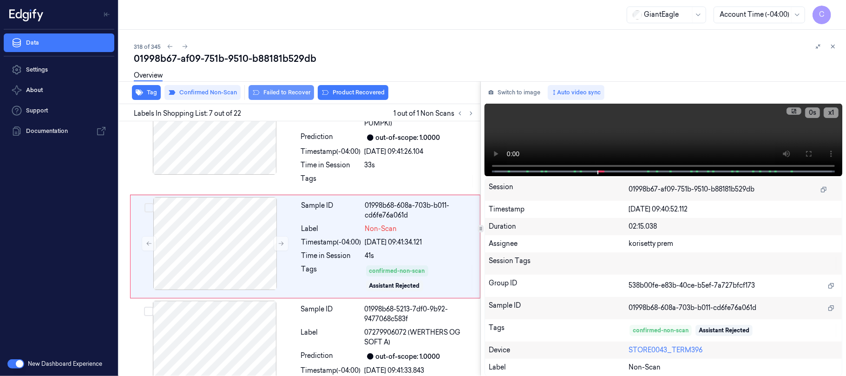
click at [281, 94] on button "Failed to Recover" at bounding box center [280, 92] width 65 height 15
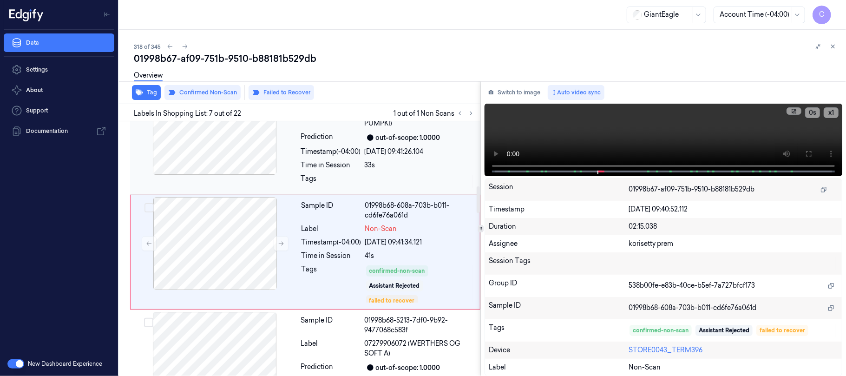
scroll to position [622, 0]
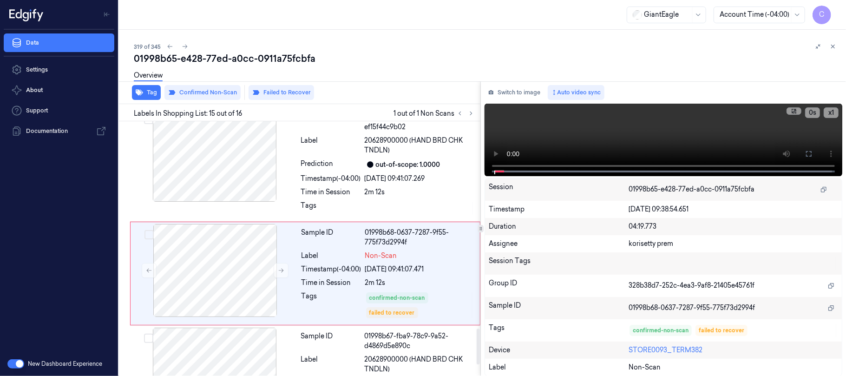
scroll to position [1512, 0]
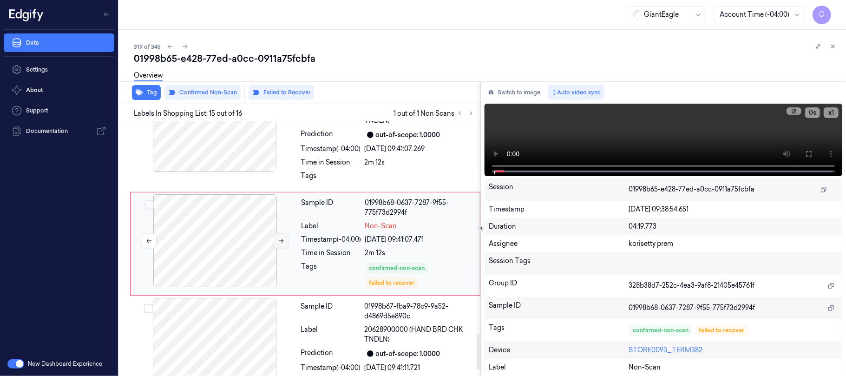
click at [276, 246] on button at bounding box center [281, 240] width 15 height 15
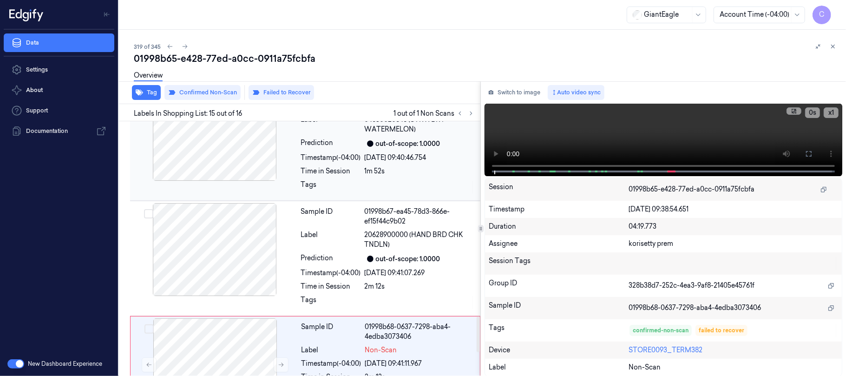
click at [237, 156] on div at bounding box center [214, 134] width 165 height 93
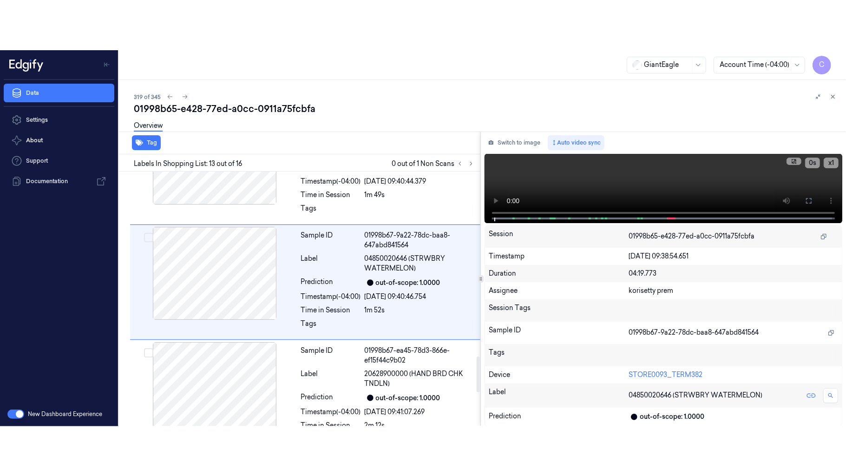
scroll to position [1286, 0]
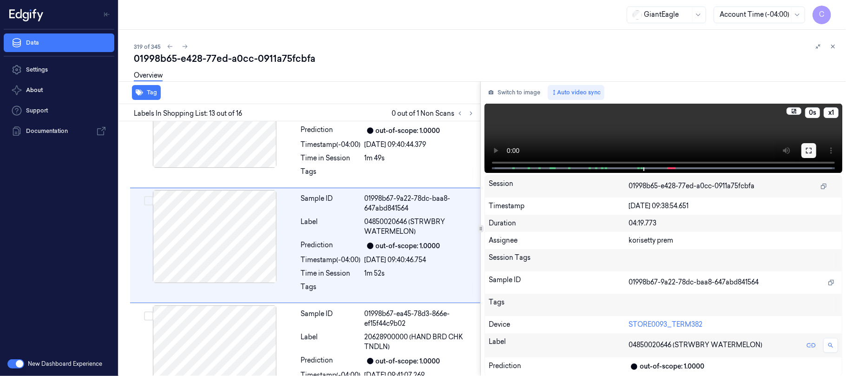
click at [807, 148] on icon at bounding box center [808, 150] width 7 height 7
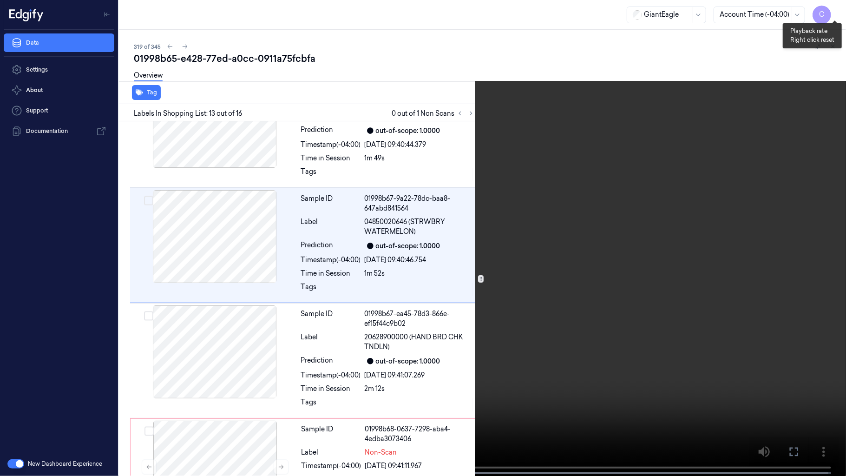
click at [832, 13] on button "x 1" at bounding box center [834, 11] width 15 height 15
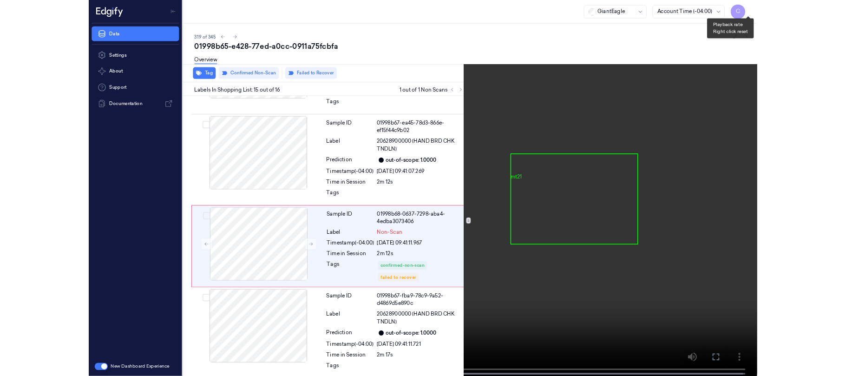
scroll to position [1455, 0]
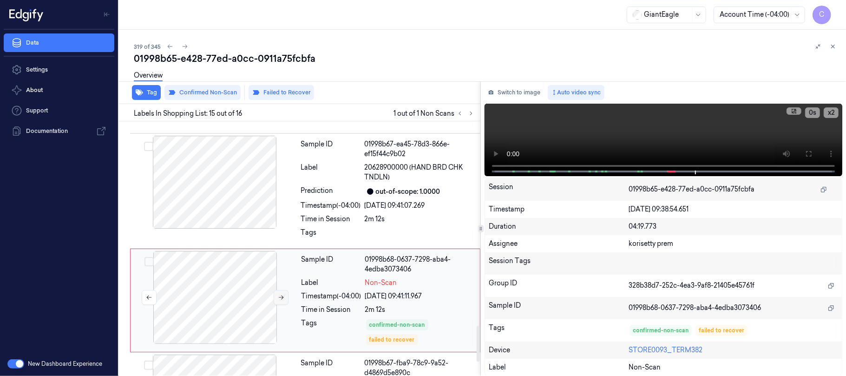
click at [279, 300] on icon at bounding box center [281, 297] width 7 height 7
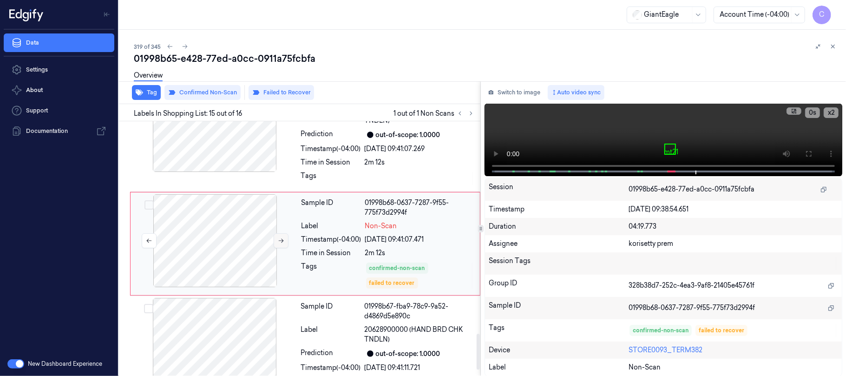
click at [275, 246] on button at bounding box center [281, 240] width 15 height 15
click at [275, 245] on button at bounding box center [281, 240] width 15 height 15
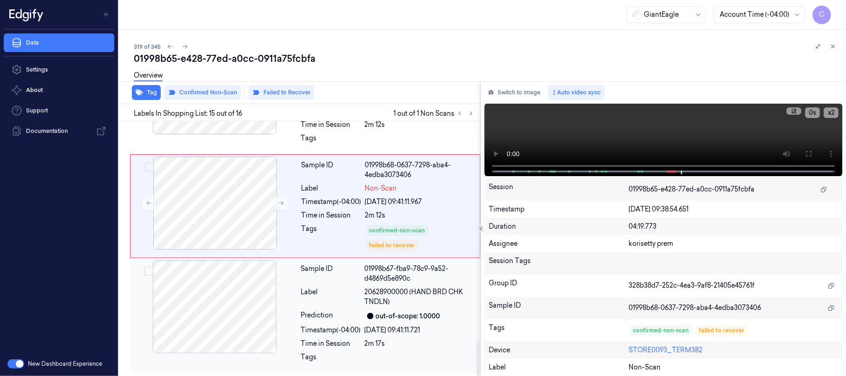
click at [215, 277] on div at bounding box center [214, 306] width 165 height 93
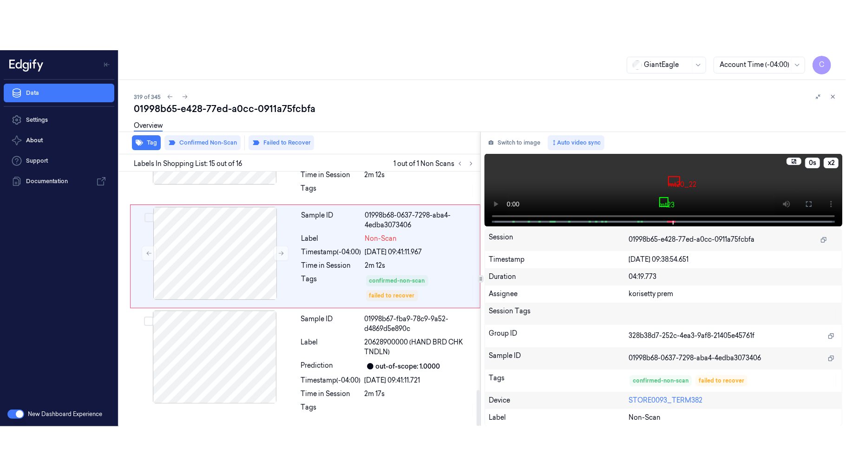
scroll to position [1512, 0]
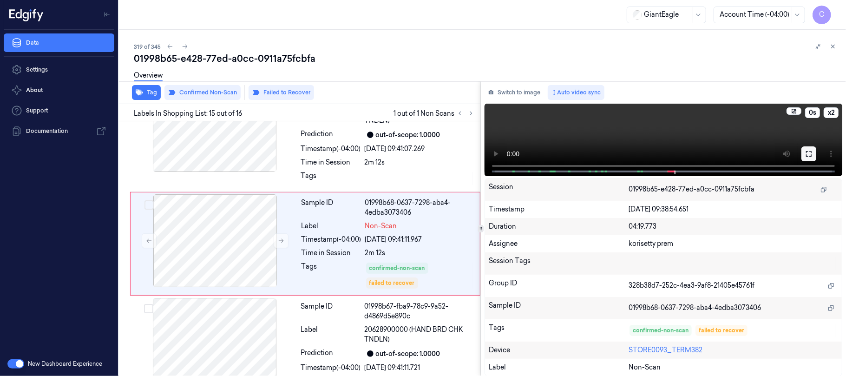
click at [807, 151] on icon at bounding box center [808, 153] width 7 height 7
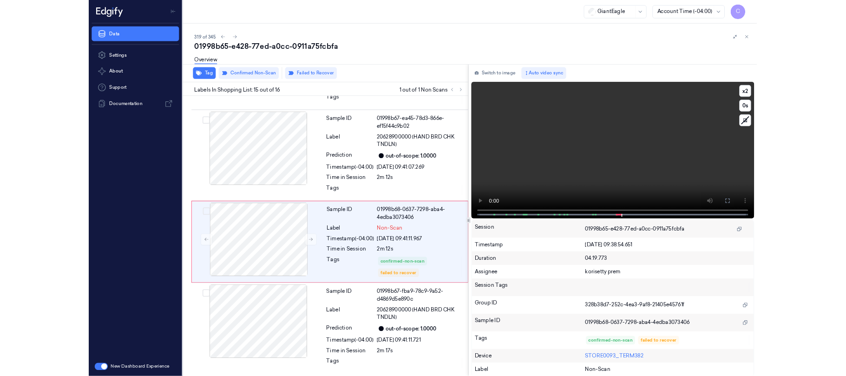
scroll to position [1455, 0]
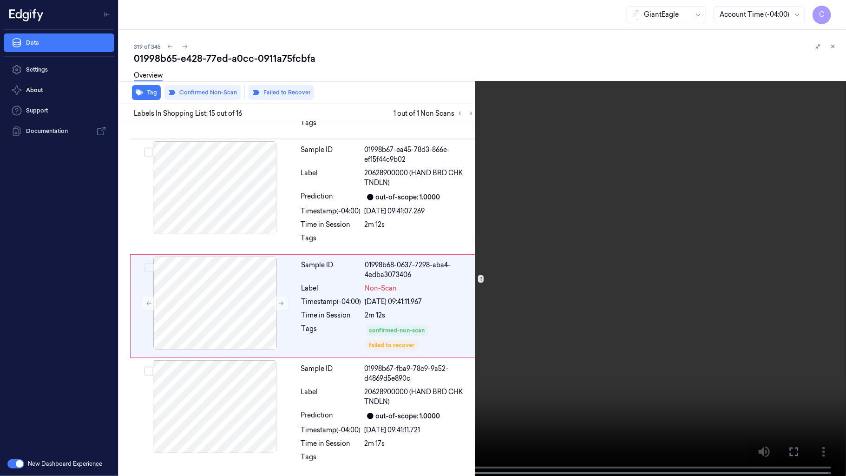
click at [401, 240] on video at bounding box center [423, 238] width 846 height 477
click at [410, 255] on video at bounding box center [423, 238] width 846 height 477
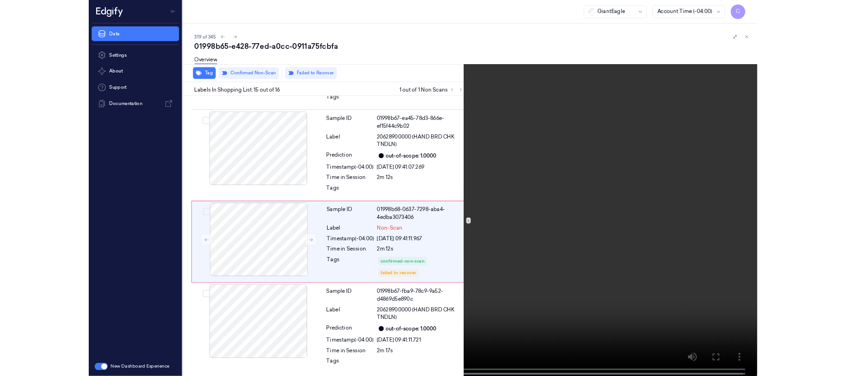
scroll to position [1512, 0]
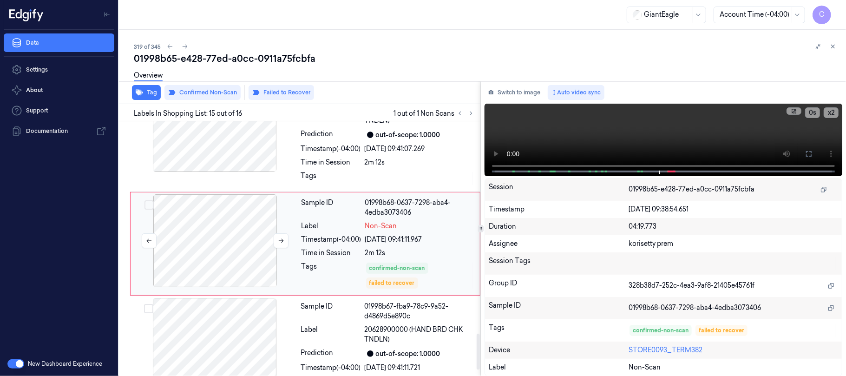
click at [229, 254] on div at bounding box center [214, 240] width 165 height 93
click at [240, 149] on div at bounding box center [214, 125] width 165 height 93
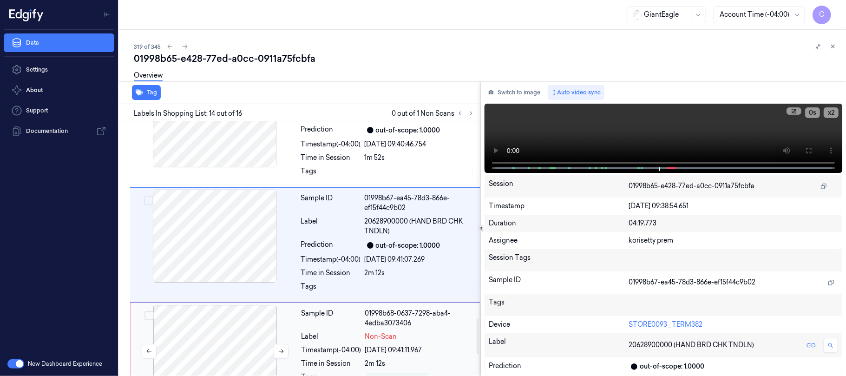
click at [230, 324] on div at bounding box center [214, 351] width 165 height 93
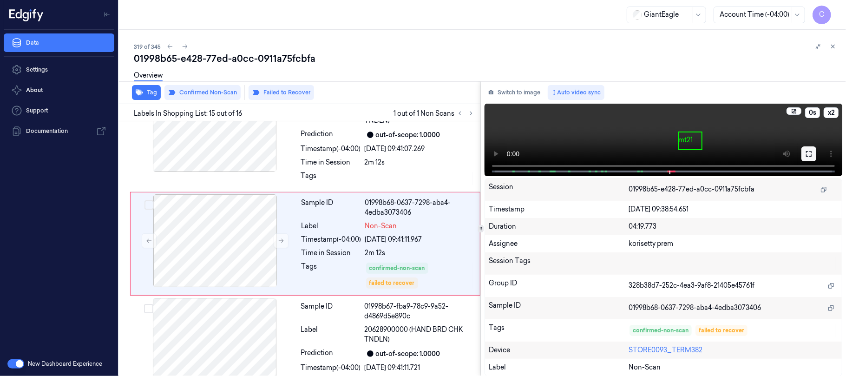
click at [807, 150] on icon at bounding box center [808, 153] width 7 height 7
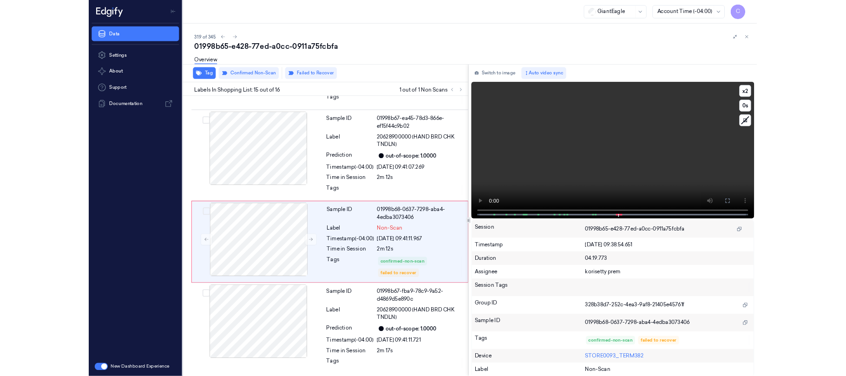
scroll to position [1455, 0]
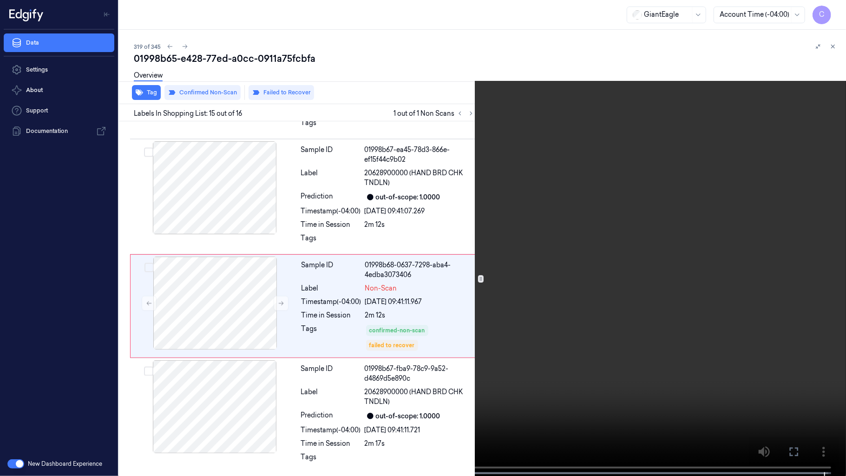
click at [482, 225] on video at bounding box center [423, 238] width 846 height 477
click at [532, 213] on video at bounding box center [423, 238] width 846 height 477
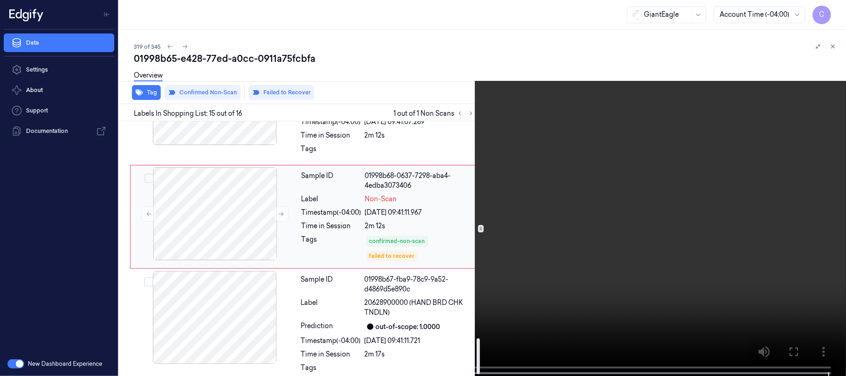
scroll to position [1555, 0]
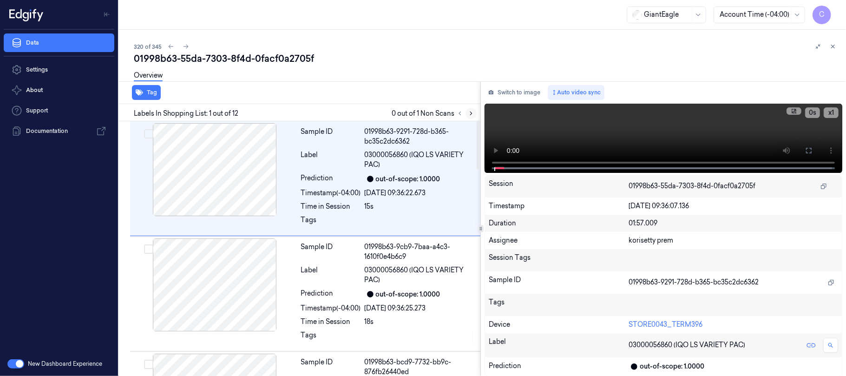
click at [471, 114] on icon at bounding box center [471, 113] width 2 height 3
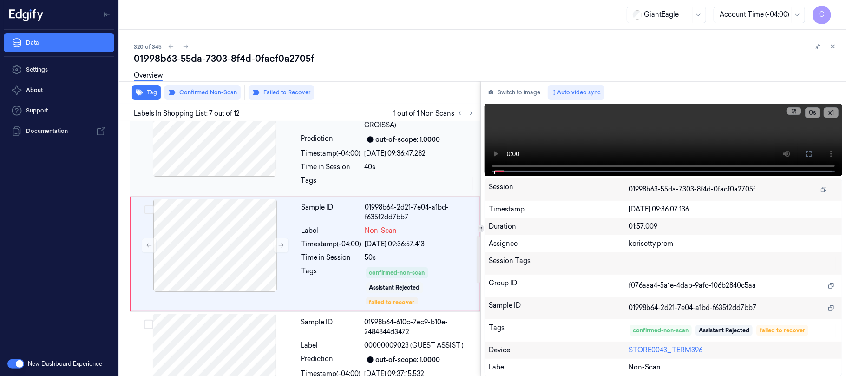
scroll to position [622, 0]
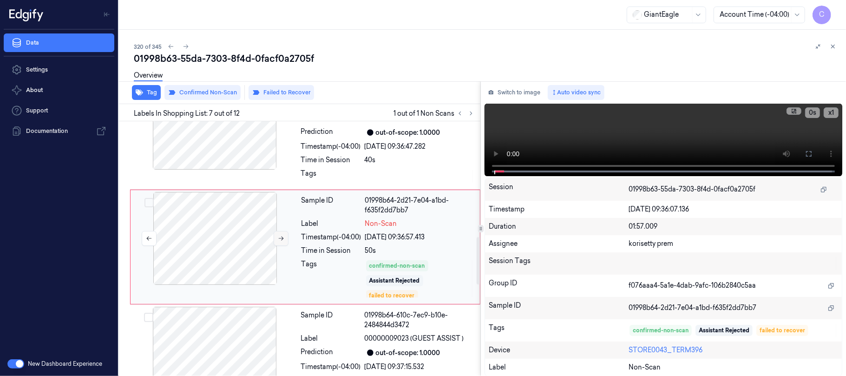
click at [280, 241] on icon at bounding box center [281, 238] width 7 height 7
click at [231, 160] on div at bounding box center [214, 123] width 165 height 93
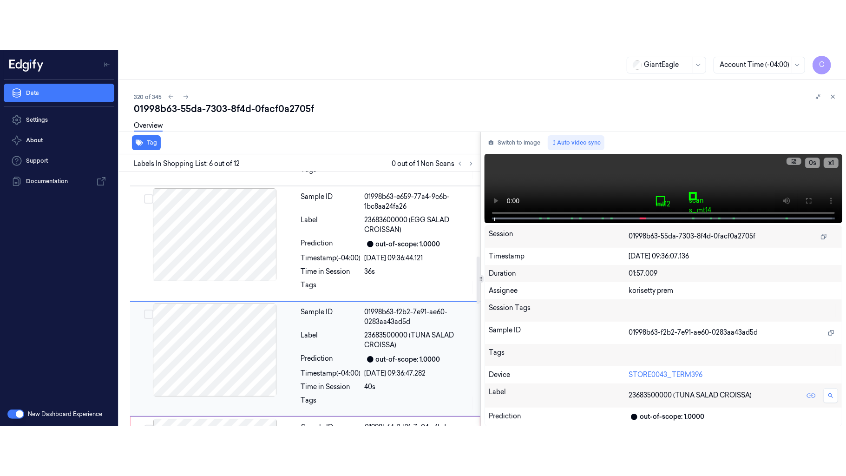
scroll to position [445, 0]
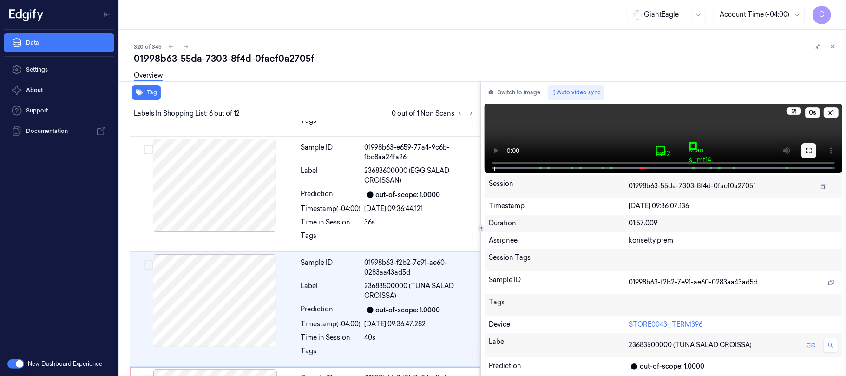
click at [812, 150] on button at bounding box center [808, 150] width 15 height 15
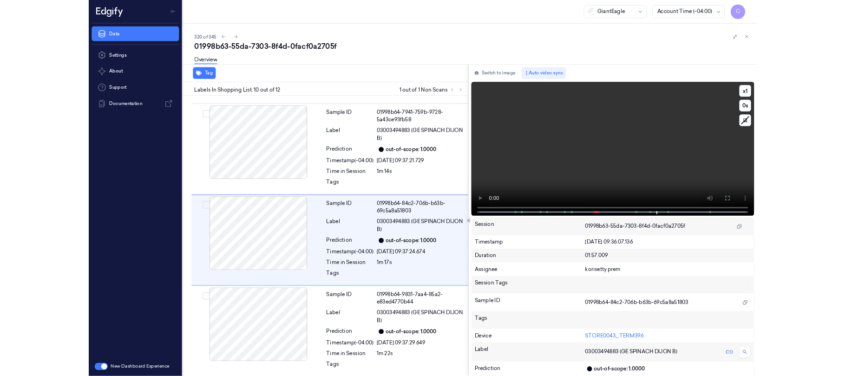
scroll to position [909, 0]
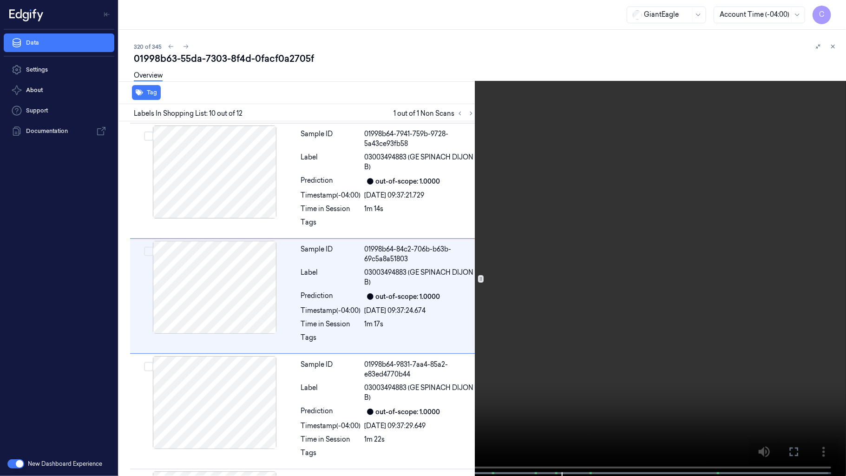
click at [414, 260] on video at bounding box center [423, 238] width 846 height 477
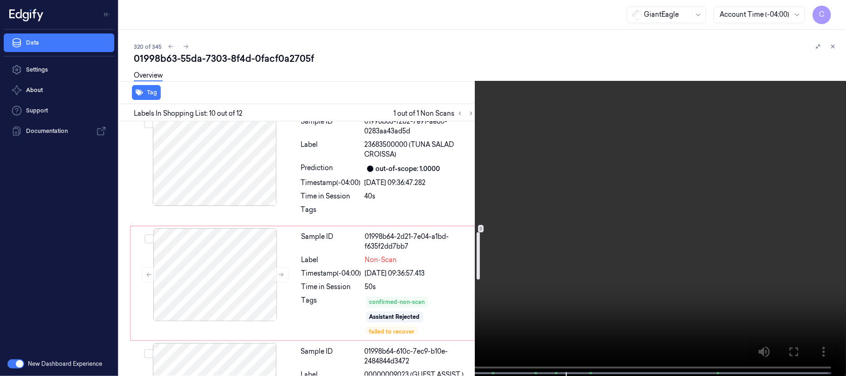
scroll to position [619, 0]
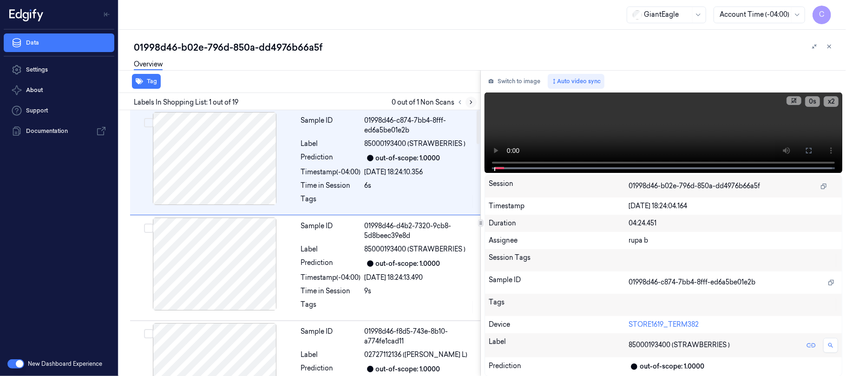
click at [470, 103] on icon at bounding box center [471, 102] width 7 height 7
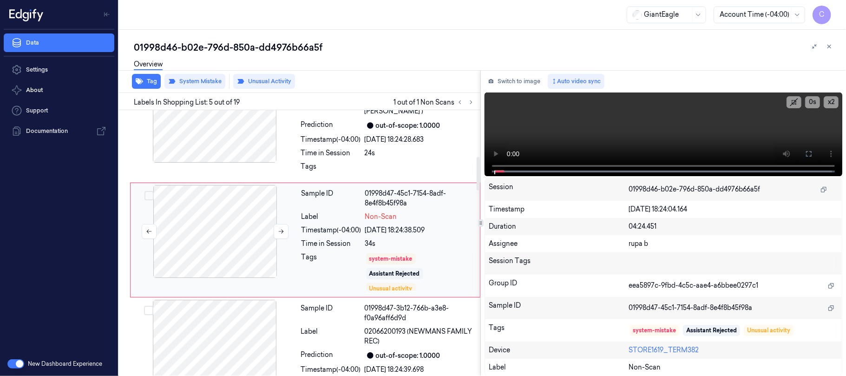
scroll to position [366, 0]
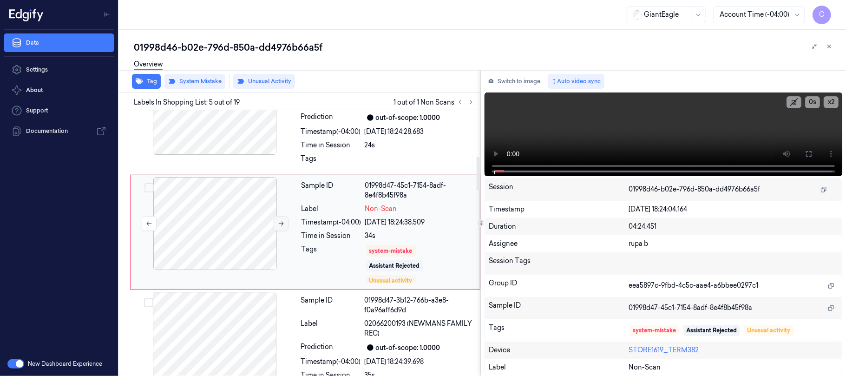
click at [280, 227] on icon at bounding box center [281, 223] width 7 height 7
click at [279, 227] on icon at bounding box center [281, 223] width 7 height 7
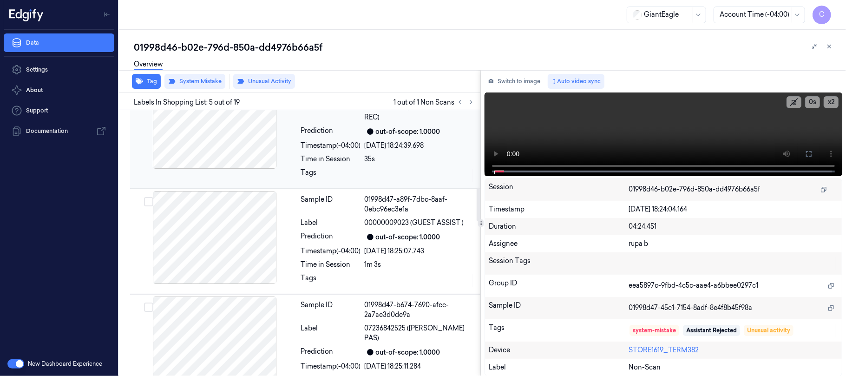
scroll to position [614, 0]
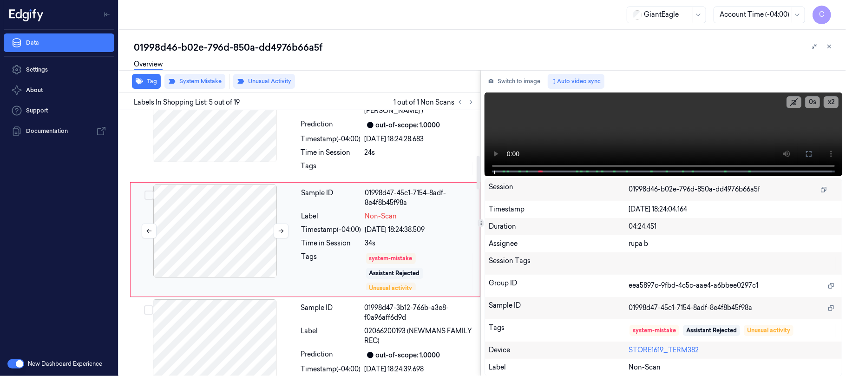
click at [246, 229] on div at bounding box center [214, 230] width 165 height 93
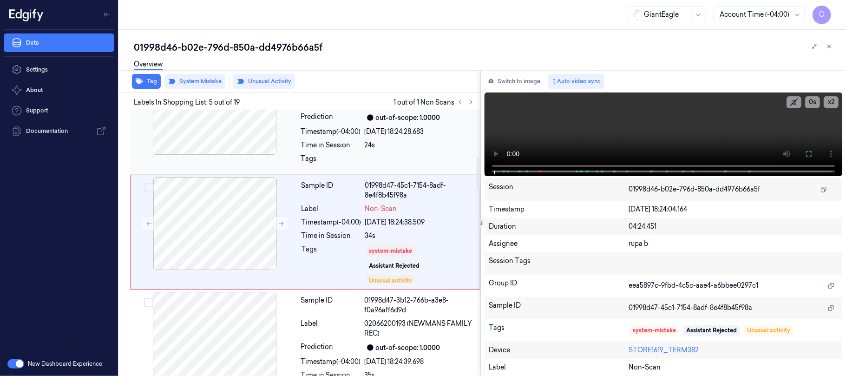
click at [231, 141] on div at bounding box center [214, 108] width 165 height 93
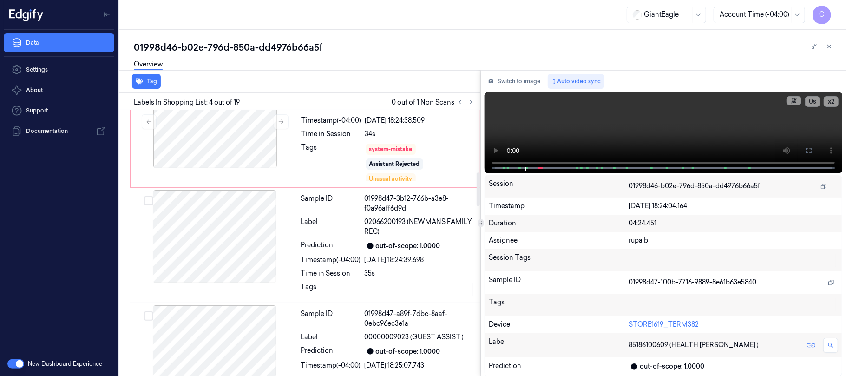
scroll to position [499, 0]
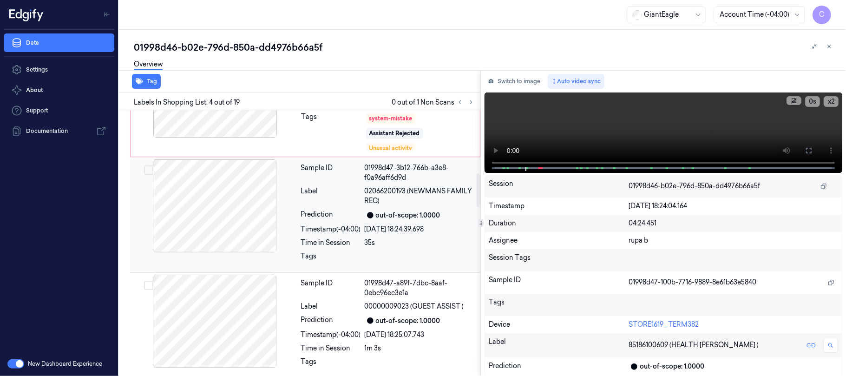
click at [240, 213] on div at bounding box center [214, 205] width 165 height 93
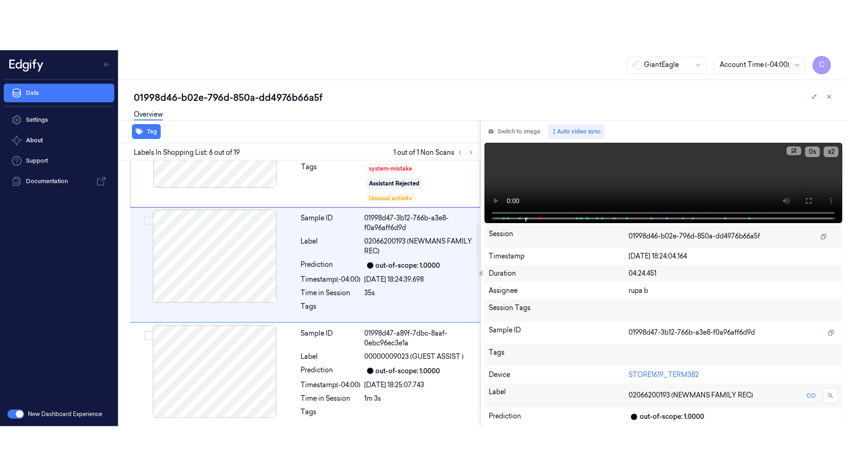
scroll to position [482, 0]
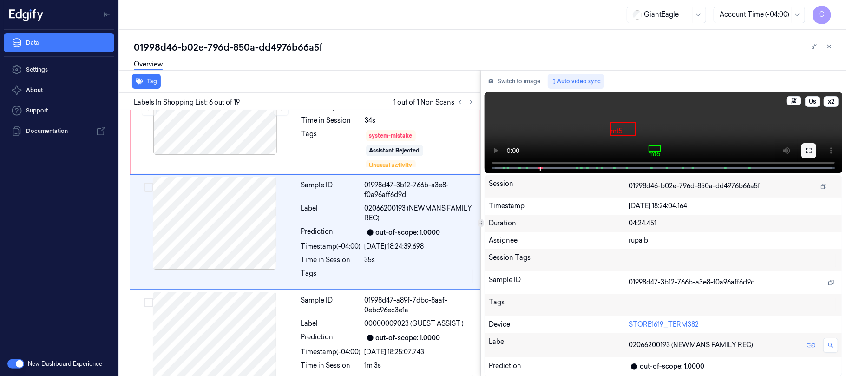
click at [812, 152] on button at bounding box center [808, 150] width 15 height 15
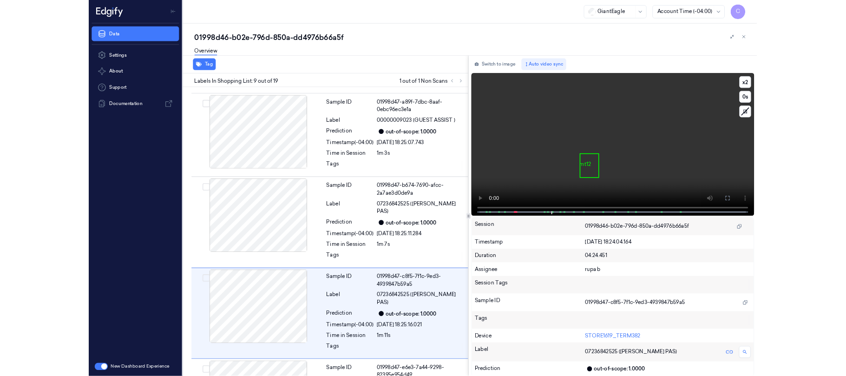
scroll to position [768, 0]
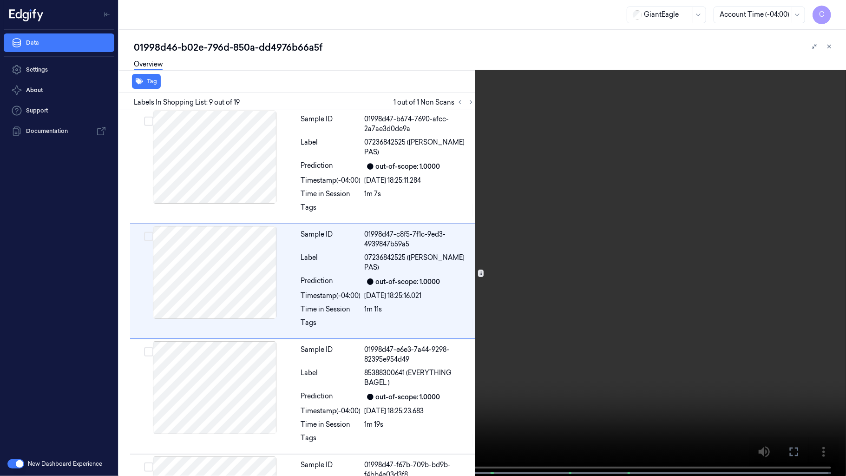
click at [316, 270] on video at bounding box center [423, 238] width 846 height 477
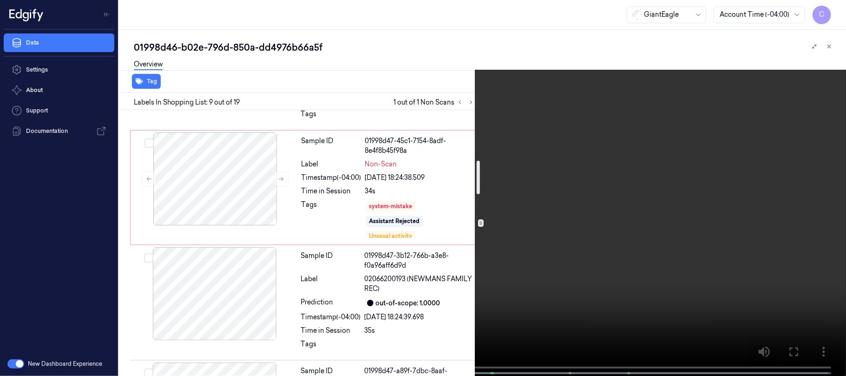
scroll to position [397, 0]
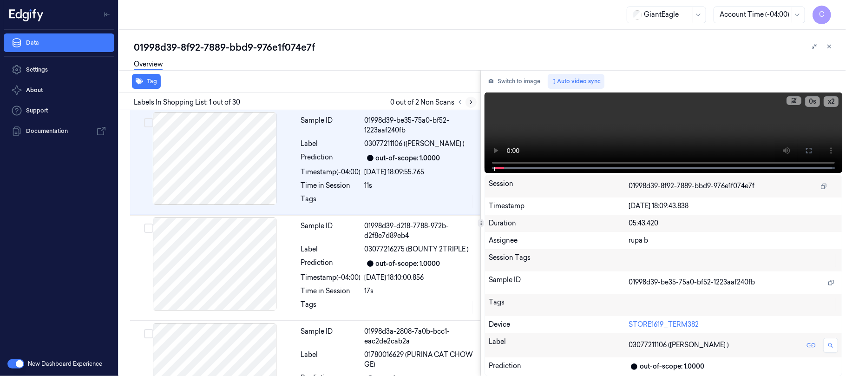
click at [474, 102] on button at bounding box center [470, 102] width 11 height 11
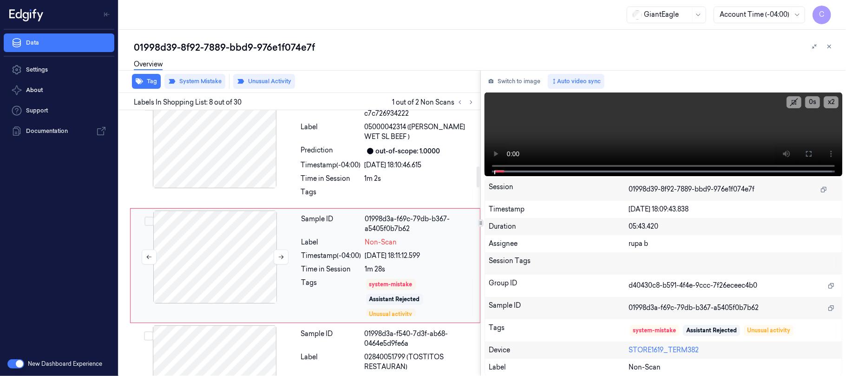
scroll to position [712, 0]
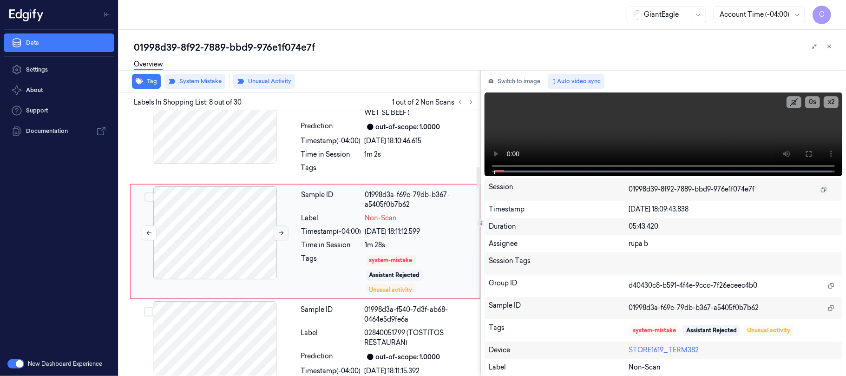
click at [280, 233] on icon at bounding box center [281, 232] width 7 height 7
click at [281, 238] on button at bounding box center [281, 232] width 15 height 15
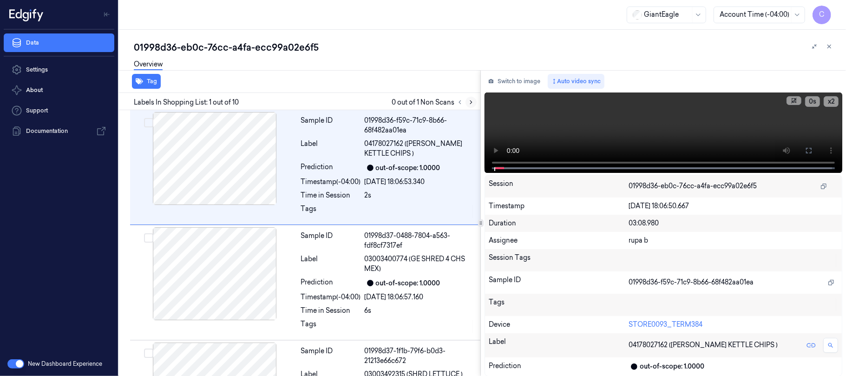
click at [471, 104] on icon at bounding box center [471, 102] width 7 height 7
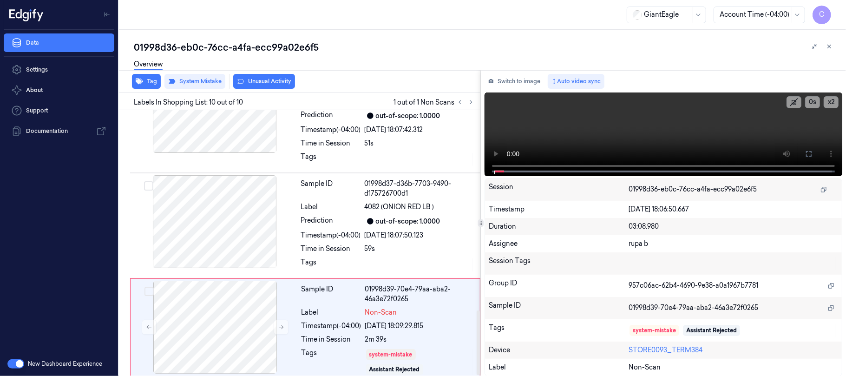
scroll to position [822, 0]
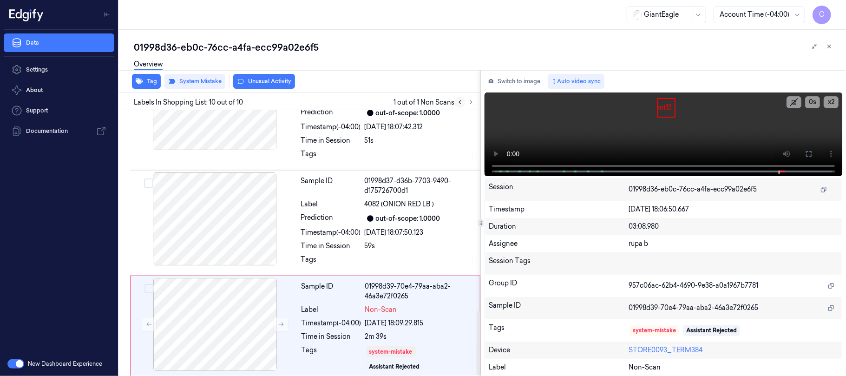
click at [463, 102] on icon at bounding box center [459, 102] width 7 height 7
click at [468, 101] on icon at bounding box center [471, 102] width 7 height 7
click at [277, 319] on button at bounding box center [281, 324] width 15 height 15
click at [279, 321] on icon at bounding box center [281, 324] width 7 height 7
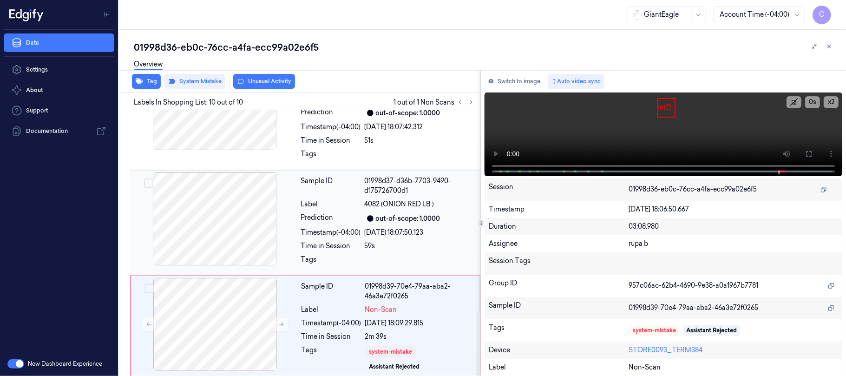
click at [220, 229] on div at bounding box center [214, 218] width 165 height 93
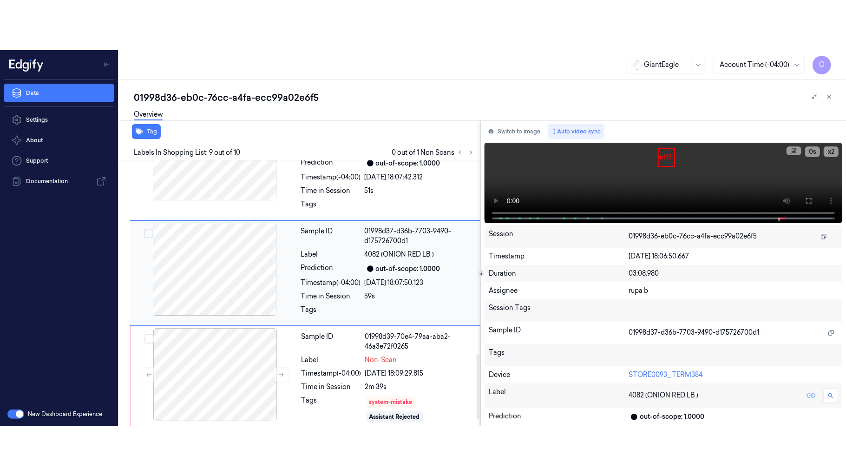
scroll to position [794, 0]
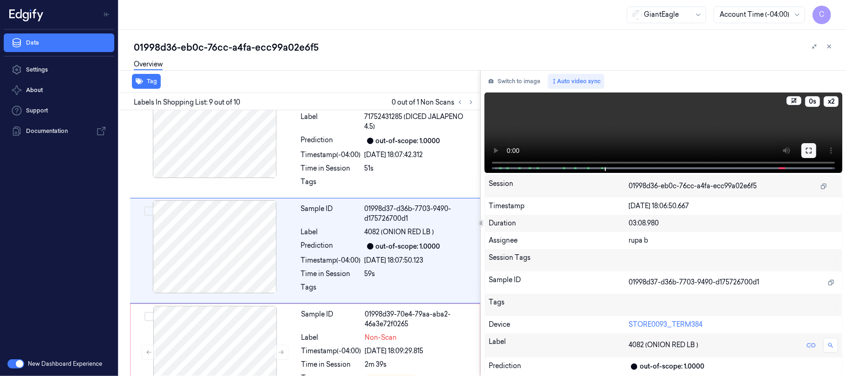
click at [807, 150] on icon at bounding box center [808, 150] width 7 height 7
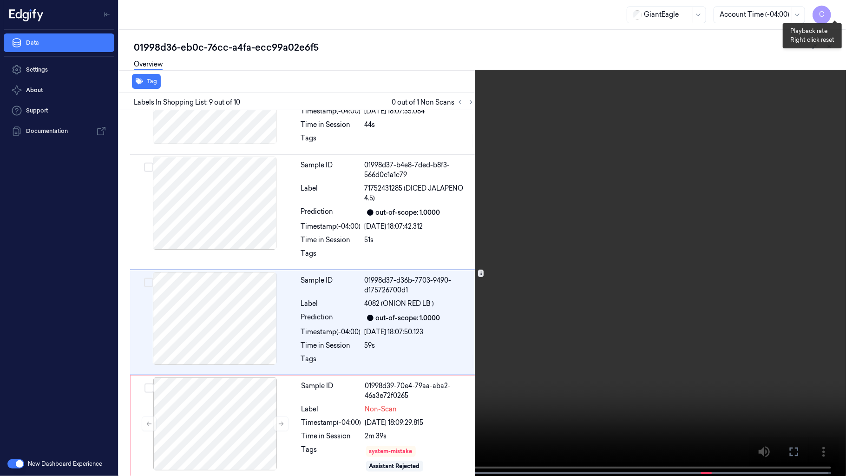
click at [829, 13] on button "x 2" at bounding box center [834, 11] width 15 height 15
click at [833, 13] on button "x 4" at bounding box center [834, 11] width 15 height 15
click at [833, 13] on button "x 1" at bounding box center [834, 11] width 15 height 15
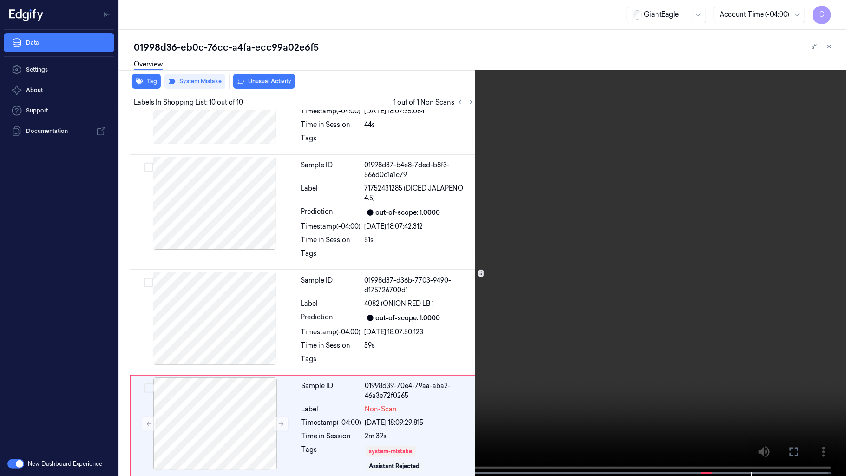
click at [374, 290] on video at bounding box center [423, 238] width 846 height 477
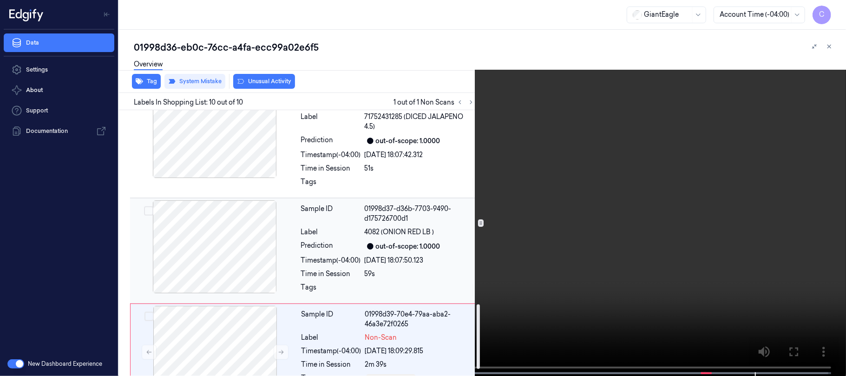
scroll to position [822, 0]
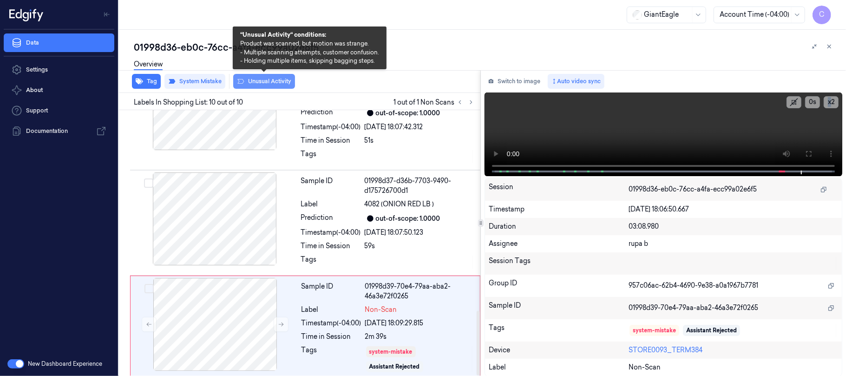
click at [249, 85] on button "Unusual Activity" at bounding box center [264, 81] width 62 height 15
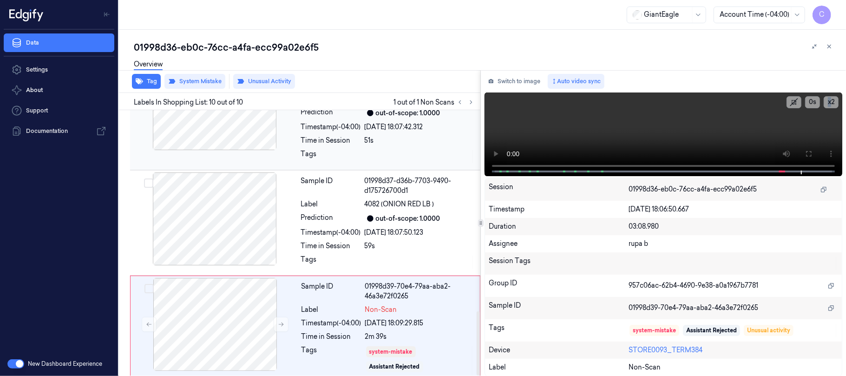
scroll to position [833, 0]
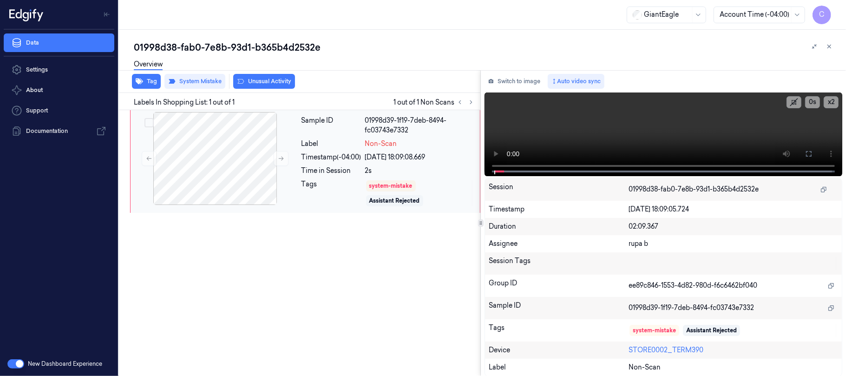
drag, startPoint x: 472, startPoint y: 103, endPoint x: 309, endPoint y: 158, distance: 172.3
click at [472, 103] on icon at bounding box center [471, 102] width 7 height 7
click at [276, 161] on button at bounding box center [281, 158] width 15 height 15
click at [283, 160] on icon at bounding box center [281, 158] width 7 height 7
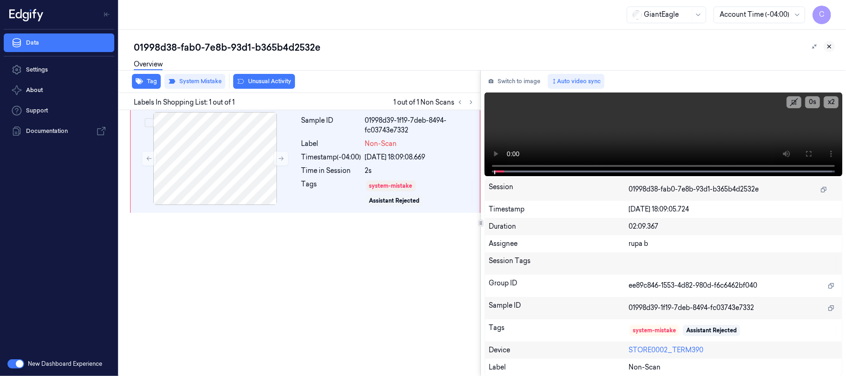
click at [827, 47] on icon at bounding box center [829, 46] width 7 height 7
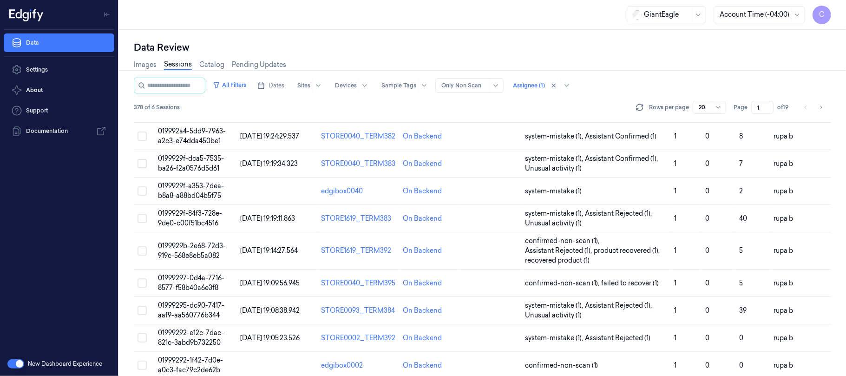
scroll to position [30, 0]
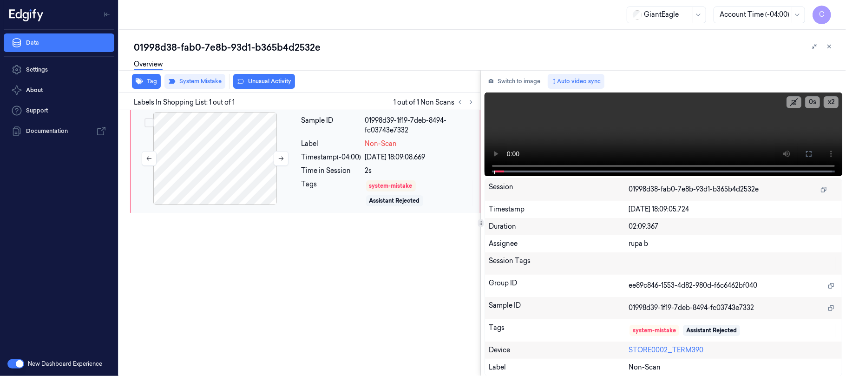
click at [227, 152] on div at bounding box center [214, 158] width 165 height 93
click at [815, 151] on button at bounding box center [808, 153] width 15 height 15
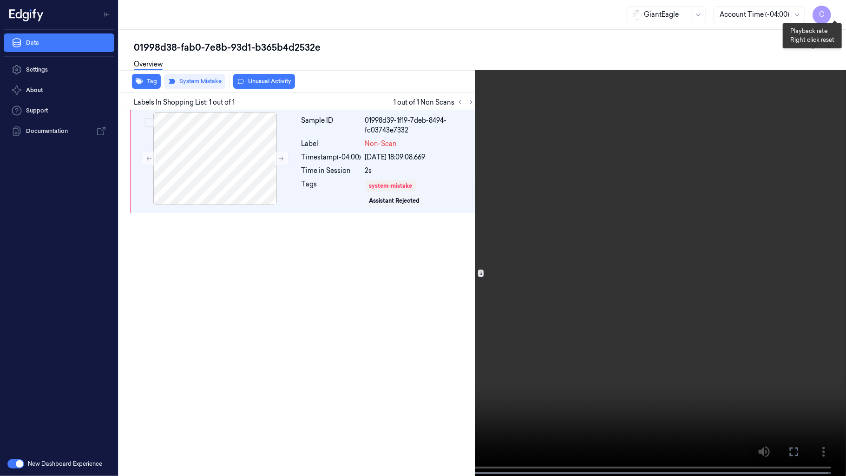
click at [840, 17] on button "x 2" at bounding box center [834, 11] width 15 height 15
click at [839, 15] on button "x 4" at bounding box center [834, 11] width 15 height 15
click at [368, 262] on video at bounding box center [423, 238] width 846 height 477
click at [543, 191] on video at bounding box center [423, 238] width 846 height 477
click at [403, 188] on video at bounding box center [423, 238] width 846 height 477
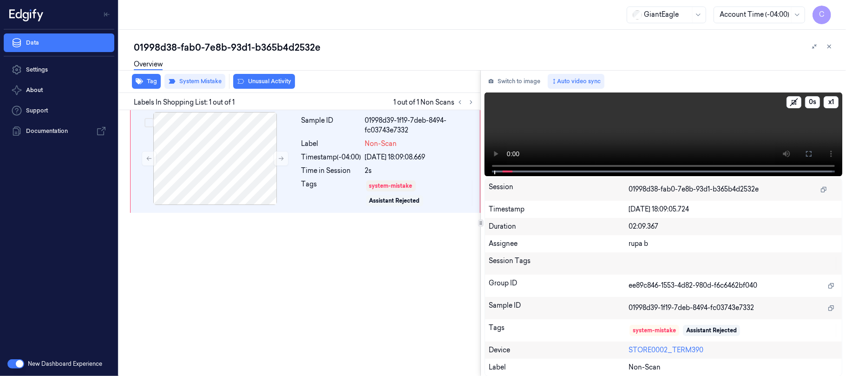
click at [563, 133] on video at bounding box center [663, 134] width 358 height 84
click at [808, 151] on icon at bounding box center [809, 154] width 6 height 6
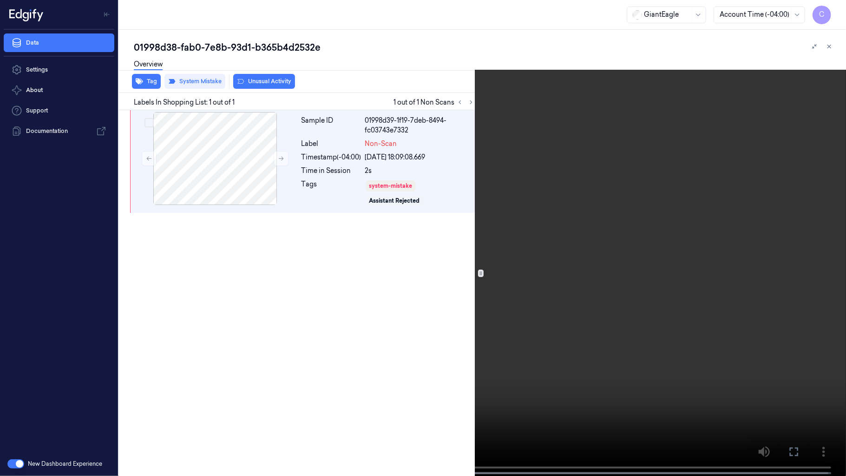
click at [521, 251] on video at bounding box center [423, 238] width 846 height 477
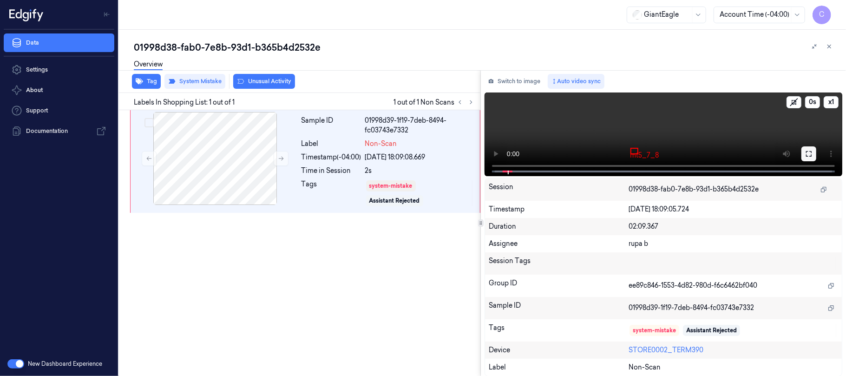
click at [805, 152] on icon at bounding box center [808, 153] width 7 height 7
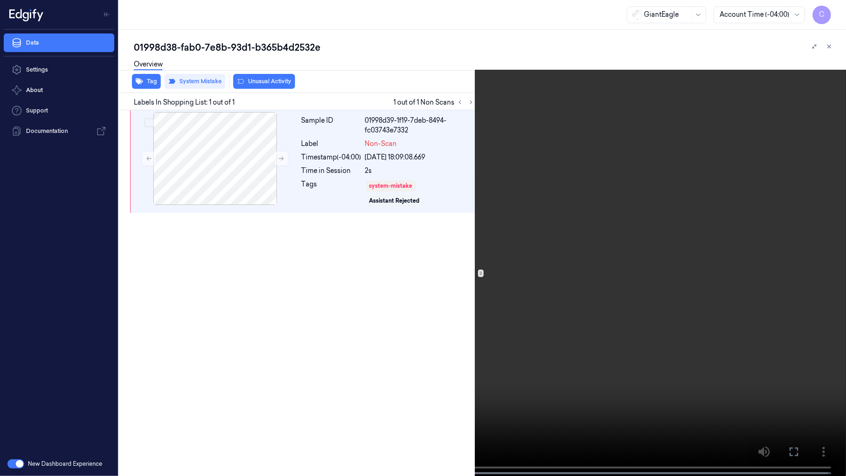
click at [83, 375] on video at bounding box center [423, 238] width 846 height 477
click at [450, 288] on video at bounding box center [423, 238] width 846 height 477
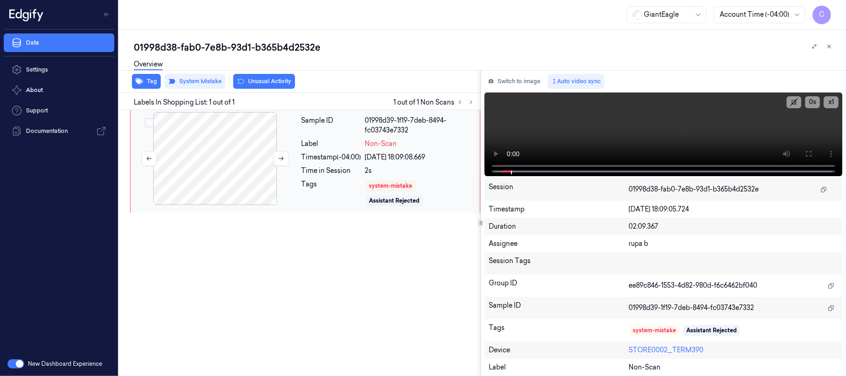
click at [231, 143] on div at bounding box center [214, 158] width 165 height 93
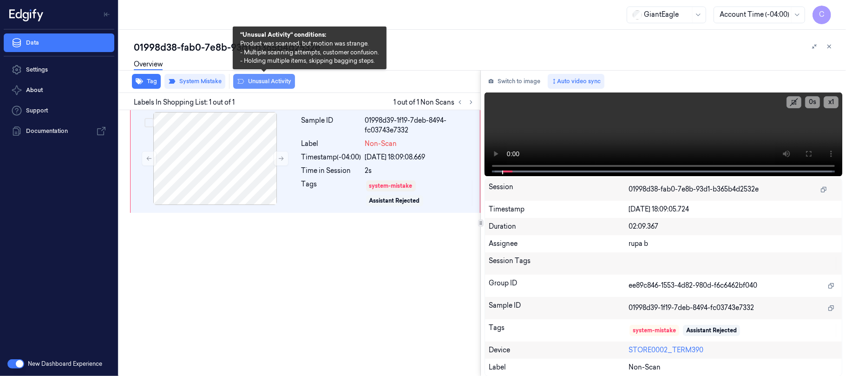
click at [264, 84] on button "Unusual Activity" at bounding box center [264, 81] width 62 height 15
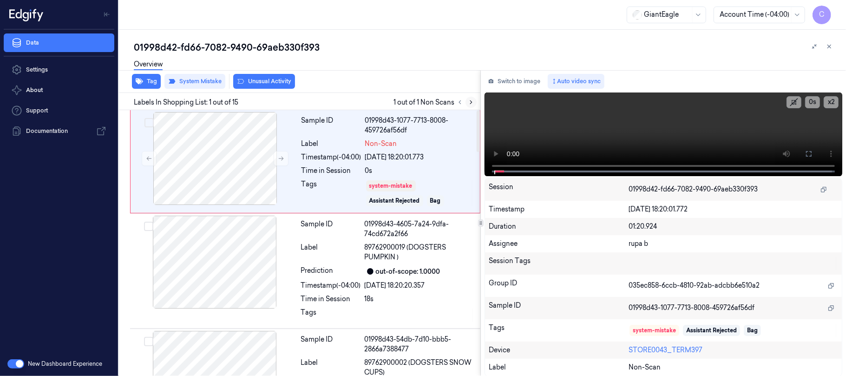
click at [469, 102] on icon at bounding box center [471, 102] width 7 height 7
click at [288, 157] on div at bounding box center [214, 158] width 165 height 93
click at [283, 158] on icon at bounding box center [281, 158] width 5 height 4
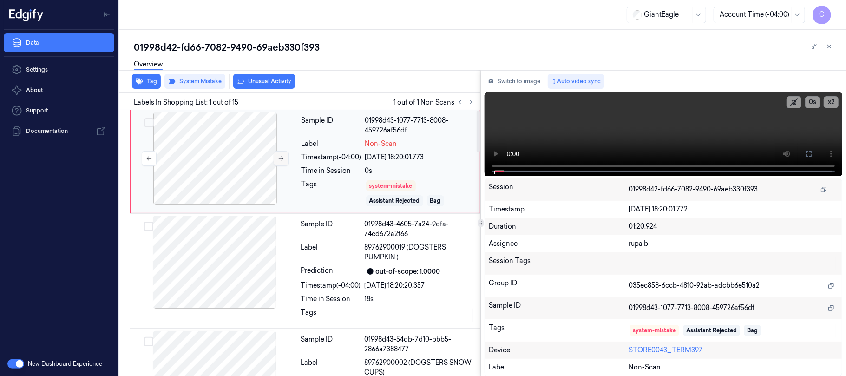
click at [283, 158] on icon at bounding box center [281, 158] width 5 height 4
click at [812, 154] on icon at bounding box center [808, 153] width 7 height 7
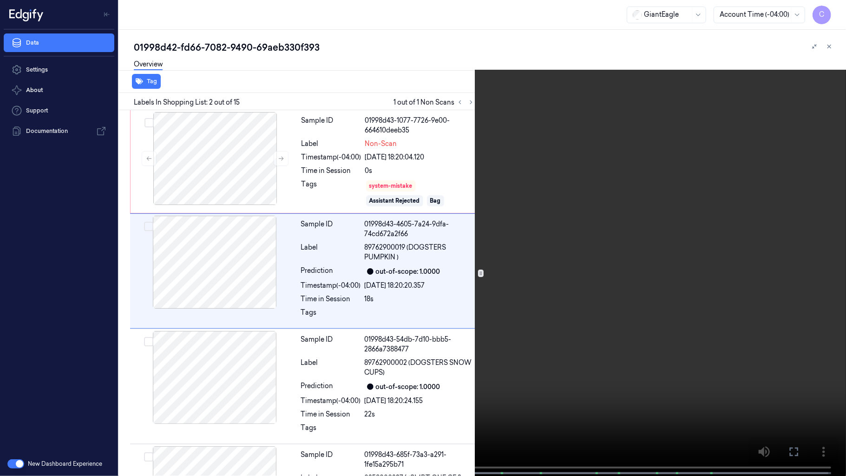
click at [163, 329] on video at bounding box center [423, 238] width 846 height 477
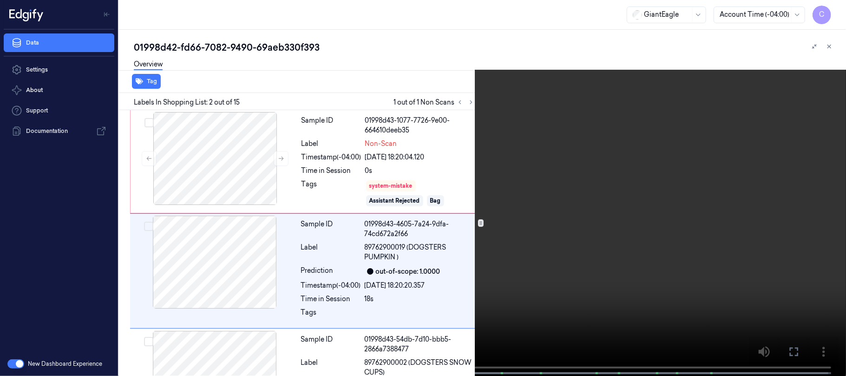
scroll to position [28, 0]
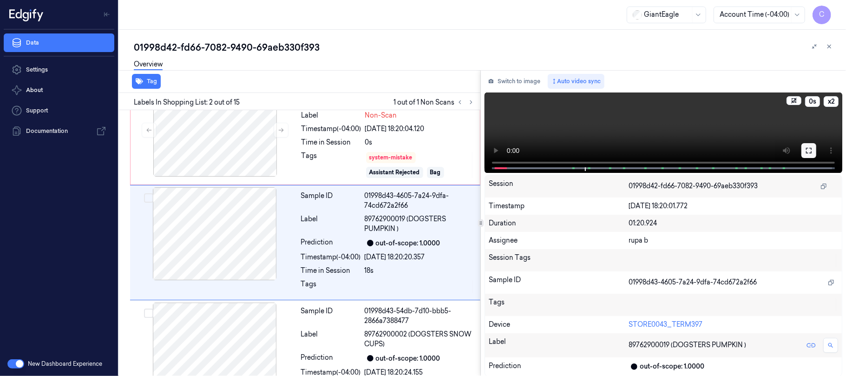
click at [815, 151] on button at bounding box center [808, 150] width 15 height 15
click at [279, 130] on icon at bounding box center [281, 130] width 7 height 7
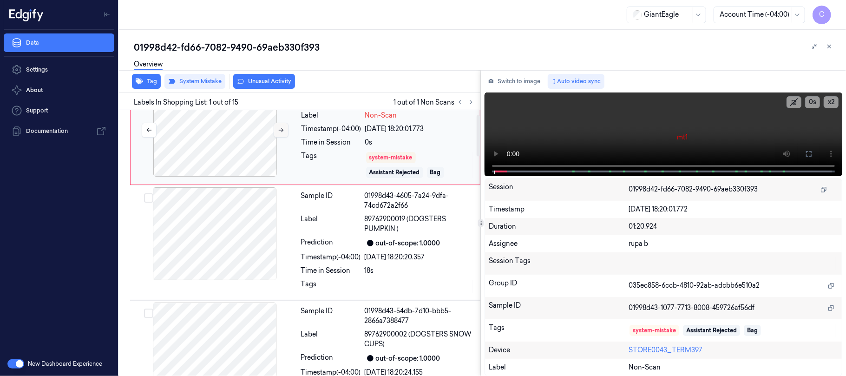
scroll to position [0, 0]
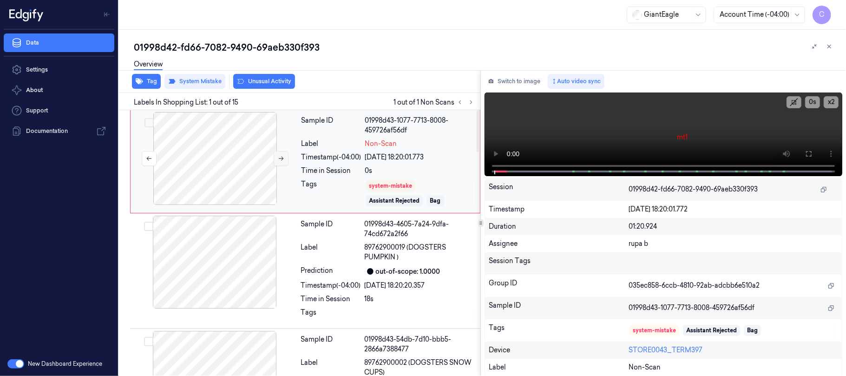
click at [280, 159] on icon at bounding box center [281, 158] width 7 height 7
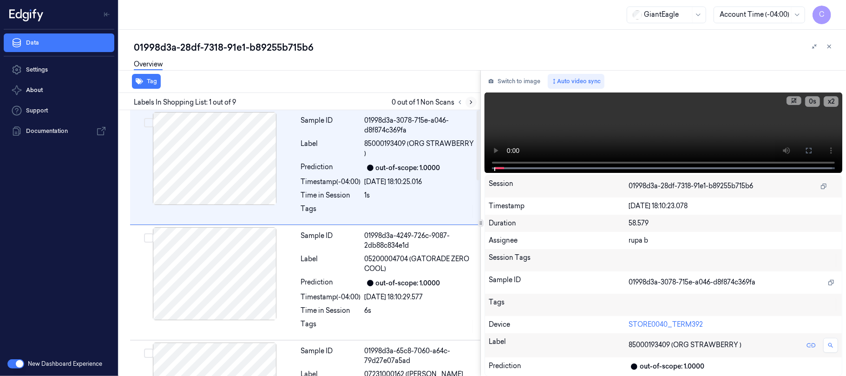
click at [472, 101] on icon at bounding box center [471, 102] width 7 height 7
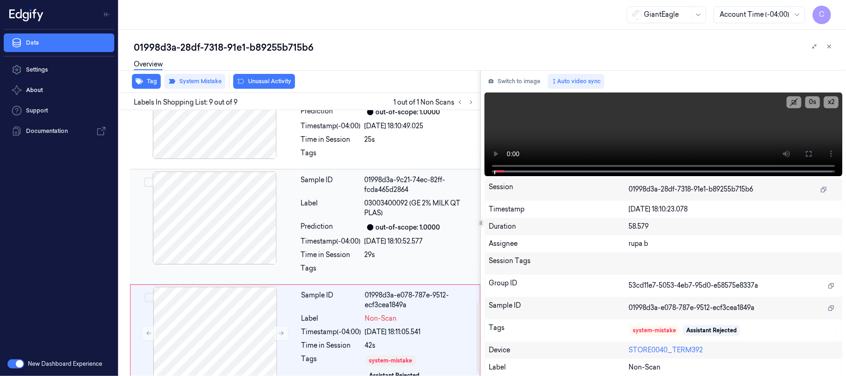
scroll to position [745, 0]
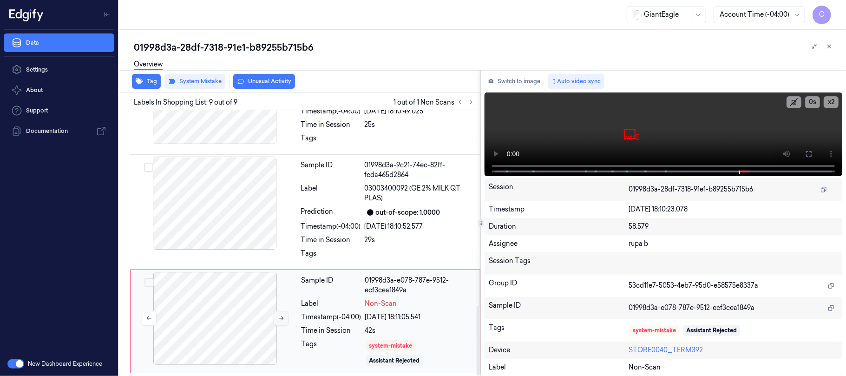
click at [279, 318] on icon at bounding box center [281, 318] width 7 height 7
click at [281, 315] on icon at bounding box center [281, 318] width 7 height 7
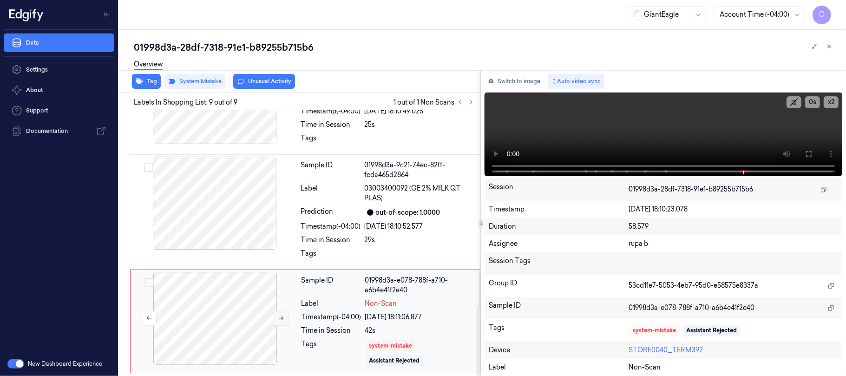
click at [281, 315] on icon at bounding box center [281, 318] width 7 height 7
click at [280, 318] on icon at bounding box center [281, 318] width 7 height 7
click at [619, 128] on video at bounding box center [663, 134] width 358 height 84
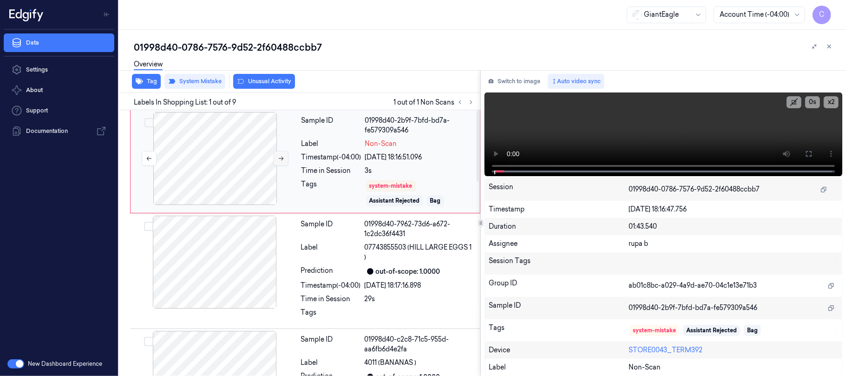
click at [282, 160] on icon at bounding box center [281, 158] width 7 height 7
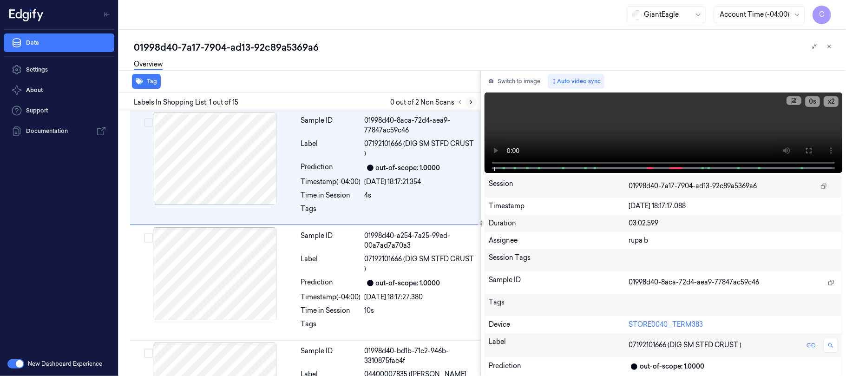
click at [470, 101] on icon at bounding box center [471, 102] width 7 height 7
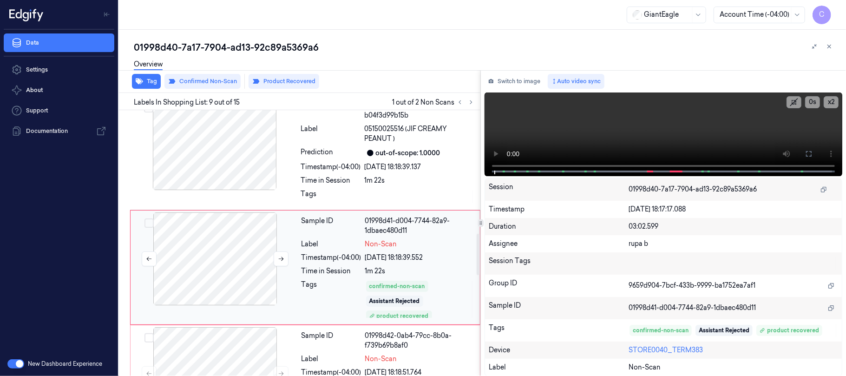
scroll to position [828, 0]
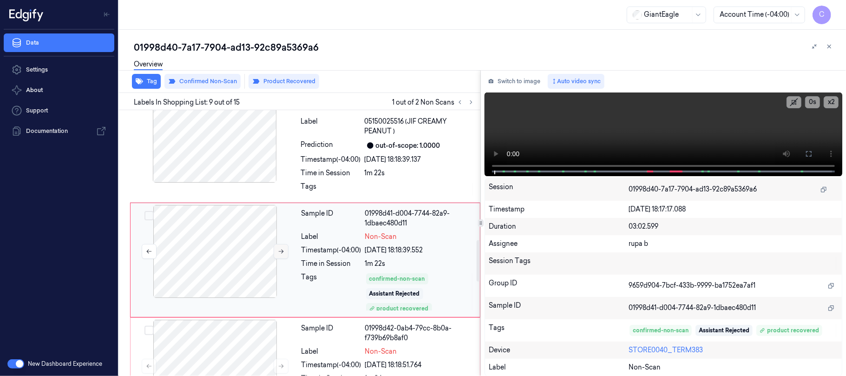
click at [283, 244] on button at bounding box center [281, 251] width 15 height 15
click at [283, 248] on icon at bounding box center [281, 251] width 7 height 7
click at [215, 153] on div at bounding box center [214, 136] width 165 height 93
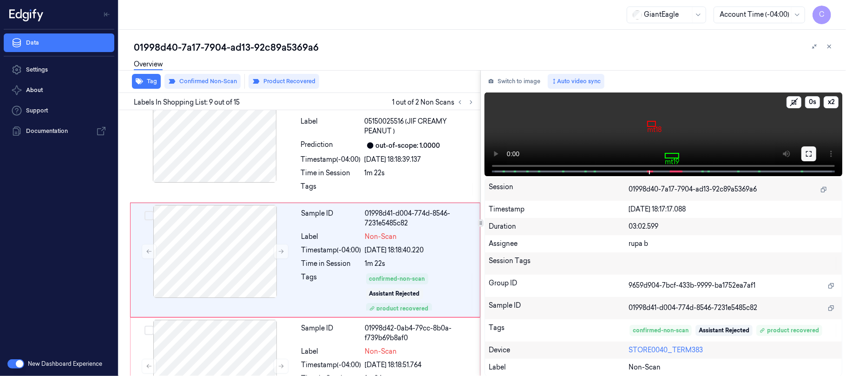
click at [810, 156] on icon at bounding box center [808, 153] width 7 height 7
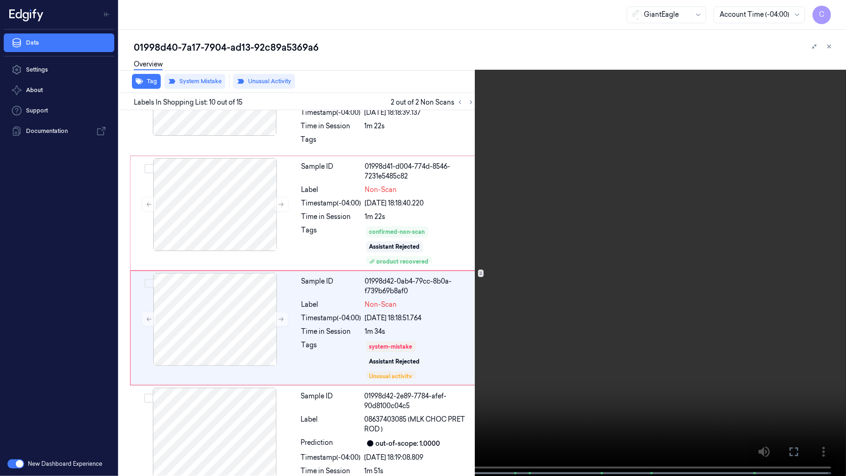
scroll to position [893, 0]
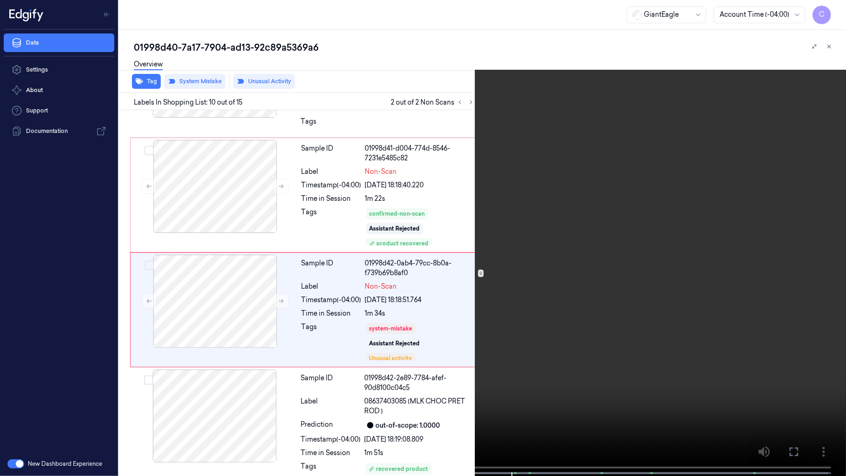
drag, startPoint x: 220, startPoint y: 267, endPoint x: 221, endPoint y: 262, distance: 5.3
click at [220, 265] on video at bounding box center [423, 238] width 846 height 477
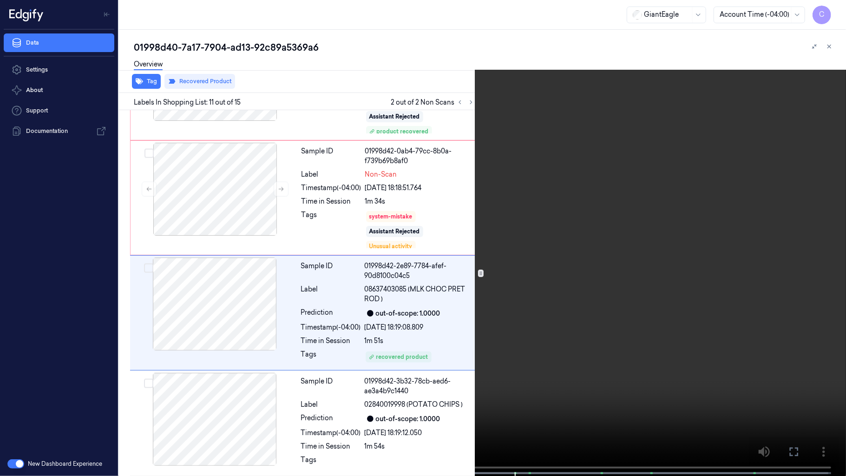
scroll to position [1009, 0]
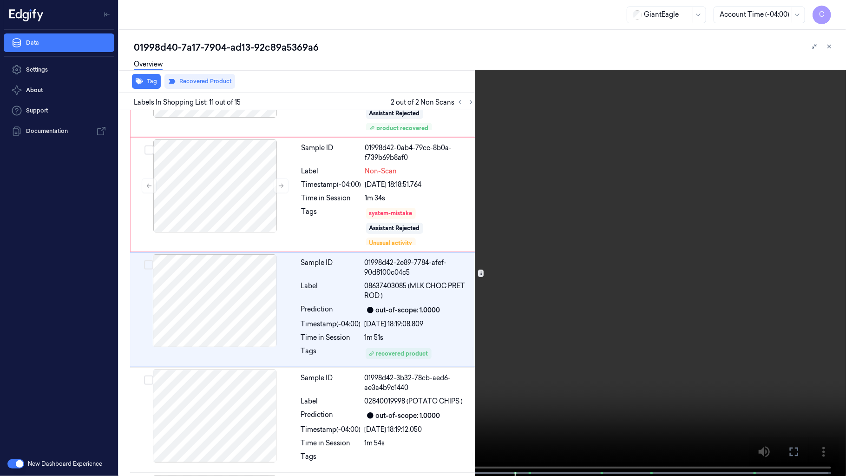
click at [343, 318] on video at bounding box center [423, 238] width 846 height 477
click at [343, 312] on video at bounding box center [423, 238] width 846 height 477
click at [345, 306] on video at bounding box center [423, 238] width 846 height 477
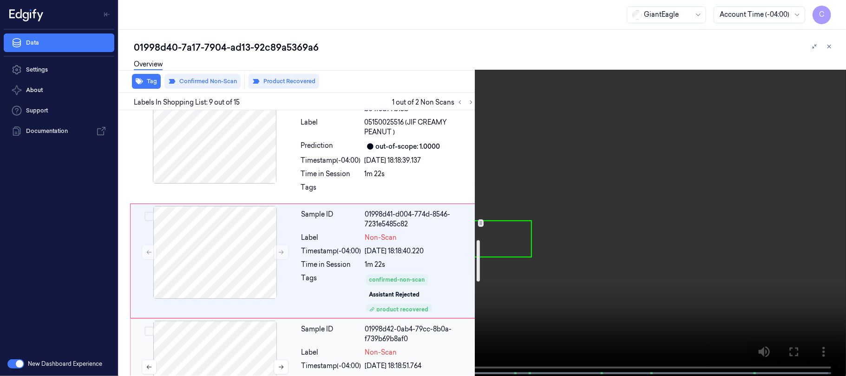
scroll to position [828, 0]
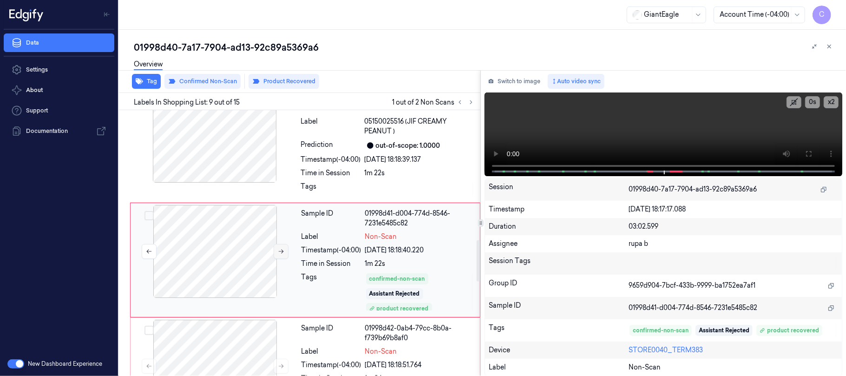
click at [279, 244] on button at bounding box center [281, 251] width 15 height 15
click at [279, 248] on icon at bounding box center [281, 251] width 7 height 7
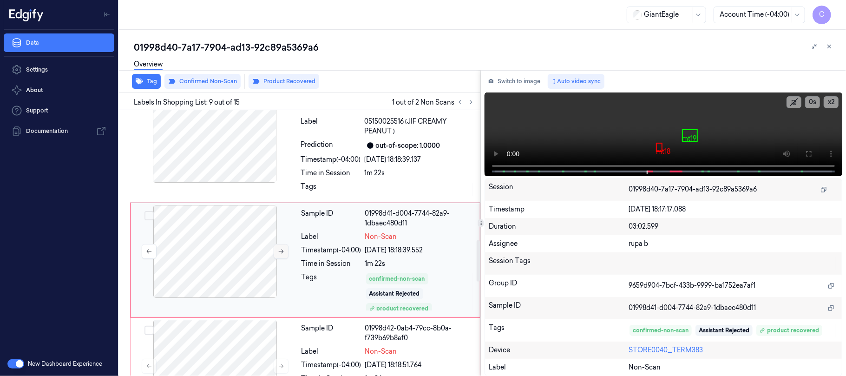
click at [279, 248] on icon at bounding box center [281, 251] width 7 height 7
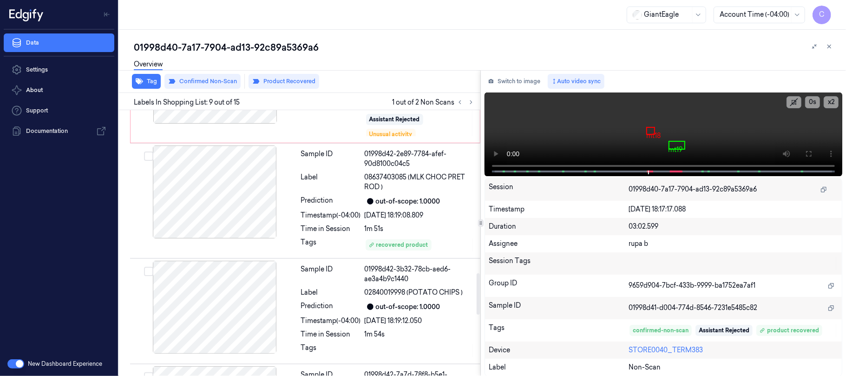
scroll to position [1014, 0]
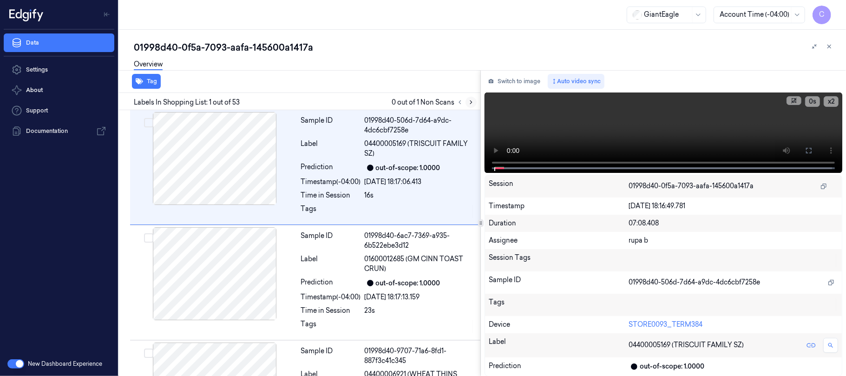
click at [471, 103] on icon at bounding box center [471, 102] width 7 height 7
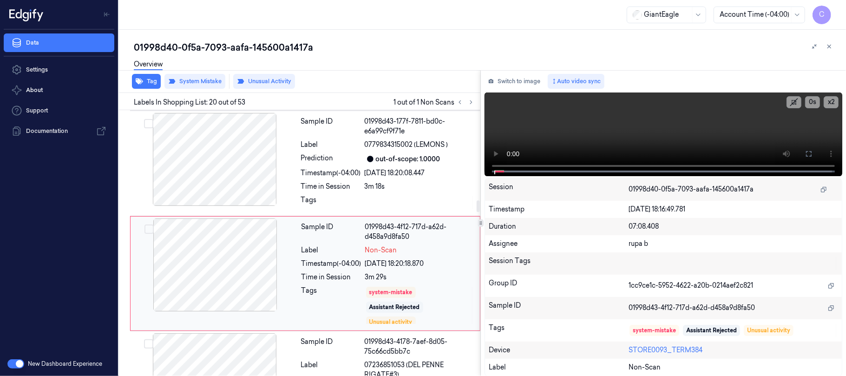
scroll to position [2020, 0]
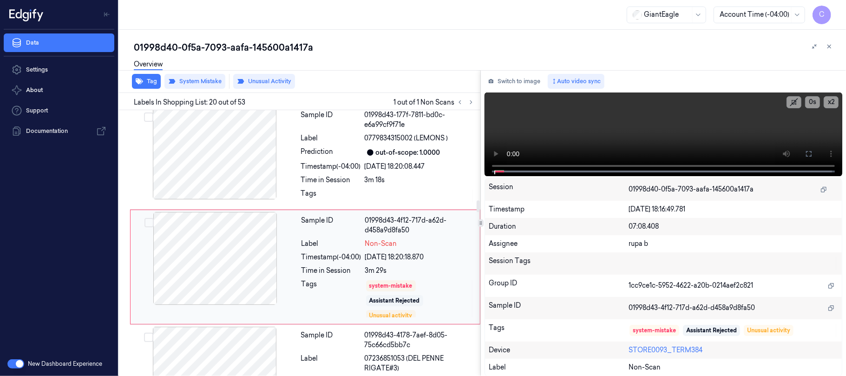
click at [250, 245] on div at bounding box center [214, 258] width 165 height 93
click at [246, 228] on div at bounding box center [214, 258] width 165 height 93
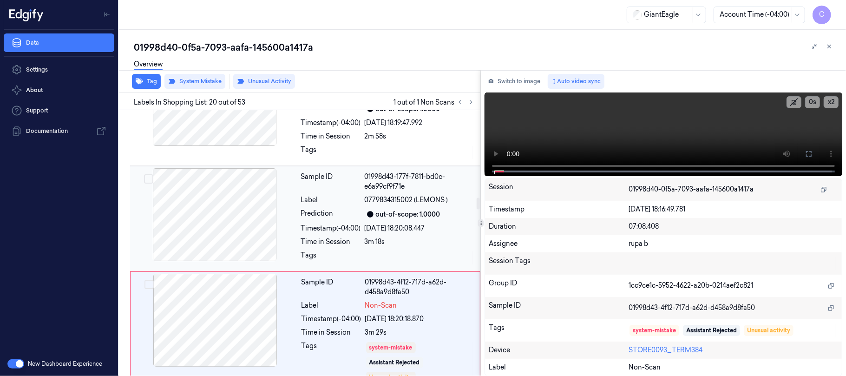
click at [201, 198] on div at bounding box center [214, 214] width 165 height 93
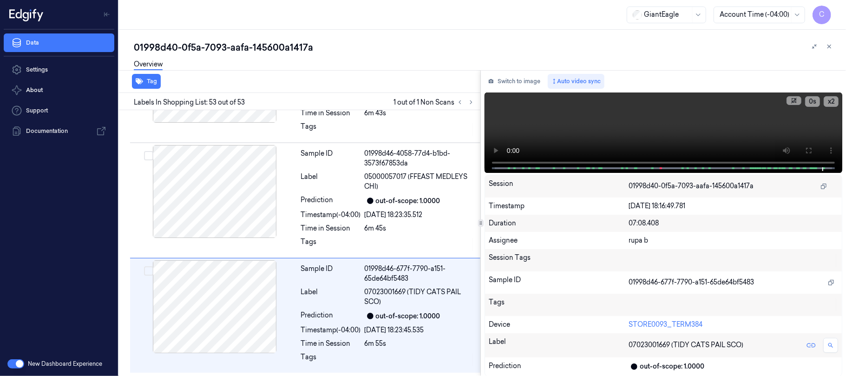
scroll to position [5690, 0]
click at [470, 104] on icon at bounding box center [471, 102] width 7 height 7
click at [460, 100] on icon at bounding box center [459, 102] width 7 height 7
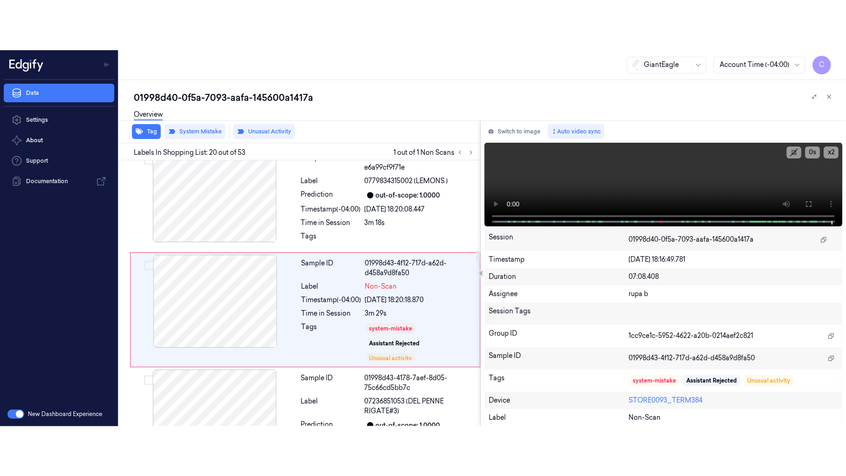
scroll to position [2020, 0]
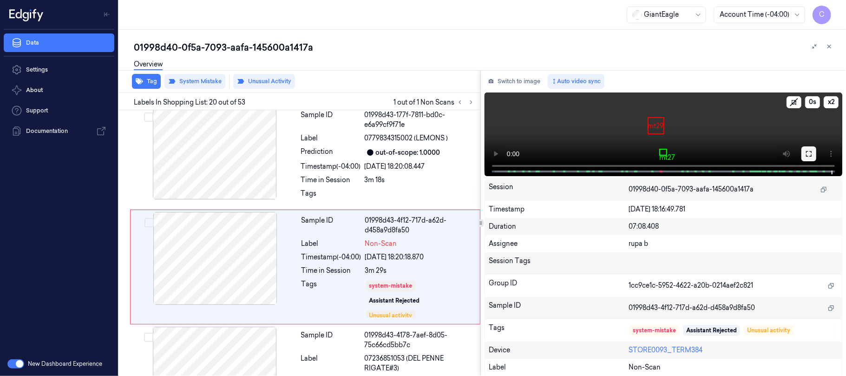
click at [813, 150] on button at bounding box center [808, 153] width 15 height 15
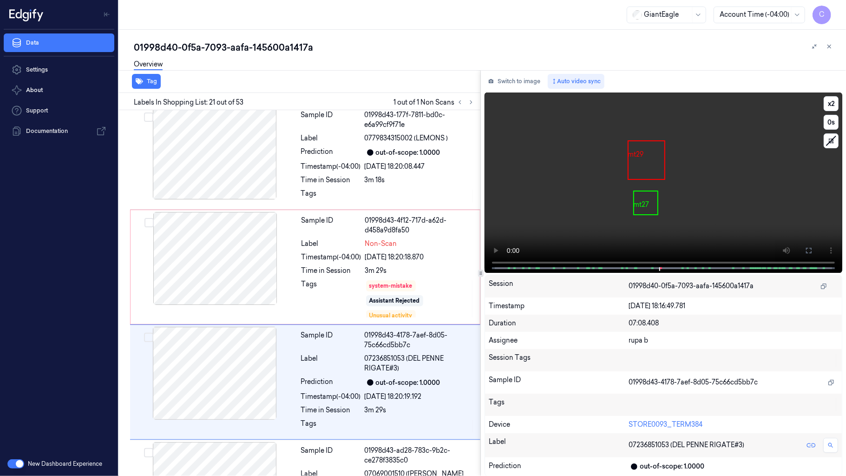
scroll to position [2086, 0]
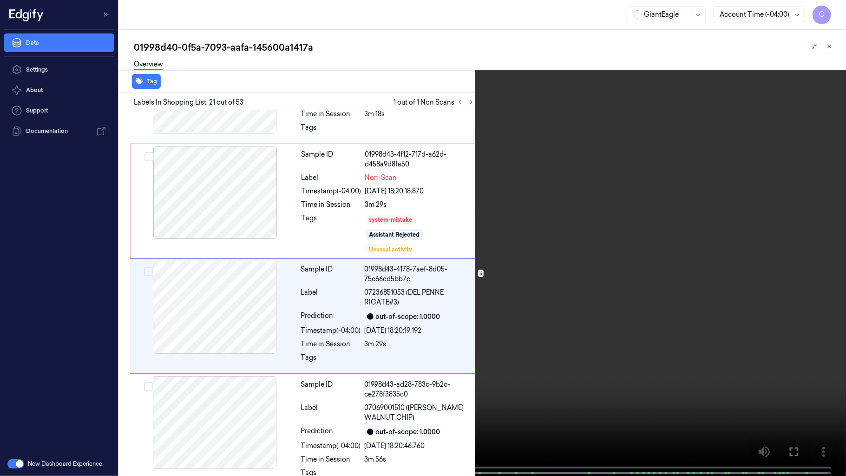
click at [456, 315] on video at bounding box center [423, 238] width 846 height 477
click at [439, 314] on video at bounding box center [423, 238] width 846 height 477
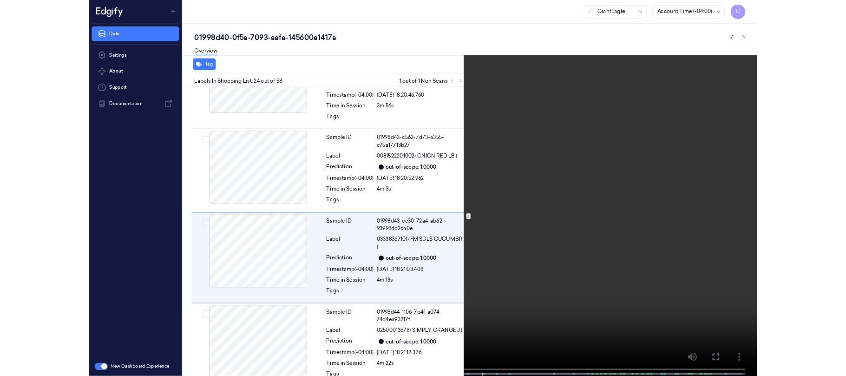
scroll to position [2423, 0]
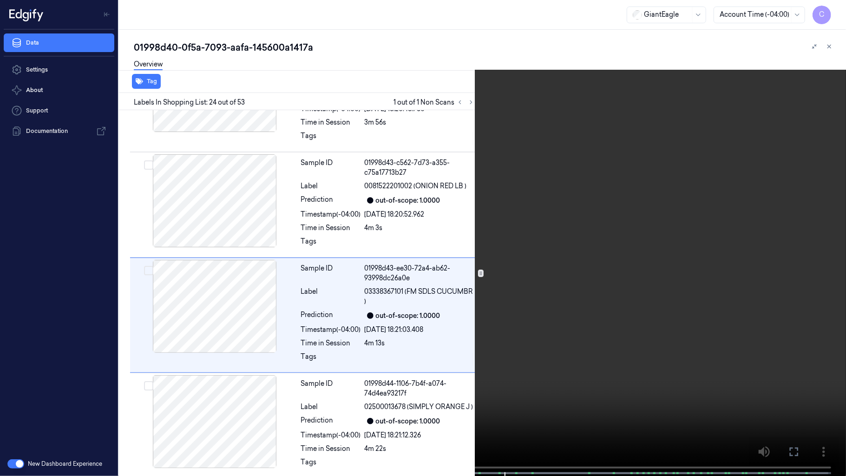
click at [467, 240] on video at bounding box center [423, 238] width 846 height 477
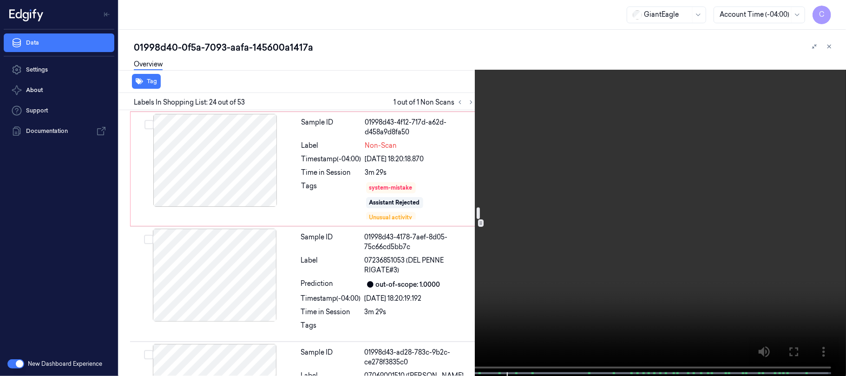
scroll to position [2051, 0]
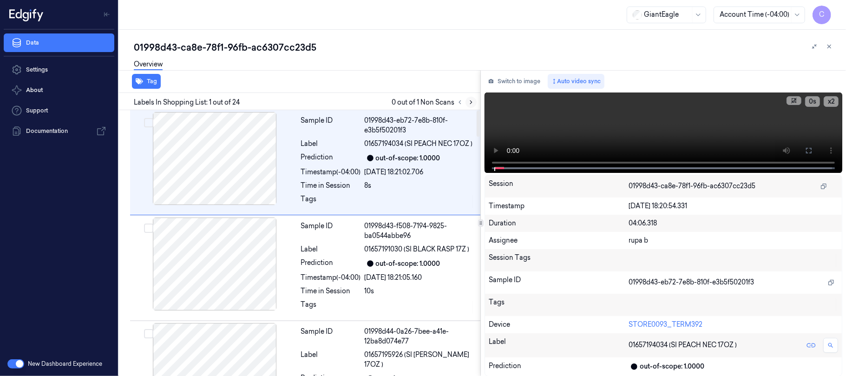
click at [473, 99] on icon at bounding box center [471, 102] width 7 height 7
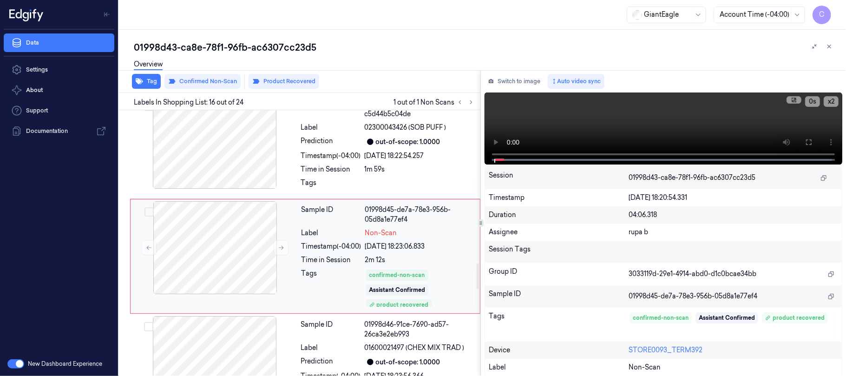
scroll to position [1607, 0]
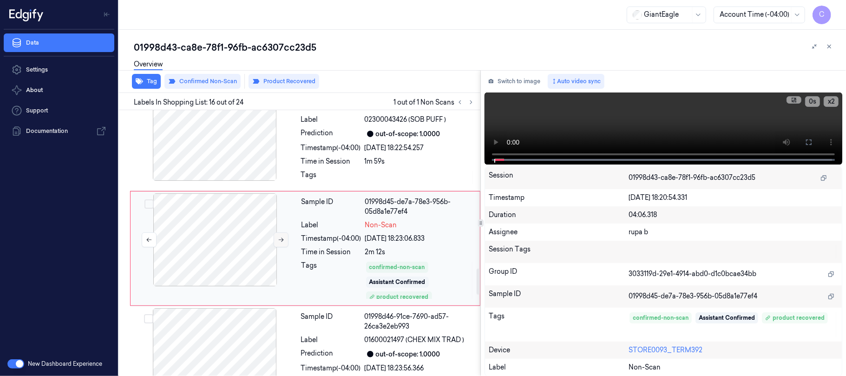
click at [283, 238] on icon at bounding box center [281, 240] width 5 height 4
click at [280, 236] on icon at bounding box center [281, 239] width 7 height 7
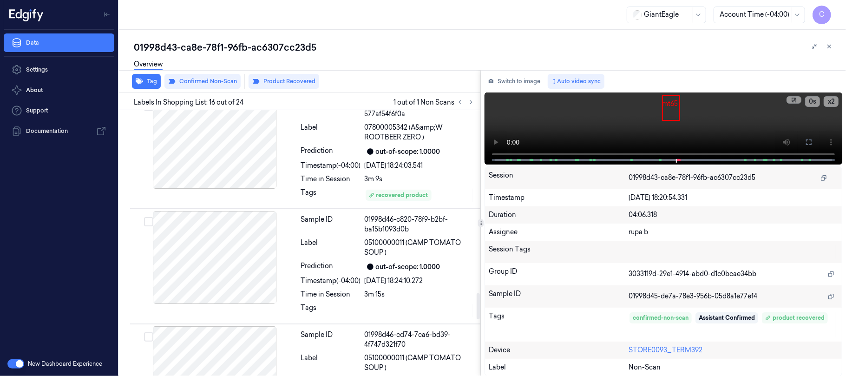
scroll to position [1855, 0]
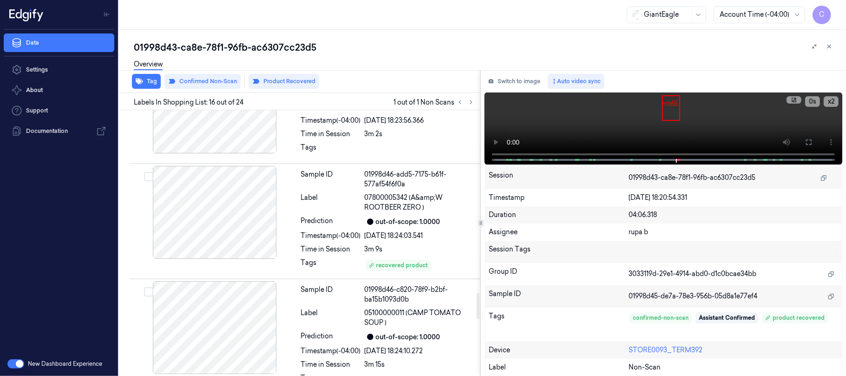
click at [237, 206] on div at bounding box center [214, 212] width 165 height 93
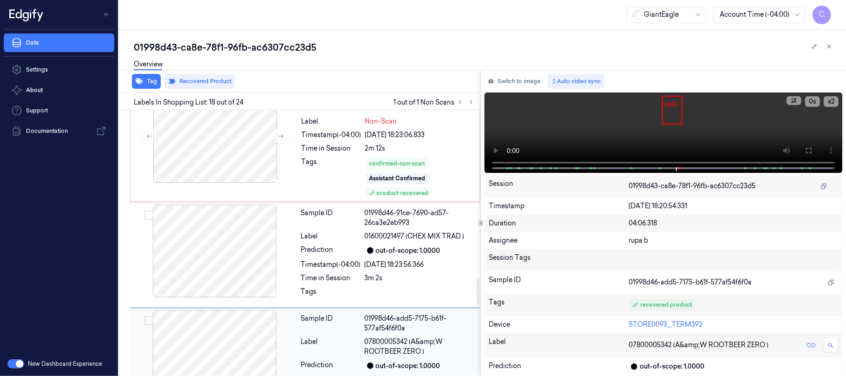
scroll to position [1704, 0]
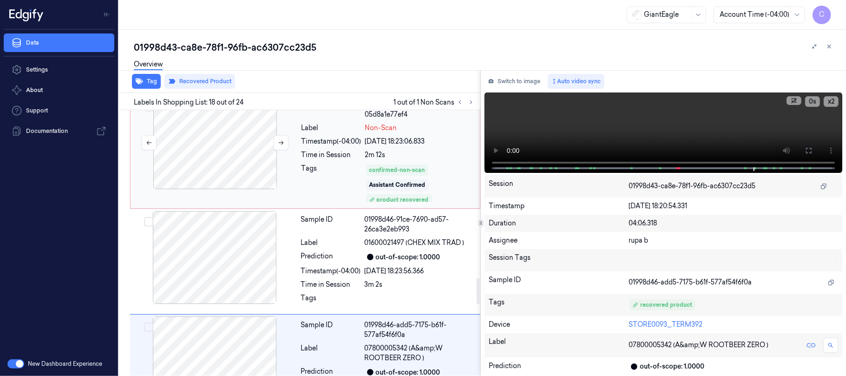
click at [239, 166] on div at bounding box center [214, 142] width 165 height 93
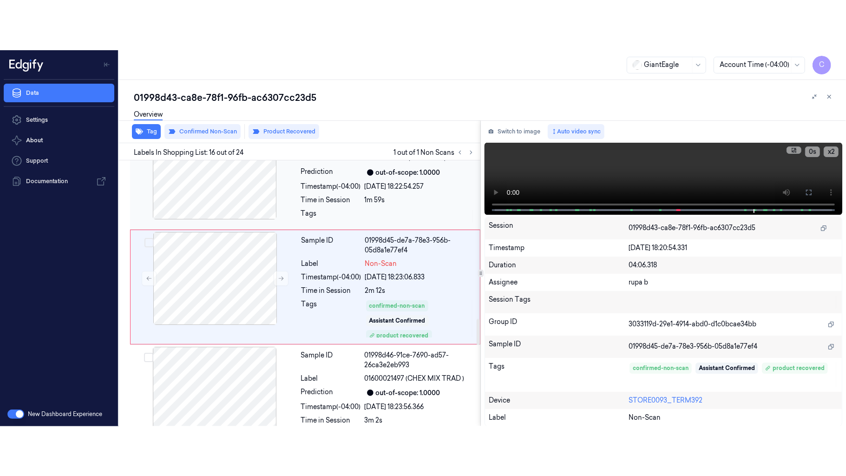
scroll to position [1607, 0]
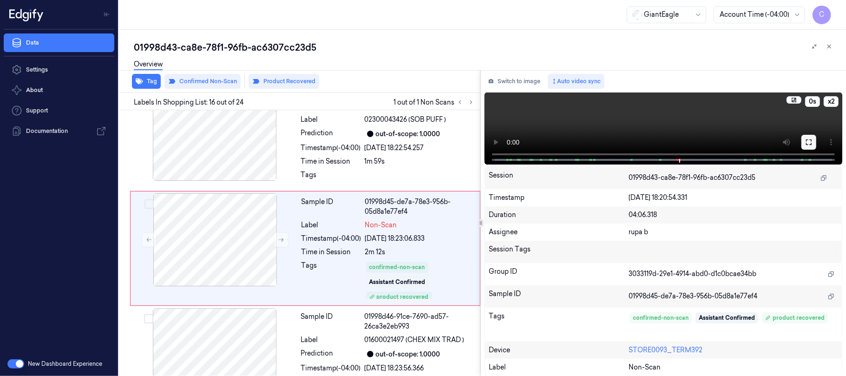
click at [806, 139] on icon at bounding box center [809, 142] width 6 height 6
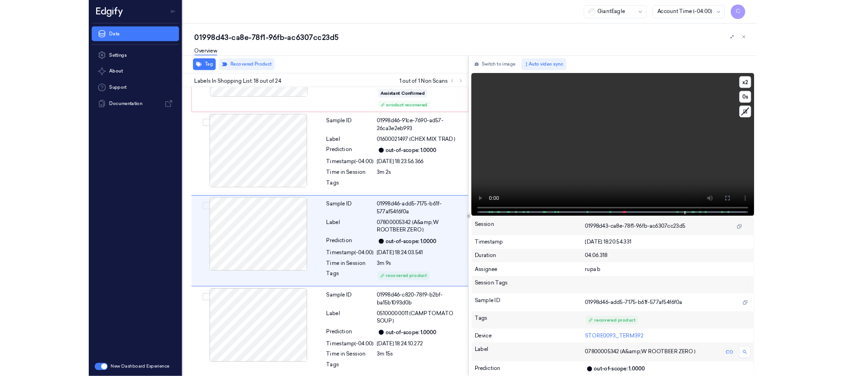
scroll to position [1778, 0]
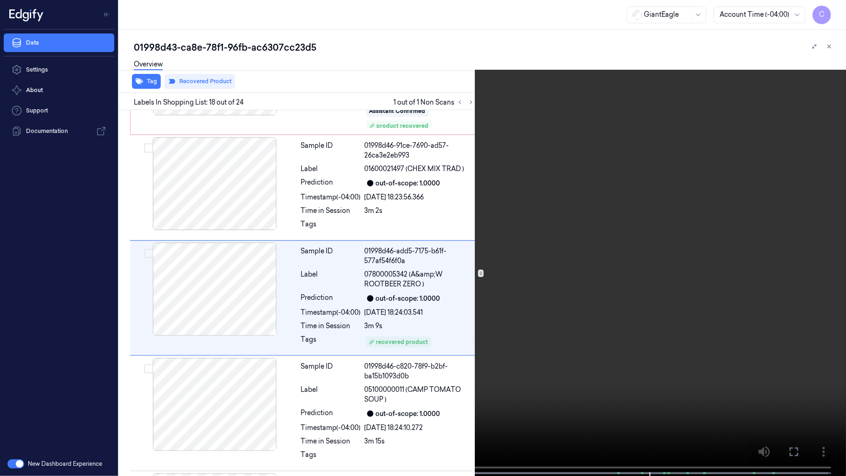
click at [463, 217] on video at bounding box center [423, 238] width 846 height 477
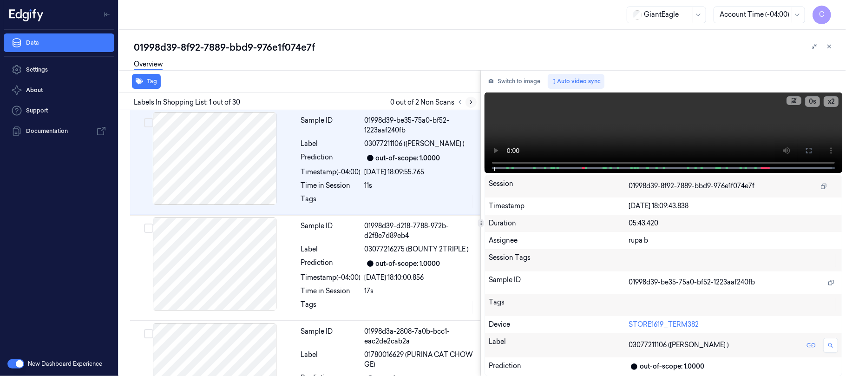
click at [470, 101] on icon at bounding box center [471, 102] width 7 height 7
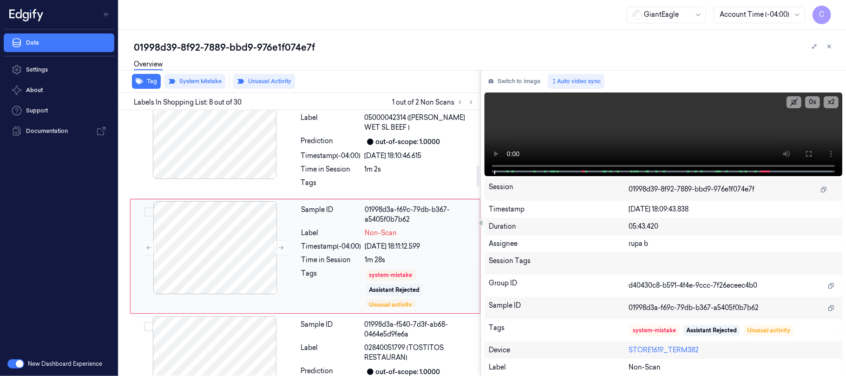
scroll to position [712, 0]
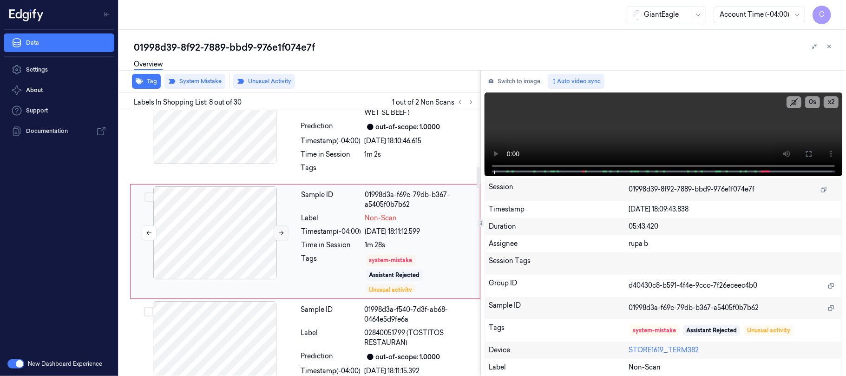
click at [279, 236] on icon at bounding box center [281, 232] width 7 height 7
click at [282, 231] on icon at bounding box center [281, 232] width 7 height 7
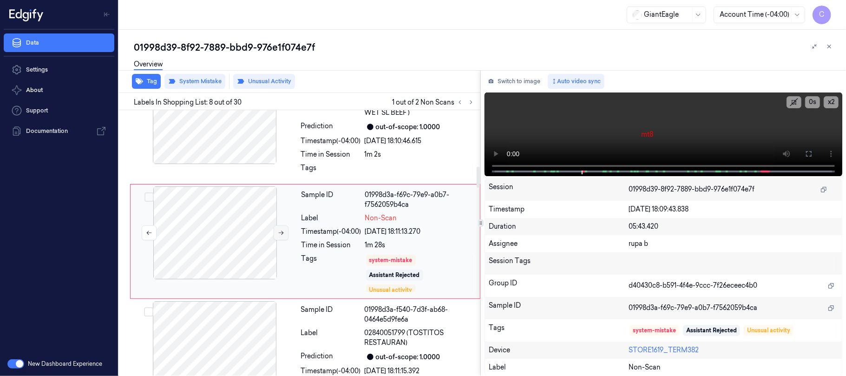
click at [282, 231] on icon at bounding box center [281, 232] width 7 height 7
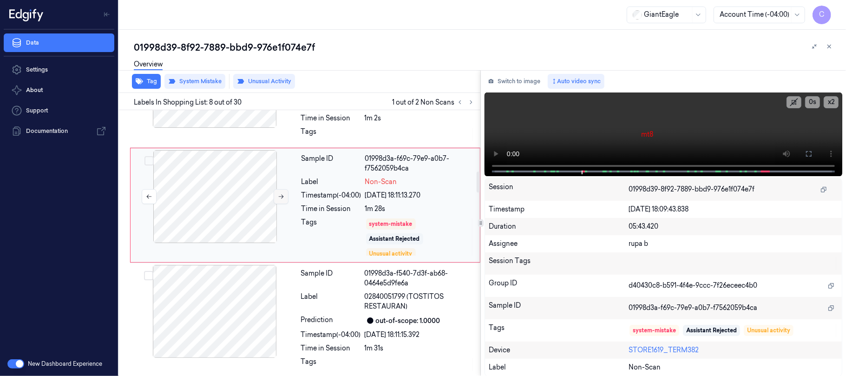
scroll to position [775, 0]
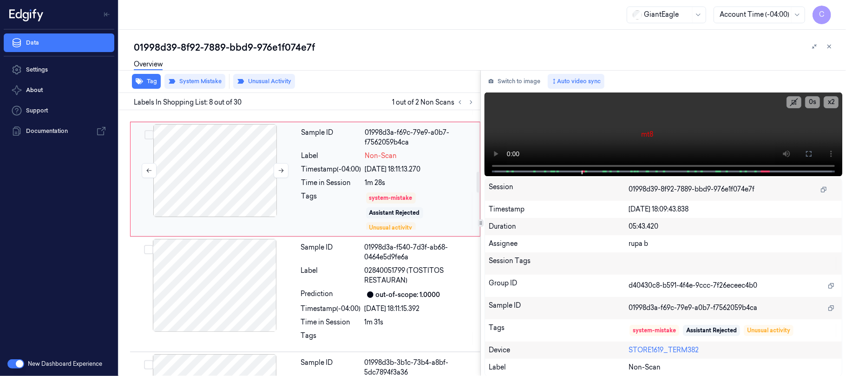
click at [225, 199] on div at bounding box center [214, 170] width 165 height 93
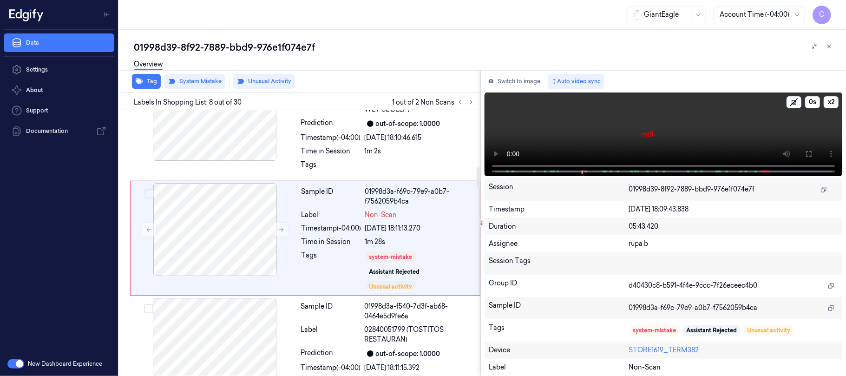
scroll to position [712, 0]
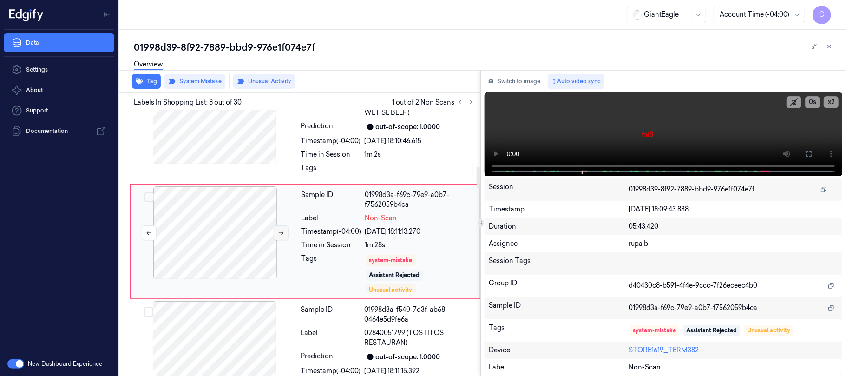
click at [281, 235] on icon at bounding box center [281, 232] width 7 height 7
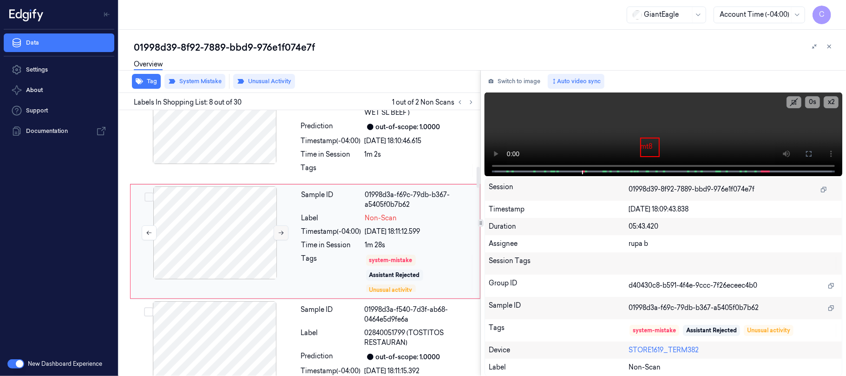
click at [281, 235] on icon at bounding box center [281, 232] width 7 height 7
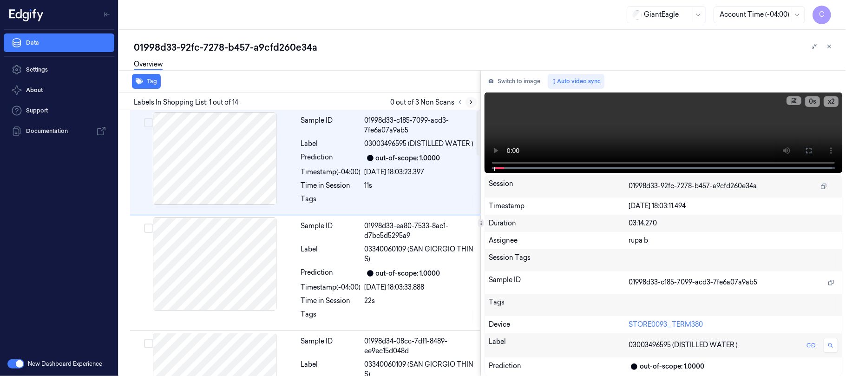
click at [474, 103] on button at bounding box center [470, 102] width 11 height 11
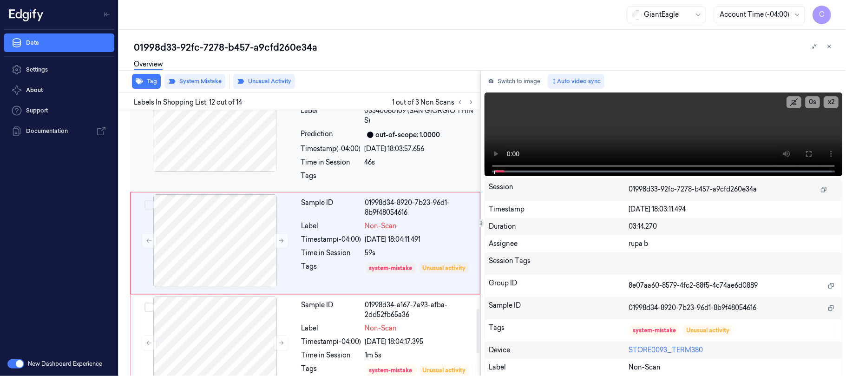
scroll to position [1180, 0]
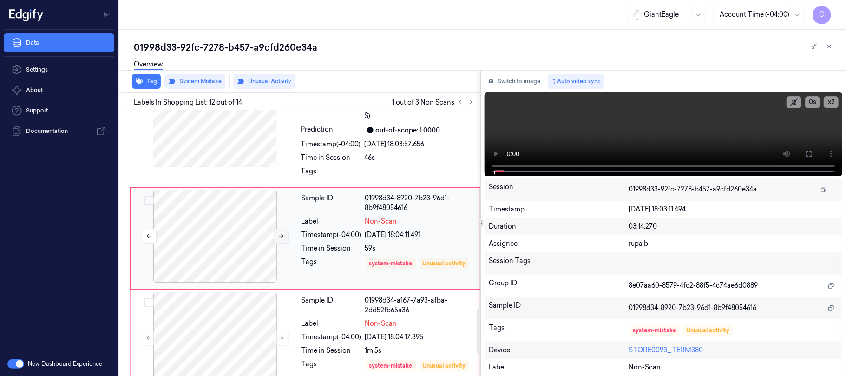
click at [278, 237] on icon at bounding box center [281, 236] width 7 height 7
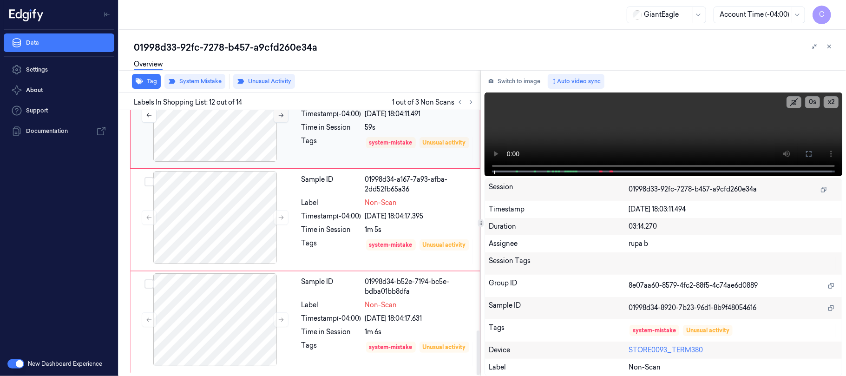
scroll to position [1310, 0]
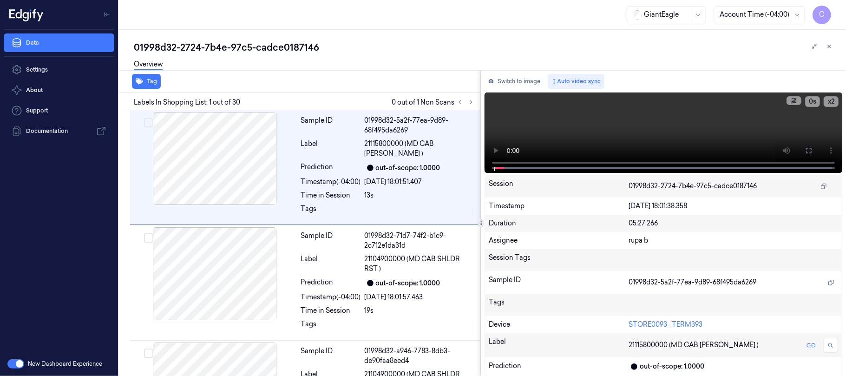
click at [470, 105] on button at bounding box center [470, 102] width 11 height 11
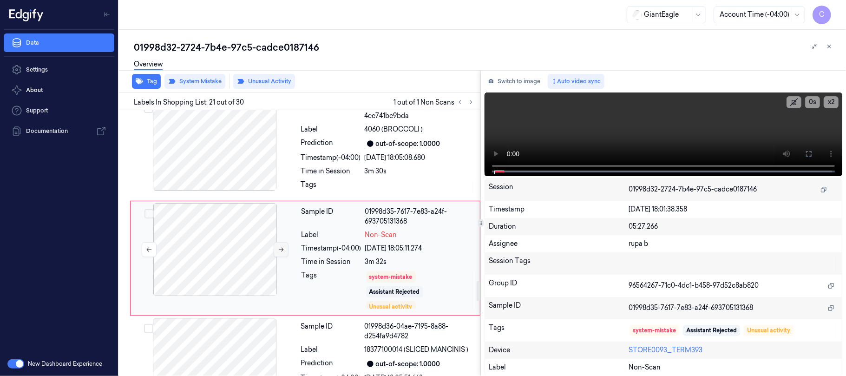
scroll to position [2194, 0]
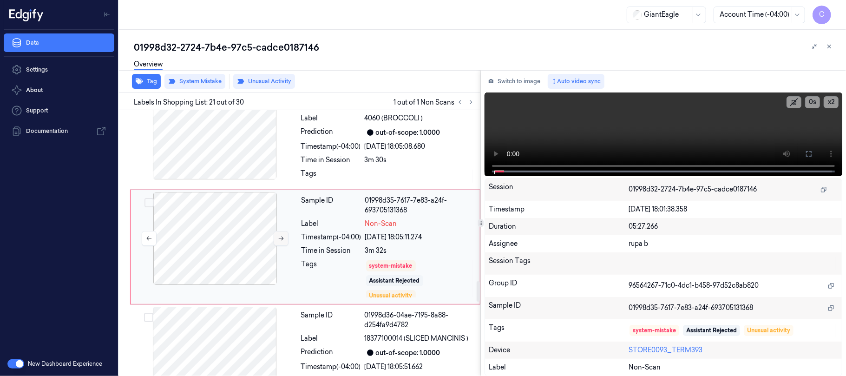
click at [279, 237] on icon at bounding box center [281, 238] width 7 height 7
click at [280, 236] on icon at bounding box center [281, 238] width 7 height 7
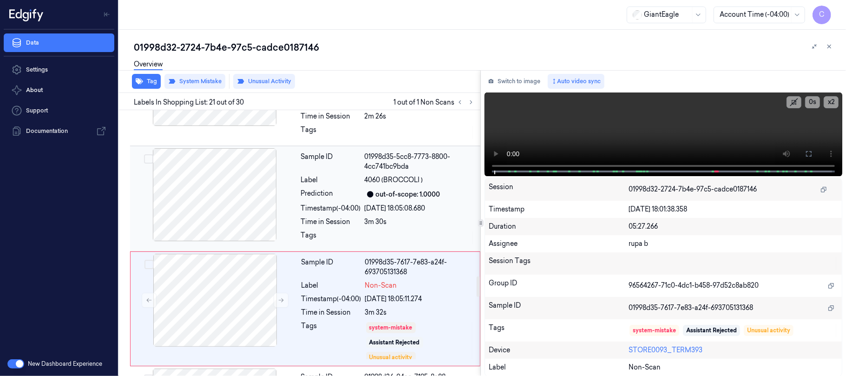
click at [212, 197] on div at bounding box center [214, 194] width 165 height 93
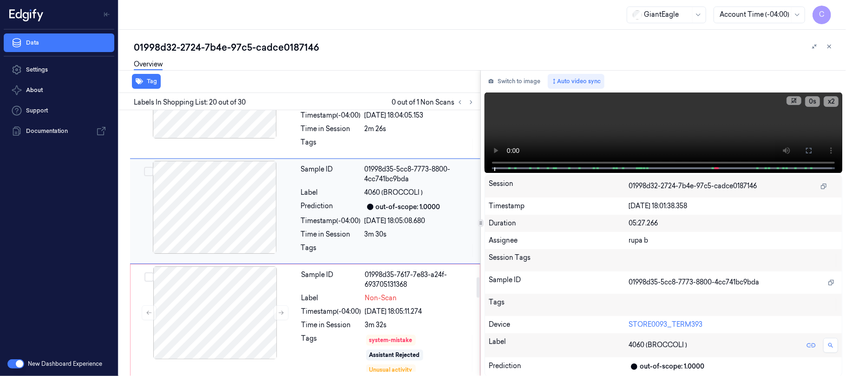
scroll to position [2146, 0]
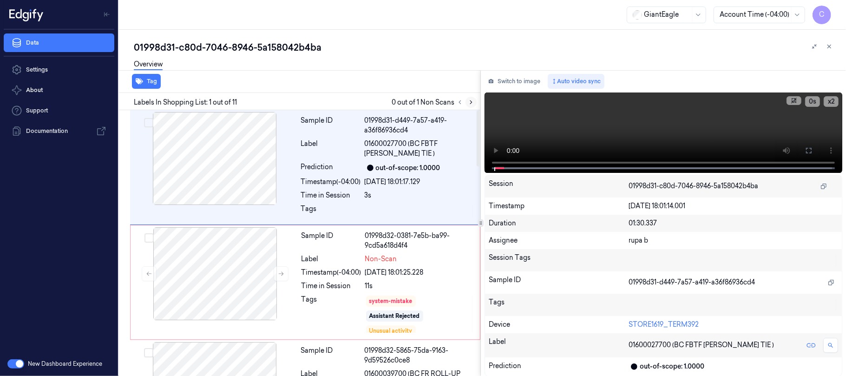
click at [468, 102] on icon at bounding box center [471, 102] width 7 height 7
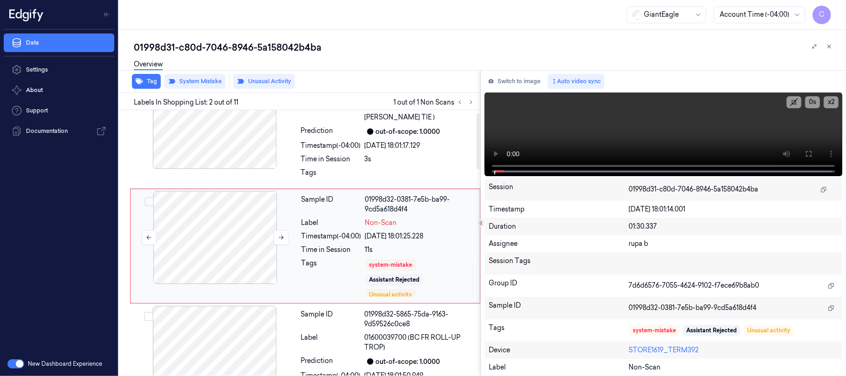
scroll to position [39, 0]
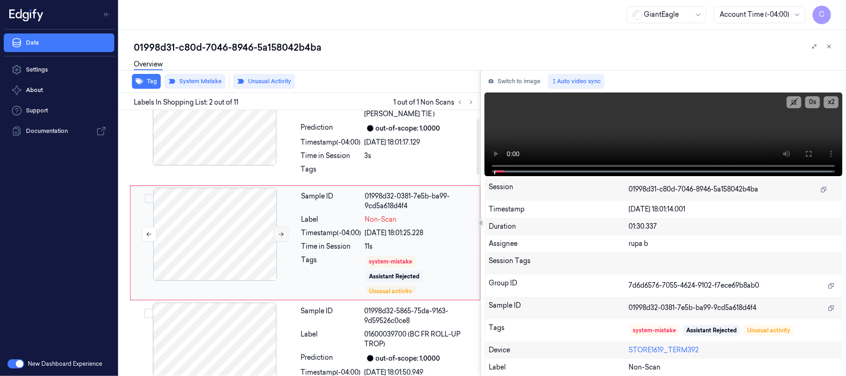
click at [277, 234] on button at bounding box center [281, 234] width 15 height 15
click at [472, 101] on icon at bounding box center [471, 102] width 7 height 7
click at [280, 235] on icon at bounding box center [281, 234] width 7 height 7
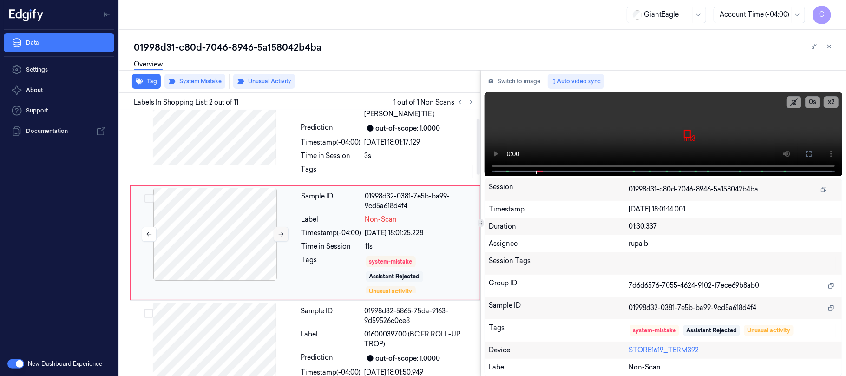
click at [280, 235] on icon at bounding box center [281, 234] width 7 height 7
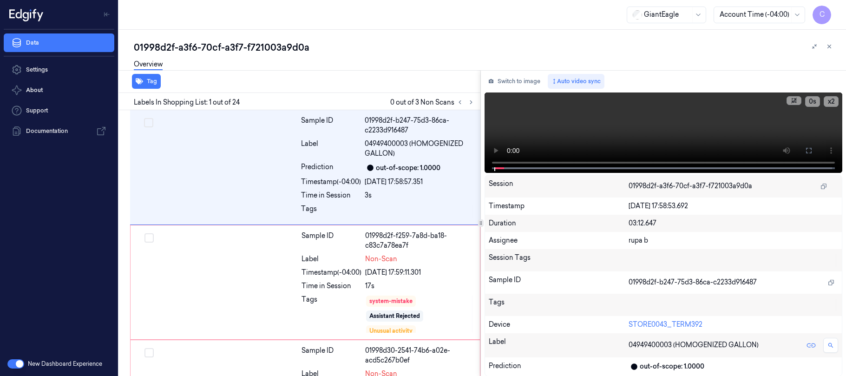
click at [471, 101] on icon at bounding box center [471, 102] width 7 height 7
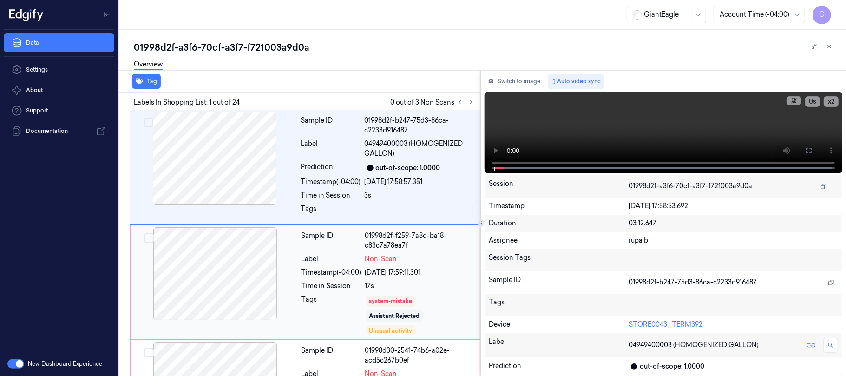
scroll to position [39, 0]
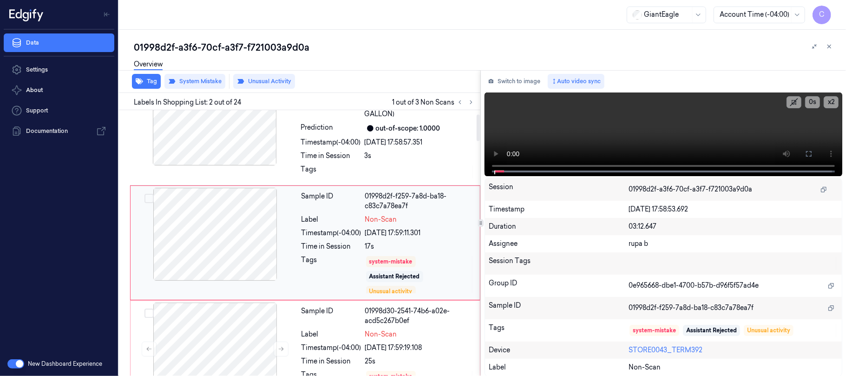
click at [264, 239] on div at bounding box center [214, 234] width 165 height 93
click at [258, 249] on div at bounding box center [214, 234] width 165 height 93
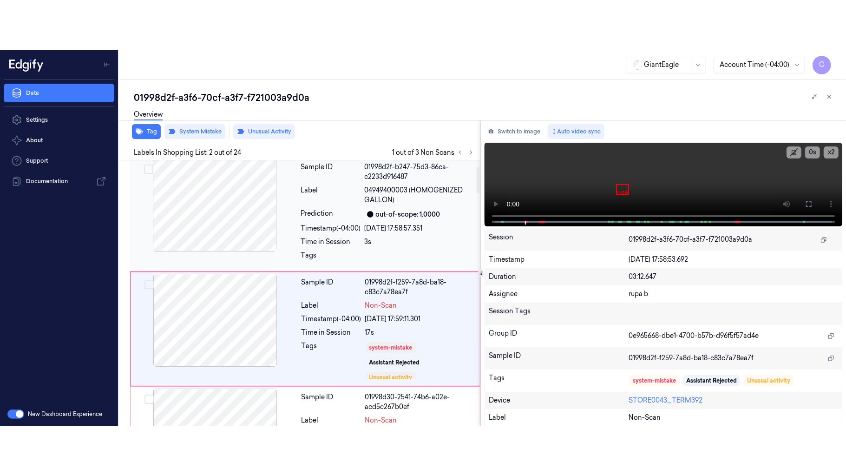
scroll to position [0, 0]
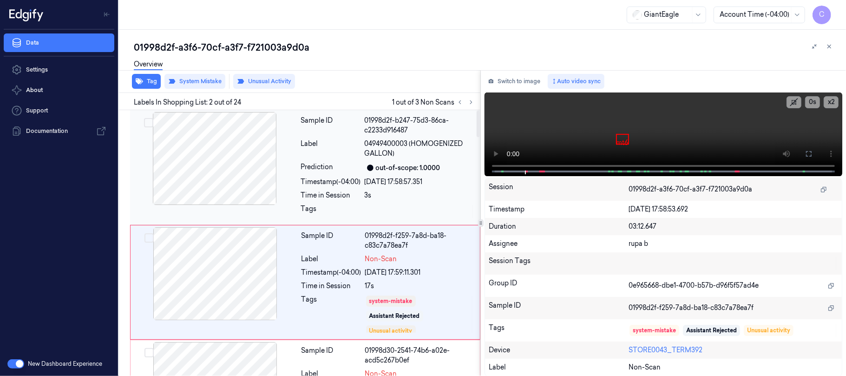
click at [238, 146] on div at bounding box center [214, 158] width 165 height 93
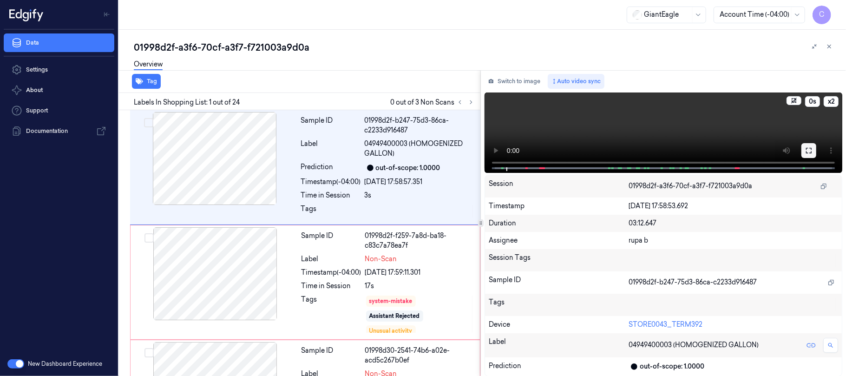
click at [802, 151] on button at bounding box center [808, 150] width 15 height 15
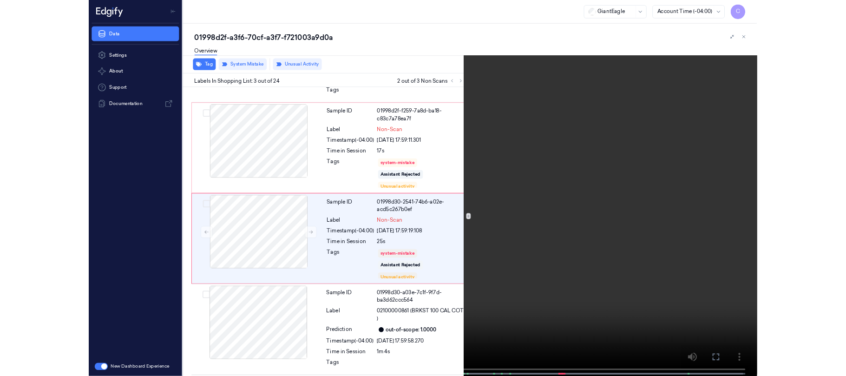
scroll to position [104, 0]
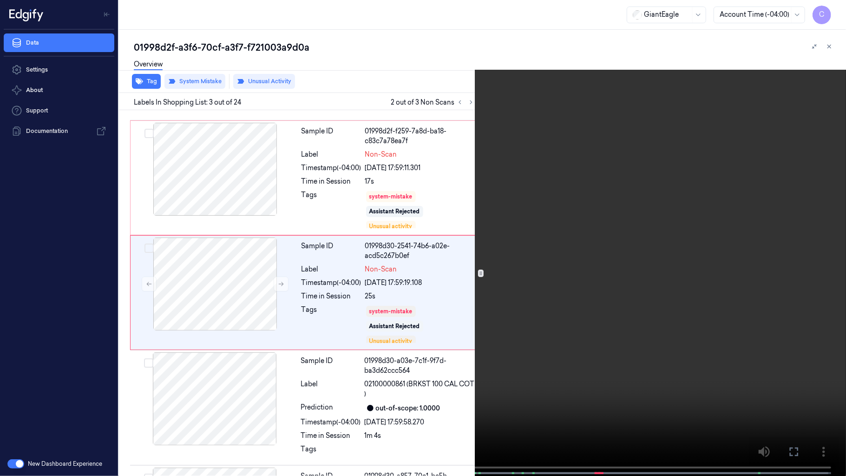
click at [356, 268] on video at bounding box center [423, 238] width 846 height 477
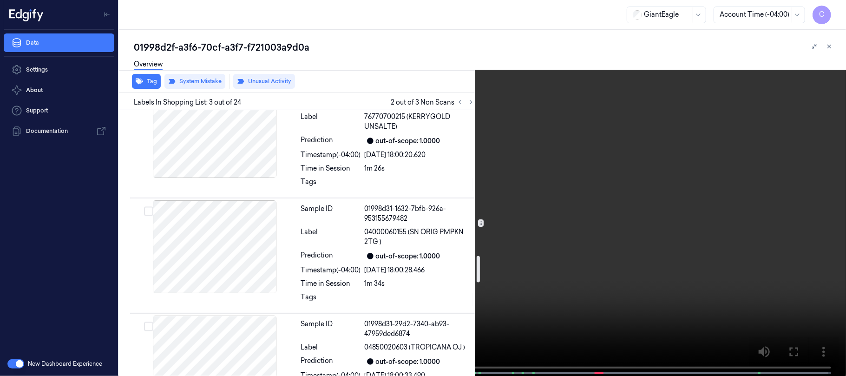
scroll to position [1466, 0]
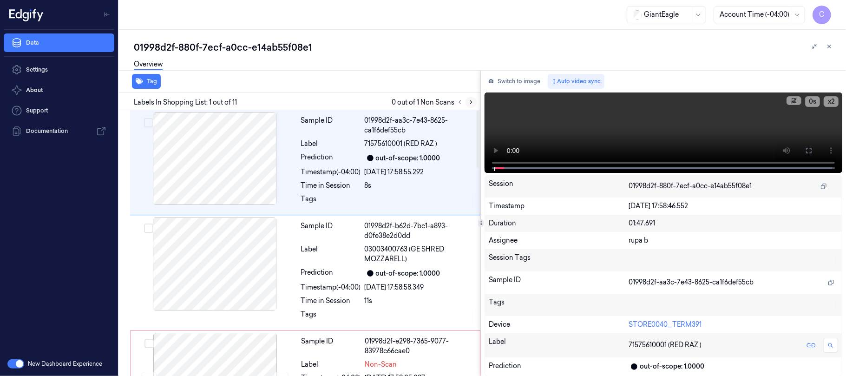
click at [468, 101] on icon at bounding box center [471, 102] width 7 height 7
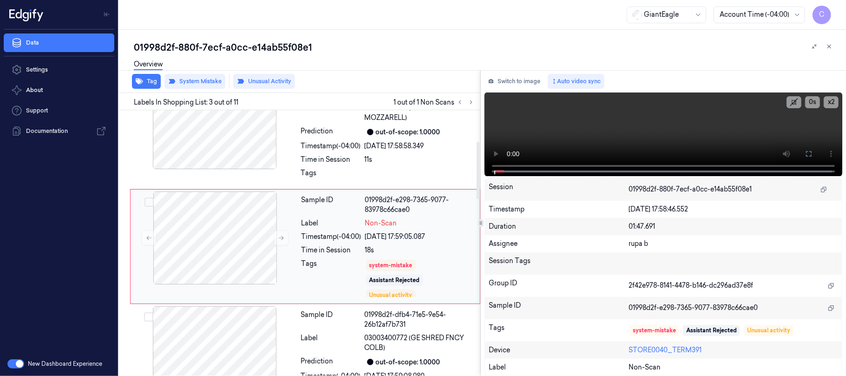
scroll to position [145, 0]
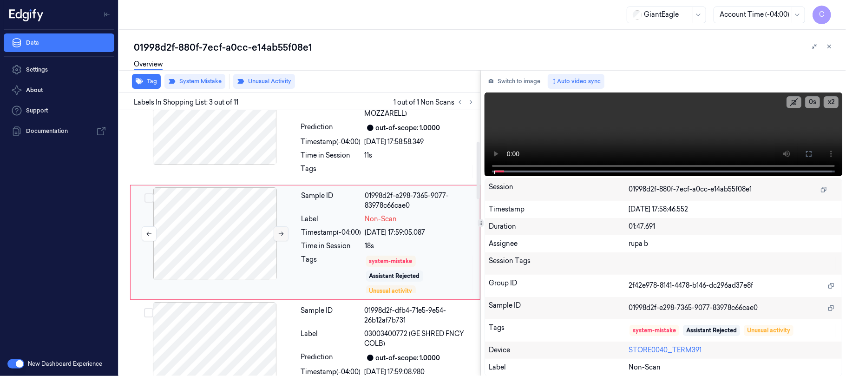
click at [281, 233] on icon at bounding box center [281, 233] width 7 height 7
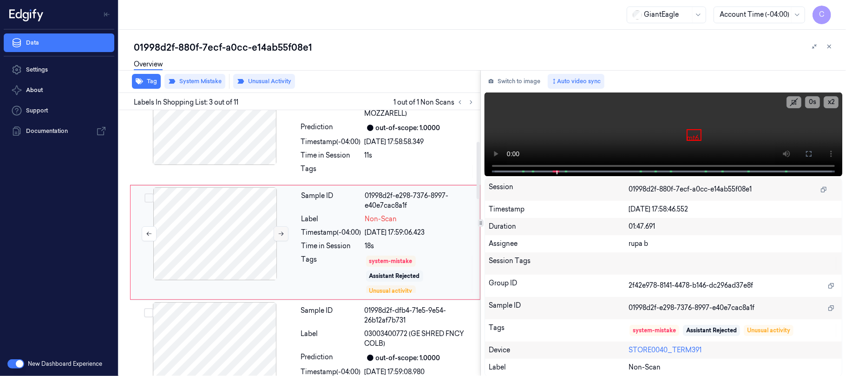
click at [281, 233] on icon at bounding box center [281, 233] width 7 height 7
click at [242, 136] on div at bounding box center [214, 118] width 165 height 93
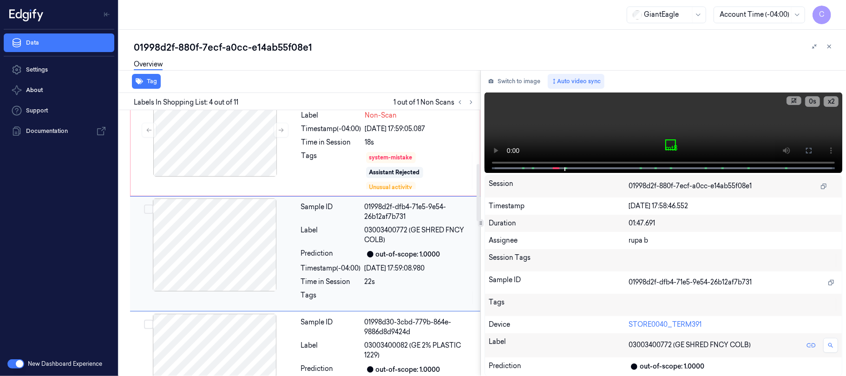
scroll to position [261, 0]
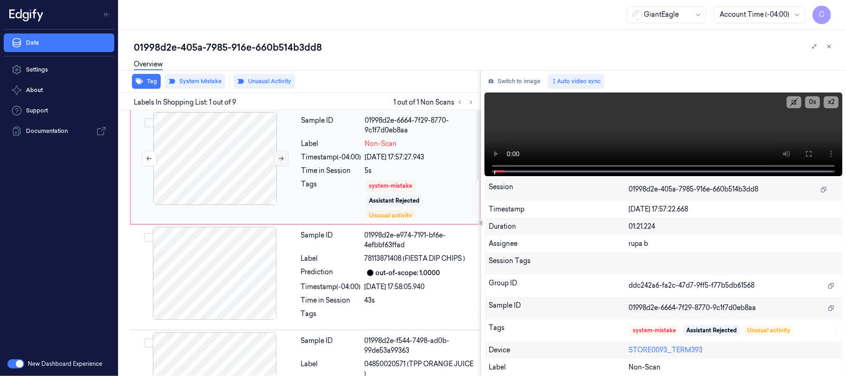
click at [275, 160] on button at bounding box center [281, 158] width 15 height 15
click at [285, 160] on button at bounding box center [281, 158] width 15 height 15
click at [284, 162] on button at bounding box center [281, 158] width 15 height 15
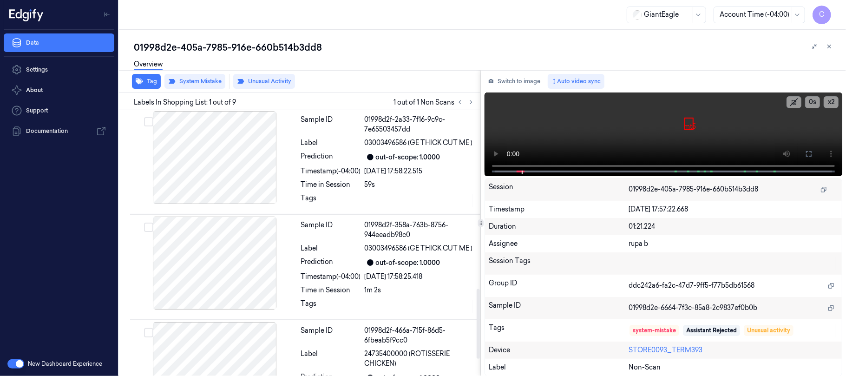
scroll to position [746, 0]
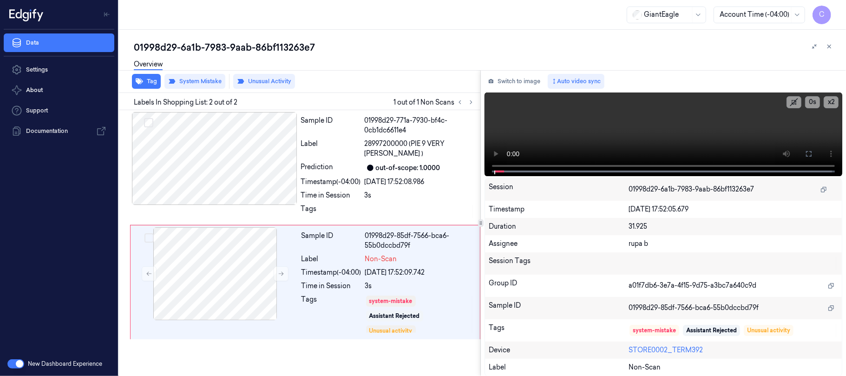
click at [283, 270] on icon at bounding box center [281, 273] width 7 height 7
click at [261, 169] on div at bounding box center [214, 158] width 165 height 93
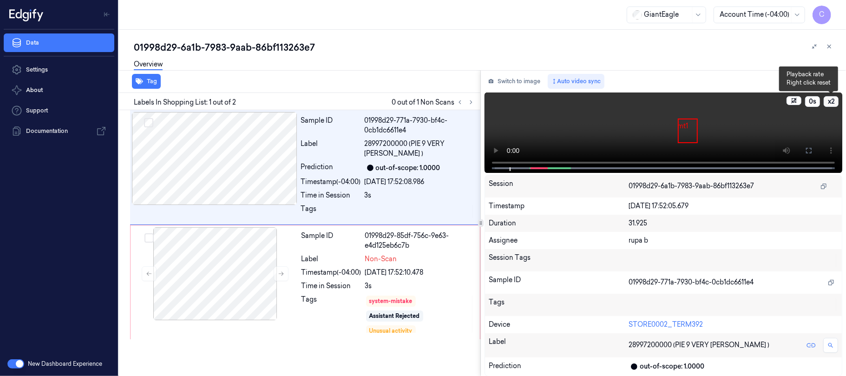
click at [836, 99] on button "x 2" at bounding box center [830, 101] width 15 height 11
click at [836, 99] on button "x 4" at bounding box center [830, 101] width 15 height 11
click at [674, 132] on video at bounding box center [663, 132] width 358 height 80
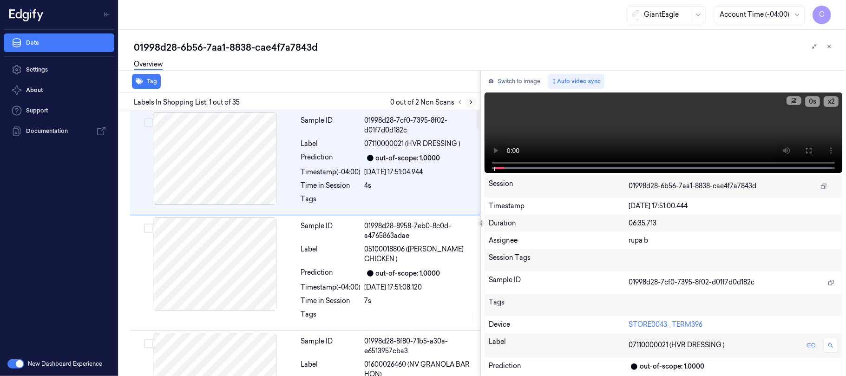
click at [469, 101] on icon at bounding box center [471, 102] width 7 height 7
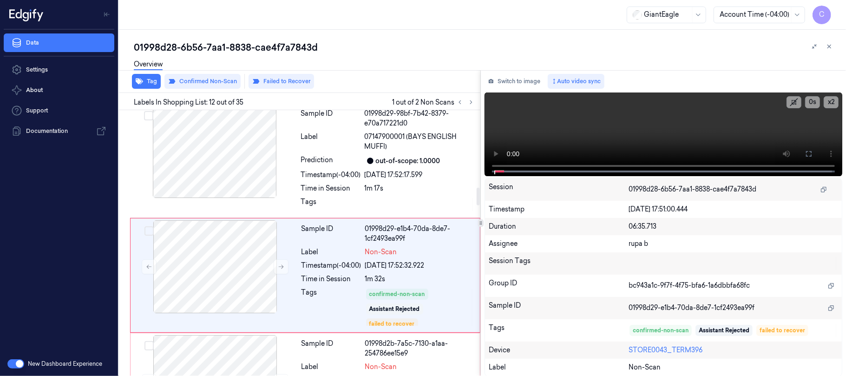
scroll to position [1174, 0]
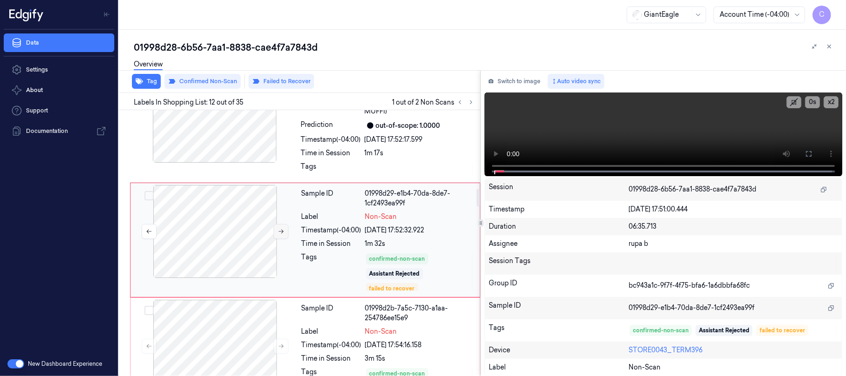
click at [278, 235] on icon at bounding box center [281, 231] width 7 height 7
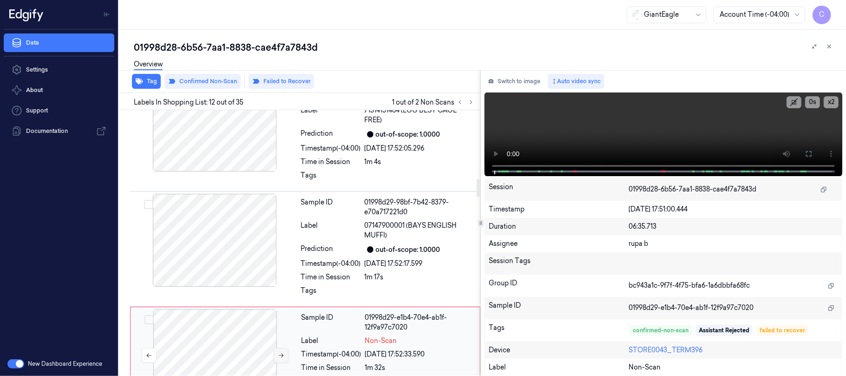
scroll to position [989, 0]
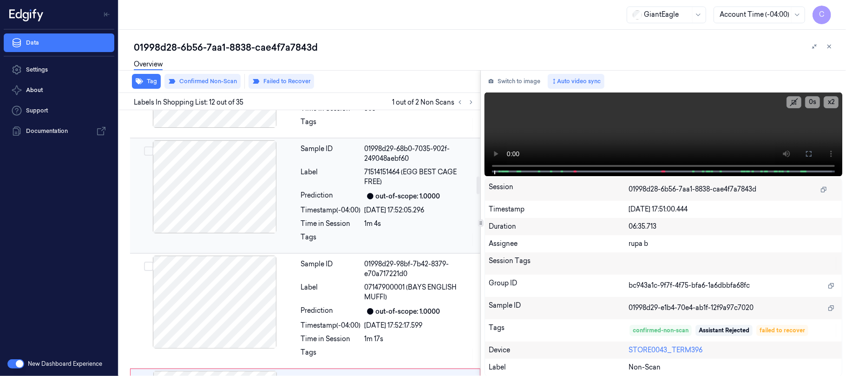
click at [205, 207] on div at bounding box center [214, 186] width 165 height 93
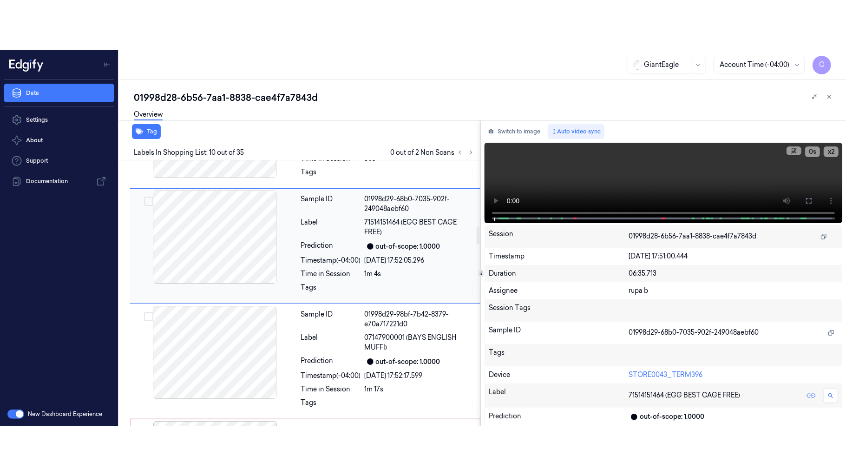
scroll to position [944, 0]
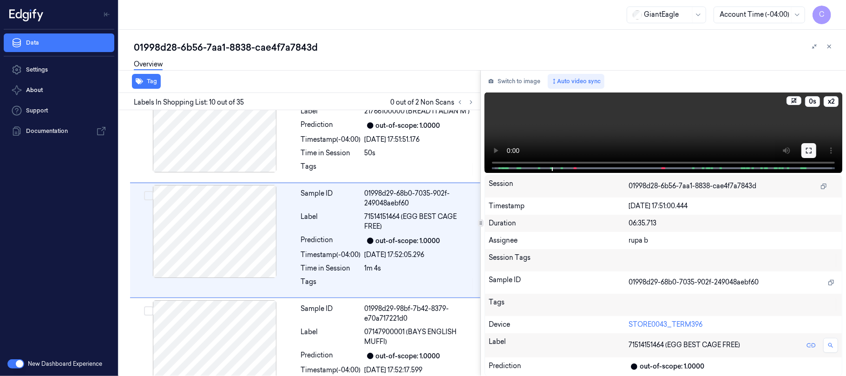
click at [807, 150] on icon at bounding box center [808, 150] width 7 height 7
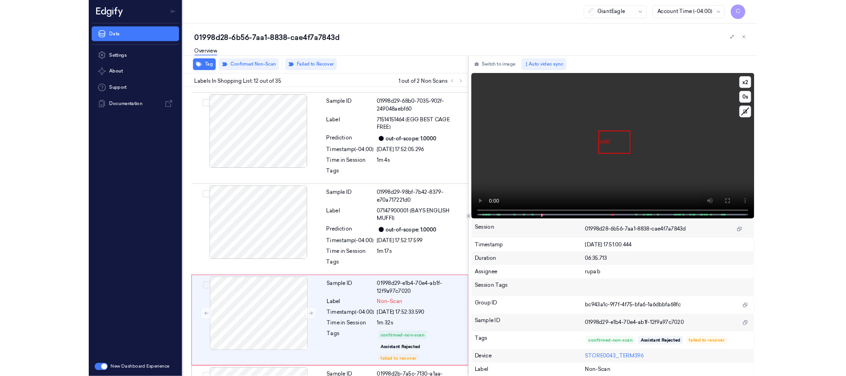
scroll to position [1125, 0]
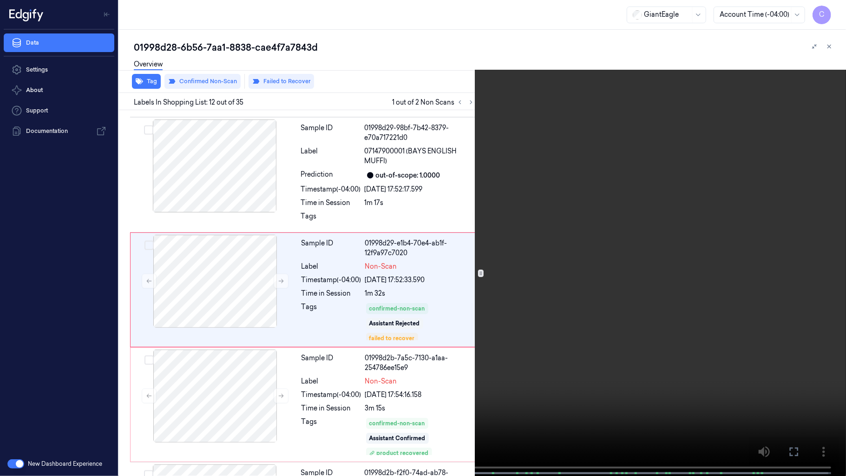
click at [463, 225] on video at bounding box center [423, 238] width 846 height 477
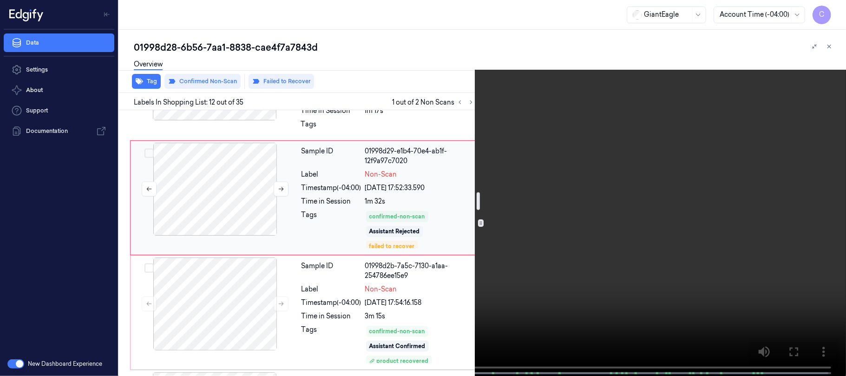
scroll to position [1249, 0]
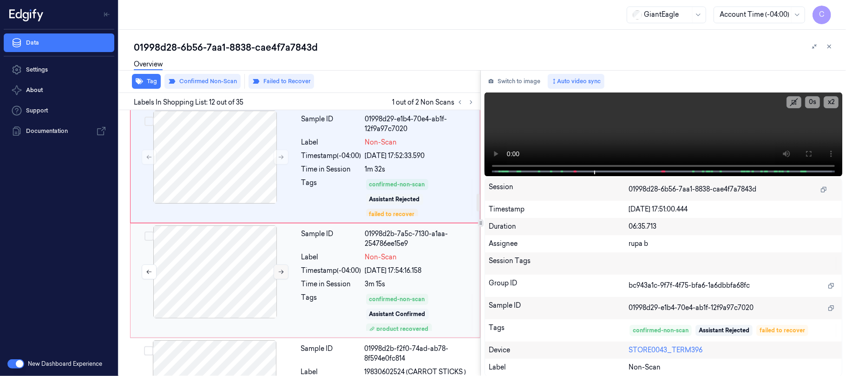
click at [282, 274] on icon at bounding box center [281, 271] width 7 height 7
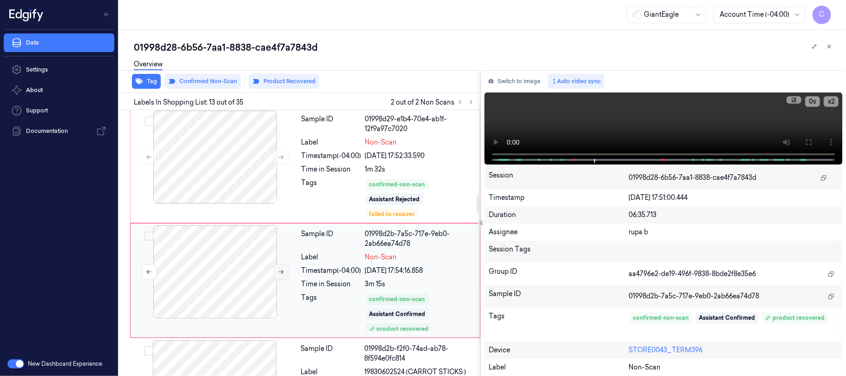
scroll to position [1290, 0]
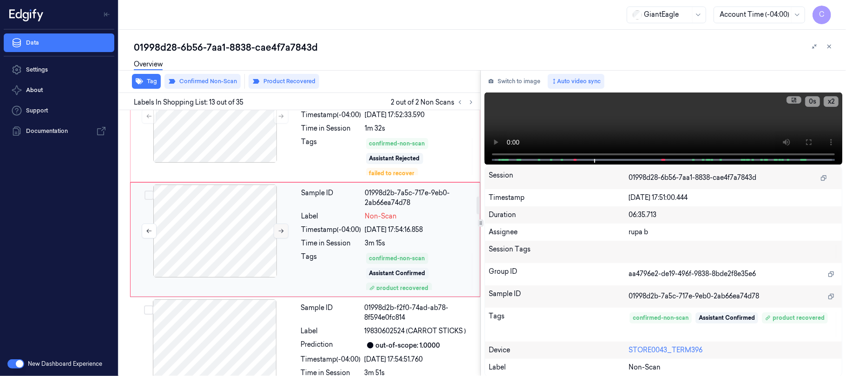
click at [280, 231] on icon at bounding box center [281, 231] width 7 height 7
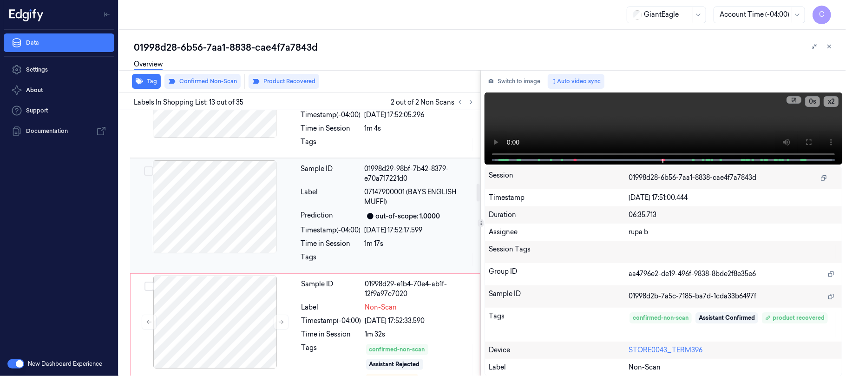
scroll to position [1105, 0]
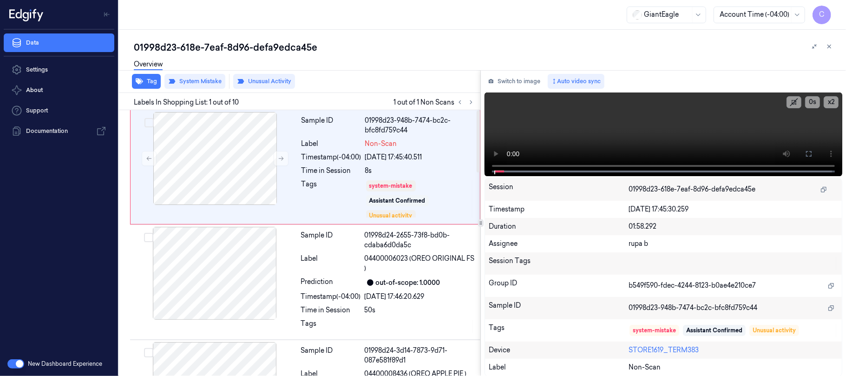
click at [281, 159] on icon at bounding box center [281, 158] width 7 height 7
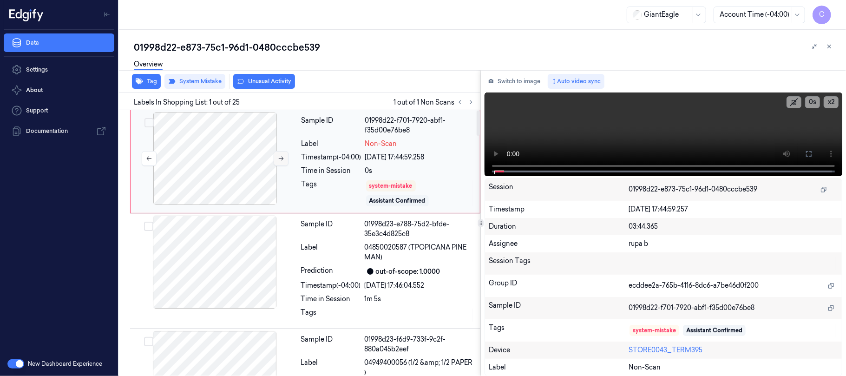
click at [286, 160] on button at bounding box center [281, 158] width 15 height 15
click at [281, 159] on icon at bounding box center [281, 158] width 7 height 7
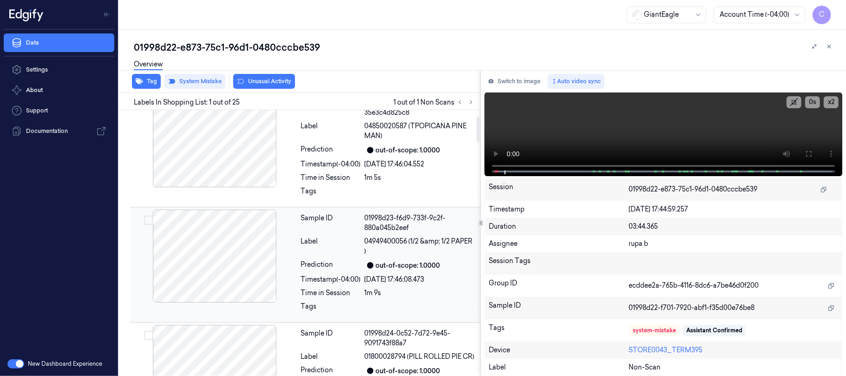
scroll to position [124, 0]
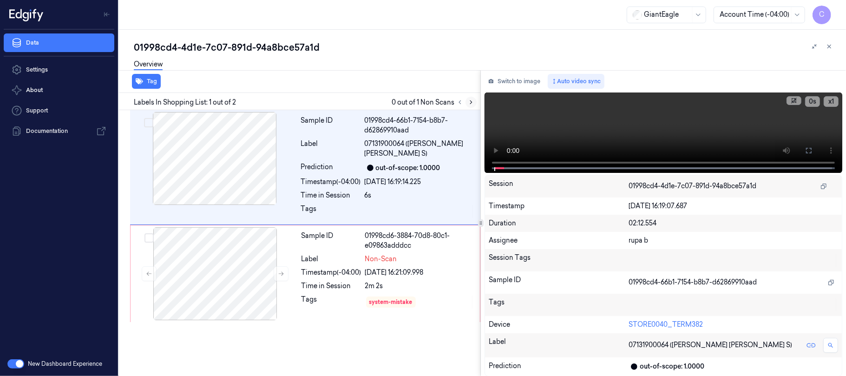
click at [468, 99] on icon at bounding box center [471, 102] width 7 height 7
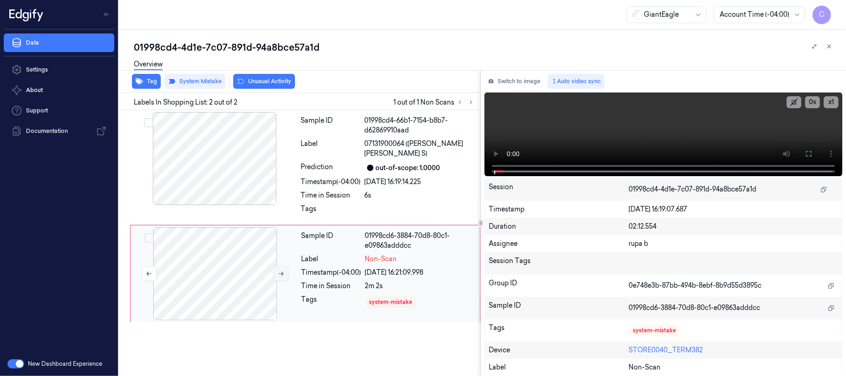
click at [276, 275] on button at bounding box center [281, 273] width 15 height 15
click at [278, 271] on icon at bounding box center [281, 273] width 7 height 7
click at [278, 273] on icon at bounding box center [281, 273] width 7 height 7
click at [280, 275] on icon at bounding box center [281, 273] width 7 height 7
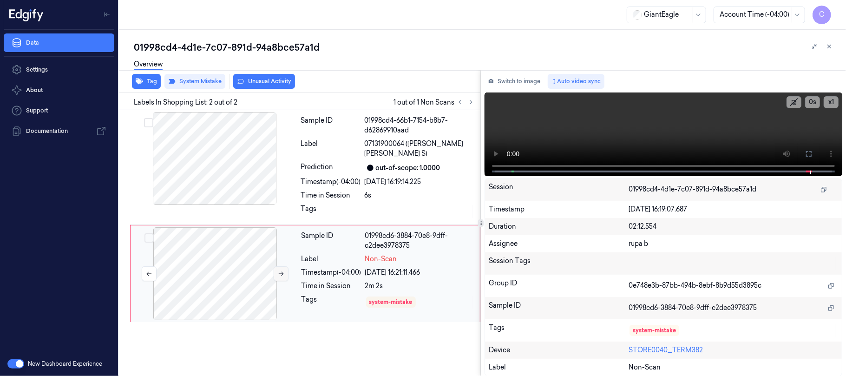
click at [280, 275] on icon at bounding box center [281, 273] width 7 height 7
click at [281, 275] on icon at bounding box center [281, 273] width 7 height 7
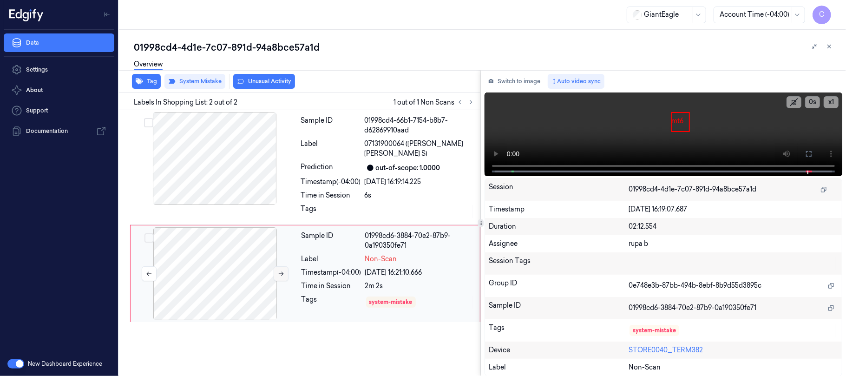
click at [281, 275] on icon at bounding box center [281, 273] width 7 height 7
click at [220, 171] on div at bounding box center [214, 158] width 165 height 93
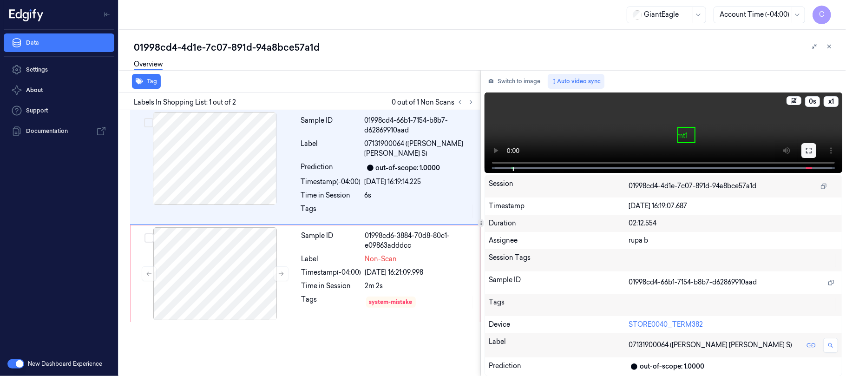
click at [812, 151] on button at bounding box center [808, 150] width 15 height 15
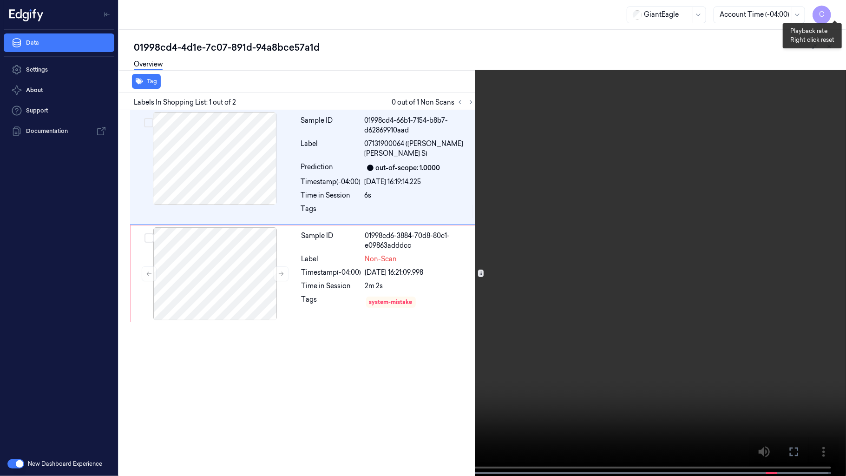
click at [840, 8] on button "x 1" at bounding box center [834, 11] width 15 height 15
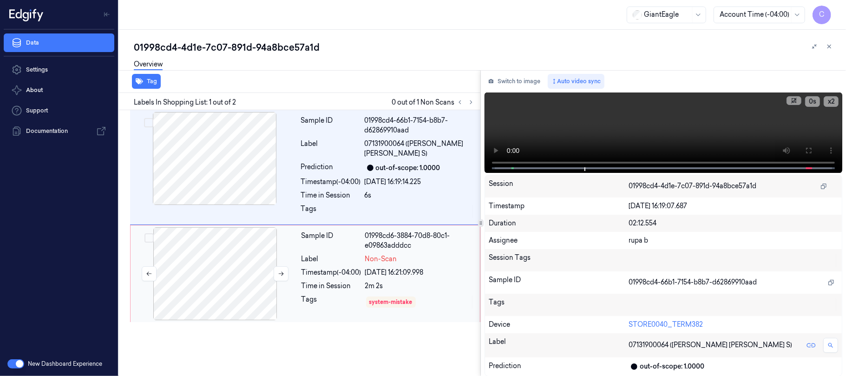
click at [225, 249] on div at bounding box center [214, 273] width 165 height 93
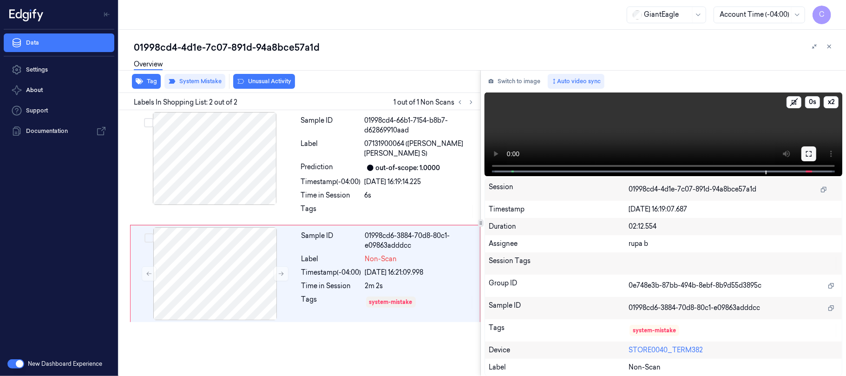
click at [808, 152] on icon at bounding box center [808, 153] width 7 height 7
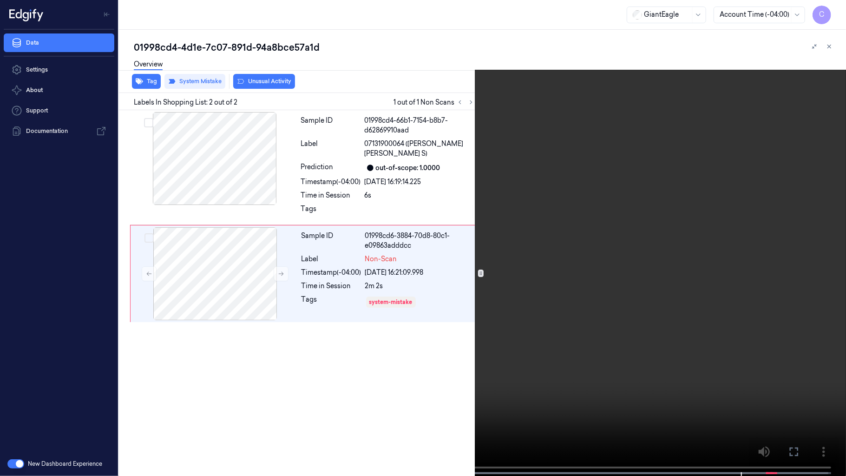
click at [402, 234] on video at bounding box center [423, 238] width 846 height 477
click at [358, 226] on video at bounding box center [423, 238] width 846 height 477
click at [430, 274] on video at bounding box center [423, 238] width 846 height 477
click at [500, 325] on video at bounding box center [423, 238] width 846 height 477
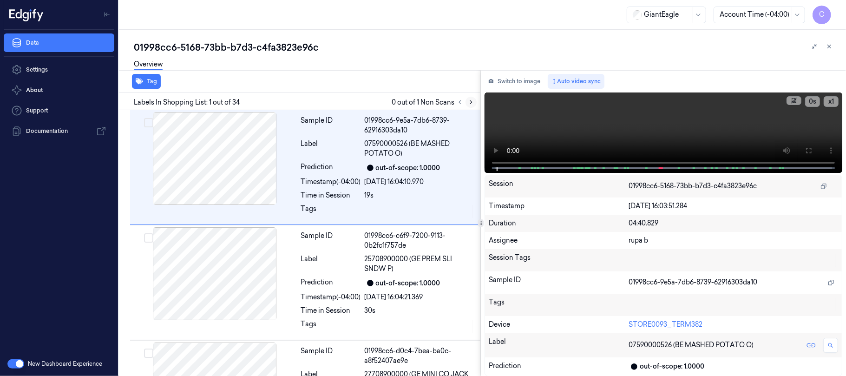
click at [472, 102] on icon at bounding box center [471, 102] width 2 height 3
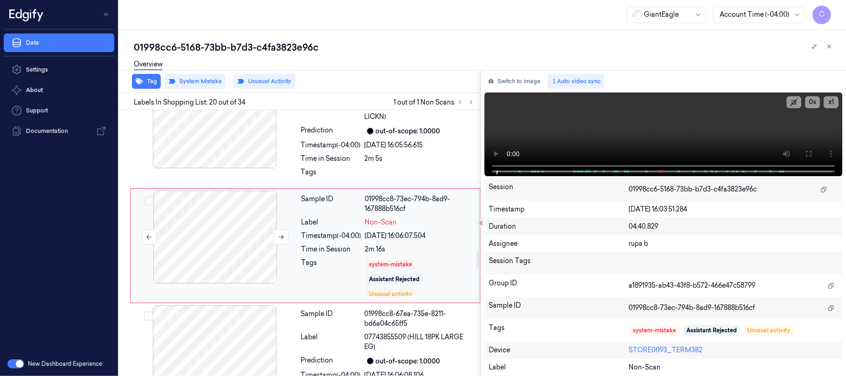
scroll to position [2059, 0]
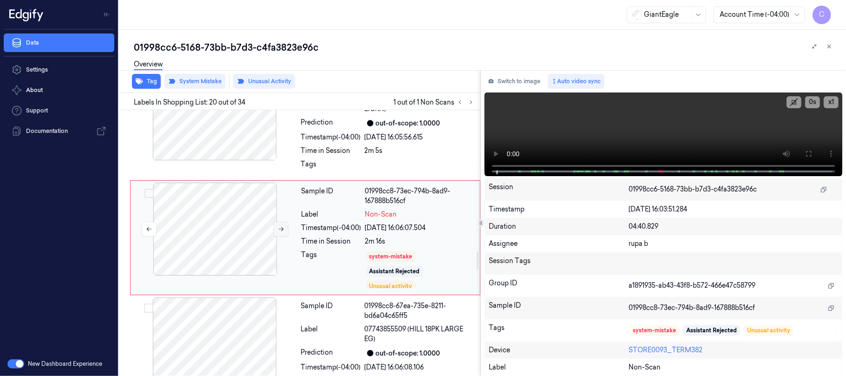
click at [281, 232] on icon at bounding box center [281, 229] width 7 height 7
click at [280, 232] on icon at bounding box center [281, 229] width 7 height 7
click at [243, 141] on div at bounding box center [214, 113] width 165 height 93
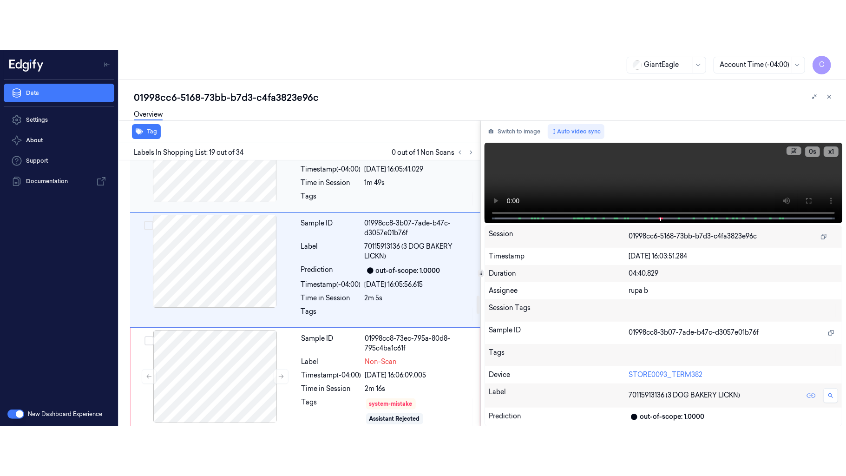
scroll to position [1944, 0]
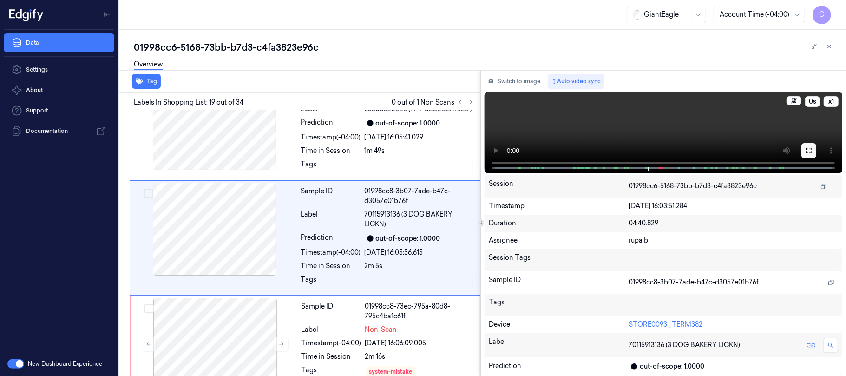
click at [810, 150] on icon at bounding box center [808, 150] width 7 height 7
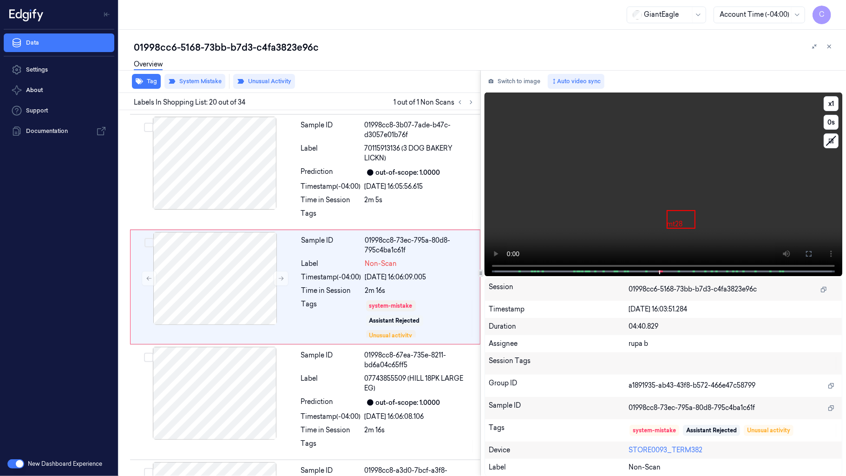
scroll to position [2113, 0]
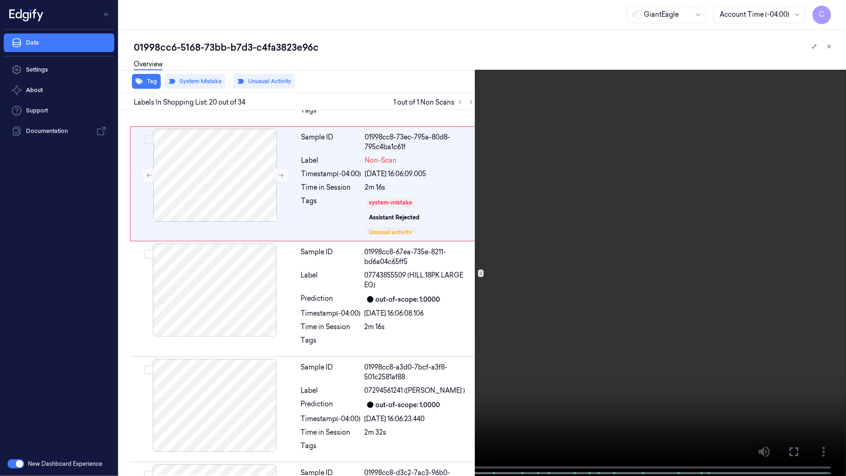
click at [428, 289] on video at bounding box center [423, 238] width 846 height 477
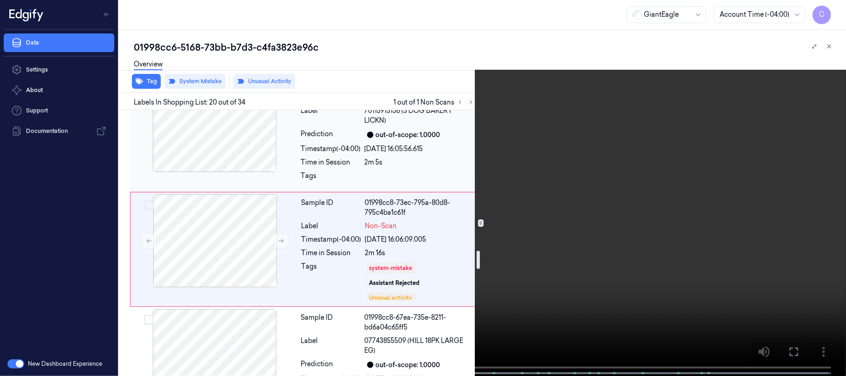
scroll to position [2072, 0]
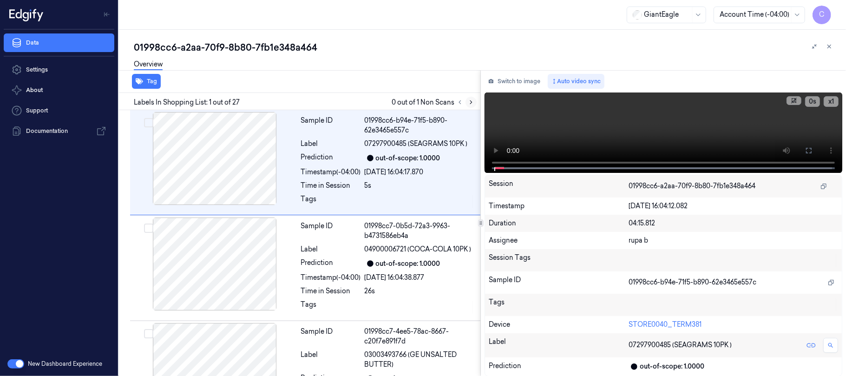
click at [471, 99] on icon at bounding box center [471, 102] width 7 height 7
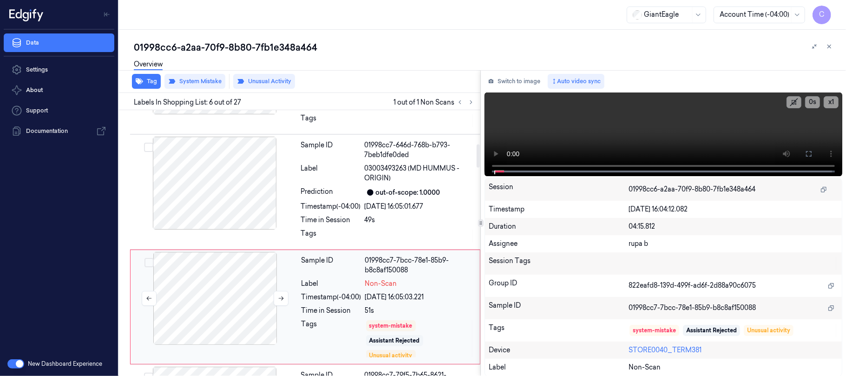
scroll to position [482, 0]
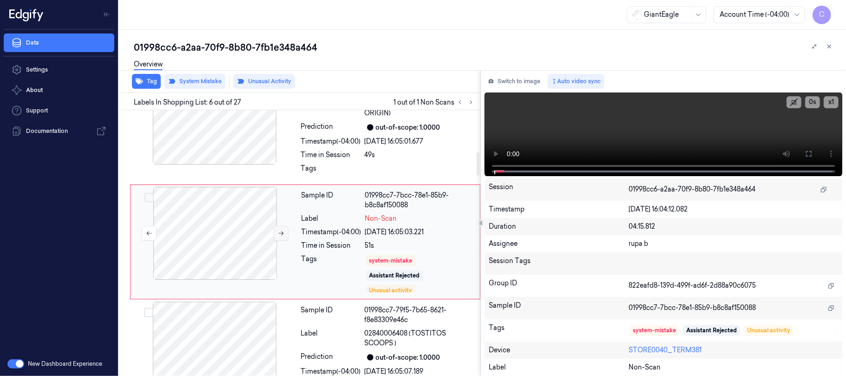
click at [281, 236] on icon at bounding box center [281, 233] width 7 height 7
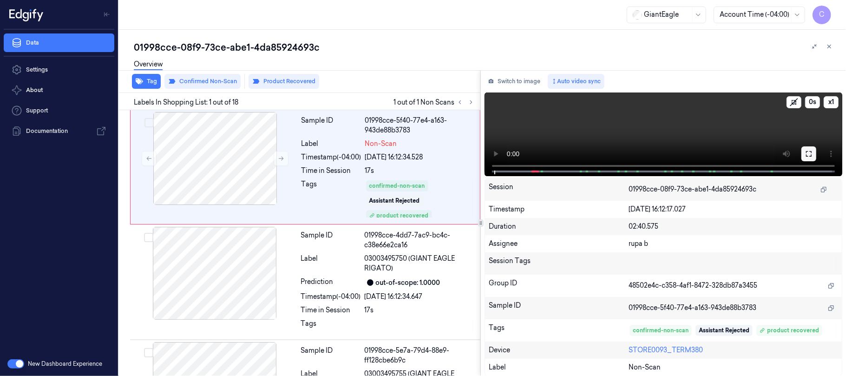
click at [808, 152] on icon at bounding box center [808, 153] width 7 height 7
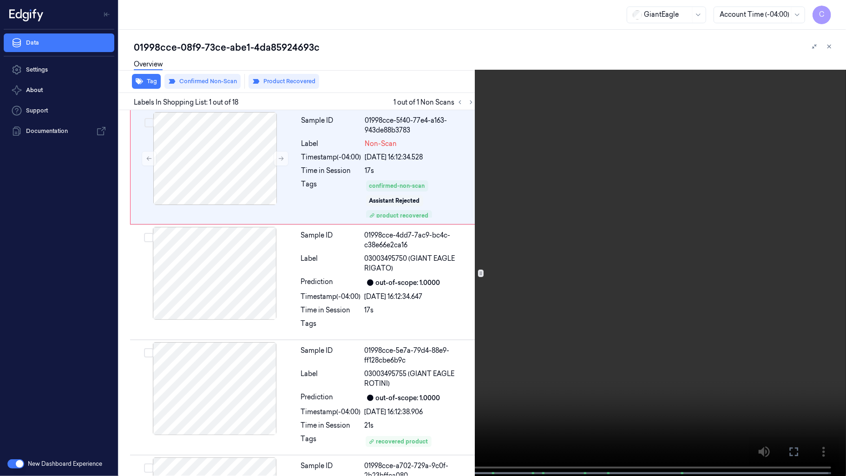
click at [511, 250] on video at bounding box center [423, 238] width 846 height 477
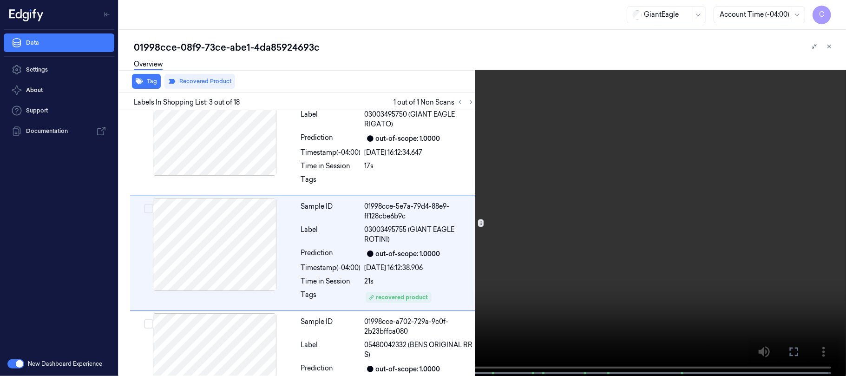
scroll to position [155, 0]
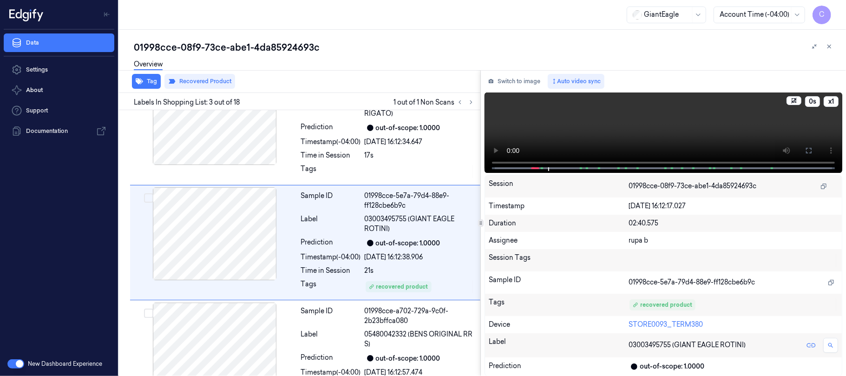
click at [632, 132] on video at bounding box center [663, 132] width 358 height 80
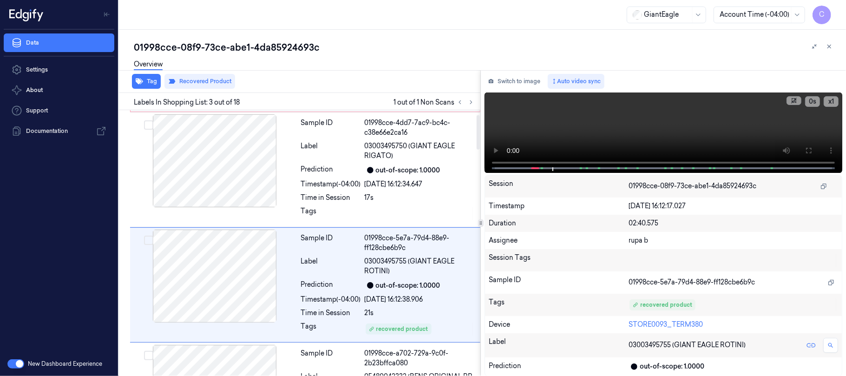
scroll to position [0, 0]
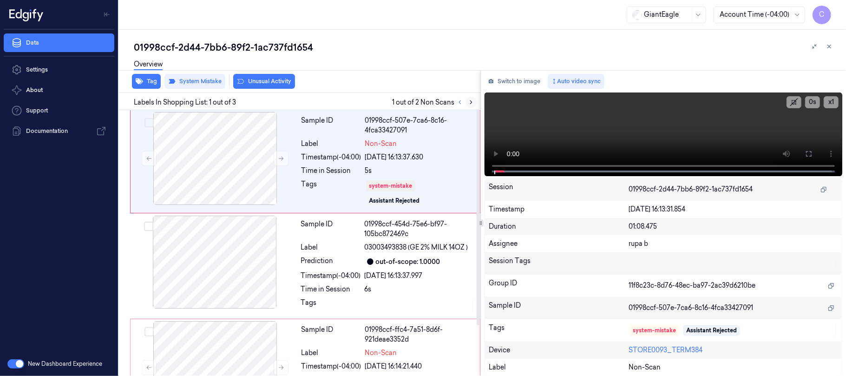
click at [472, 104] on icon at bounding box center [471, 102] width 7 height 7
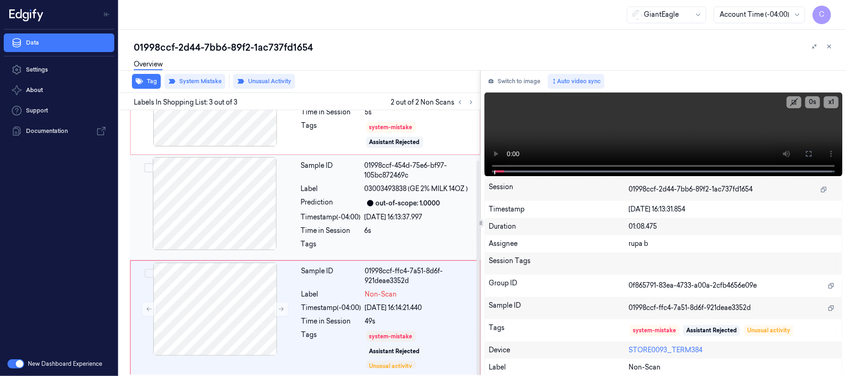
scroll to position [62, 0]
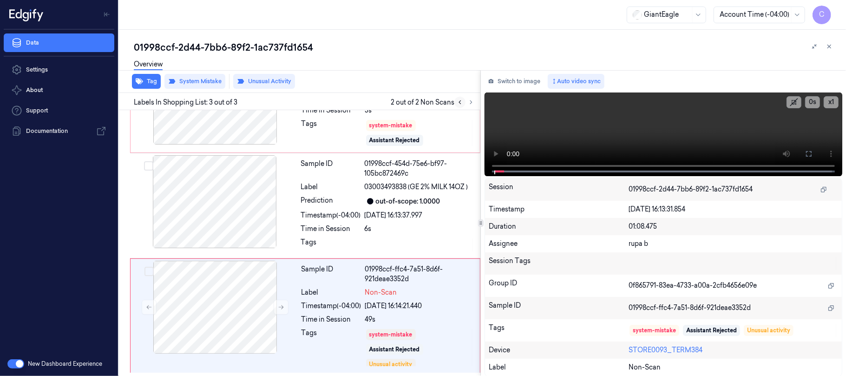
click at [459, 104] on icon at bounding box center [459, 102] width 7 height 7
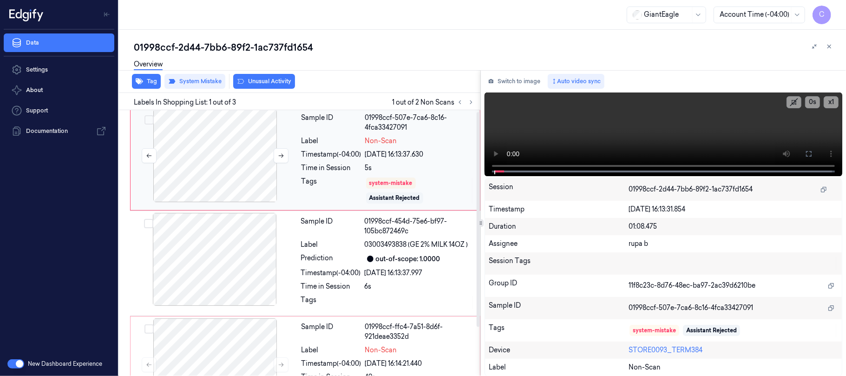
scroll to position [0, 0]
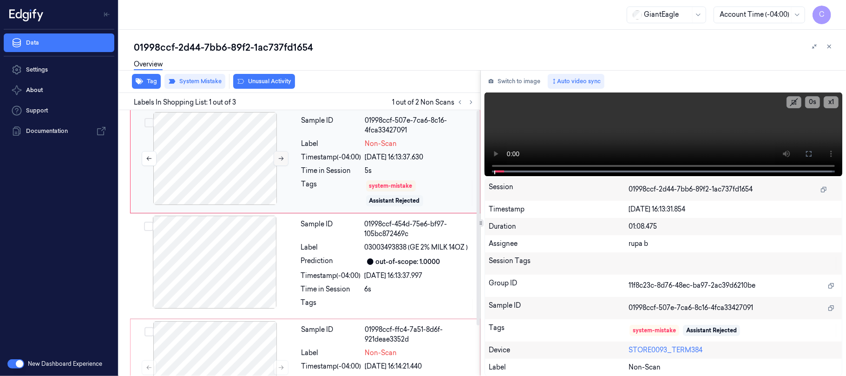
click at [280, 162] on button at bounding box center [281, 158] width 15 height 15
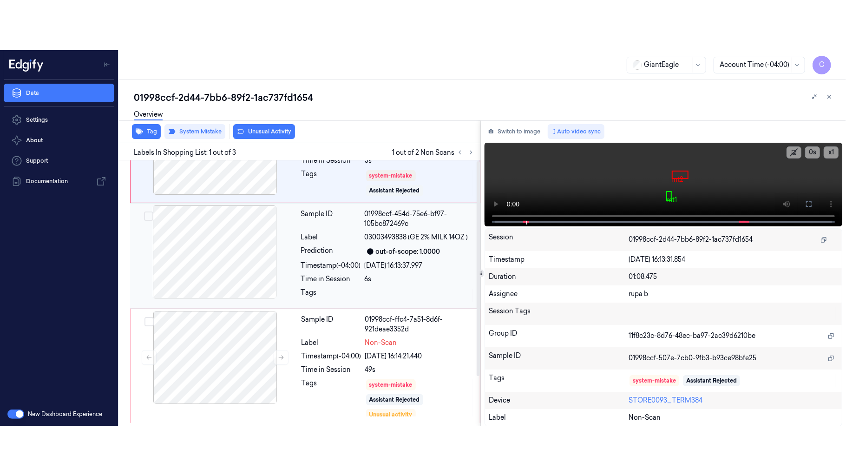
scroll to position [62, 0]
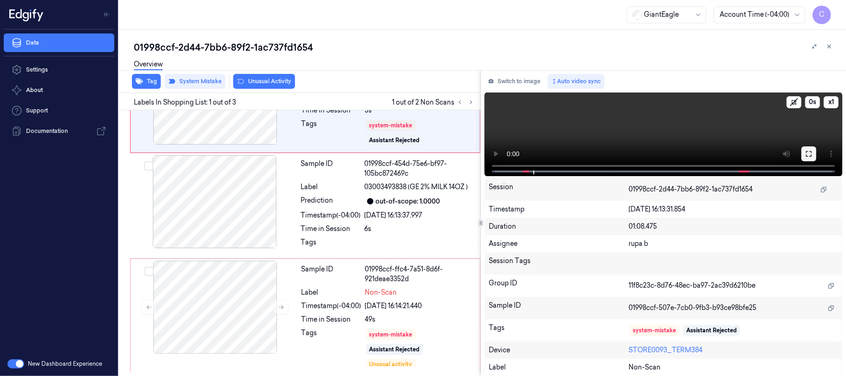
click at [810, 153] on icon at bounding box center [808, 153] width 7 height 7
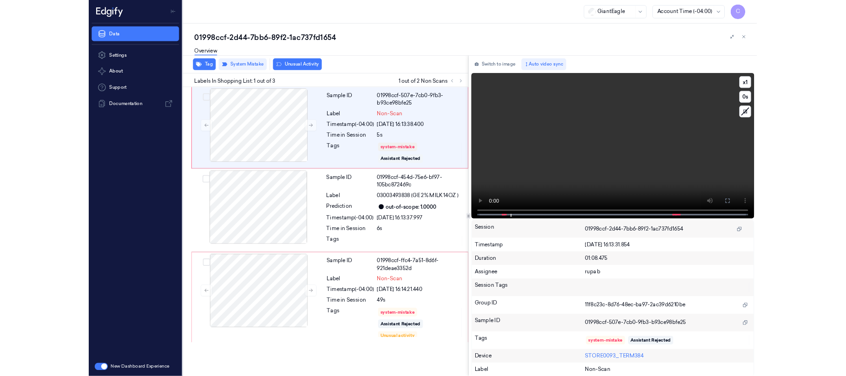
scroll to position [0, 0]
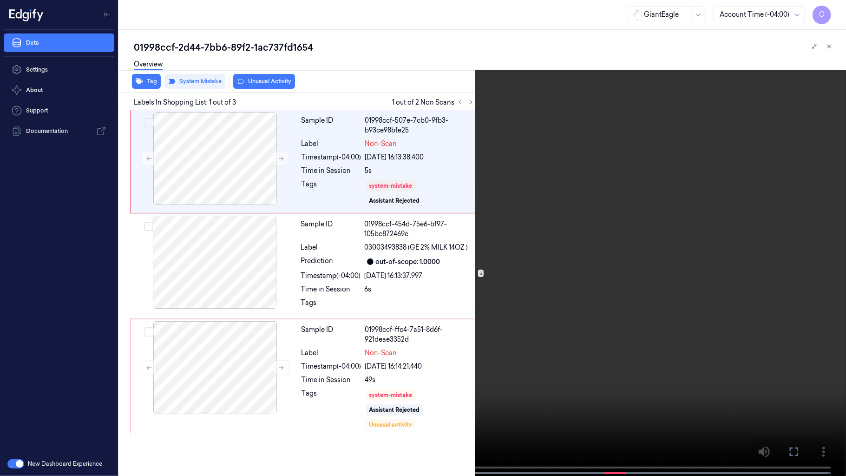
click at [391, 244] on video at bounding box center [423, 238] width 846 height 477
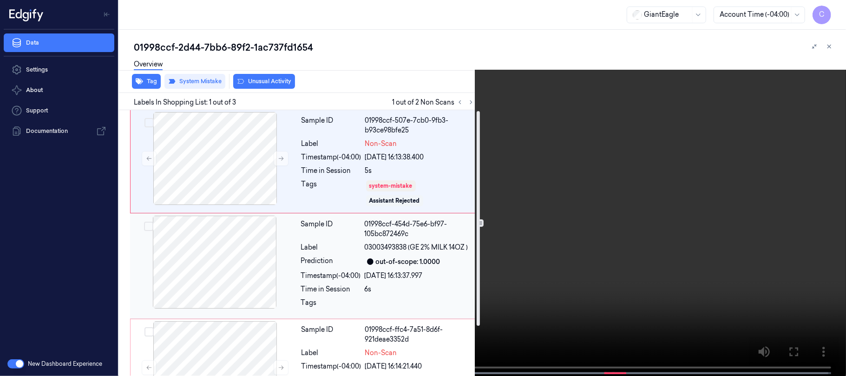
scroll to position [62, 0]
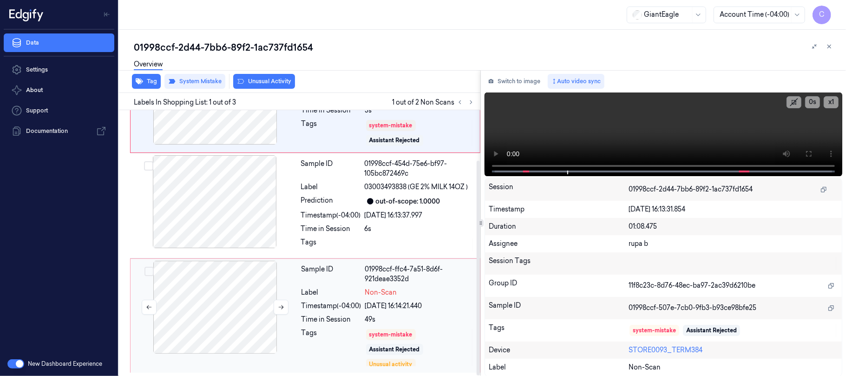
click at [222, 292] on div at bounding box center [214, 307] width 165 height 93
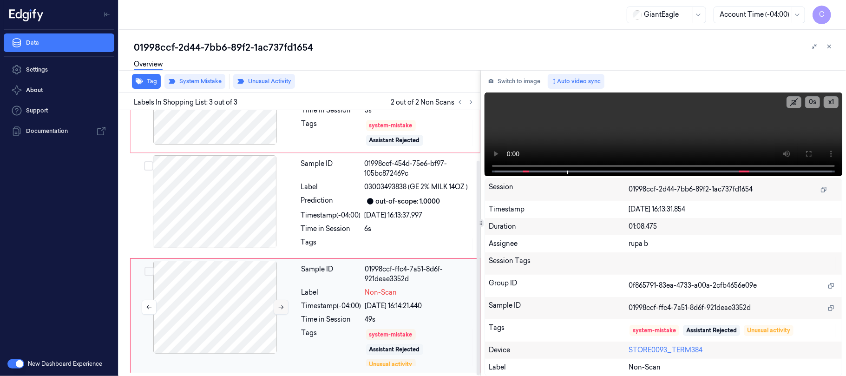
click at [280, 307] on icon at bounding box center [281, 307] width 7 height 7
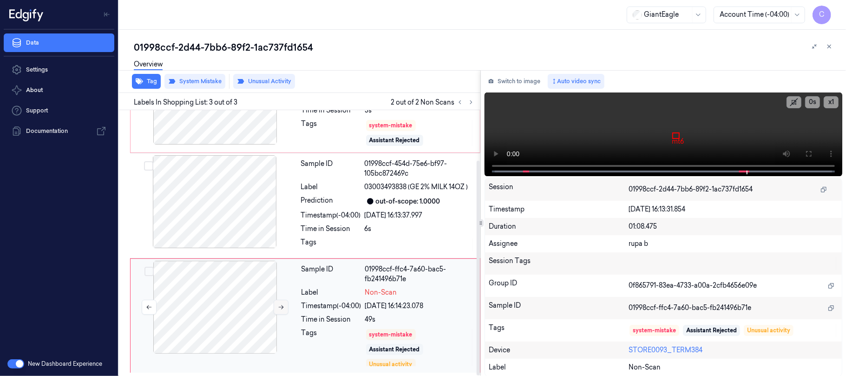
click at [280, 307] on icon at bounding box center [281, 307] width 7 height 7
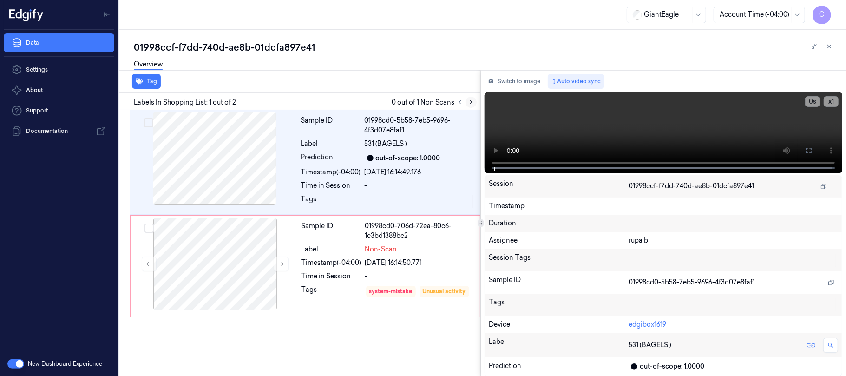
click at [468, 102] on icon at bounding box center [471, 102] width 7 height 7
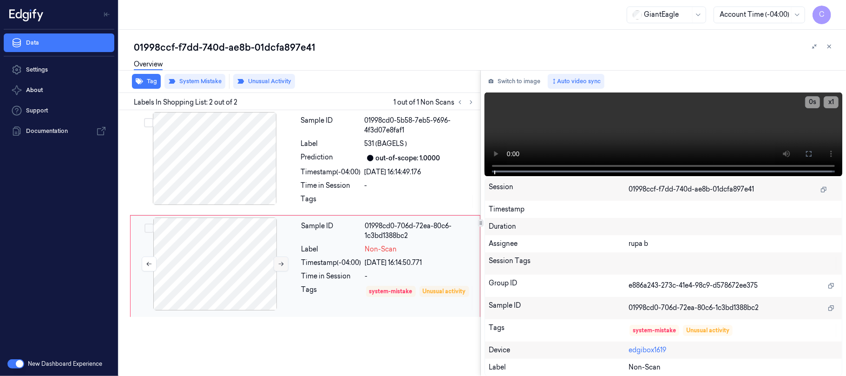
click at [278, 264] on icon at bounding box center [281, 264] width 7 height 7
click at [216, 164] on div at bounding box center [214, 158] width 165 height 93
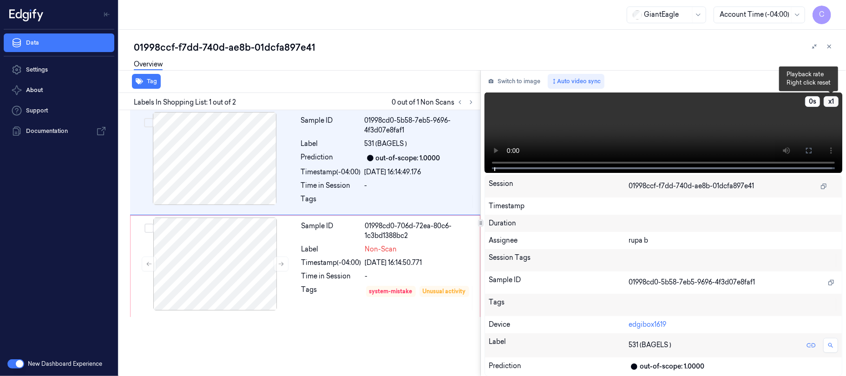
click at [836, 101] on button "x 1" at bounding box center [830, 101] width 15 height 11
click at [812, 149] on icon at bounding box center [808, 150] width 7 height 7
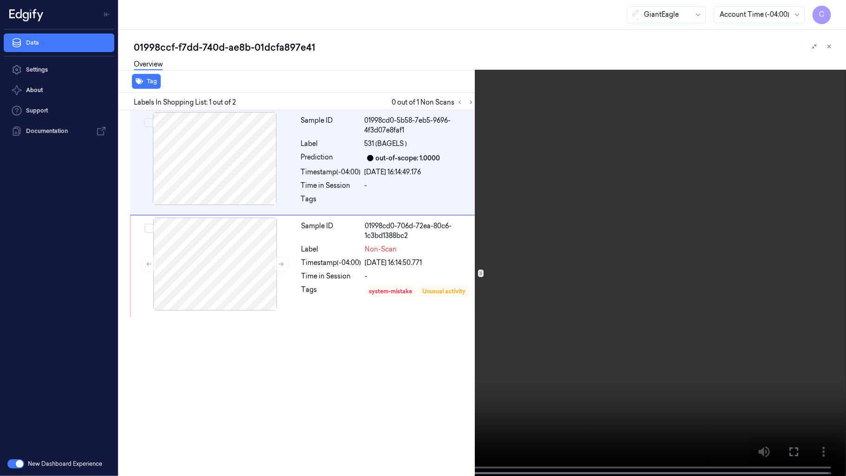
click at [496, 269] on video at bounding box center [423, 238] width 846 height 477
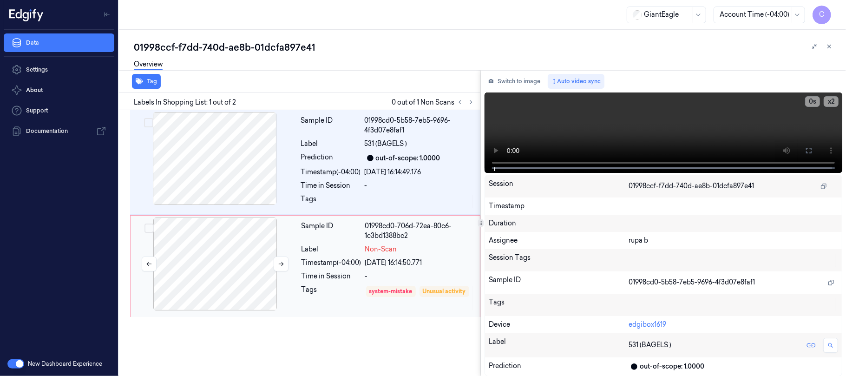
click at [220, 251] on div at bounding box center [214, 263] width 165 height 93
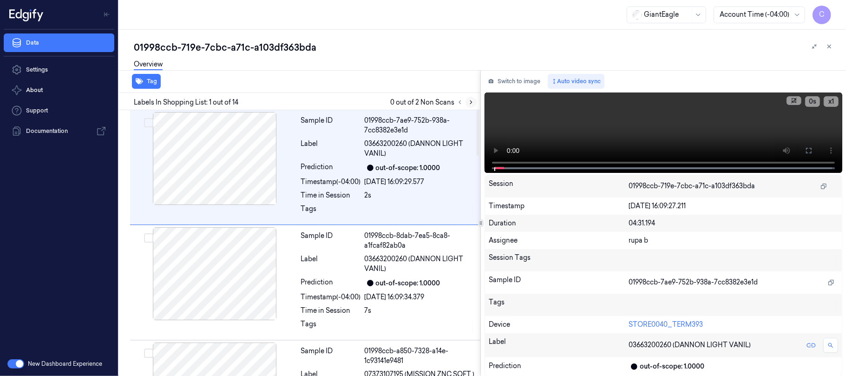
click at [469, 100] on icon at bounding box center [471, 102] width 7 height 7
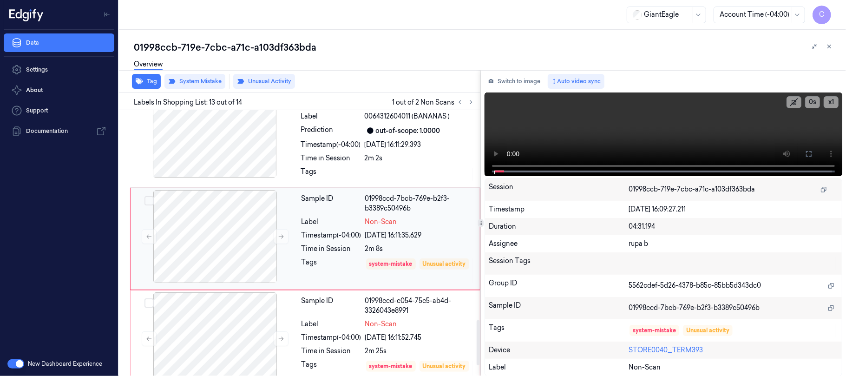
scroll to position [1265, 0]
click at [281, 238] on icon at bounding box center [281, 236] width 5 height 4
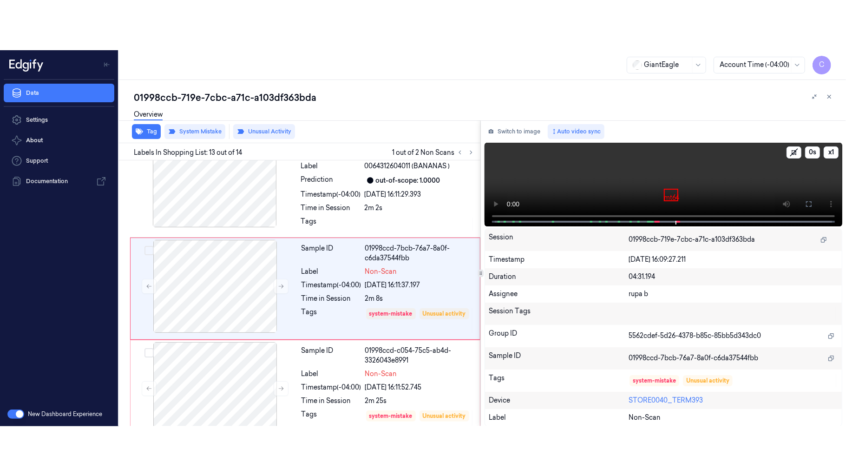
scroll to position [1292, 0]
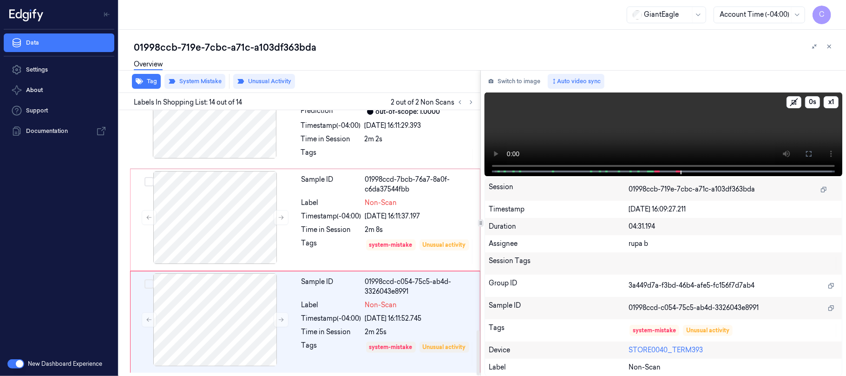
click at [655, 126] on video at bounding box center [663, 134] width 358 height 84
click at [684, 133] on video at bounding box center [663, 134] width 358 height 84
click at [810, 153] on icon at bounding box center [808, 153] width 7 height 7
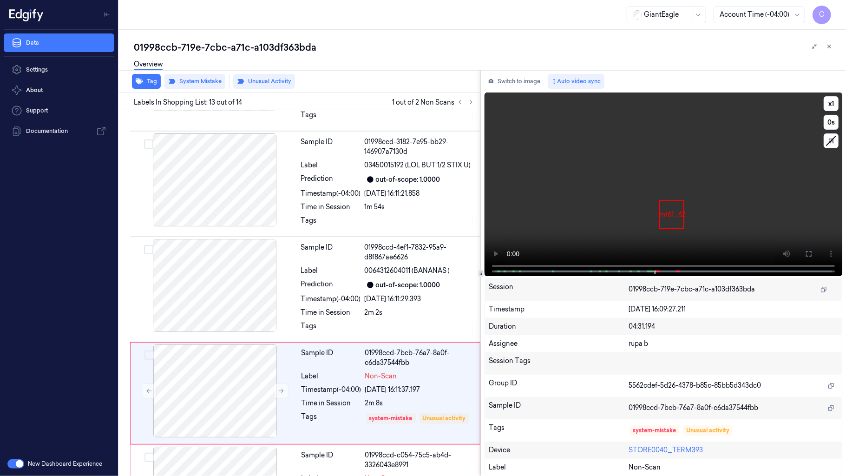
scroll to position [1193, 0]
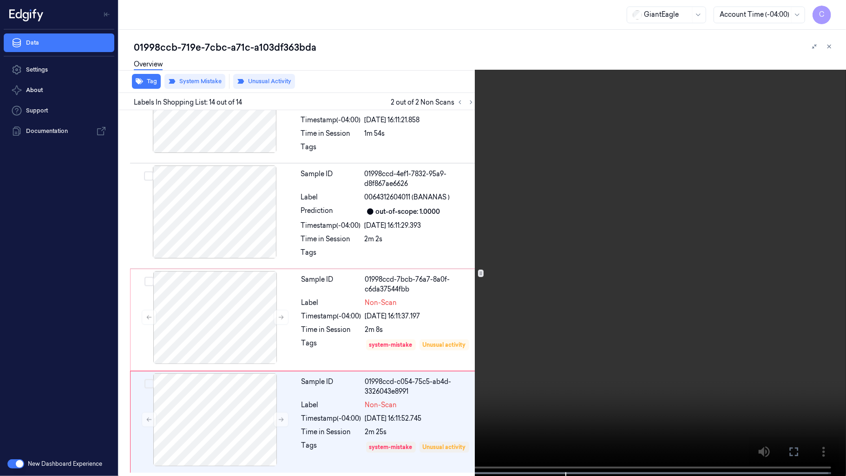
click at [463, 279] on video at bounding box center [423, 238] width 846 height 477
click at [411, 280] on video at bounding box center [423, 238] width 846 height 477
click at [445, 251] on video at bounding box center [423, 238] width 846 height 477
click at [441, 241] on video at bounding box center [423, 238] width 846 height 477
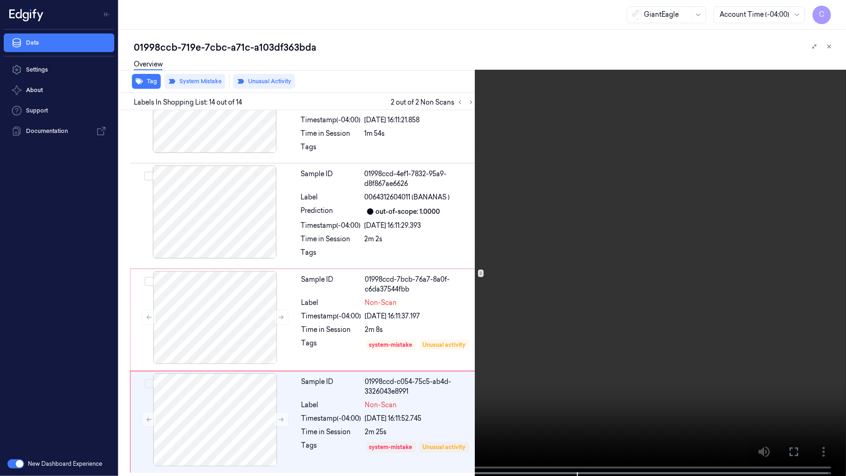
click at [405, 226] on video at bounding box center [423, 238] width 846 height 477
click at [405, 375] on span at bounding box center [406, 472] width 3 height 5
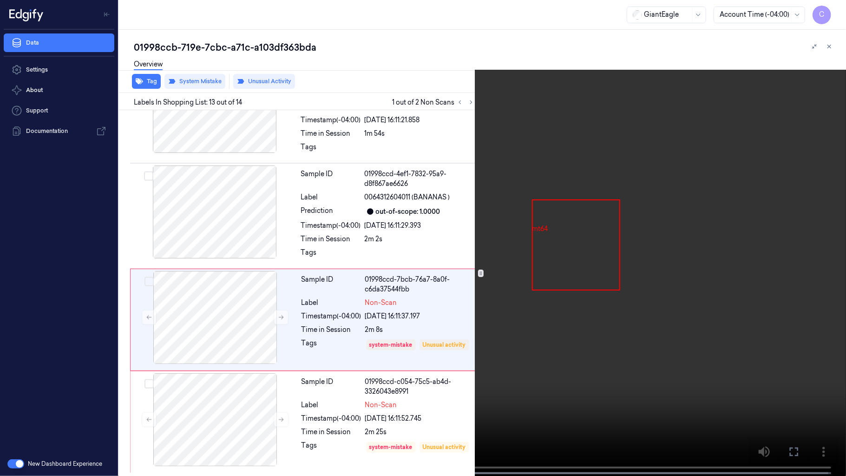
click at [452, 307] on video at bounding box center [423, 238] width 846 height 477
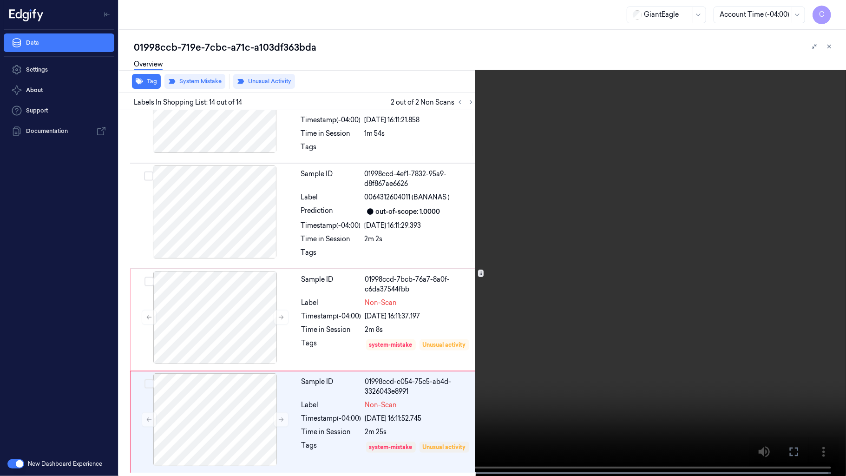
click at [391, 303] on video at bounding box center [423, 238] width 846 height 477
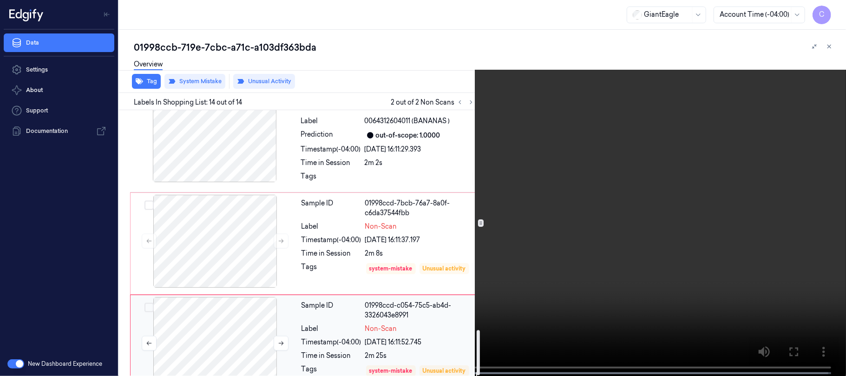
scroll to position [1292, 0]
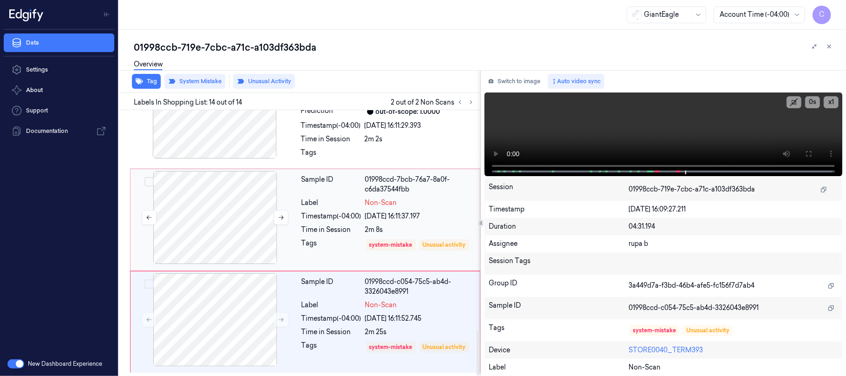
click at [237, 209] on div at bounding box center [214, 217] width 165 height 93
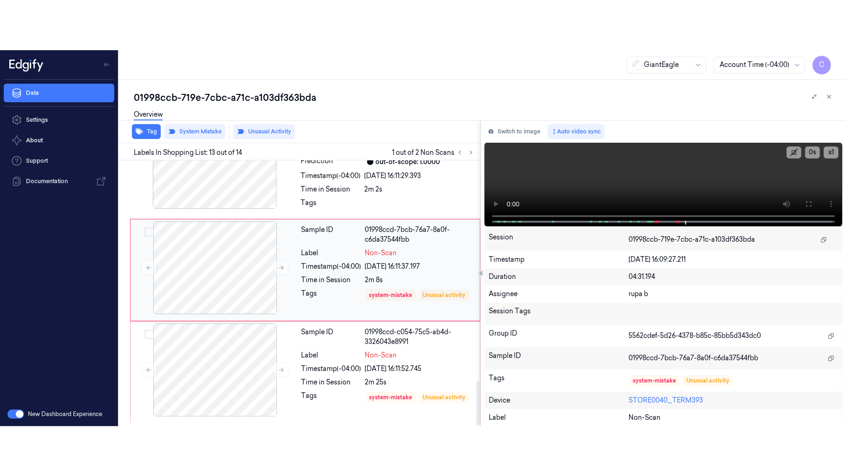
scroll to position [1265, 0]
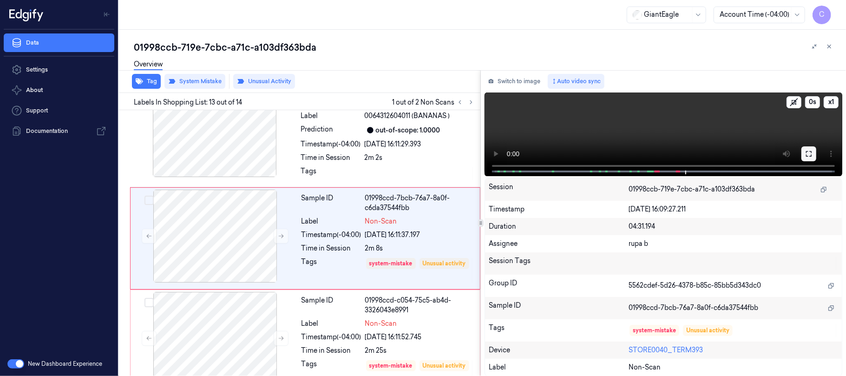
click at [806, 155] on icon at bounding box center [809, 154] width 6 height 6
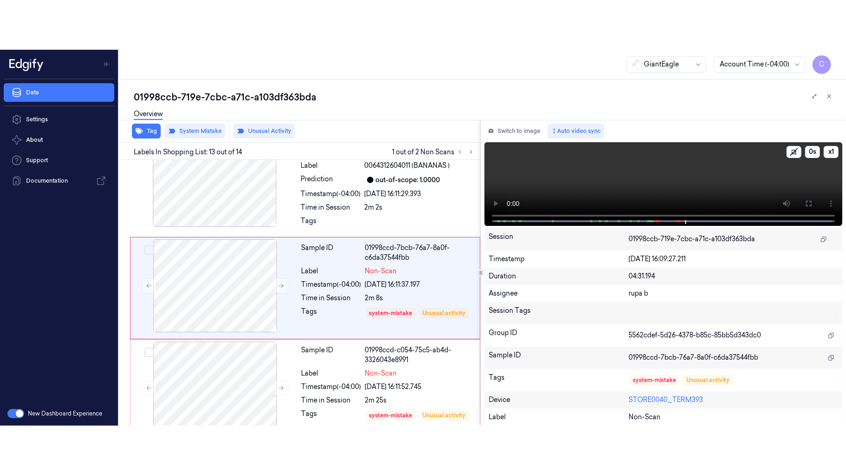
scroll to position [1193, 0]
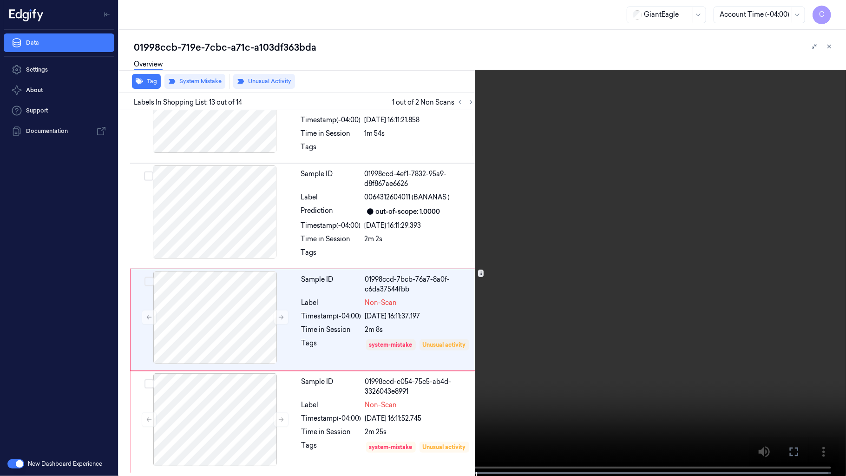
click at [420, 253] on video at bounding box center [423, 238] width 846 height 477
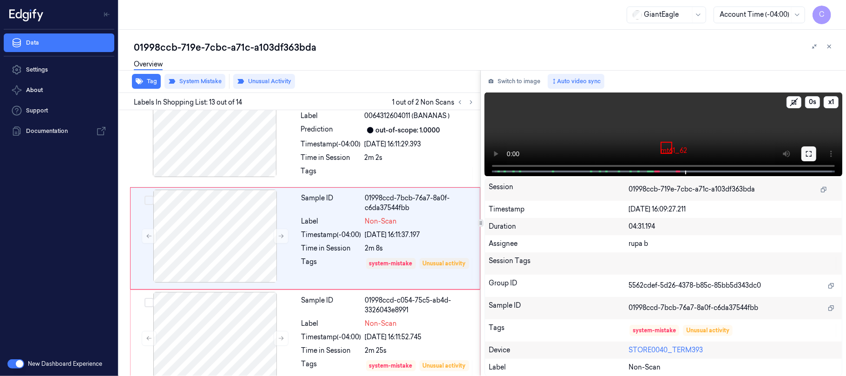
click at [807, 154] on icon at bounding box center [808, 153] width 7 height 7
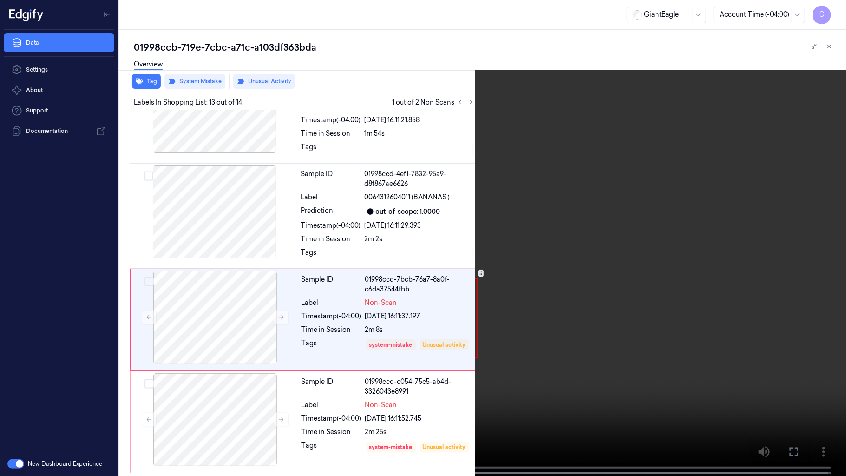
click at [509, 285] on video at bounding box center [423, 238] width 846 height 477
click at [508, 283] on video at bounding box center [423, 238] width 846 height 477
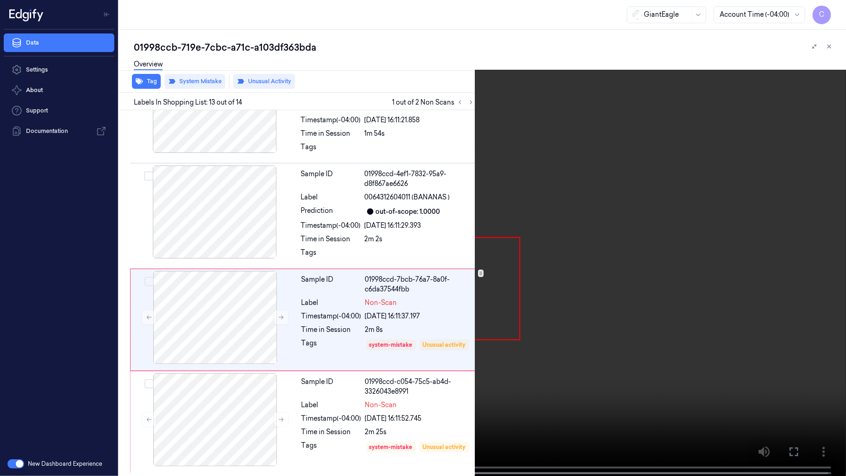
click at [409, 269] on video at bounding box center [423, 238] width 846 height 477
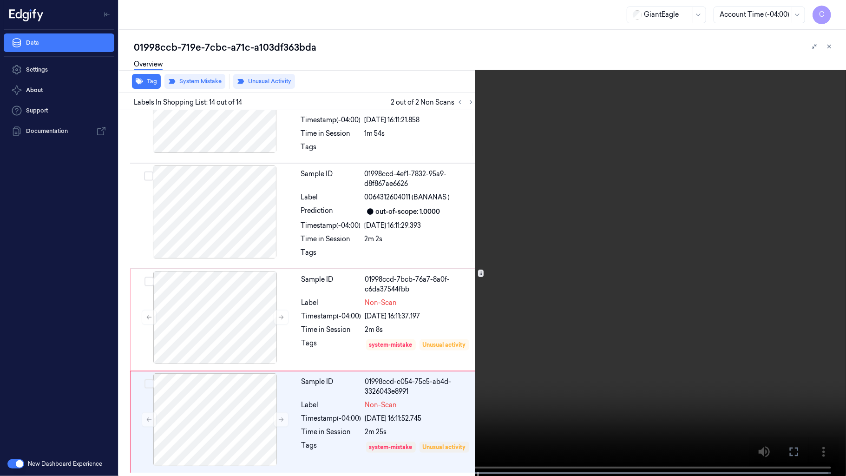
click at [398, 261] on video at bounding box center [423, 238] width 846 height 477
click at [417, 230] on video at bounding box center [423, 238] width 846 height 477
click at [404, 228] on video at bounding box center [423, 238] width 846 height 477
click at [372, 231] on video at bounding box center [423, 238] width 846 height 477
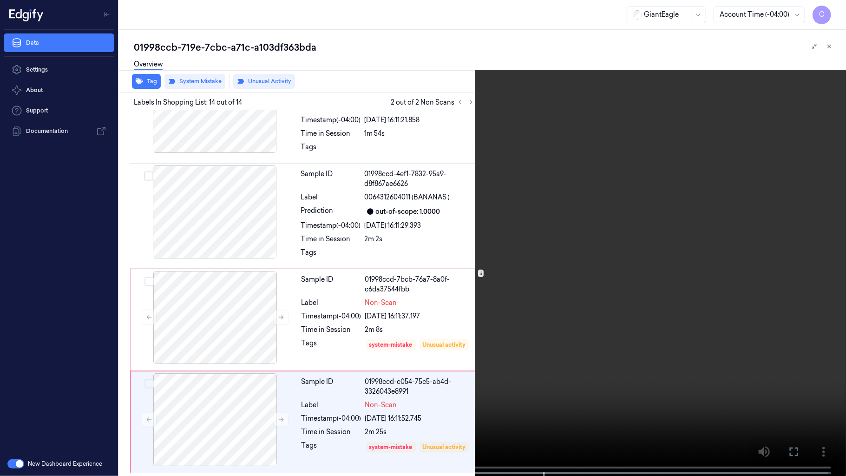
click at [373, 228] on video at bounding box center [423, 238] width 846 height 477
click at [426, 277] on video at bounding box center [423, 238] width 846 height 477
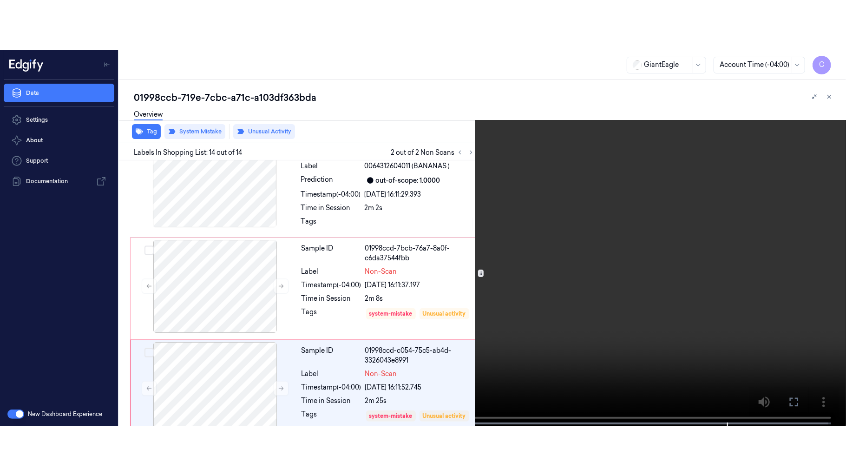
scroll to position [1292, 0]
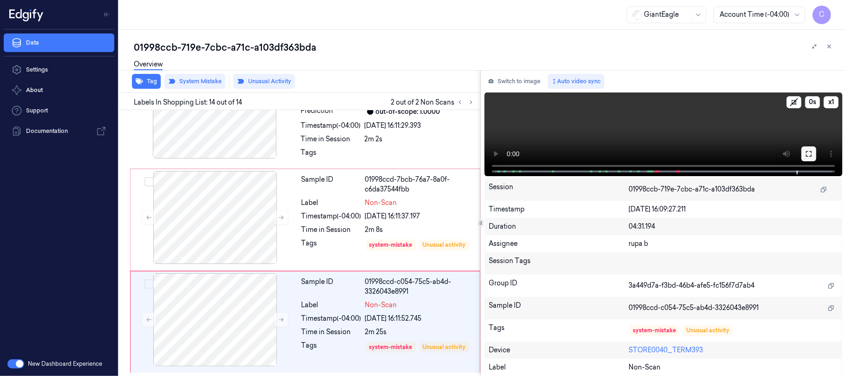
click at [805, 154] on icon at bounding box center [808, 153] width 7 height 7
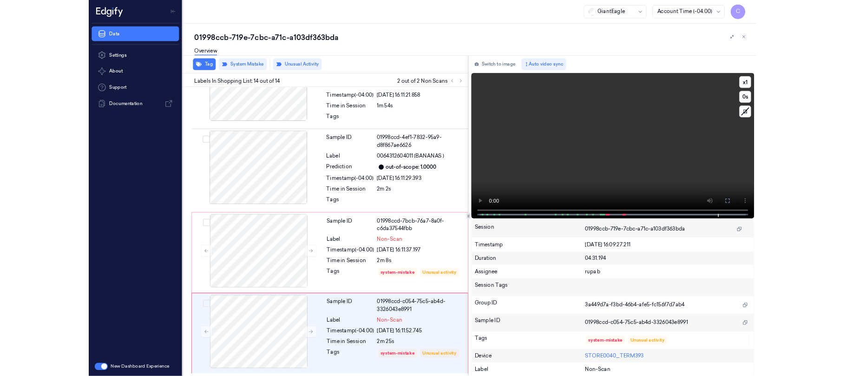
scroll to position [1193, 0]
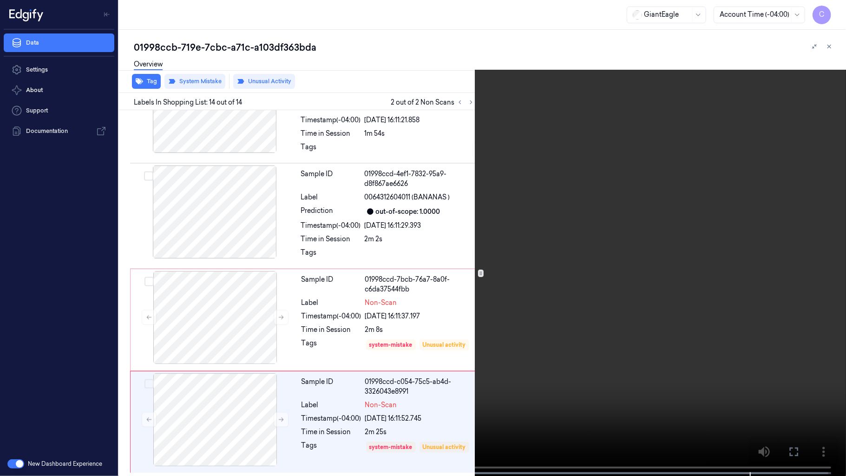
click at [443, 295] on video at bounding box center [423, 238] width 846 height 477
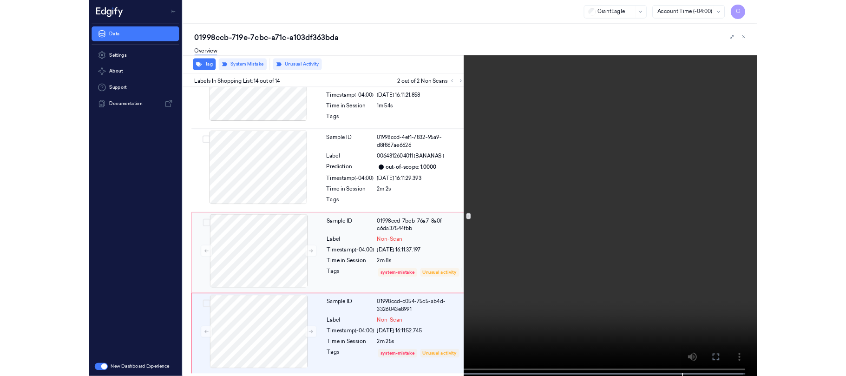
scroll to position [1292, 0]
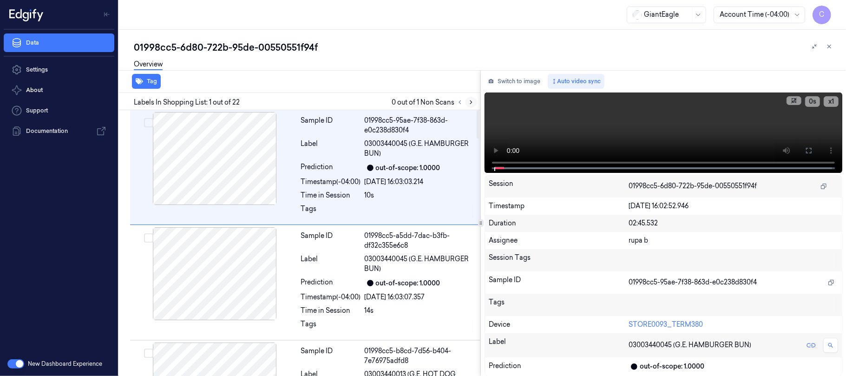
click at [469, 101] on icon at bounding box center [471, 102] width 7 height 7
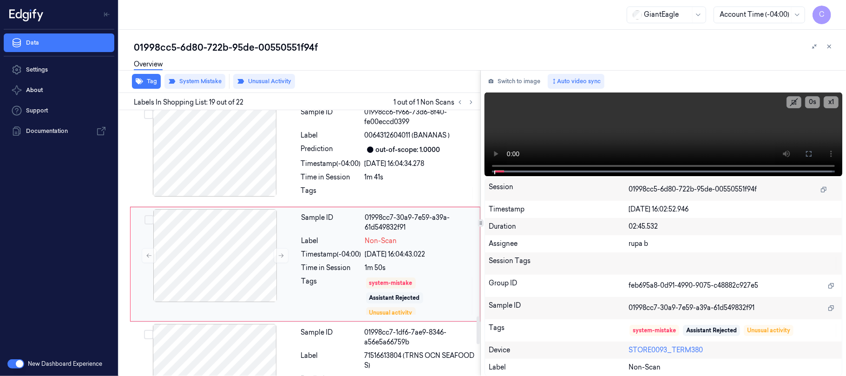
scroll to position [1973, 0]
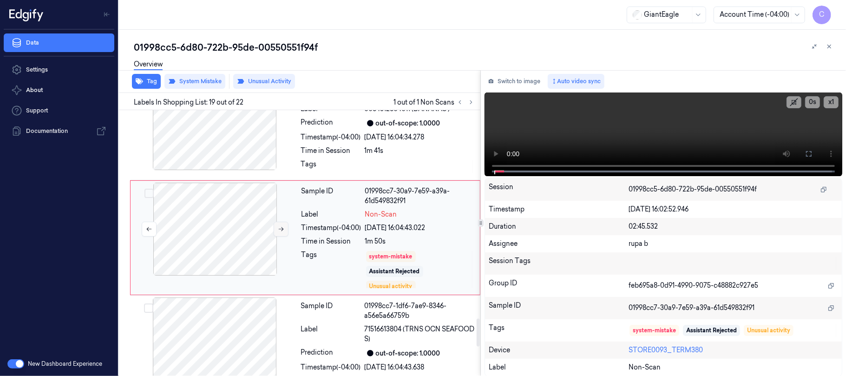
click at [279, 232] on icon at bounding box center [281, 229] width 7 height 7
click at [276, 234] on button at bounding box center [281, 229] width 15 height 15
click at [278, 232] on icon at bounding box center [281, 229] width 7 height 7
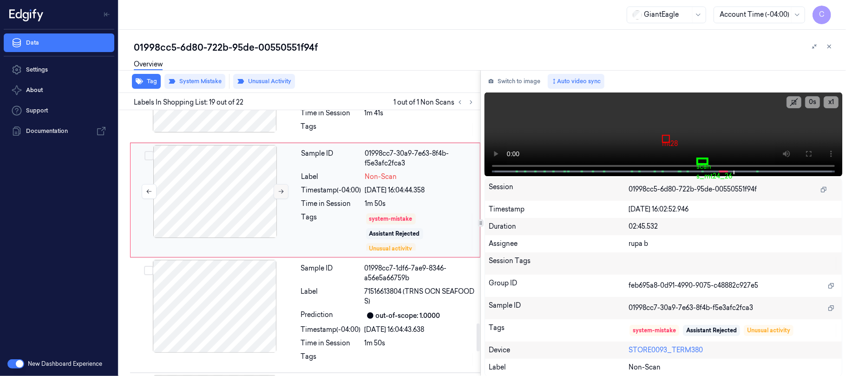
scroll to position [2035, 0]
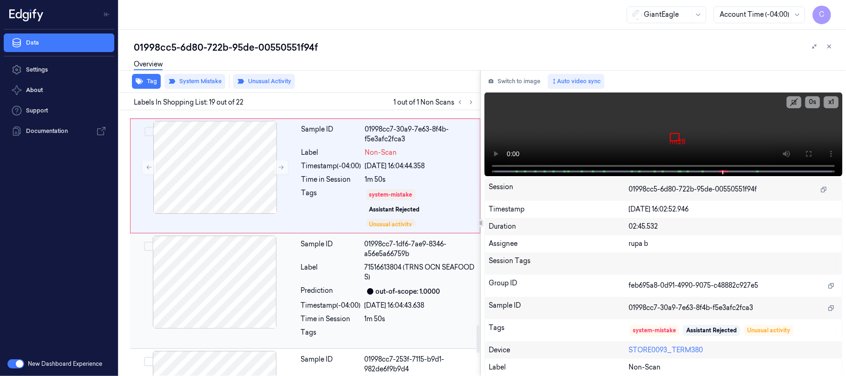
click at [263, 295] on div at bounding box center [214, 281] width 165 height 93
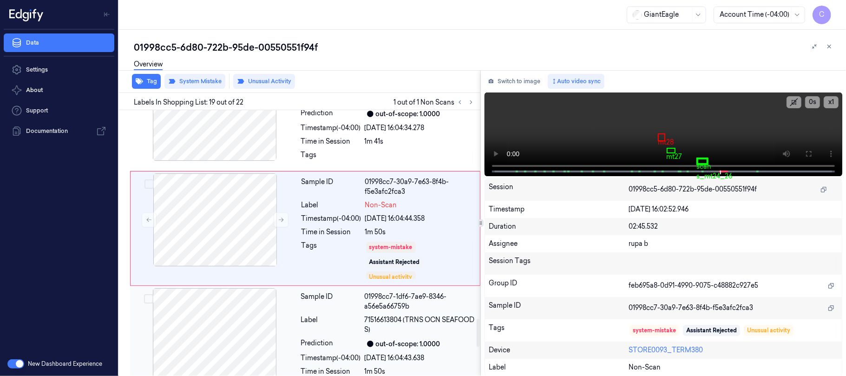
scroll to position [1973, 0]
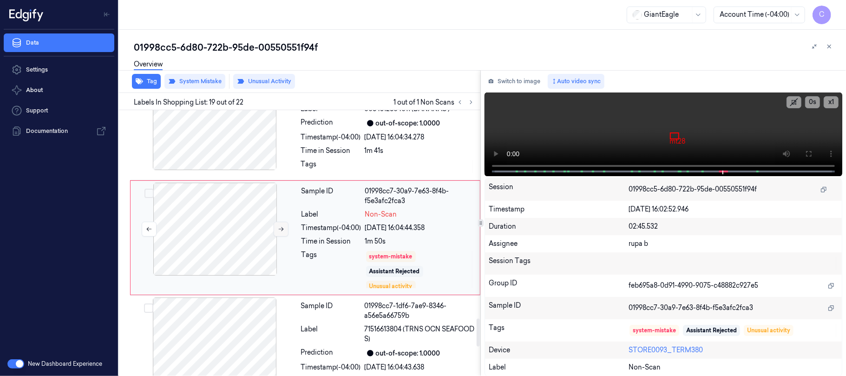
click at [281, 232] on icon at bounding box center [281, 229] width 7 height 7
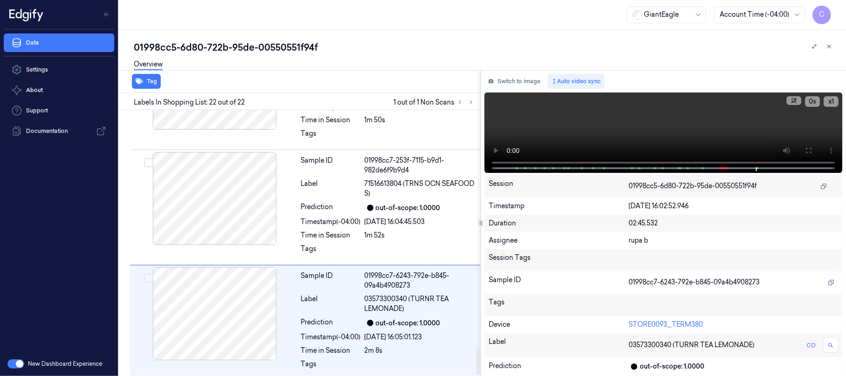
scroll to position [2248, 0]
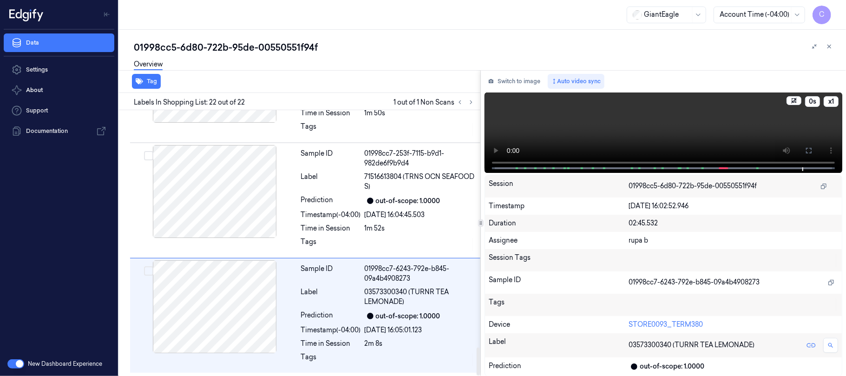
click at [672, 118] on video at bounding box center [663, 132] width 358 height 80
click at [474, 101] on button at bounding box center [470, 102] width 11 height 11
drag, startPoint x: 458, startPoint y: 105, endPoint x: 361, endPoint y: 155, distance: 109.0
click at [459, 104] on button at bounding box center [459, 102] width 11 height 11
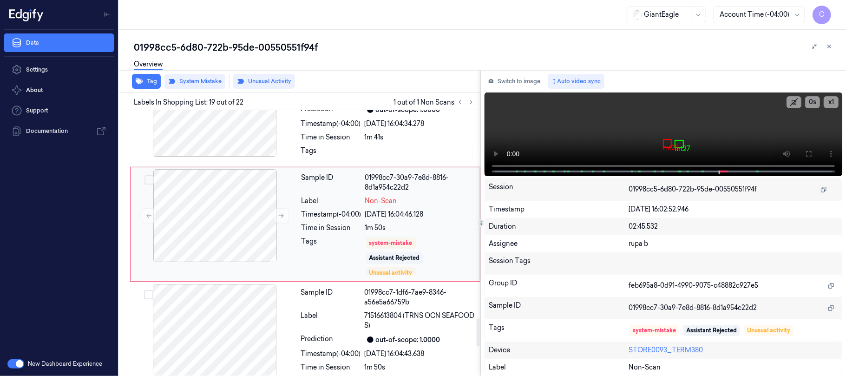
scroll to position [1973, 0]
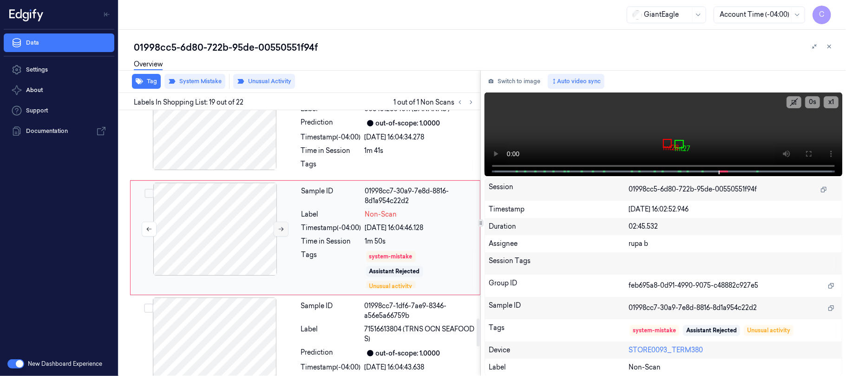
click at [277, 236] on button at bounding box center [281, 229] width 15 height 15
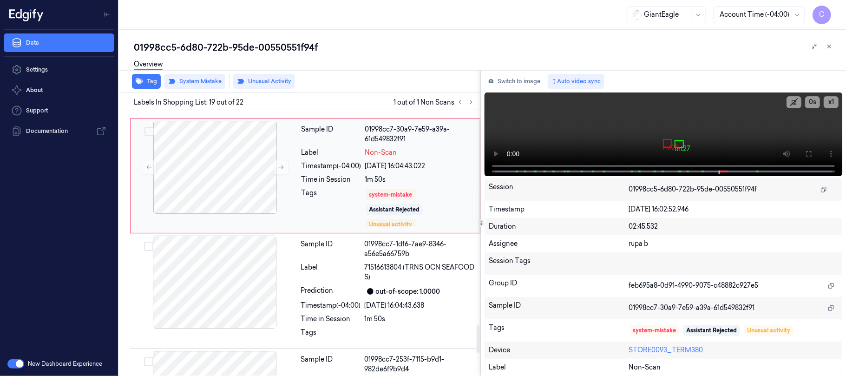
scroll to position [1911, 0]
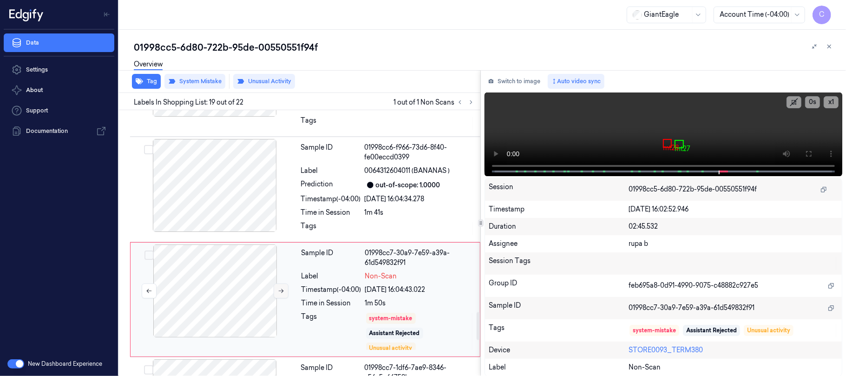
click at [280, 294] on icon at bounding box center [281, 290] width 7 height 7
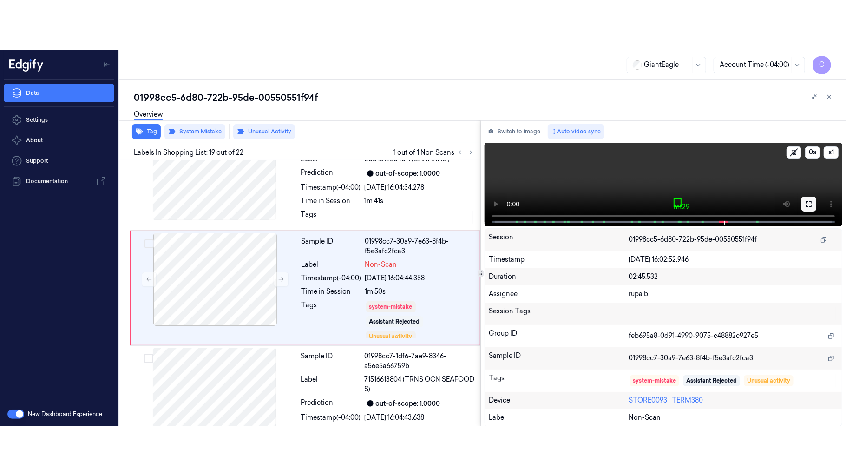
scroll to position [2100, 0]
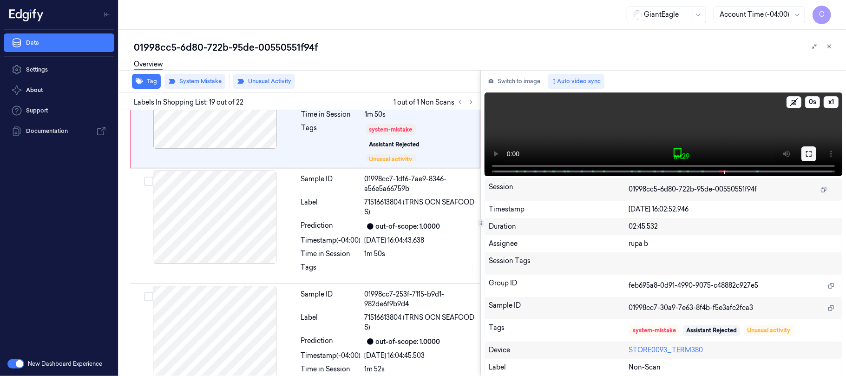
click at [810, 158] on button at bounding box center [808, 153] width 15 height 15
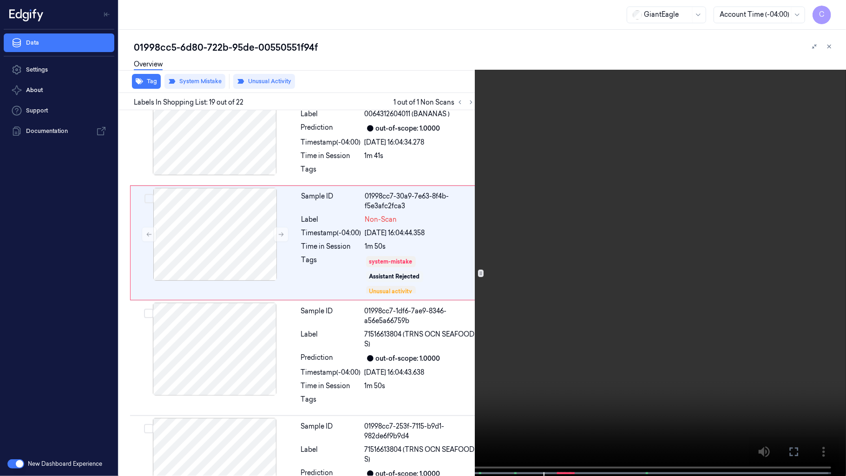
scroll to position [1923, 0]
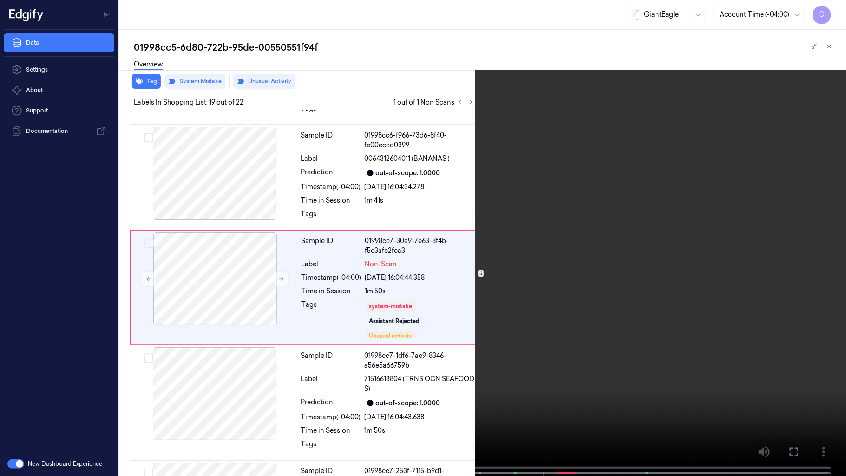
click at [509, 375] on div "x 1 0 s 0064312604011 (BANANAS )" at bounding box center [423, 238] width 846 height 476
click at [457, 311] on video at bounding box center [423, 238] width 846 height 477
click at [345, 259] on video at bounding box center [423, 238] width 846 height 477
click at [424, 276] on video at bounding box center [423, 238] width 846 height 477
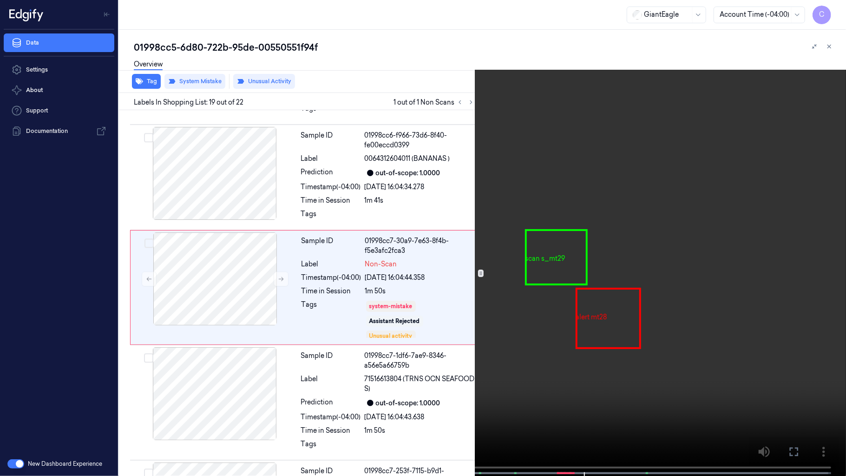
click at [545, 329] on video at bounding box center [423, 238] width 846 height 477
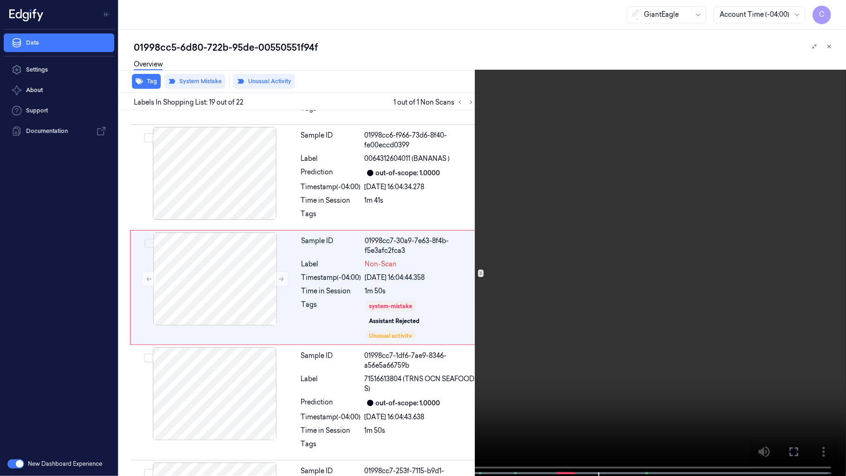
click at [326, 163] on video at bounding box center [423, 238] width 846 height 477
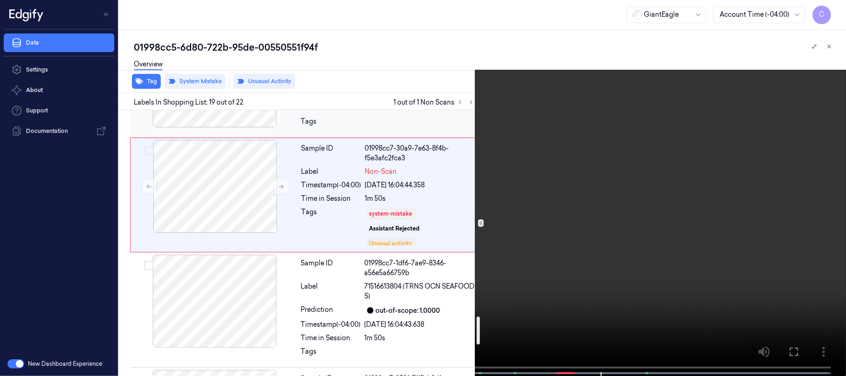
scroll to position [2047, 0]
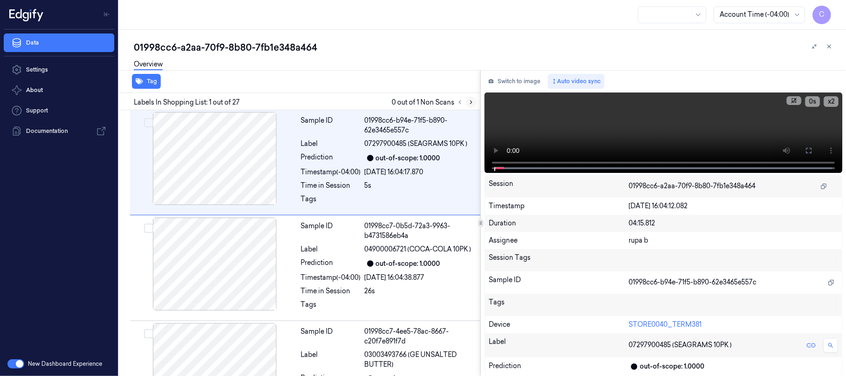
click at [471, 99] on icon at bounding box center [471, 102] width 7 height 7
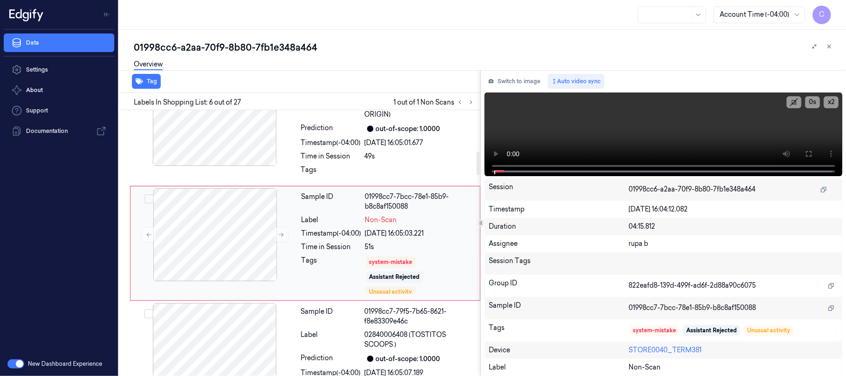
scroll to position [482, 0]
click at [275, 235] on button at bounding box center [281, 233] width 15 height 15
click at [278, 235] on icon at bounding box center [281, 233] width 7 height 7
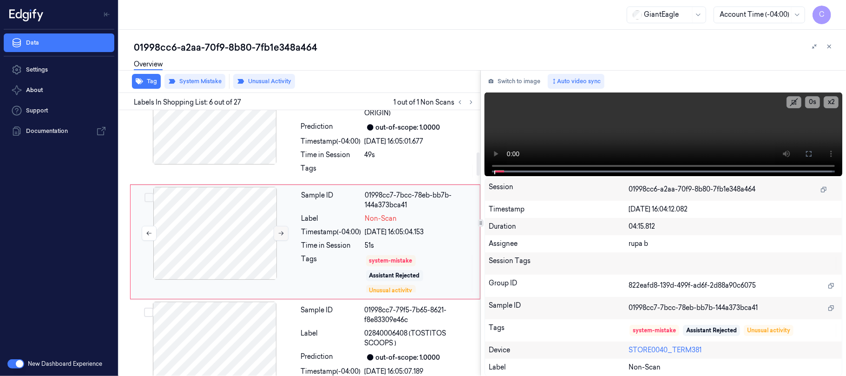
click at [278, 235] on icon at bounding box center [281, 233] width 7 height 7
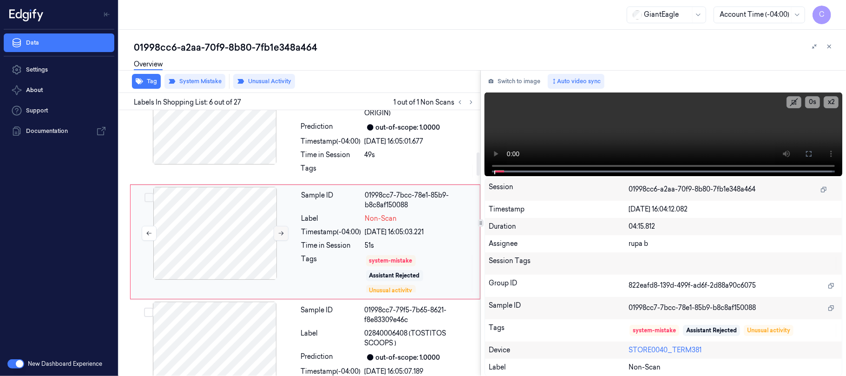
click at [278, 235] on icon at bounding box center [281, 233] width 7 height 7
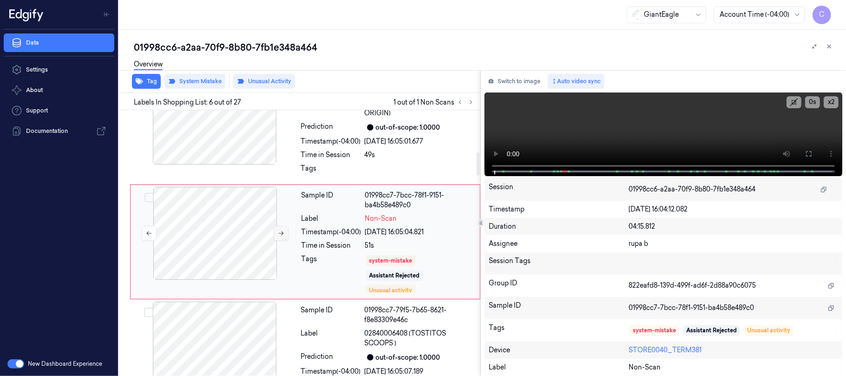
click at [278, 235] on icon at bounding box center [281, 233] width 7 height 7
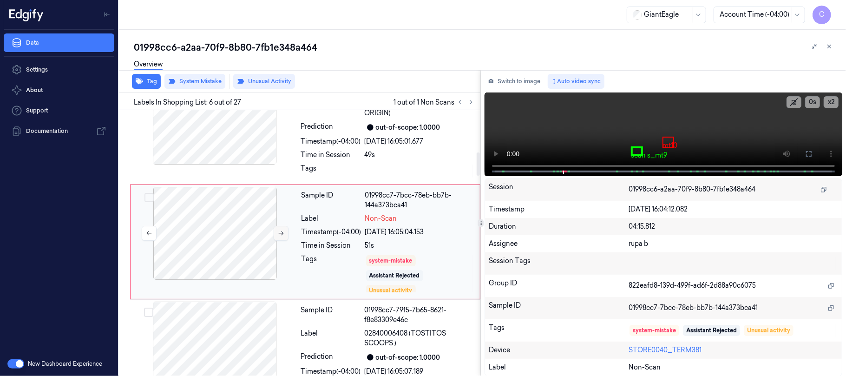
click at [283, 236] on icon at bounding box center [281, 233] width 7 height 7
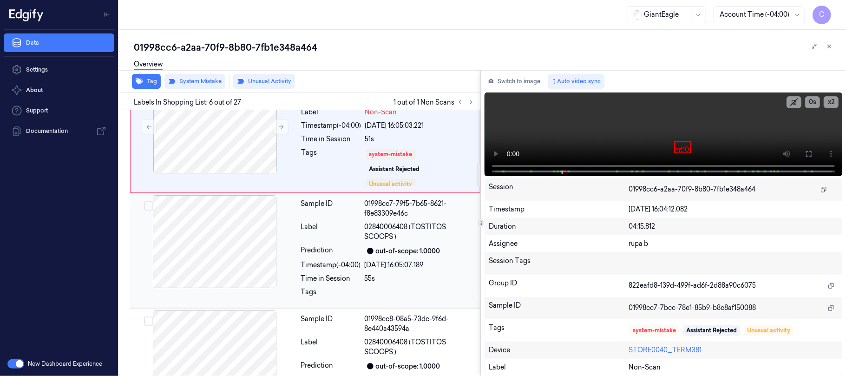
scroll to position [606, 0]
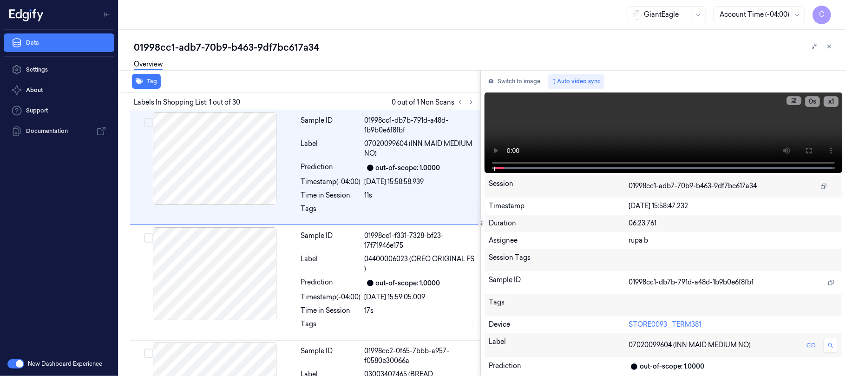
click at [468, 102] on icon at bounding box center [471, 102] width 7 height 7
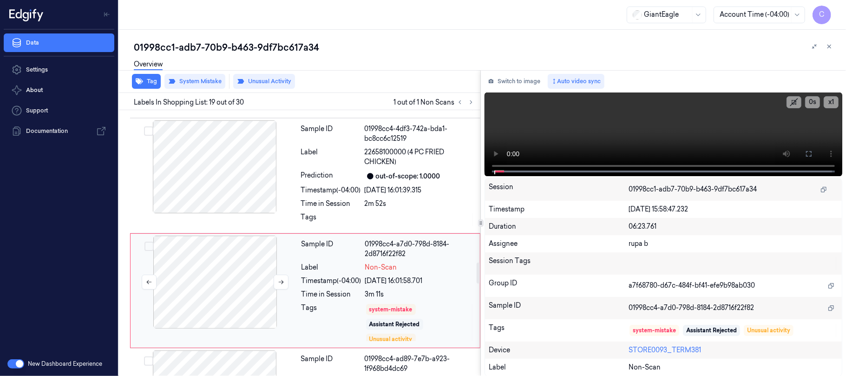
scroll to position [1934, 0]
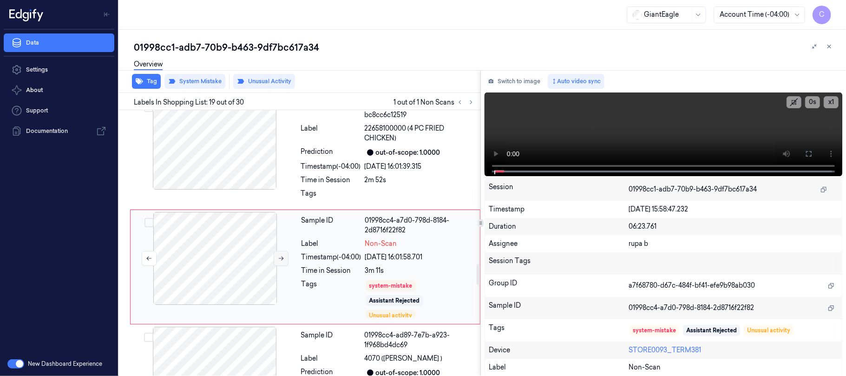
click at [279, 255] on icon at bounding box center [281, 258] width 7 height 7
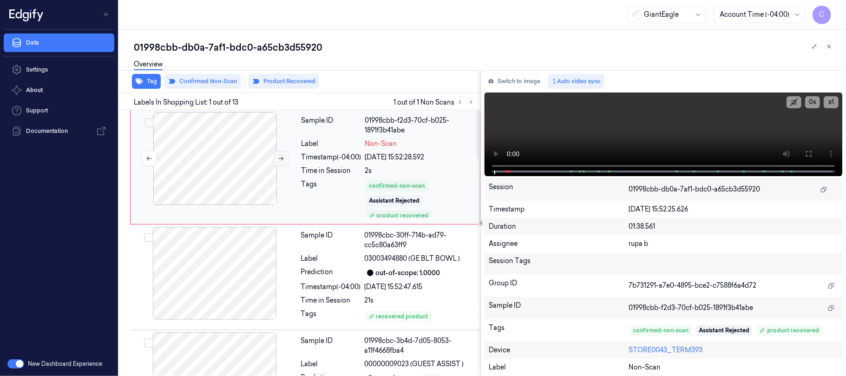
click at [284, 160] on icon at bounding box center [281, 158] width 7 height 7
click at [280, 160] on icon at bounding box center [281, 158] width 7 height 7
click at [280, 159] on icon at bounding box center [281, 158] width 7 height 7
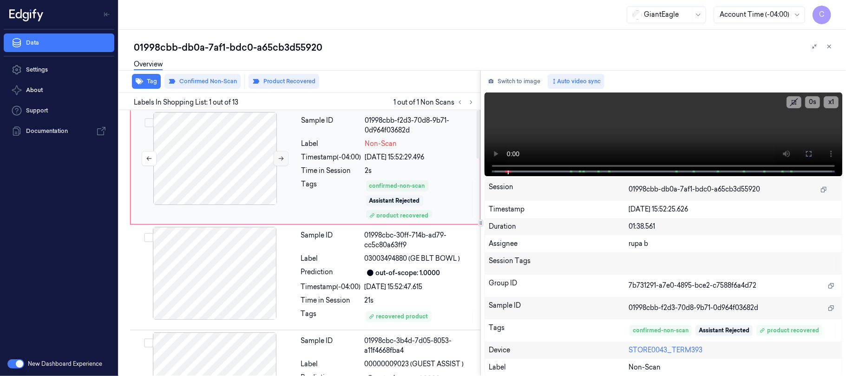
click at [278, 155] on icon at bounding box center [281, 158] width 7 height 7
click at [275, 160] on button at bounding box center [281, 158] width 15 height 15
click at [278, 160] on icon at bounding box center [281, 158] width 7 height 7
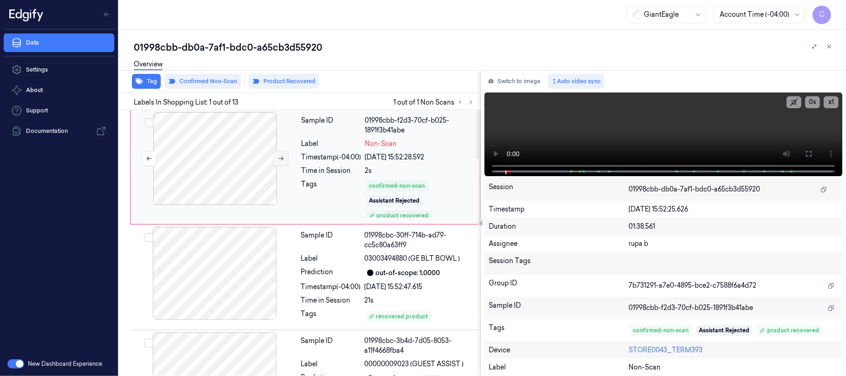
click at [279, 160] on icon at bounding box center [281, 158] width 7 height 7
click at [282, 160] on icon at bounding box center [281, 158] width 7 height 7
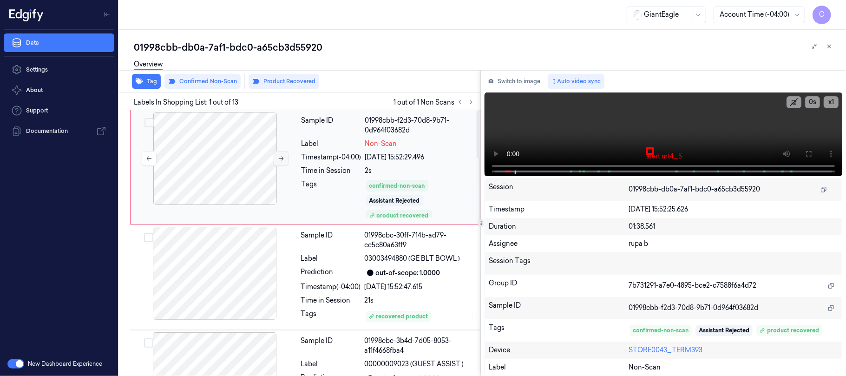
click at [277, 161] on button at bounding box center [281, 158] width 15 height 15
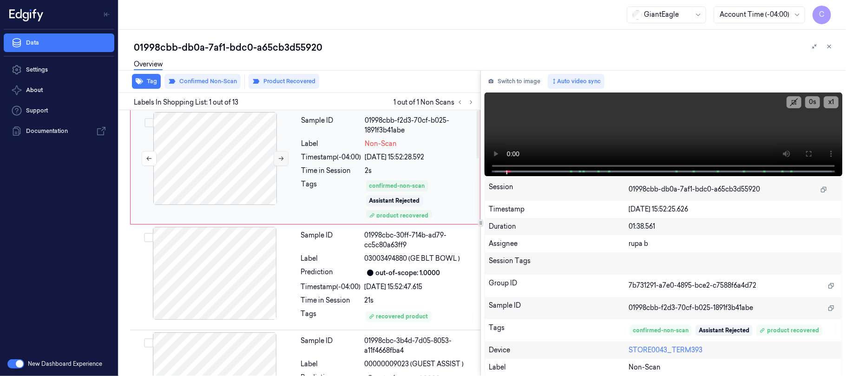
click at [277, 161] on button at bounding box center [281, 158] width 15 height 15
click at [277, 158] on button at bounding box center [281, 158] width 15 height 15
click at [279, 158] on icon at bounding box center [281, 158] width 7 height 7
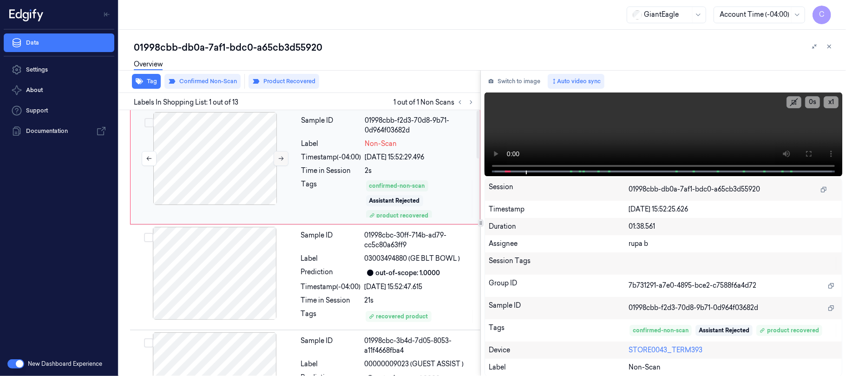
click at [279, 158] on icon at bounding box center [281, 158] width 7 height 7
click at [807, 154] on icon at bounding box center [808, 153] width 7 height 7
click at [806, 154] on icon at bounding box center [809, 154] width 6 height 6
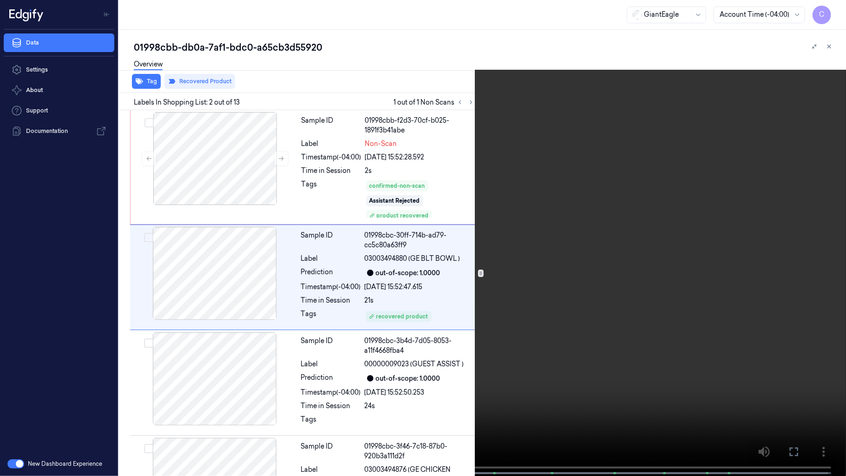
click at [370, 365] on video at bounding box center [423, 238] width 846 height 477
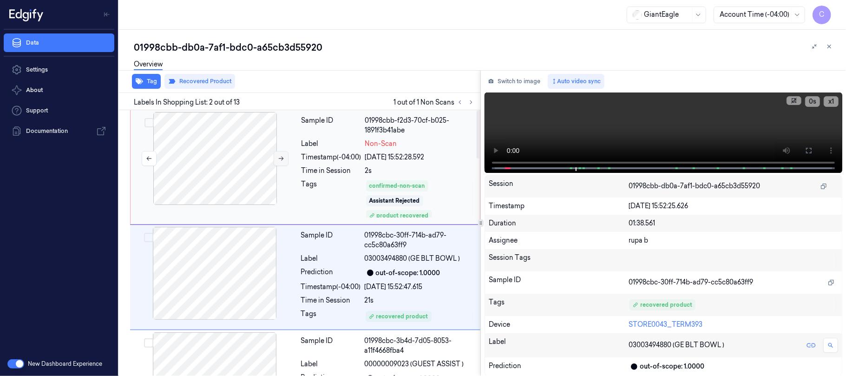
click at [279, 160] on icon at bounding box center [281, 158] width 7 height 7
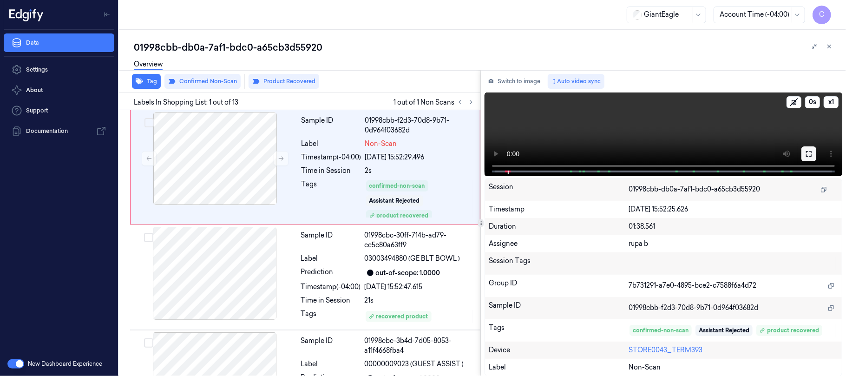
click at [813, 152] on button at bounding box center [808, 153] width 15 height 15
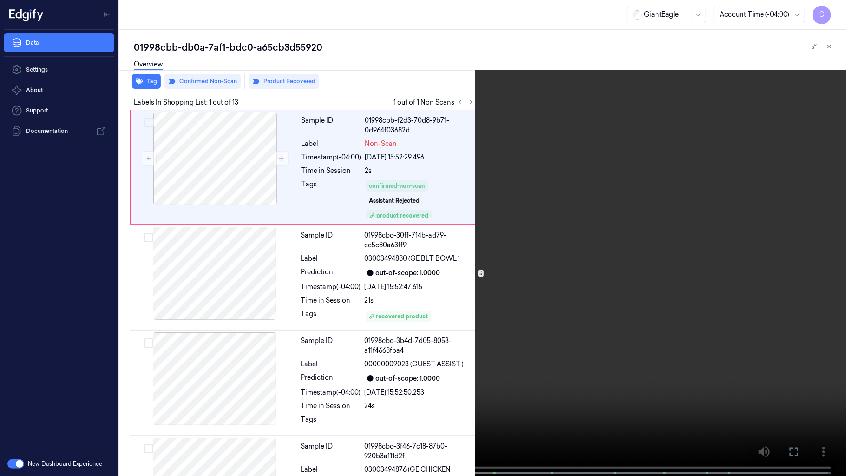
click at [465, 316] on video at bounding box center [423, 238] width 846 height 477
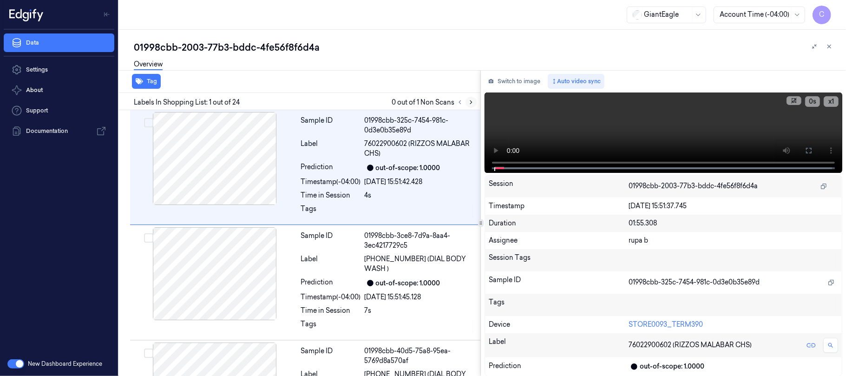
click at [466, 101] on button at bounding box center [470, 102] width 11 height 11
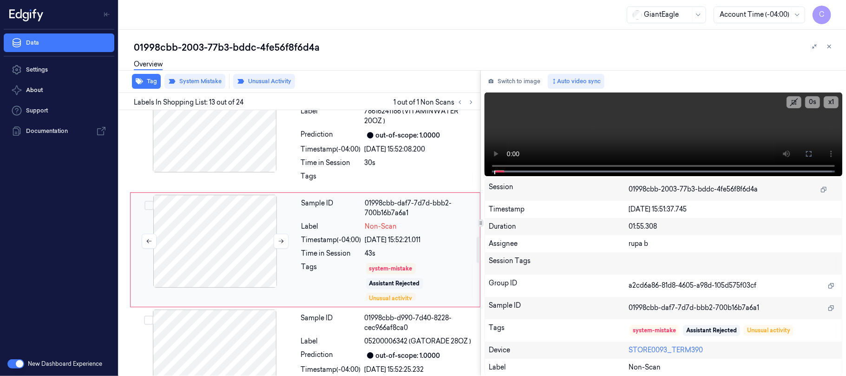
scroll to position [1290, 0]
click at [281, 238] on button at bounding box center [281, 240] width 15 height 15
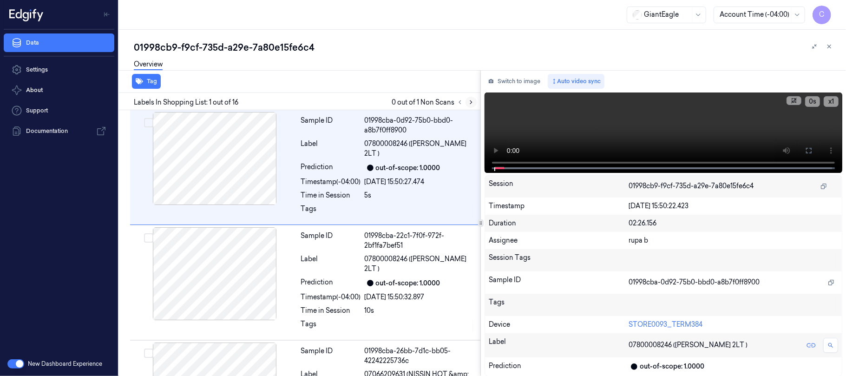
click at [472, 101] on icon at bounding box center [471, 102] width 7 height 7
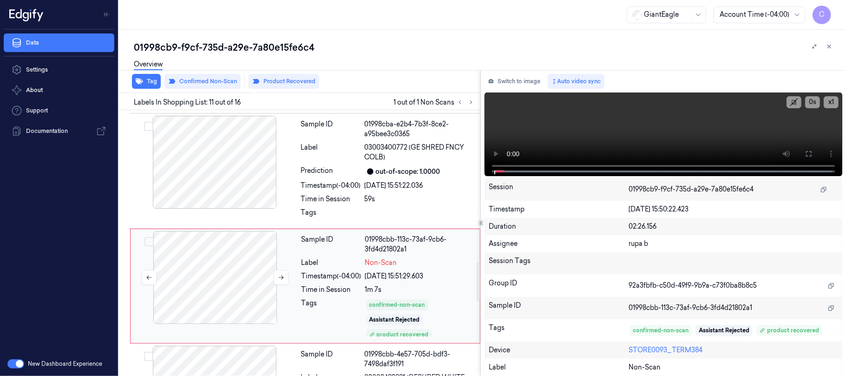
scroll to position [1049, 0]
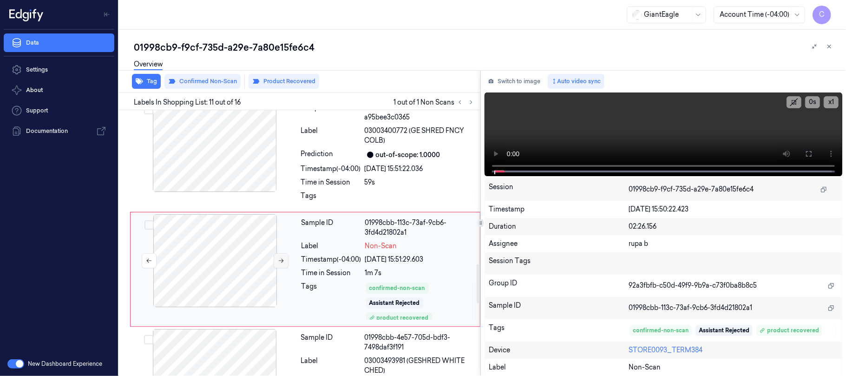
click at [278, 257] on icon at bounding box center [281, 260] width 7 height 7
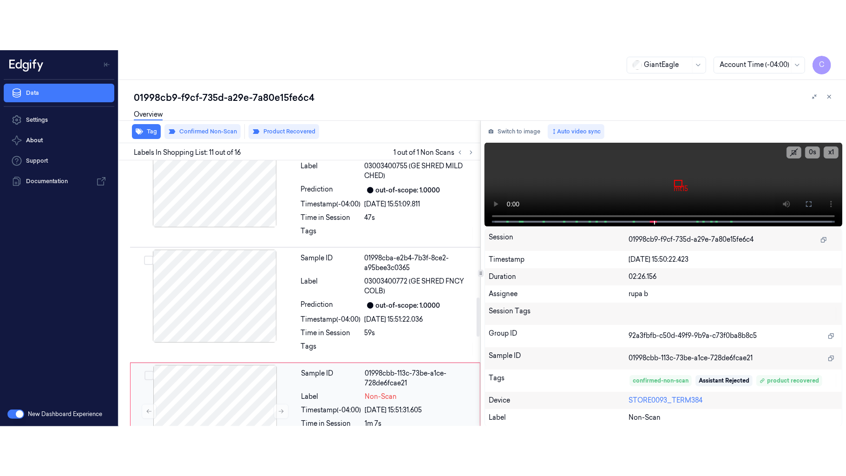
scroll to position [926, 0]
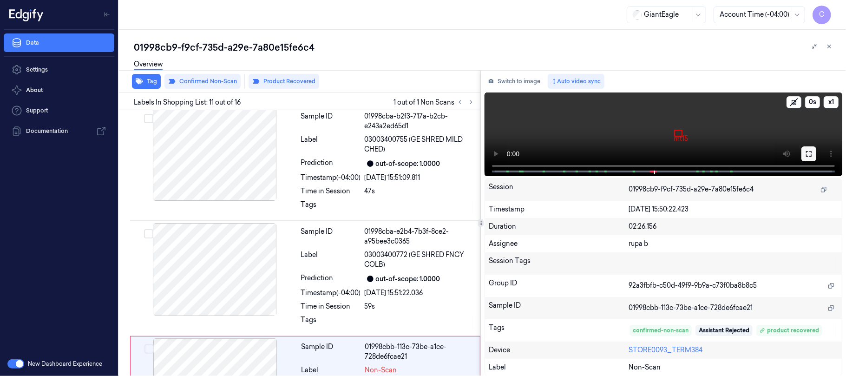
click at [808, 154] on icon at bounding box center [808, 153] width 7 height 7
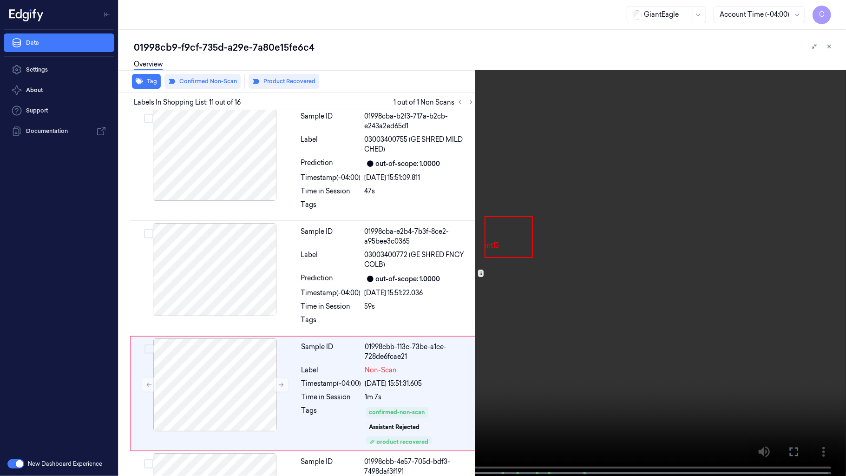
click at [361, 266] on video at bounding box center [423, 238] width 846 height 477
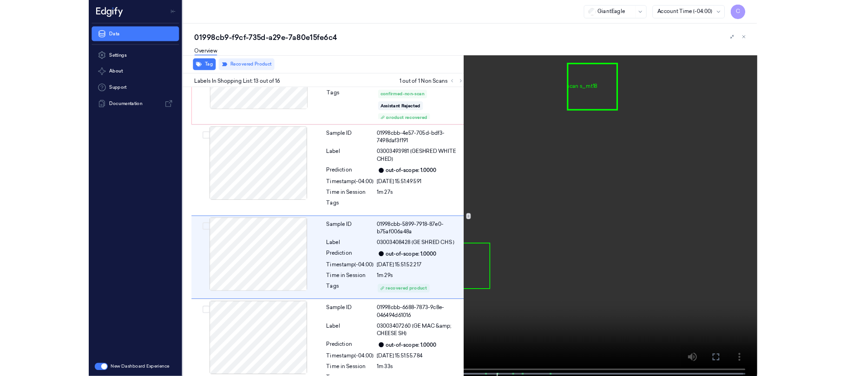
scroll to position [1225, 0]
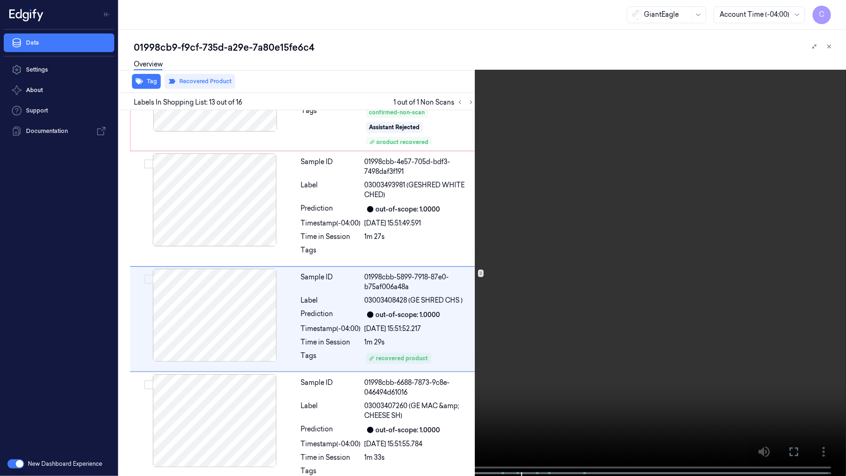
click at [528, 262] on video at bounding box center [423, 238] width 846 height 477
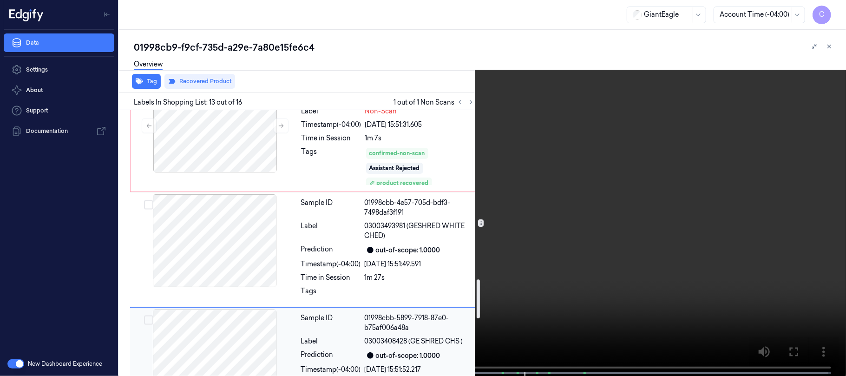
scroll to position [1152, 0]
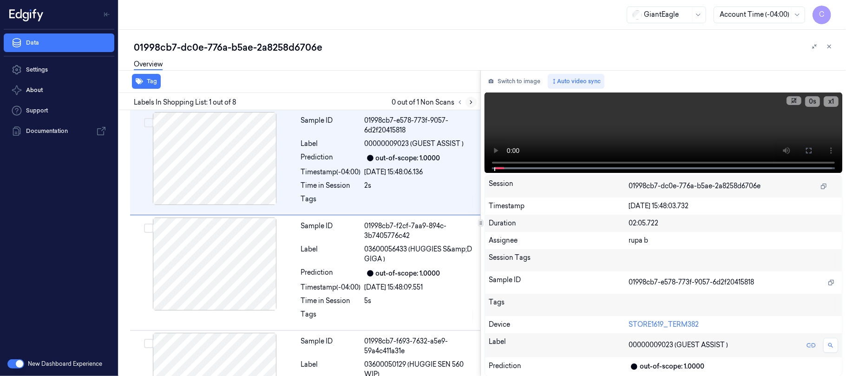
click at [472, 101] on icon at bounding box center [471, 102] width 7 height 7
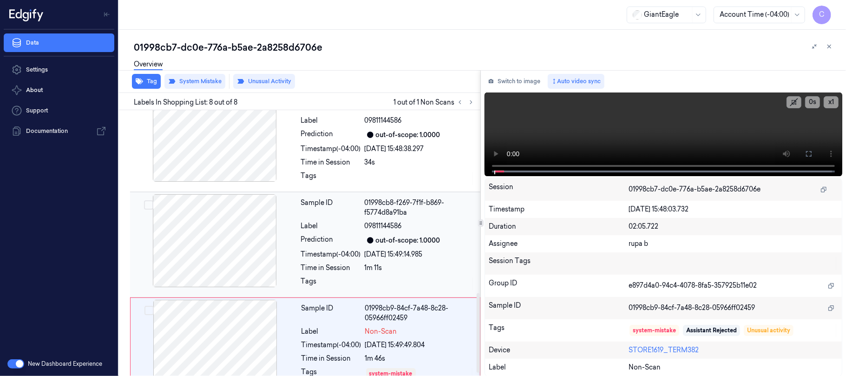
scroll to position [621, 0]
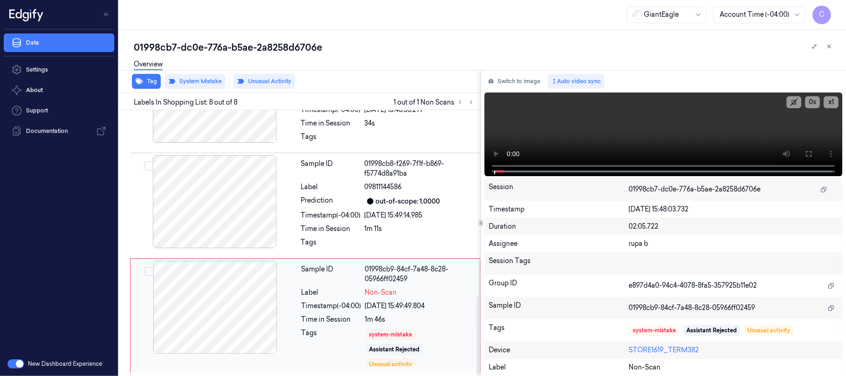
click at [255, 307] on div at bounding box center [214, 307] width 165 height 93
click at [515, 80] on button "Switch to image" at bounding box center [513, 81] width 59 height 15
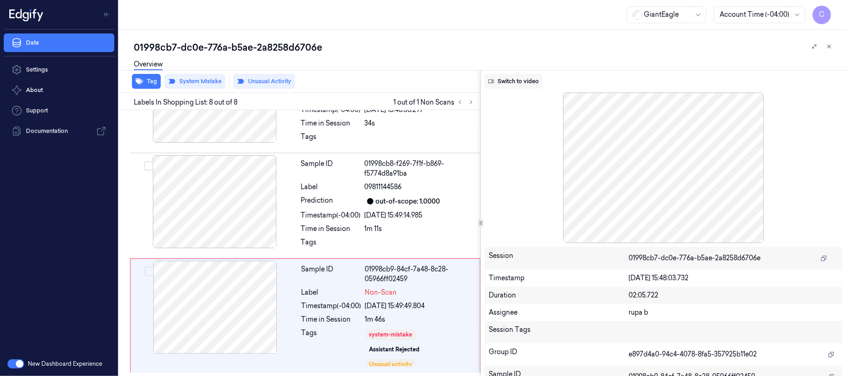
click at [529, 80] on button "Switch to video" at bounding box center [513, 81] width 58 height 15
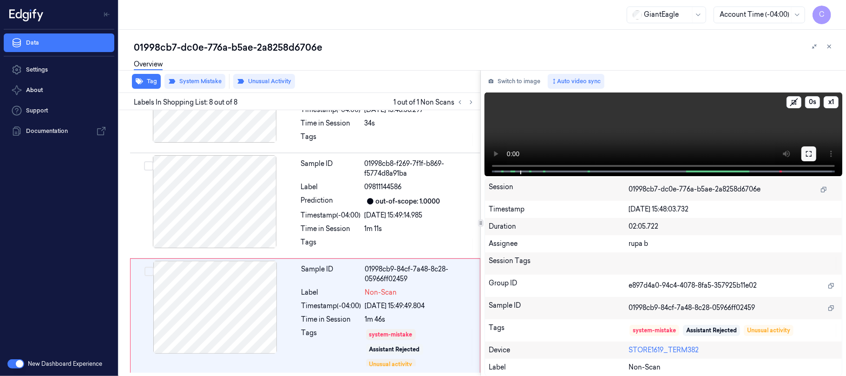
click at [805, 150] on icon at bounding box center [808, 153] width 7 height 7
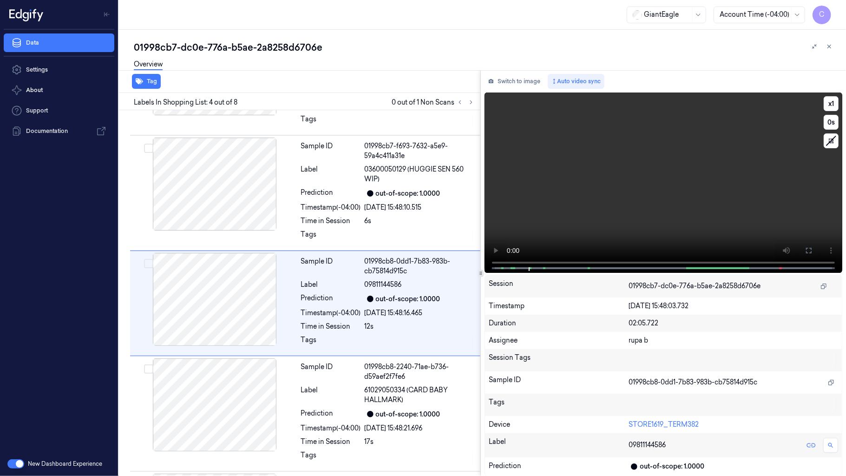
scroll to position [206, 0]
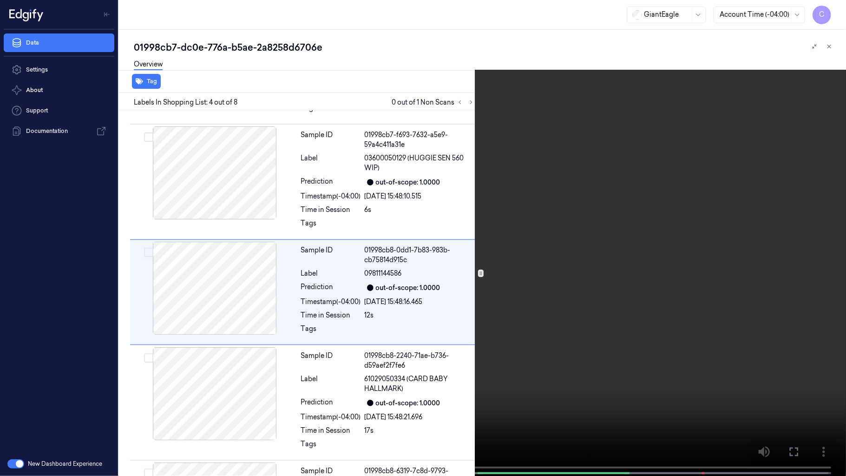
click at [426, 251] on video at bounding box center [423, 238] width 846 height 477
click at [431, 244] on video at bounding box center [423, 238] width 846 height 477
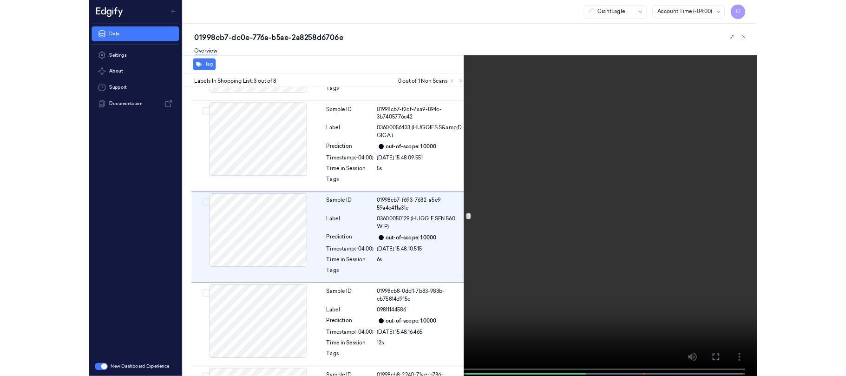
scroll to position [95, 0]
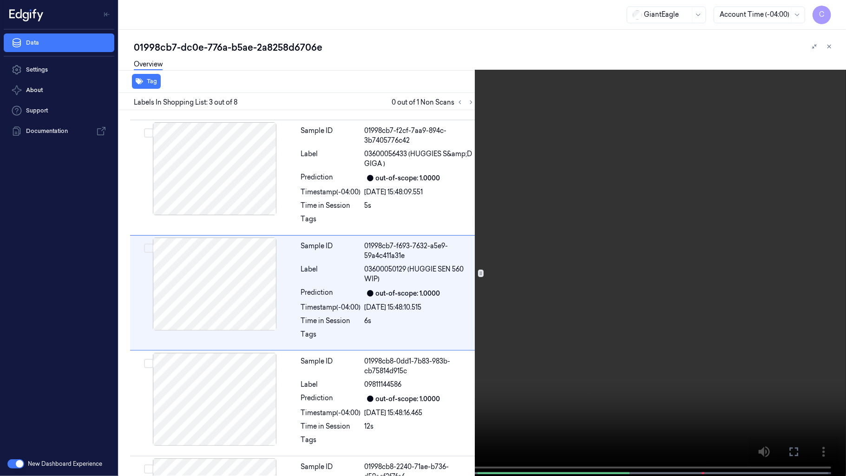
click at [378, 160] on video at bounding box center [423, 238] width 846 height 477
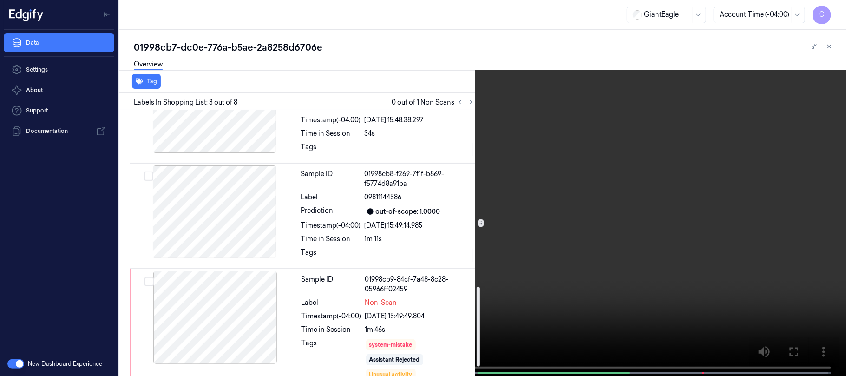
scroll to position [621, 0]
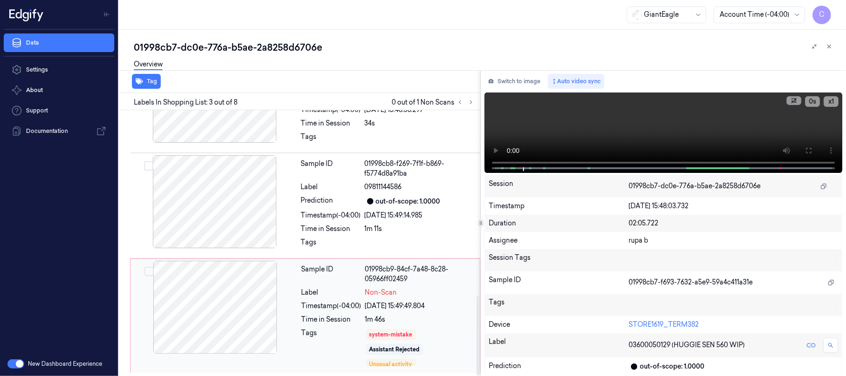
click at [227, 292] on div at bounding box center [214, 307] width 165 height 93
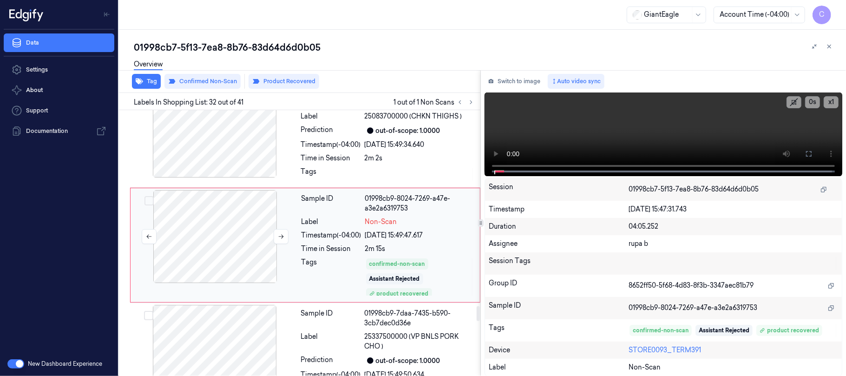
scroll to position [3465, 0]
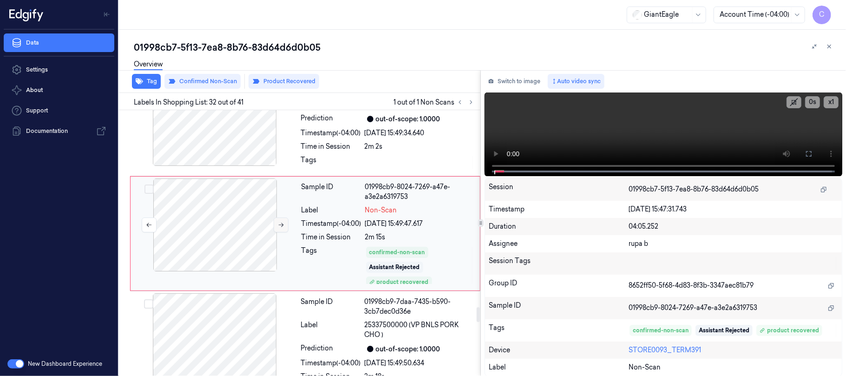
click at [285, 232] on button at bounding box center [281, 224] width 15 height 15
click at [281, 227] on icon at bounding box center [281, 225] width 5 height 4
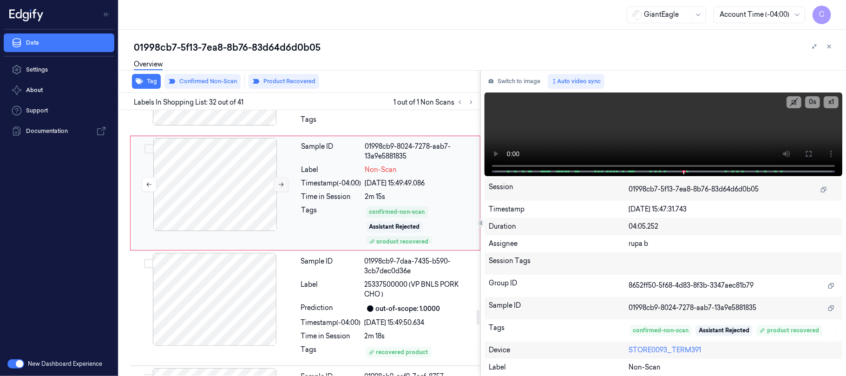
scroll to position [3526, 0]
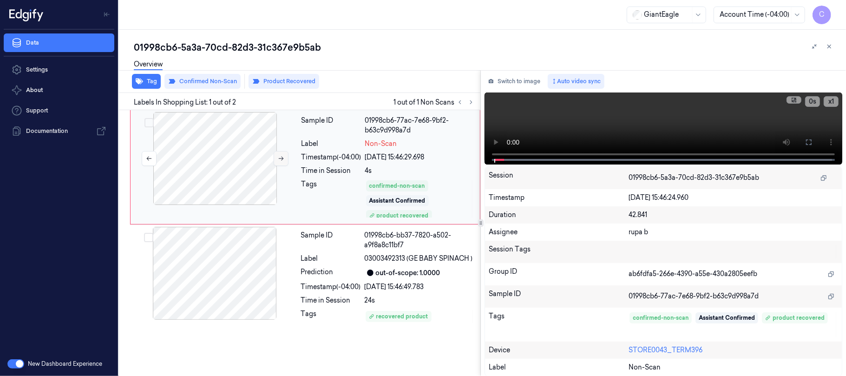
click at [281, 158] on icon at bounding box center [281, 158] width 5 height 4
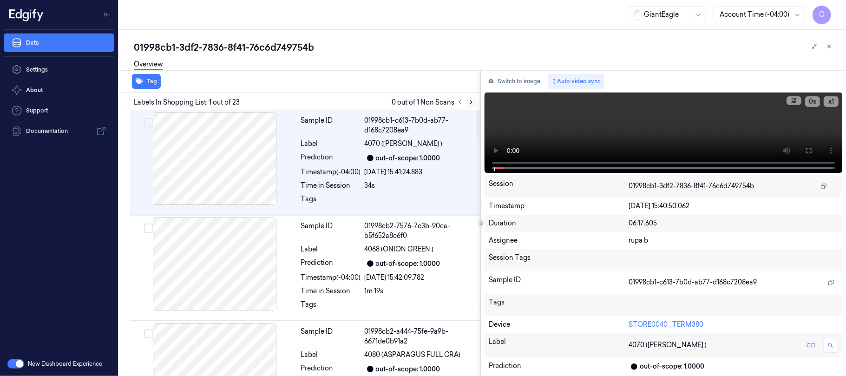
click at [470, 101] on icon at bounding box center [471, 102] width 7 height 7
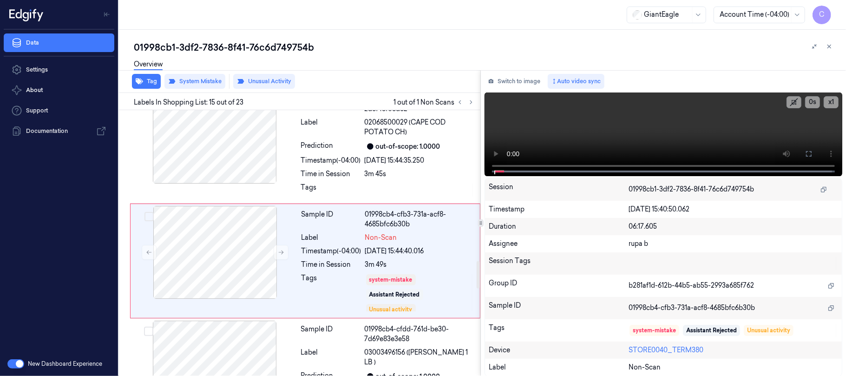
scroll to position [1482, 0]
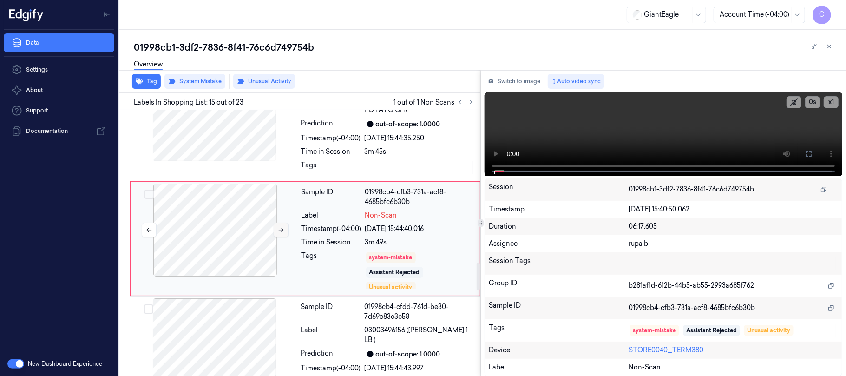
click at [281, 233] on icon at bounding box center [281, 230] width 7 height 7
click at [279, 233] on icon at bounding box center [281, 230] width 7 height 7
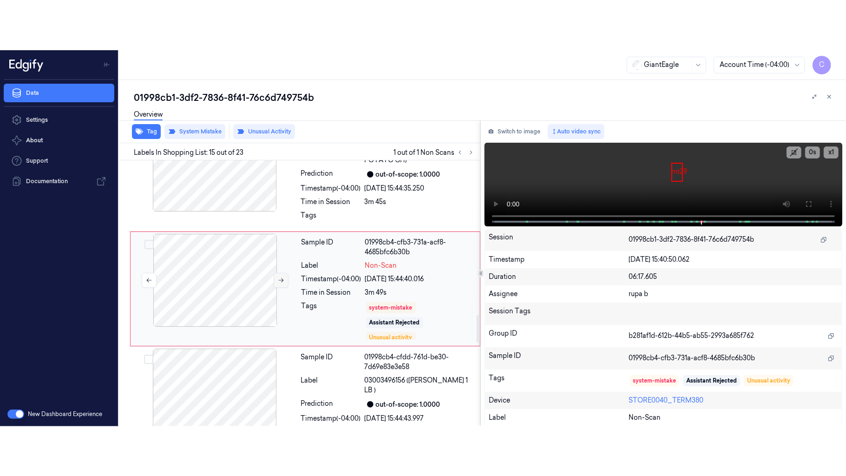
scroll to position [1544, 0]
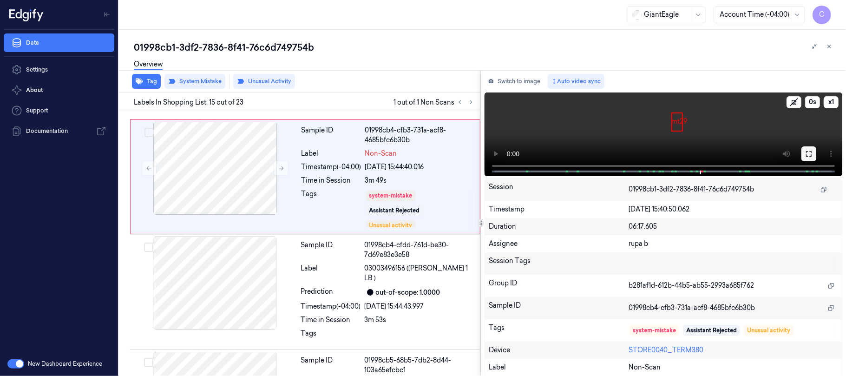
click at [814, 151] on button at bounding box center [808, 153] width 15 height 15
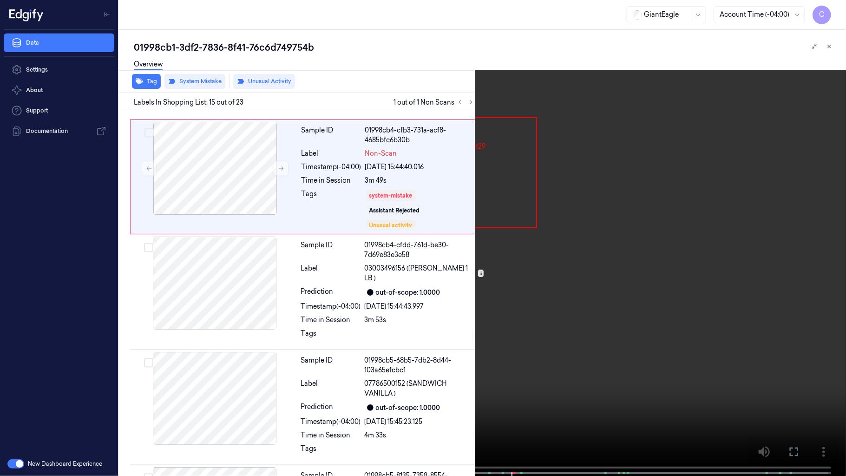
click at [491, 228] on video at bounding box center [423, 238] width 846 height 477
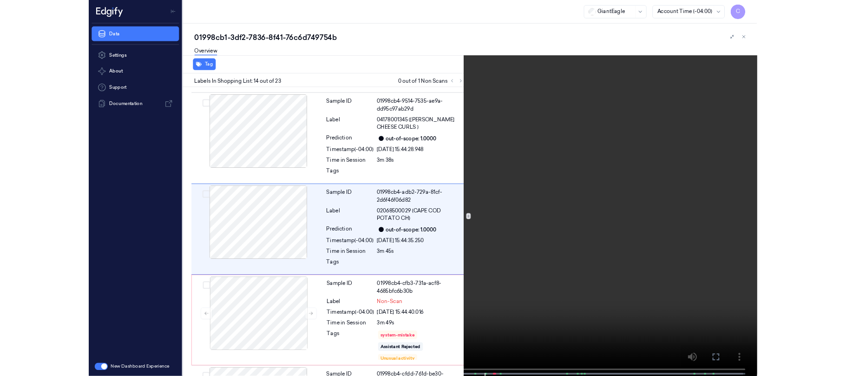
scroll to position [1317, 0]
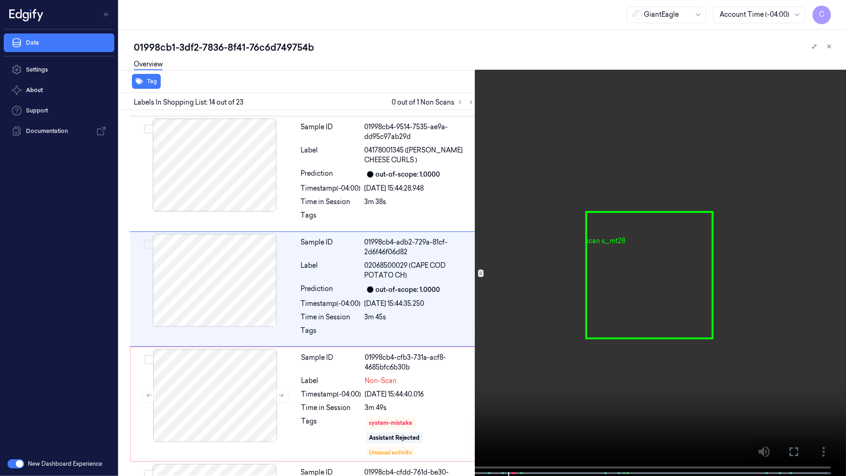
click at [385, 199] on video at bounding box center [423, 238] width 846 height 477
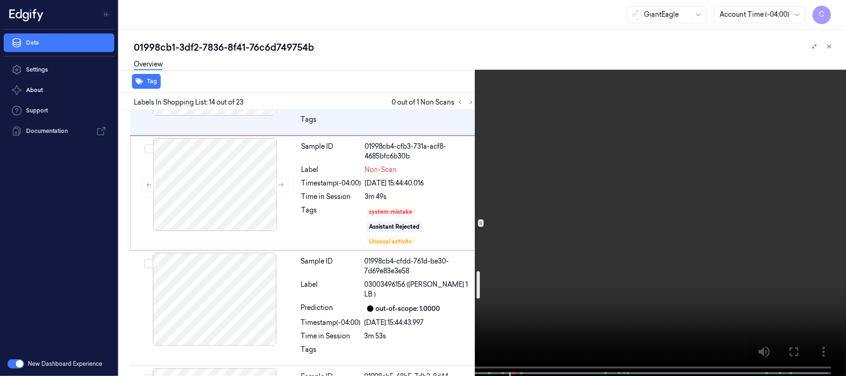
scroll to position [1564, 0]
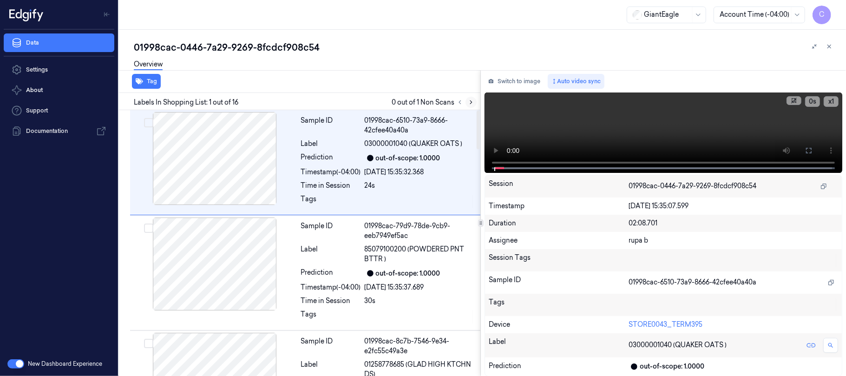
click at [474, 103] on icon at bounding box center [471, 102] width 7 height 7
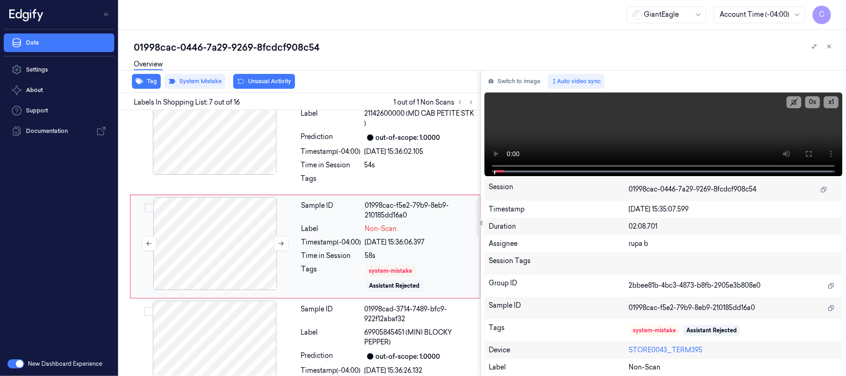
scroll to position [602, 0]
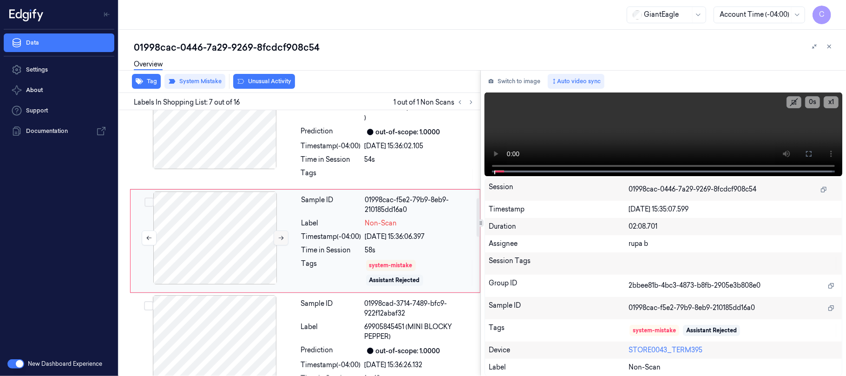
click at [284, 236] on icon at bounding box center [281, 238] width 7 height 7
click at [281, 240] on icon at bounding box center [281, 238] width 7 height 7
click at [227, 137] on div at bounding box center [214, 122] width 165 height 93
click at [805, 147] on button at bounding box center [808, 153] width 15 height 15
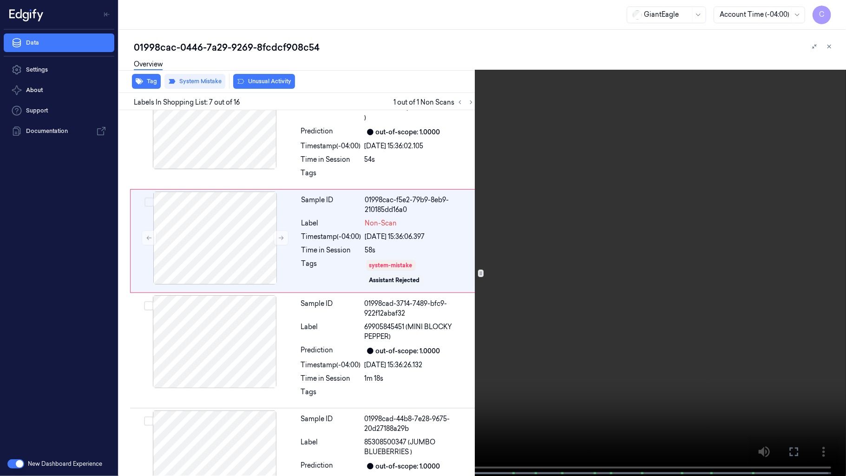
click at [398, 254] on video at bounding box center [423, 238] width 846 height 477
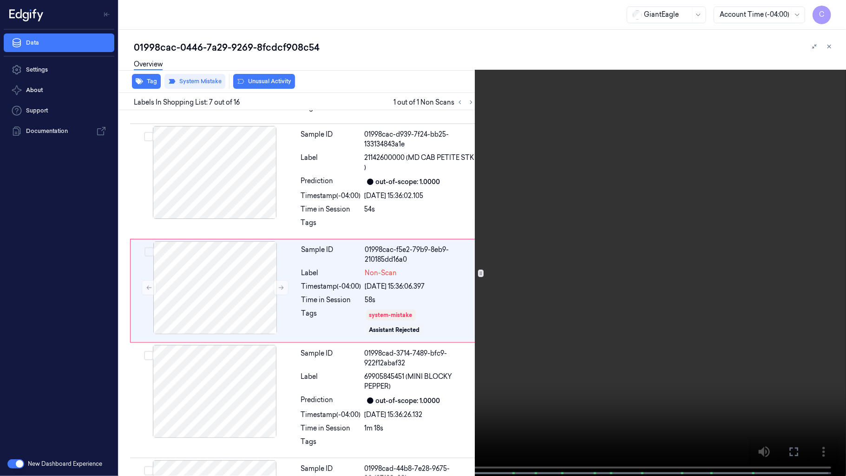
click at [402, 287] on video at bounding box center [423, 238] width 846 height 477
click at [397, 334] on video at bounding box center [423, 238] width 846 height 477
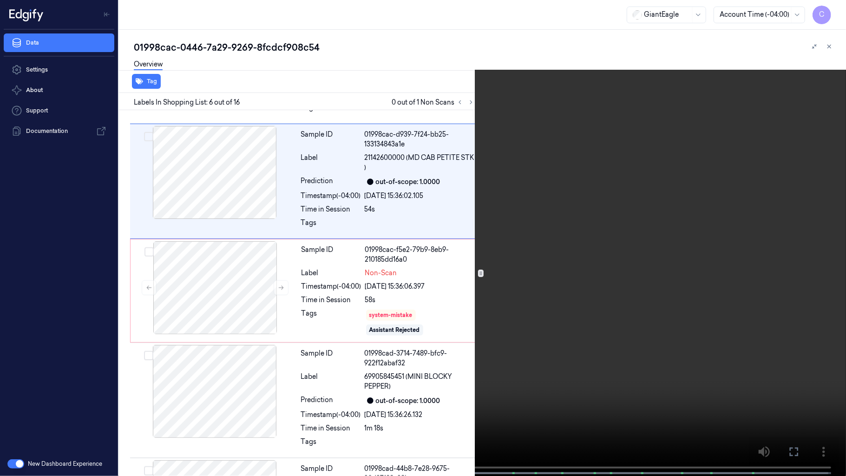
scroll to position [442, 0]
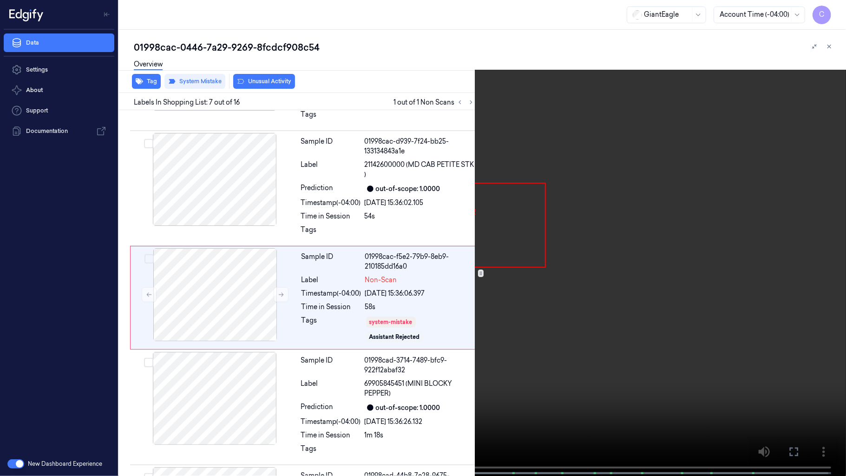
click at [400, 290] on video at bounding box center [423, 238] width 846 height 477
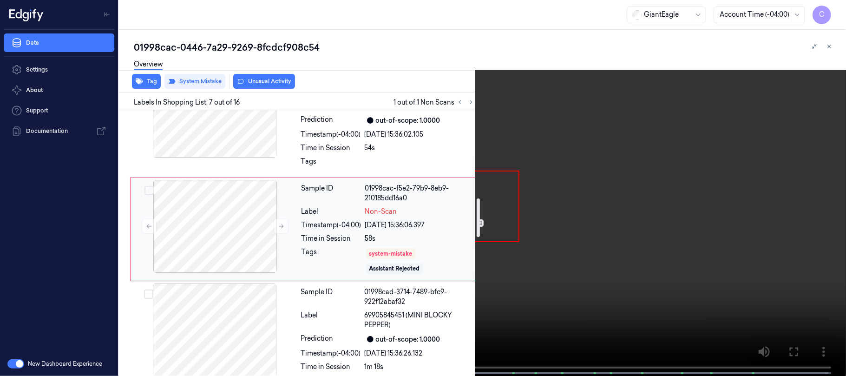
scroll to position [614, 0]
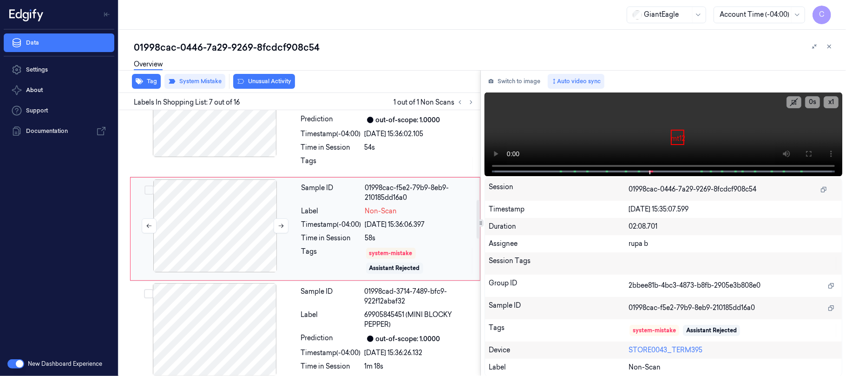
click at [242, 238] on div at bounding box center [214, 225] width 165 height 93
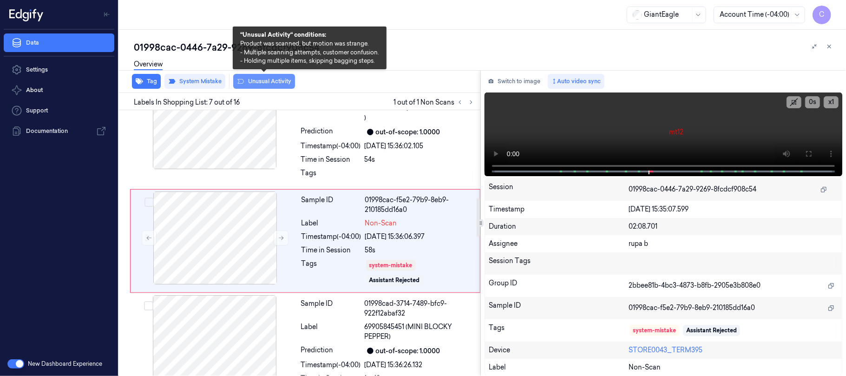
click at [266, 83] on button "Unusual Activity" at bounding box center [264, 81] width 62 height 15
click at [265, 81] on button "Unusual Activity" at bounding box center [264, 81] width 62 height 15
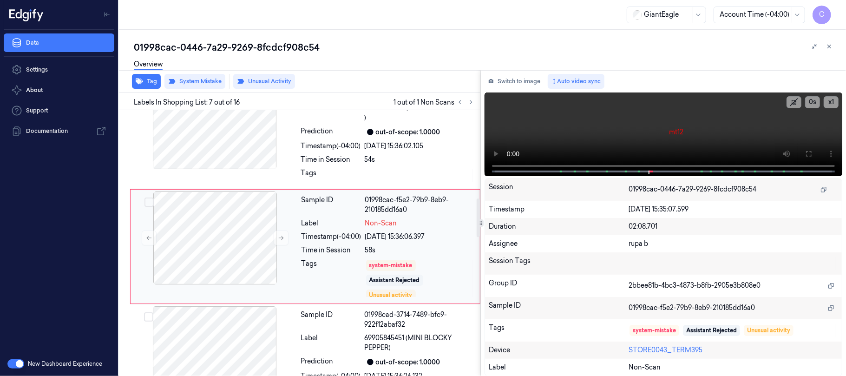
scroll to position [607, 0]
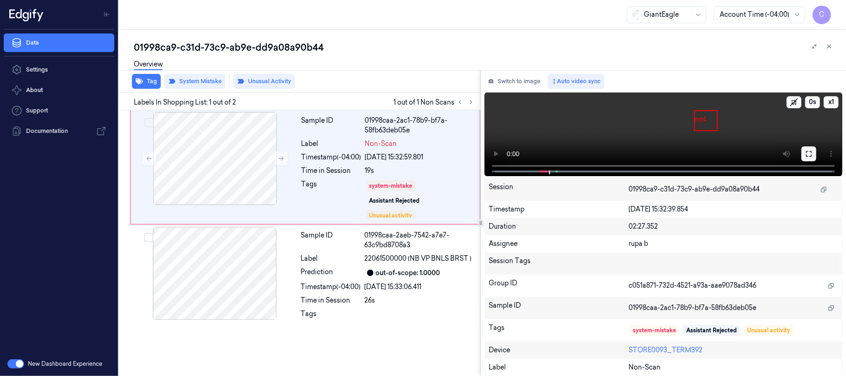
click at [808, 151] on icon at bounding box center [809, 154] width 6 height 6
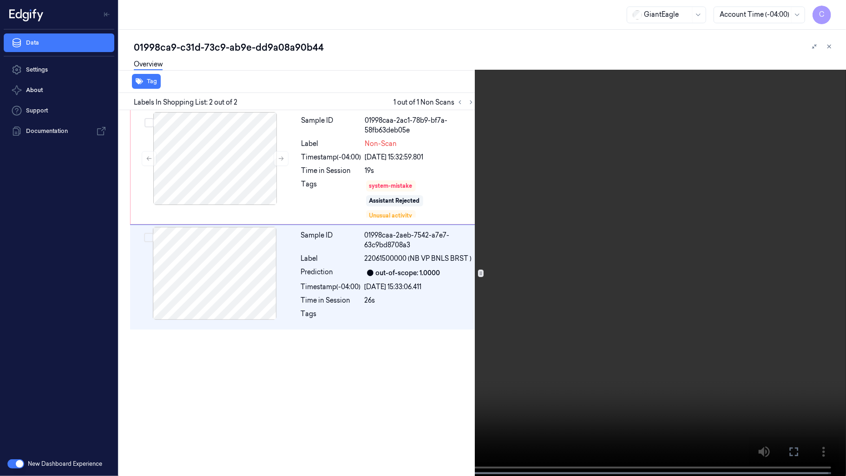
click at [457, 255] on video at bounding box center [423, 238] width 846 height 477
click at [497, 268] on video at bounding box center [423, 238] width 846 height 477
click at [405, 214] on video at bounding box center [423, 238] width 846 height 477
click at [431, 240] on video at bounding box center [423, 238] width 846 height 477
click at [385, 234] on video at bounding box center [423, 238] width 846 height 477
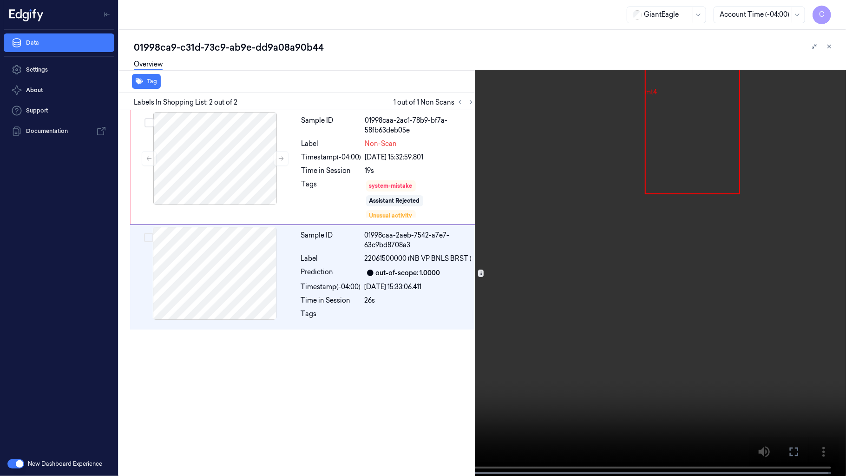
click at [305, 318] on video at bounding box center [423, 238] width 846 height 477
click at [413, 199] on video at bounding box center [423, 238] width 846 height 477
